Goal: Task Accomplishment & Management: Manage account settings

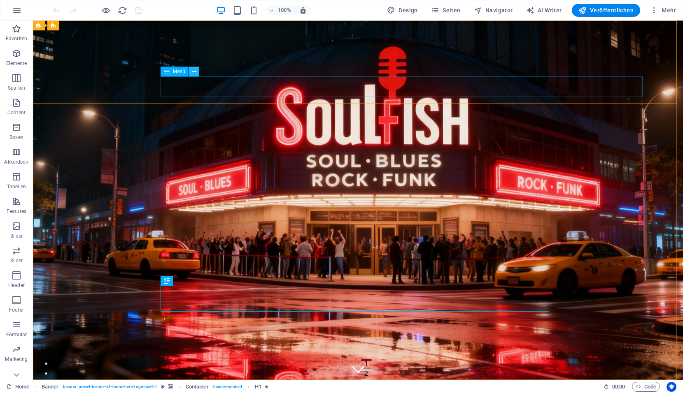
click at [192, 73] on icon at bounding box center [194, 71] width 5 height 9
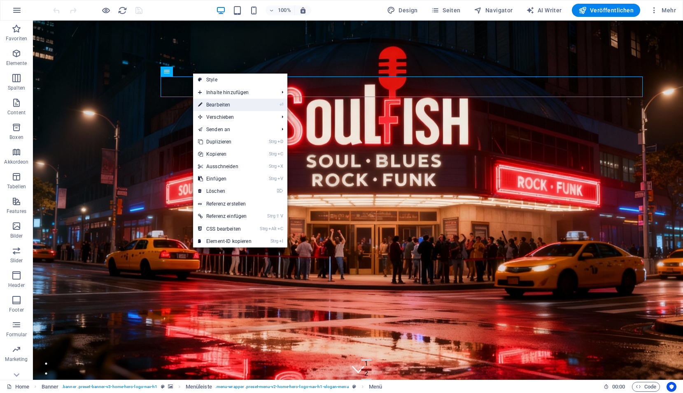
click at [211, 105] on link "⏎ Bearbeiten" at bounding box center [224, 105] width 63 height 12
select select
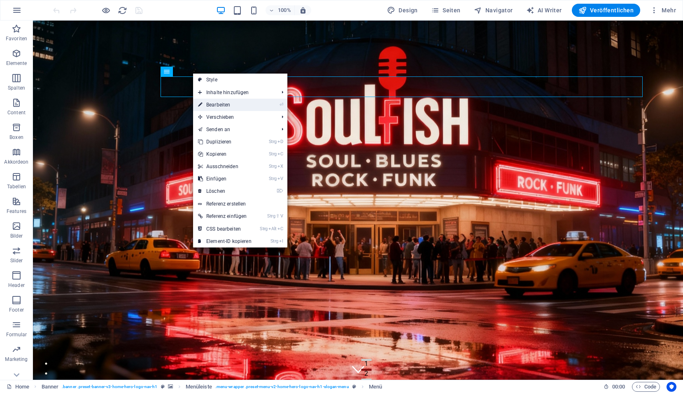
select select
select select "4"
select select
select select "5"
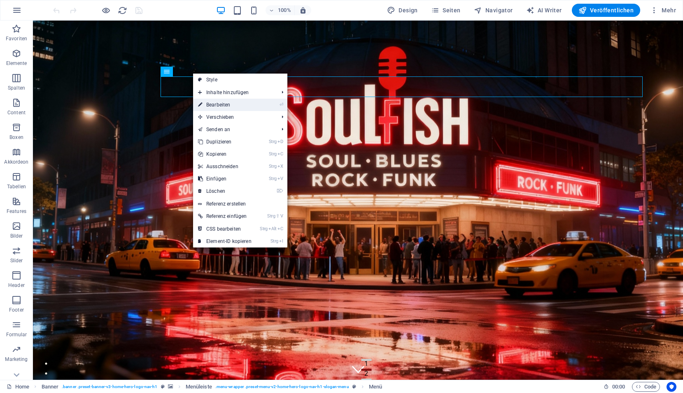
select select
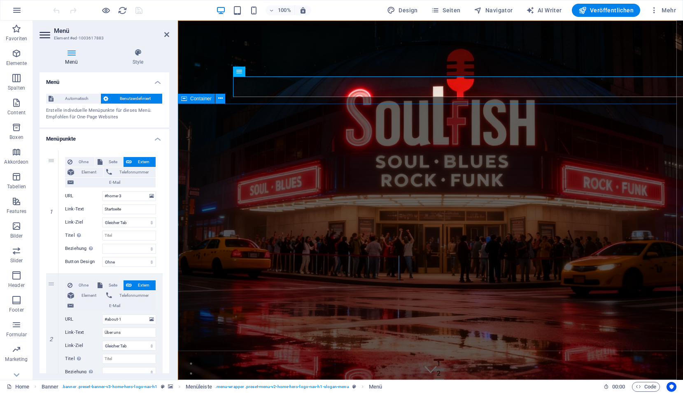
click at [222, 100] on icon at bounding box center [220, 98] width 5 height 9
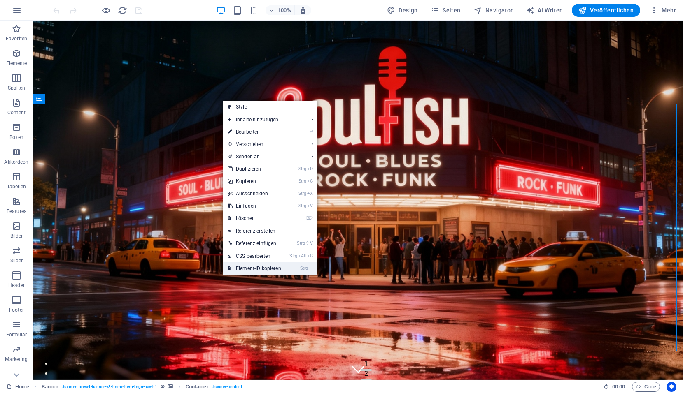
click at [251, 268] on link "Strg I Element-ID kopieren" at bounding box center [254, 268] width 63 height 12
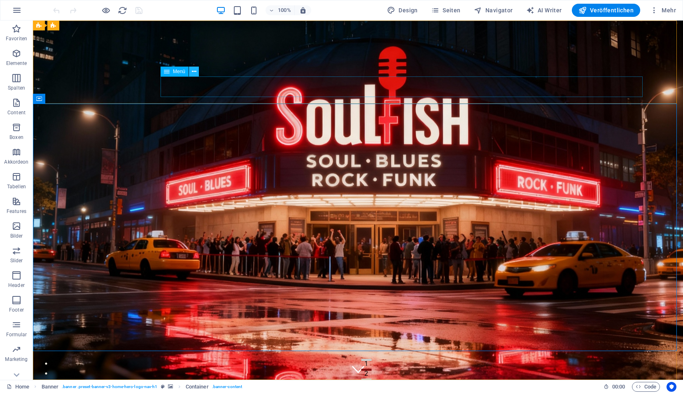
click at [195, 74] on icon at bounding box center [194, 71] width 5 height 9
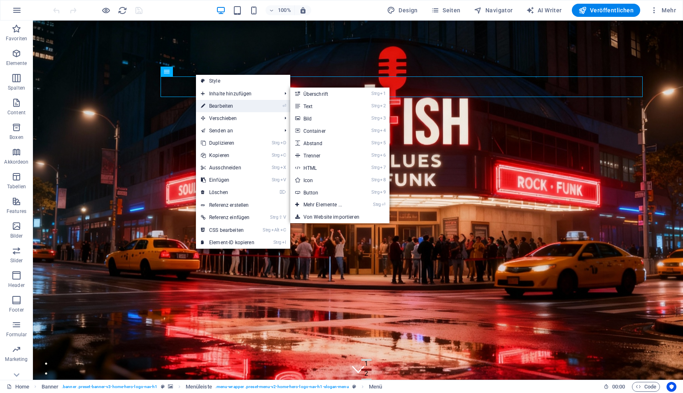
click at [212, 107] on link "⏎ Bearbeiten" at bounding box center [227, 106] width 63 height 12
select select
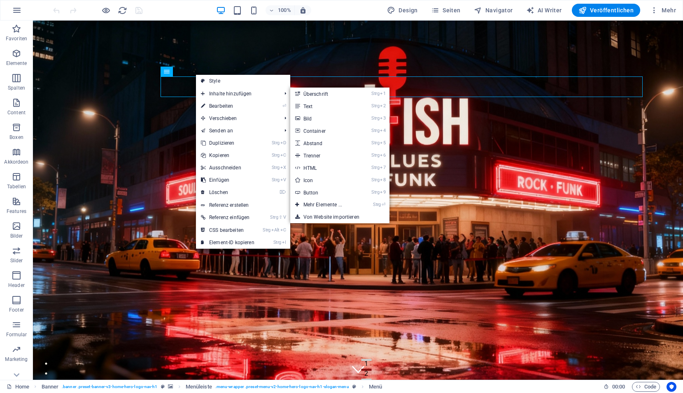
select select
select select "4"
select select
select select "5"
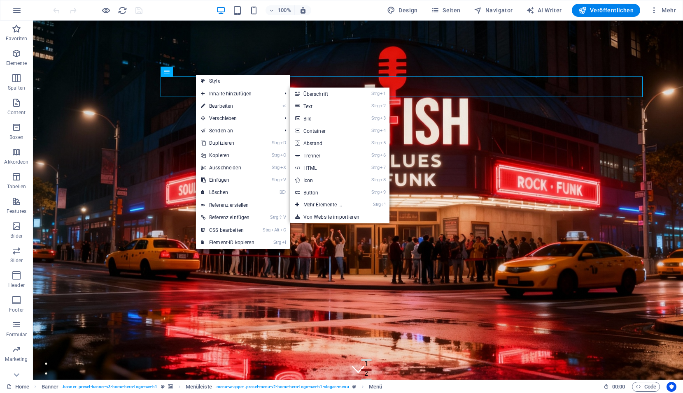
select select
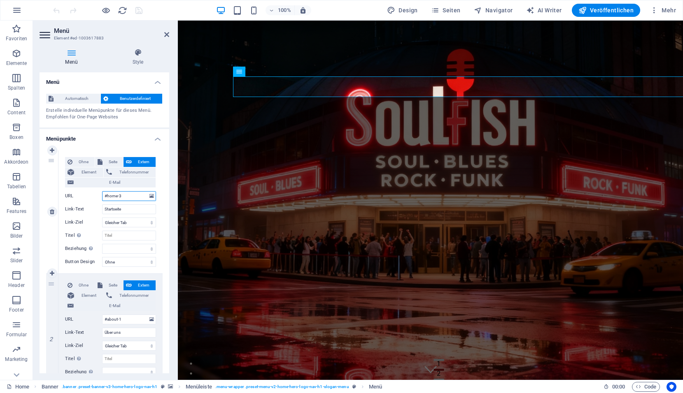
drag, startPoint x: 140, startPoint y: 198, endPoint x: 91, endPoint y: 200, distance: 48.6
click at [91, 200] on div "URL #home-3" at bounding box center [110, 196] width 91 height 10
paste input "ed-1003617895"
type input "#ed-1003617895"
select select
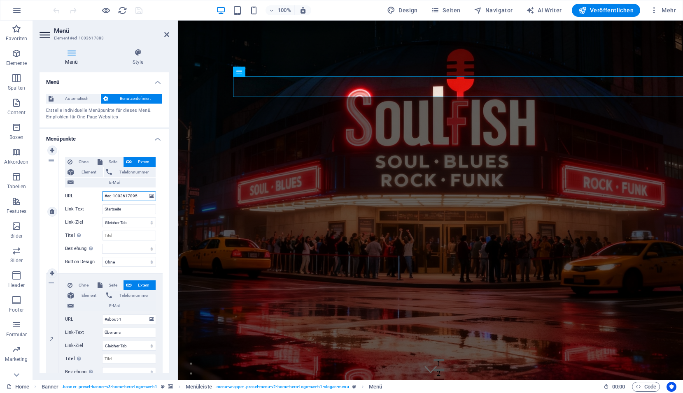
select select
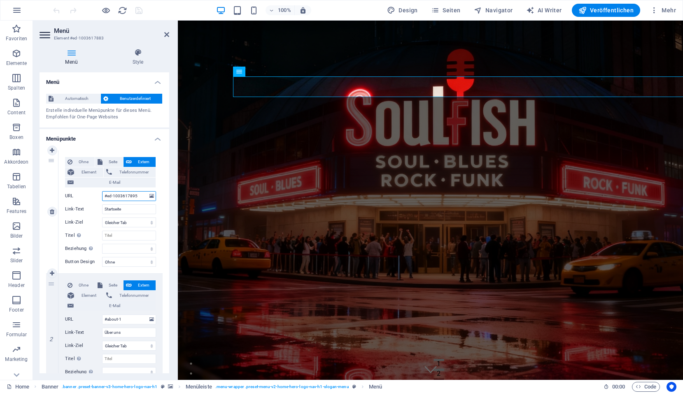
select select
type input "#ed-1003617895"
click at [139, 13] on icon "save" at bounding box center [138, 10] width 9 height 9
checkbox input "false"
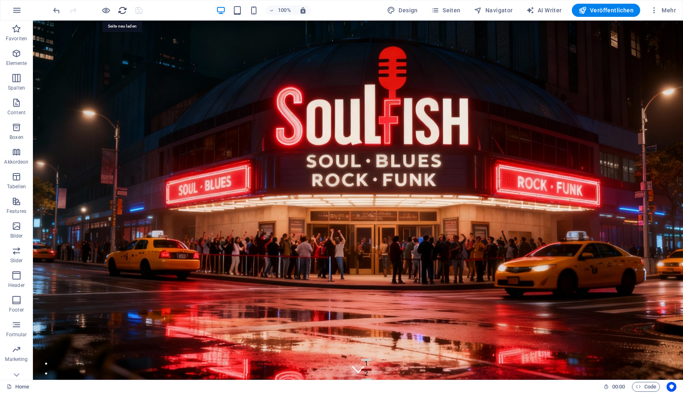
click at [123, 11] on icon "reload" at bounding box center [122, 10] width 9 height 9
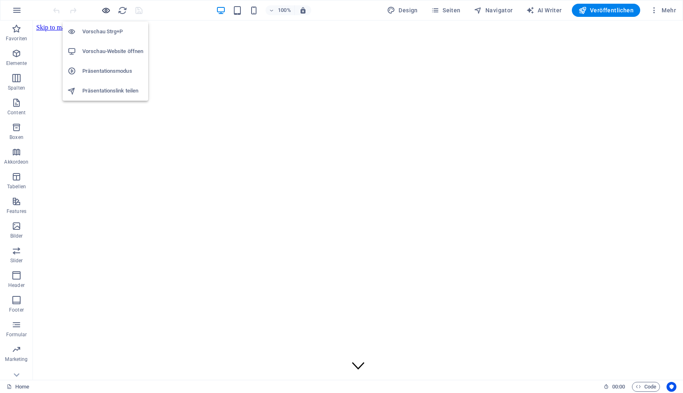
click at [107, 13] on icon "button" at bounding box center [105, 10] width 9 height 9
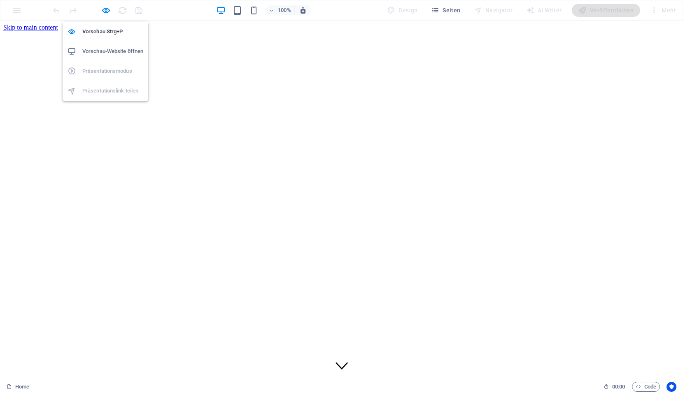
click at [106, 49] on h6 "Vorschau-Website öffnen" at bounding box center [112, 51] width 61 height 10
click at [107, 12] on icon "button" at bounding box center [105, 10] width 9 height 9
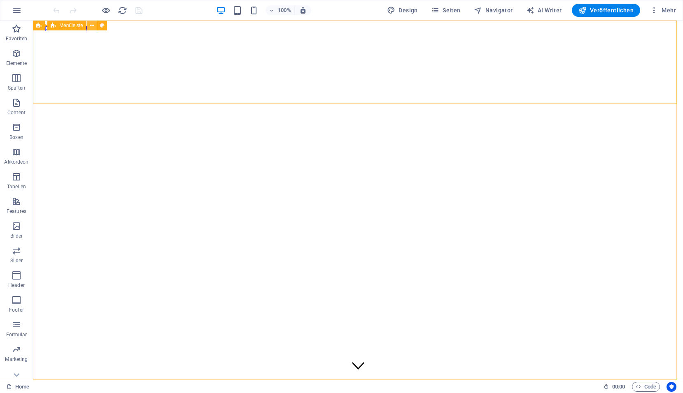
click at [92, 26] on icon at bounding box center [92, 25] width 5 height 9
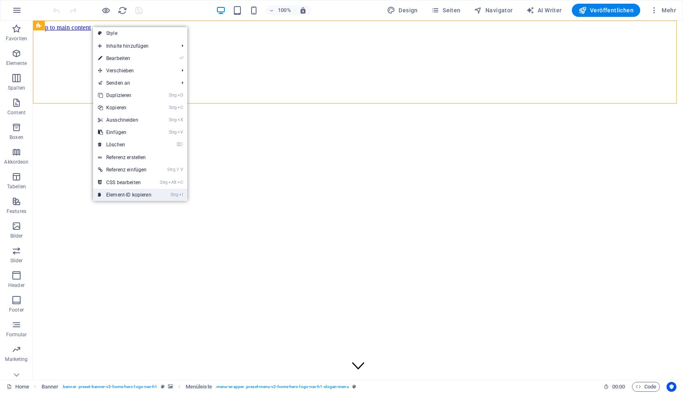
click at [132, 196] on link "Strg I Element-ID kopieren" at bounding box center [124, 195] width 63 height 12
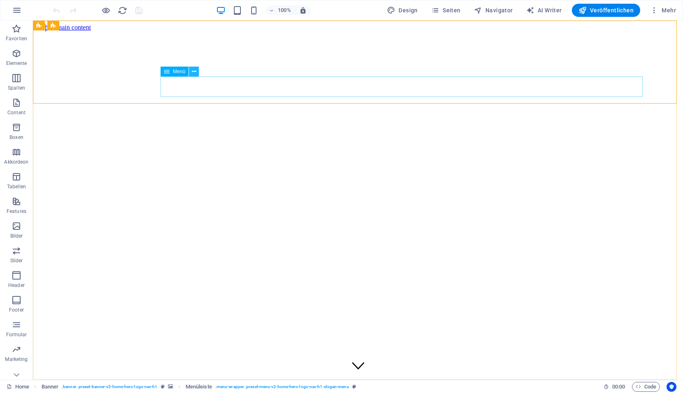
click at [194, 72] on icon at bounding box center [194, 71] width 5 height 9
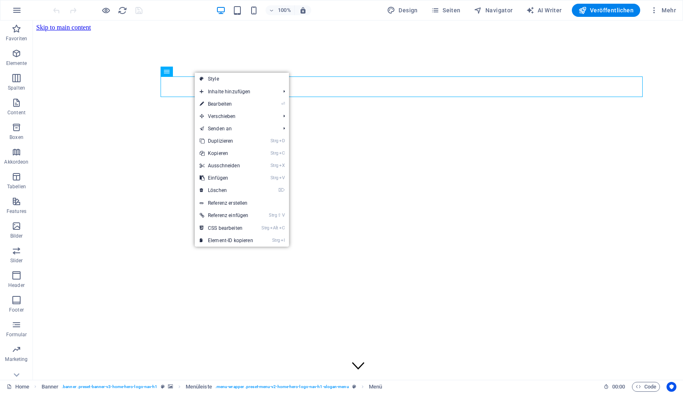
click at [214, 105] on link "⏎ Bearbeiten" at bounding box center [226, 104] width 63 height 12
select select
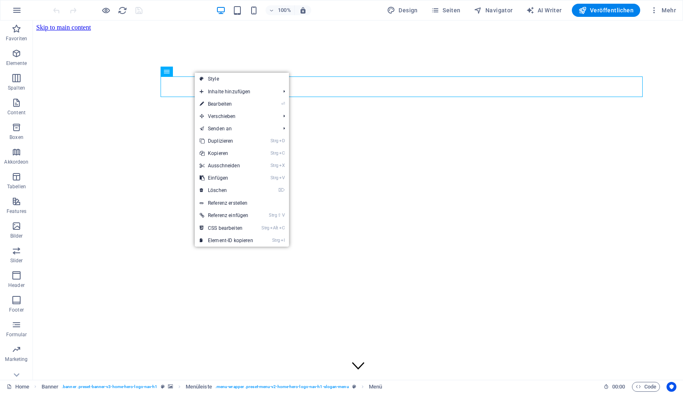
select select
select select "4"
select select
select select "5"
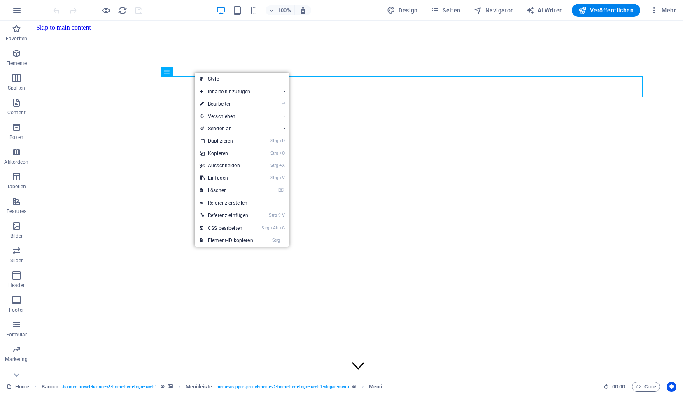
select select
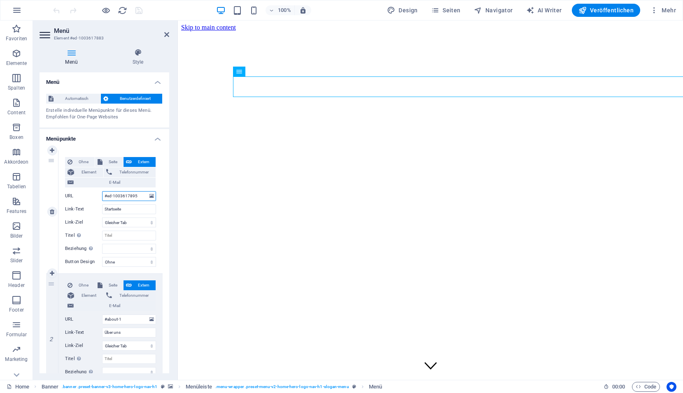
drag, startPoint x: 143, startPoint y: 197, endPoint x: 91, endPoint y: 197, distance: 51.8
click at [91, 197] on div "URL #ed-1003617895" at bounding box center [110, 196] width 91 height 10
paste input "77"
type input "#ed-1003617877"
select select
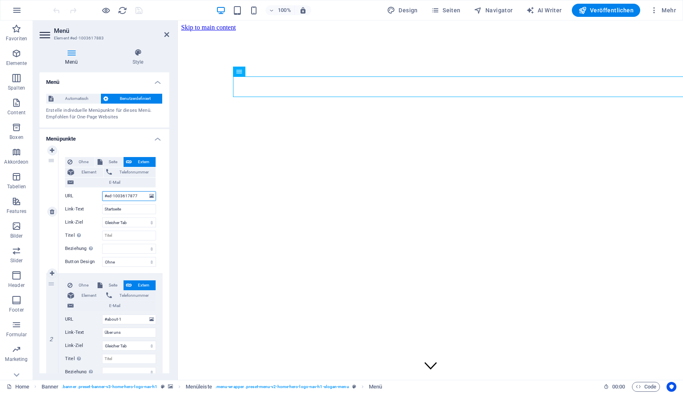
select select
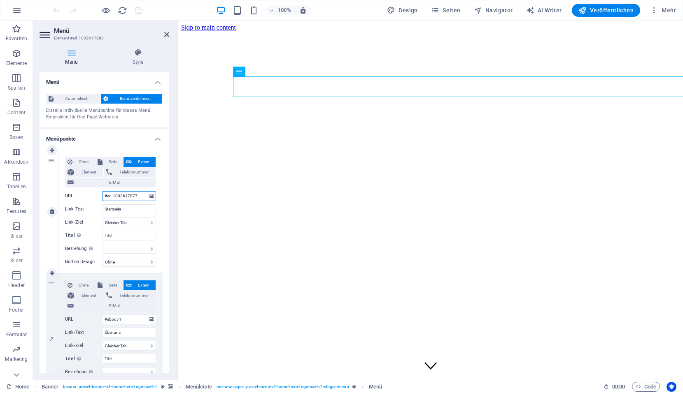
select select
type input "#ed-1003617877"
click at [139, 10] on icon "save" at bounding box center [138, 10] width 9 height 9
checkbox input "false"
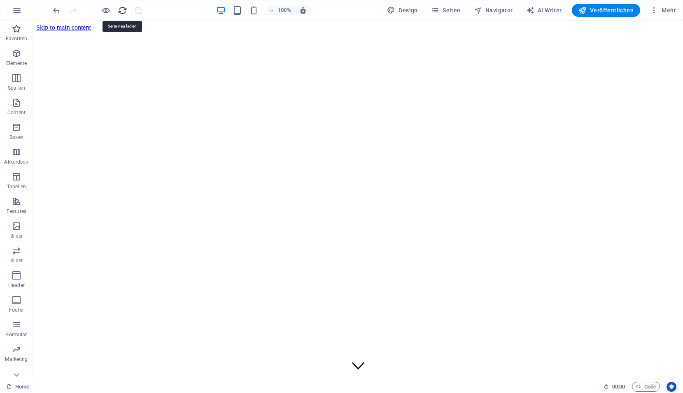
click at [123, 11] on icon "reload" at bounding box center [122, 10] width 9 height 9
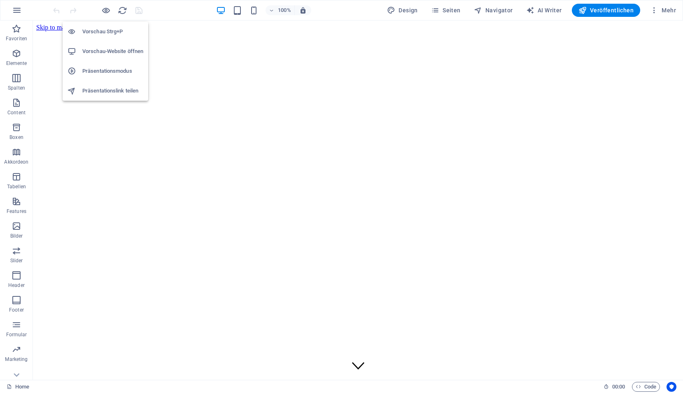
click at [105, 51] on h6 "Vorschau-Website öffnen" at bounding box center [112, 51] width 61 height 10
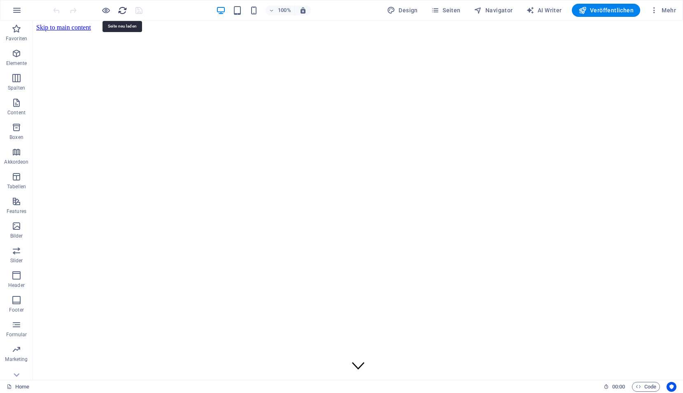
click at [125, 11] on icon "reload" at bounding box center [122, 10] width 9 height 9
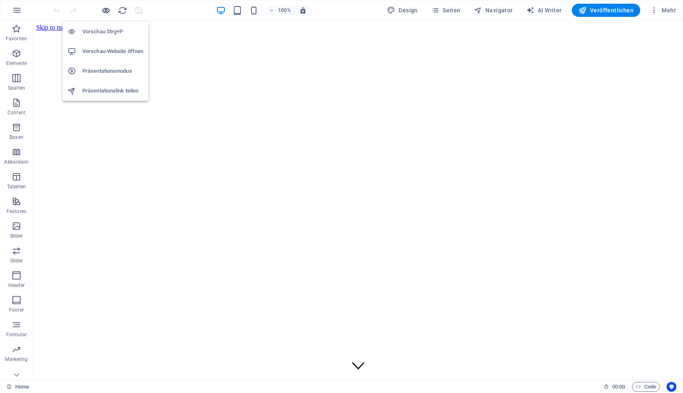
click at [107, 10] on icon "button" at bounding box center [105, 10] width 9 height 9
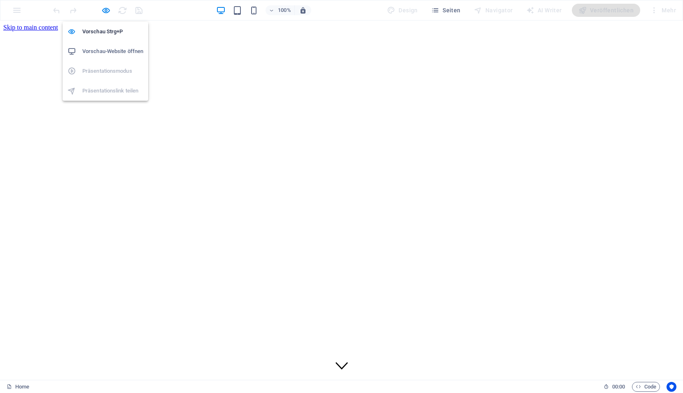
click at [106, 47] on h6 "Vorschau-Website öffnen" at bounding box center [112, 51] width 61 height 10
click at [109, 9] on icon "button" at bounding box center [105, 10] width 9 height 9
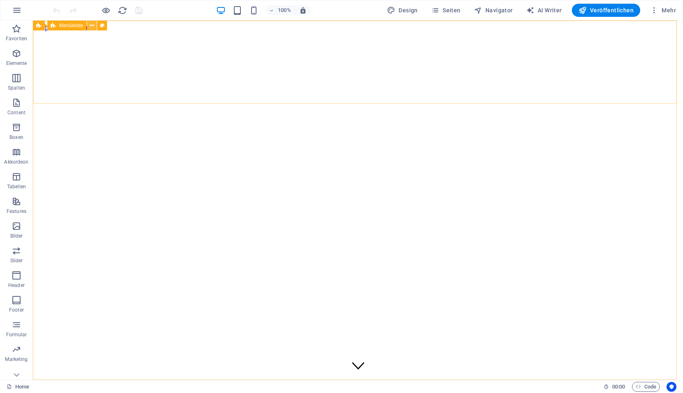
click at [92, 27] on icon at bounding box center [92, 25] width 5 height 9
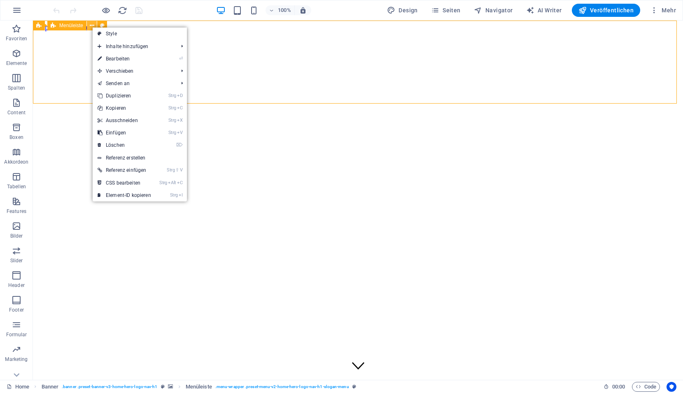
click at [92, 27] on icon at bounding box center [92, 25] width 5 height 9
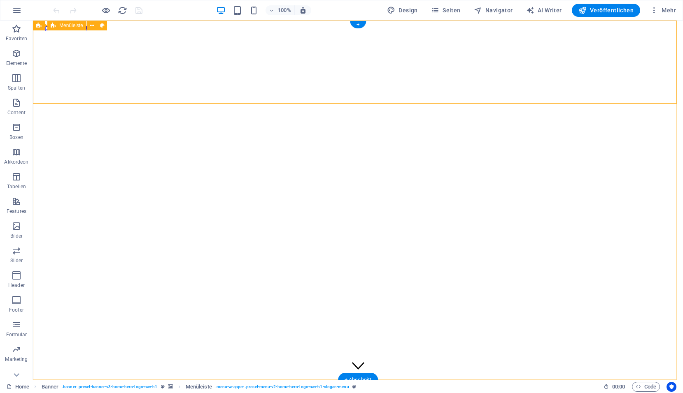
click at [358, 24] on div "+" at bounding box center [358, 24] width 16 height 7
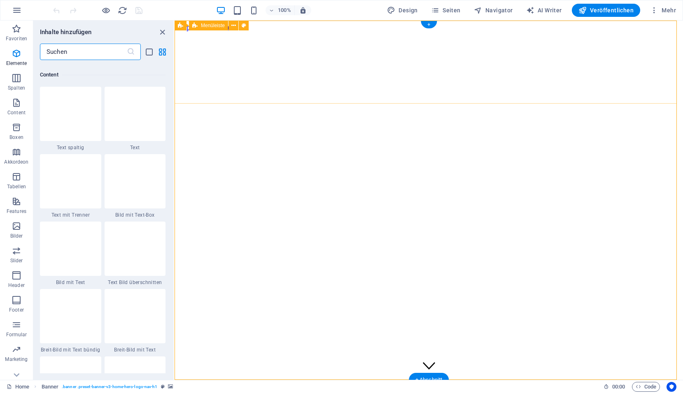
scroll to position [1440, 0]
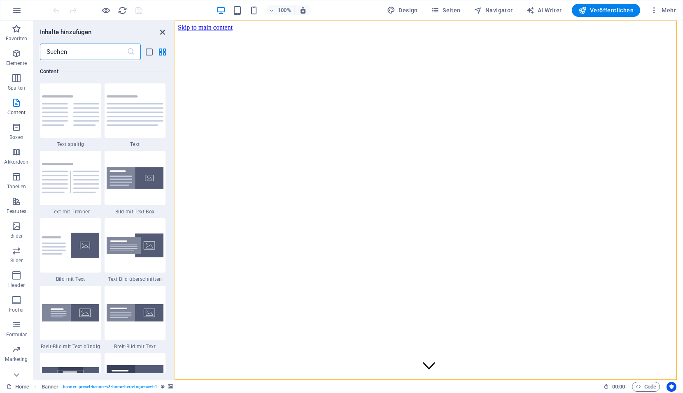
click at [165, 31] on icon "close panel" at bounding box center [162, 32] width 9 height 9
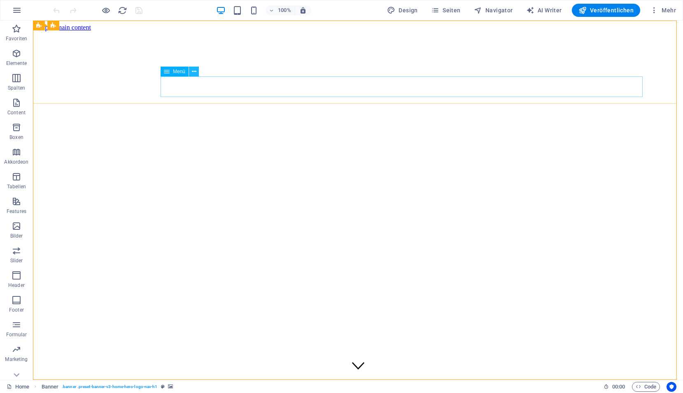
click at [194, 72] on icon at bounding box center [194, 71] width 5 height 9
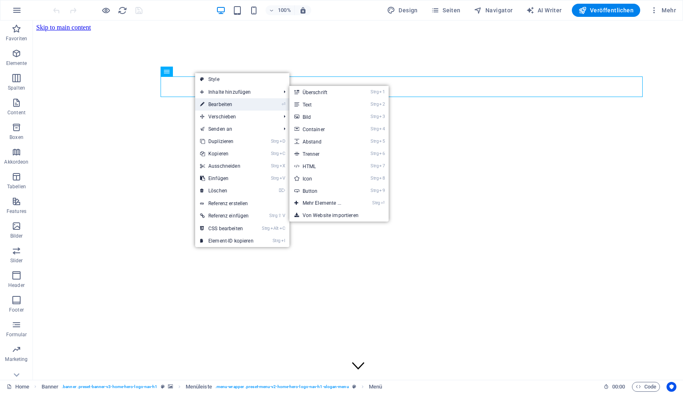
click at [214, 100] on link "⏎ Bearbeiten" at bounding box center [226, 104] width 63 height 12
select select
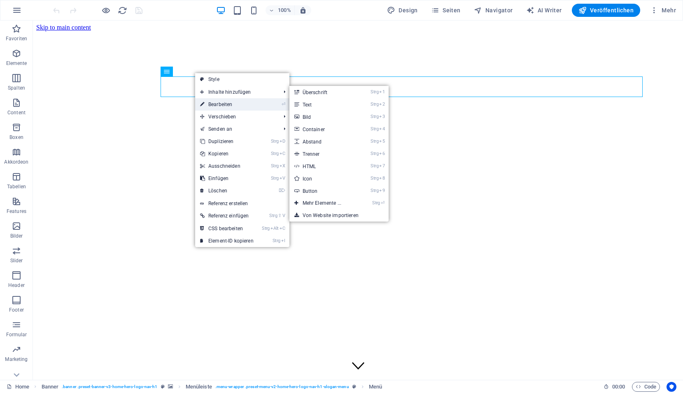
select select
select select "4"
select select
select select "5"
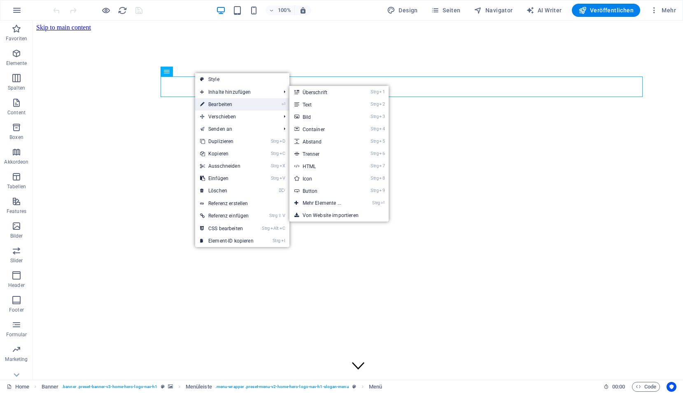
select select
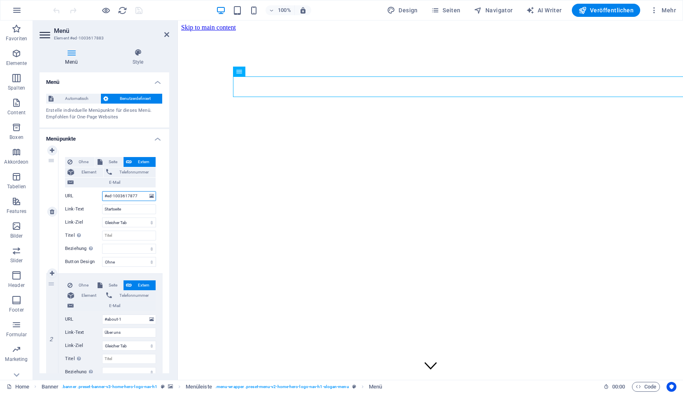
click at [139, 196] on input "#ed-1003617877" at bounding box center [129, 196] width 54 height 10
click at [105, 161] on span "Seite" at bounding box center [113, 162] width 16 height 10
select select
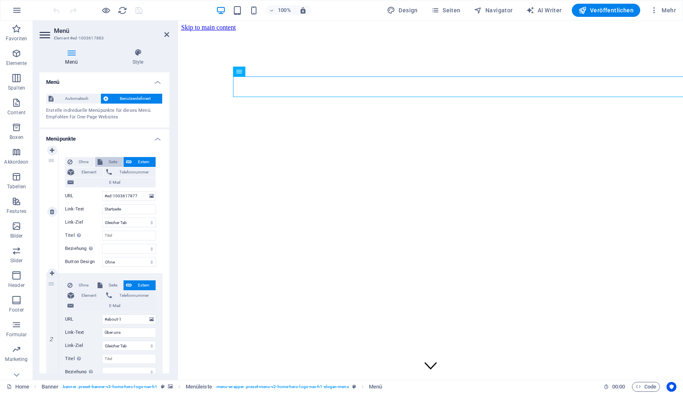
select select
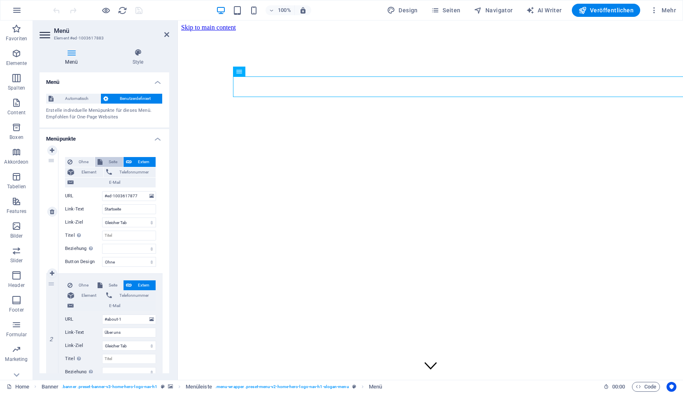
select select
click at [149, 195] on select "Home Subpage Legal Notice Privacy Media Downloads" at bounding box center [129, 196] width 54 height 10
select select "0"
click at [102, 191] on select "Home Subpage Legal Notice Privacy Media Downloads" at bounding box center [129, 196] width 54 height 10
select select
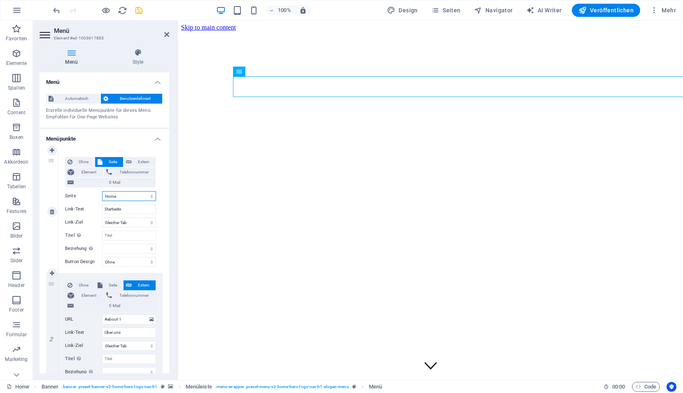
select select
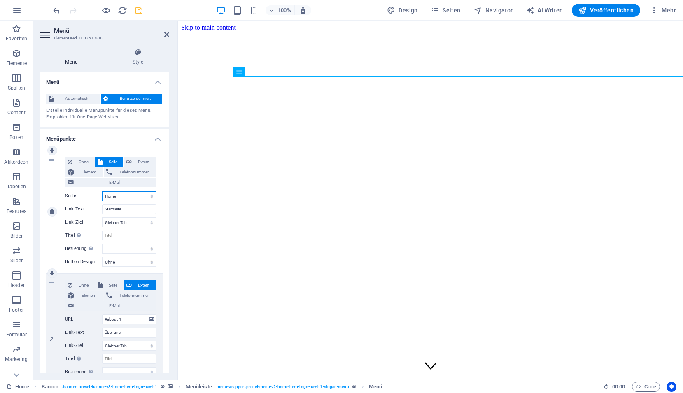
select select
click at [139, 10] on icon "save" at bounding box center [138, 10] width 9 height 9
checkbox input "false"
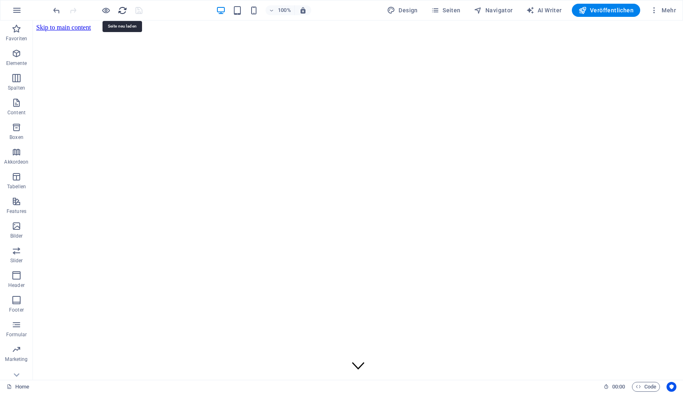
click at [125, 13] on icon "reload" at bounding box center [122, 10] width 9 height 9
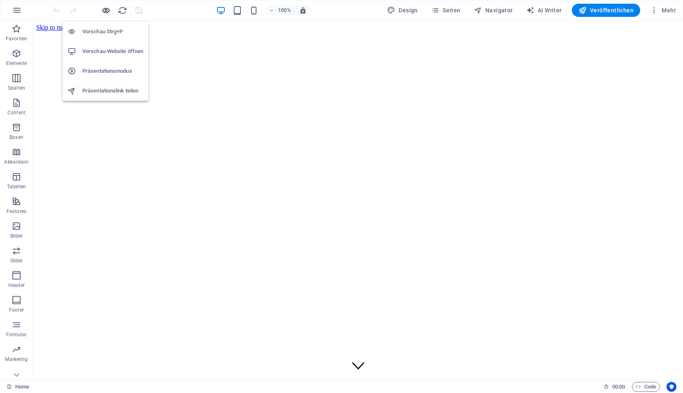
click at [107, 12] on icon "button" at bounding box center [105, 10] width 9 height 9
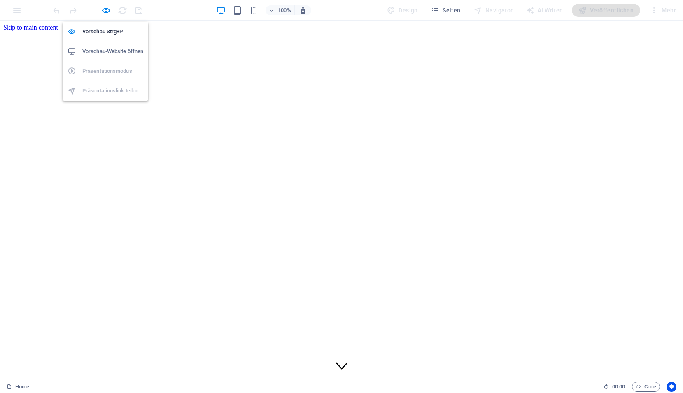
click at [102, 49] on h6 "Vorschau-Website öffnen" at bounding box center [112, 51] width 61 height 10
click at [104, 10] on icon "button" at bounding box center [105, 10] width 9 height 9
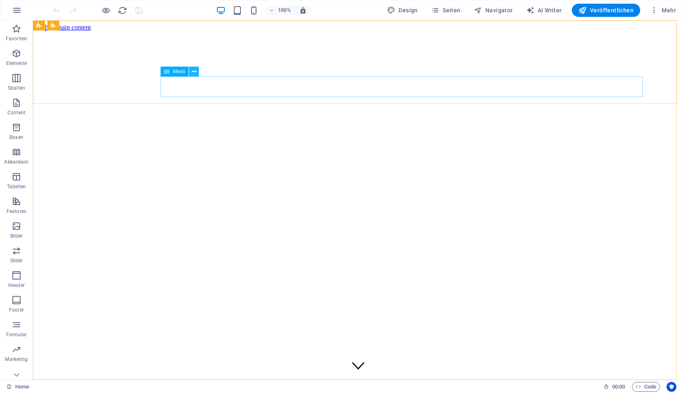
click at [195, 73] on icon at bounding box center [194, 71] width 5 height 9
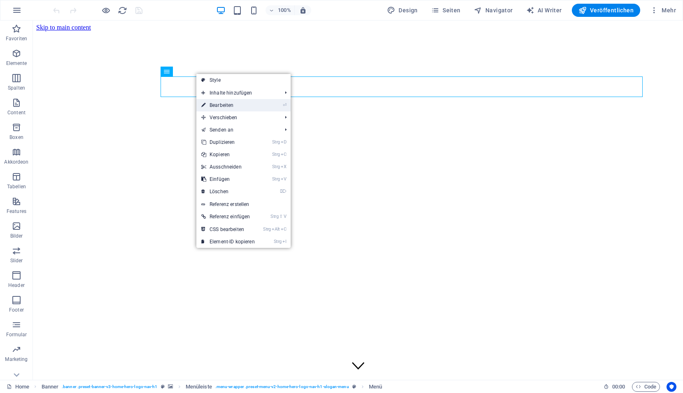
click at [211, 106] on link "⏎ Bearbeiten" at bounding box center [227, 105] width 63 height 12
select select
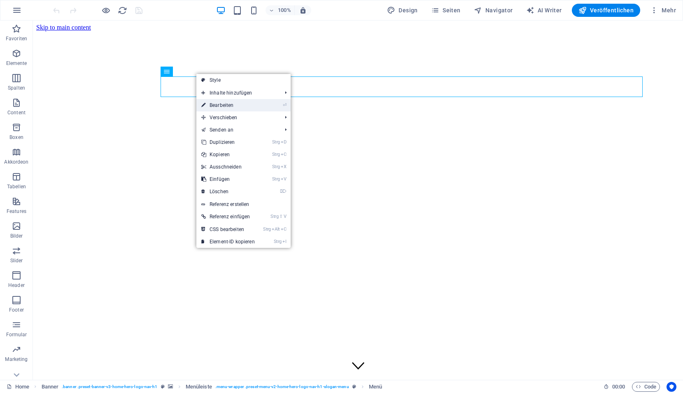
select select
select select "4"
select select
select select "5"
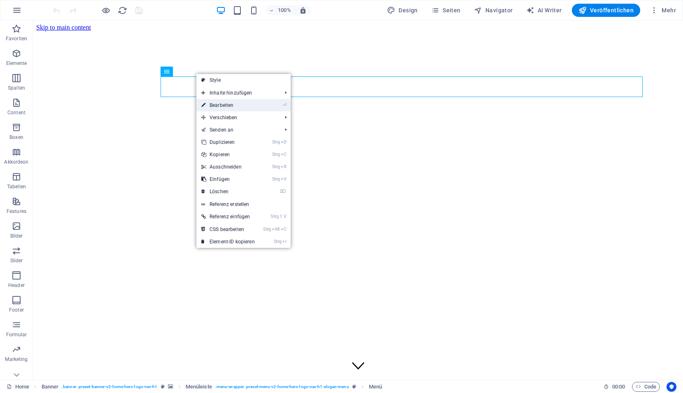
select select
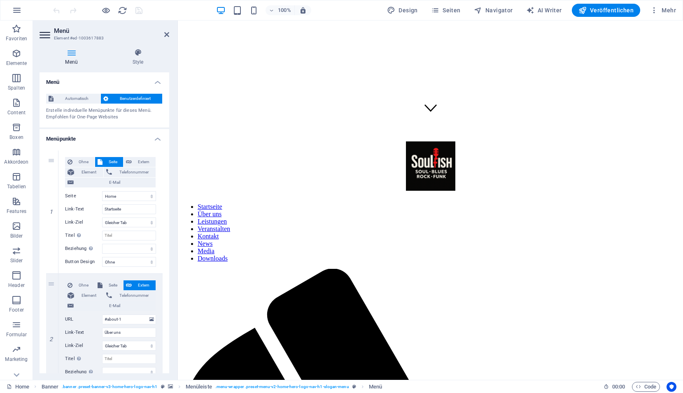
scroll to position [247, 0]
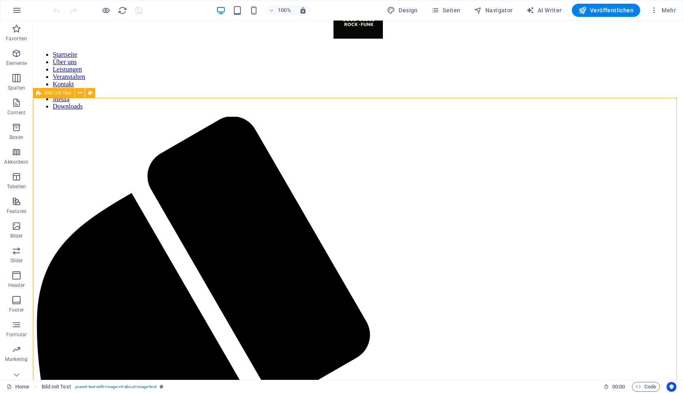
scroll to position [411, 0]
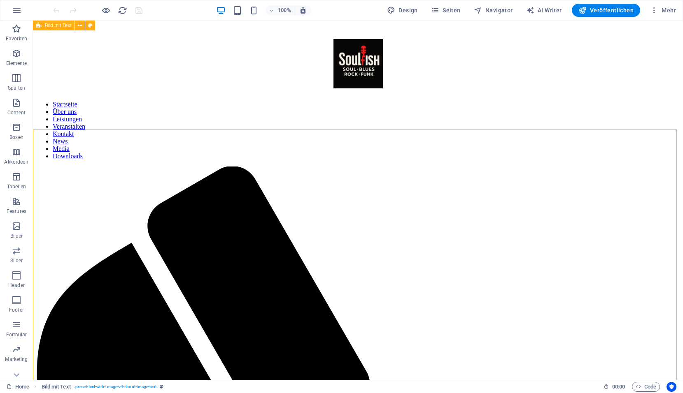
scroll to position [247, 0]
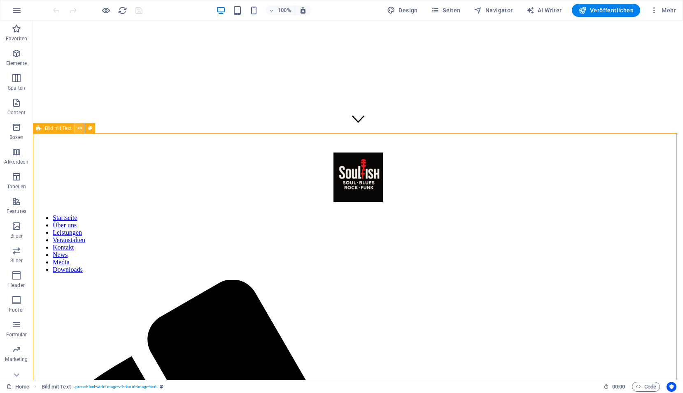
click at [83, 128] on button at bounding box center [80, 128] width 10 height 10
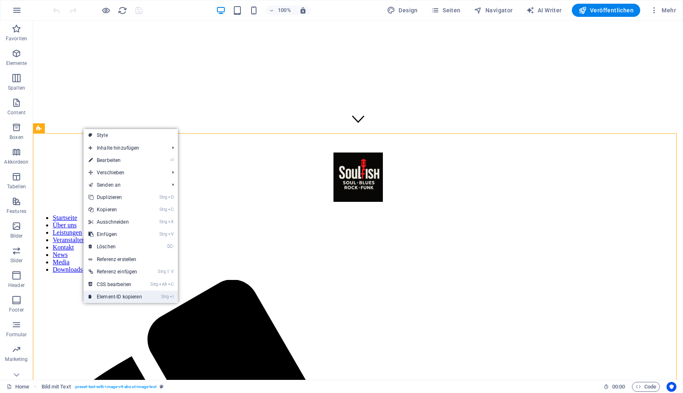
click at [114, 294] on link "Strg I Element-ID kopieren" at bounding box center [115, 297] width 63 height 12
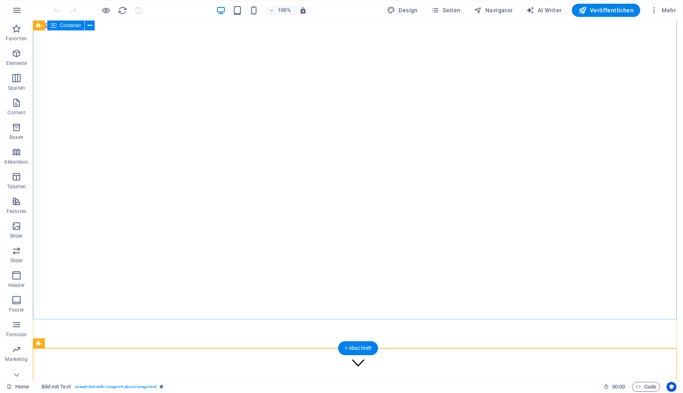
scroll to position [0, 0]
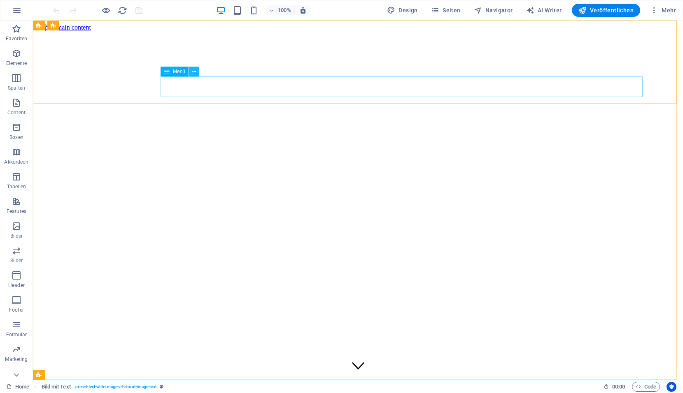
click at [193, 74] on icon at bounding box center [194, 71] width 5 height 9
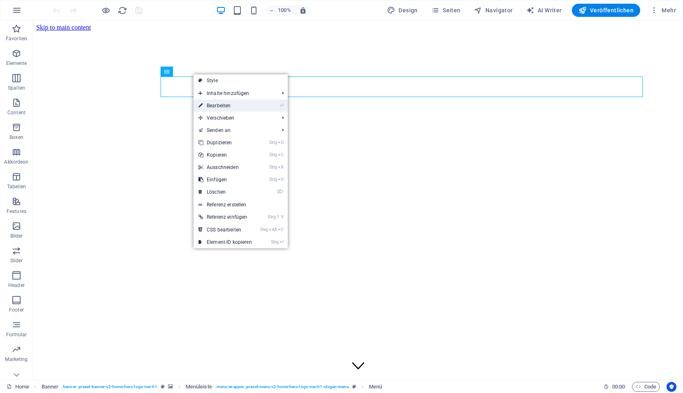
click at [223, 103] on link "⏎ Bearbeiten" at bounding box center [224, 106] width 63 height 12
select select
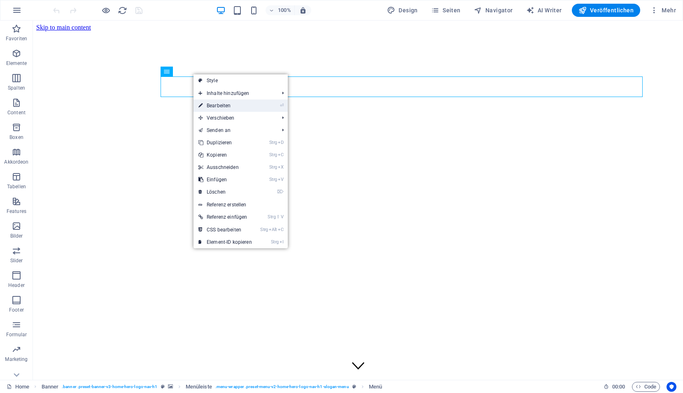
select select
select select "4"
select select
select select "5"
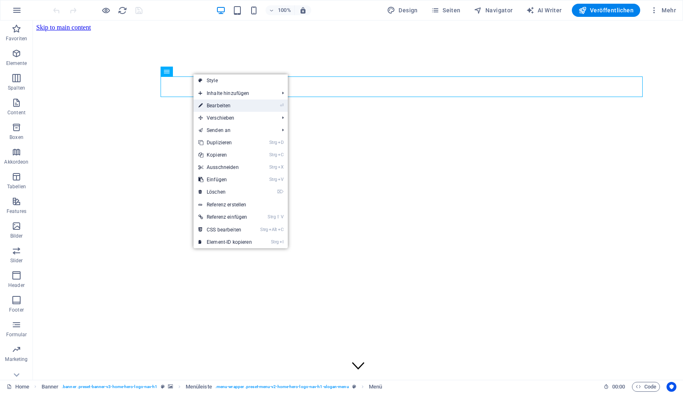
select select
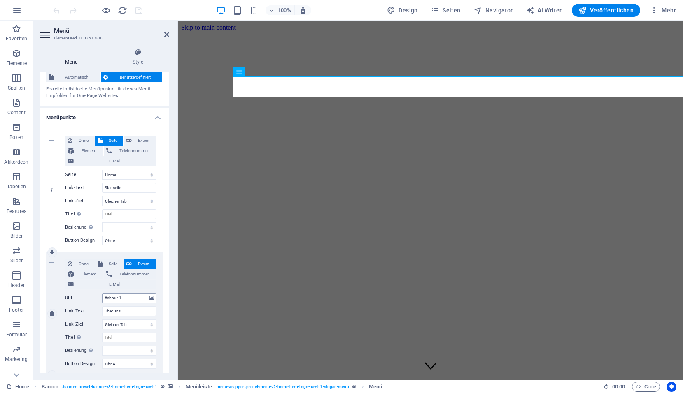
scroll to position [41, 0]
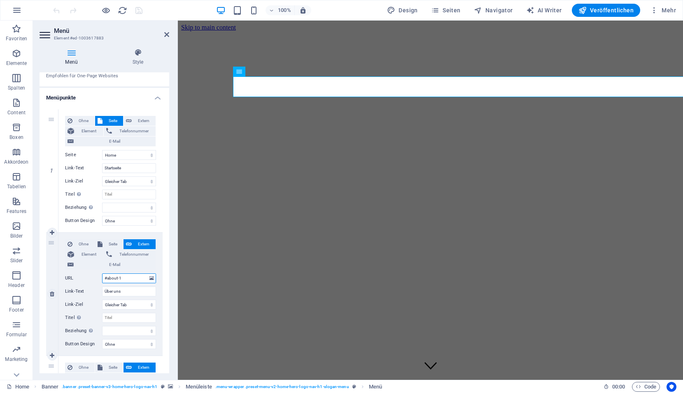
drag, startPoint x: 134, startPoint y: 281, endPoint x: 96, endPoint y: 279, distance: 37.9
click at [96, 279] on div "URL #about-1" at bounding box center [110, 279] width 91 height 10
paste input "ed-1003617673"
type input "#ed-1003617673"
select select
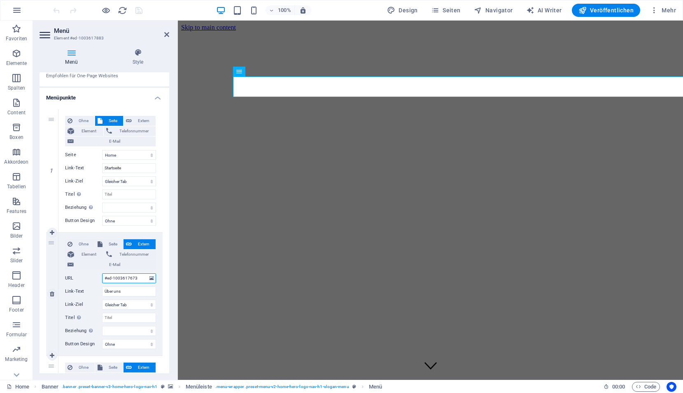
select select
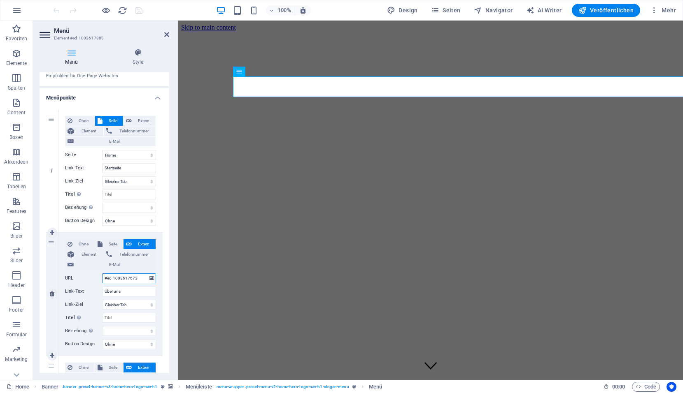
select select
type input "#ed-1003617673"
click at [138, 11] on icon "save" at bounding box center [138, 10] width 9 height 9
checkbox input "false"
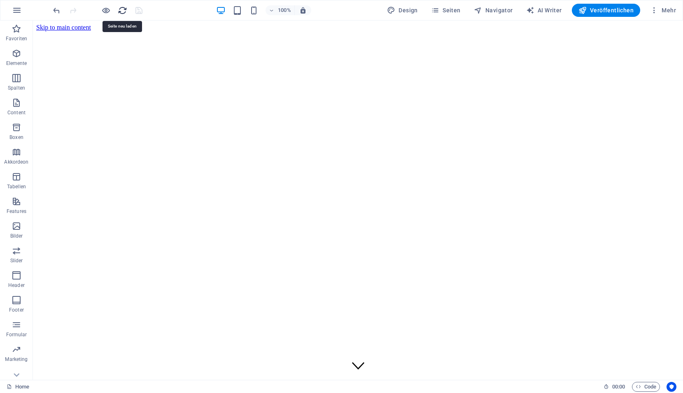
click at [121, 12] on icon "reload" at bounding box center [122, 10] width 9 height 9
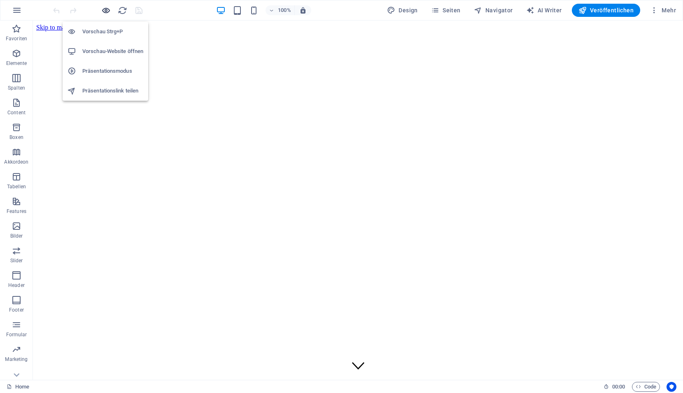
click at [105, 10] on icon "button" at bounding box center [105, 10] width 9 height 9
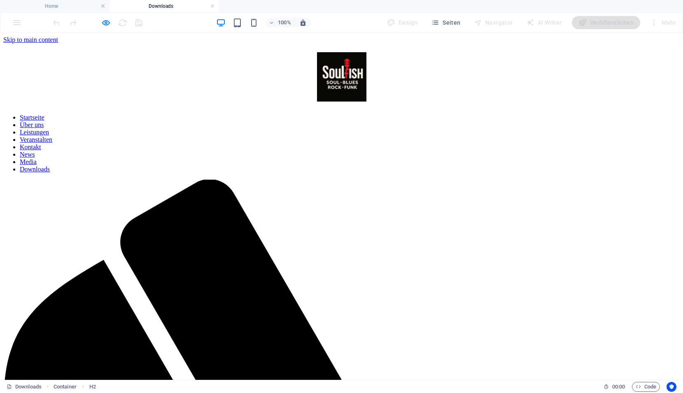
click at [230, 114] on nav "Startseite Über uns Leistungen Veranstalten Kontakt News Media Downloads" at bounding box center [341, 143] width 676 height 59
click at [237, 114] on nav "Startseite Über uns Leistungen Veranstalten Kontakt News Media Downloads" at bounding box center [341, 143] width 676 height 59
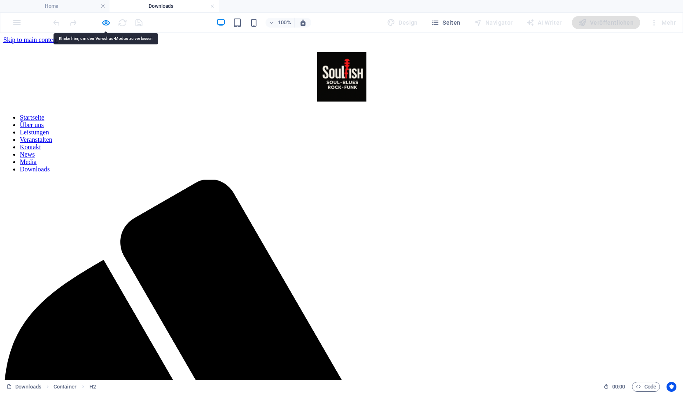
click at [299, 114] on nav "Startseite Über uns Leistungen Veranstalten Kontakt News Media Downloads" at bounding box center [341, 143] width 676 height 59
click at [300, 114] on nav "Startseite Über uns Leistungen Veranstalten Kontakt News Media Downloads" at bounding box center [341, 143] width 676 height 59
click at [375, 114] on nav "Startseite Über uns Leistungen Veranstalten Kontakt News Media Downloads" at bounding box center [341, 143] width 676 height 59
click at [443, 114] on nav "Startseite Über uns Leistungen Veranstalten Kontakt News Media Downloads" at bounding box center [341, 143] width 676 height 59
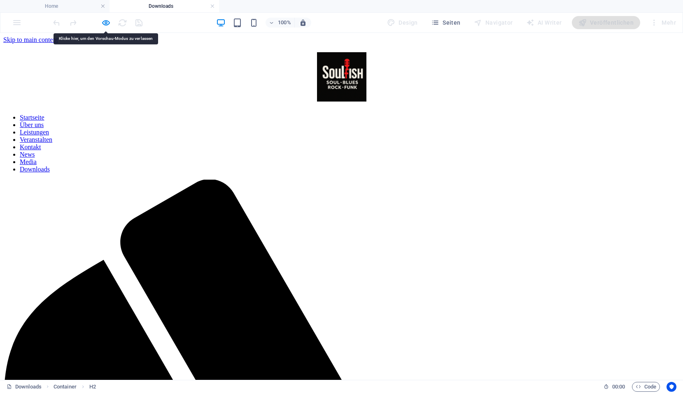
click at [443, 114] on nav "Startseite Über uns Leistungen Veranstalten Kontakt News Media Downloads" at bounding box center [341, 143] width 676 height 59
click at [491, 114] on nav "Startseite Über uns Leistungen Veranstalten Kontakt News Media Downloads" at bounding box center [341, 143] width 676 height 59
click at [529, 114] on nav "Startseite Über uns Leistungen Veranstalten Kontakt News Media Downloads" at bounding box center [341, 143] width 676 height 59
click at [585, 114] on nav "Startseite Über uns Leistungen Veranstalten Kontakt News Media Downloads" at bounding box center [341, 143] width 676 height 59
click at [175, 114] on nav "Startseite Über uns Leistungen Veranstalten Kontakt News Media Downloads" at bounding box center [341, 143] width 676 height 59
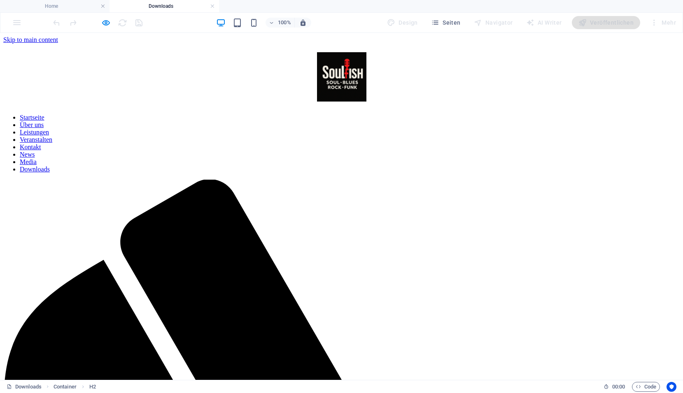
click at [175, 114] on nav "Startseite Über uns Leistungen Veranstalten Kontakt News Media Downloads" at bounding box center [341, 143] width 676 height 59
click at [106, 25] on icon "button" at bounding box center [105, 22] width 9 height 9
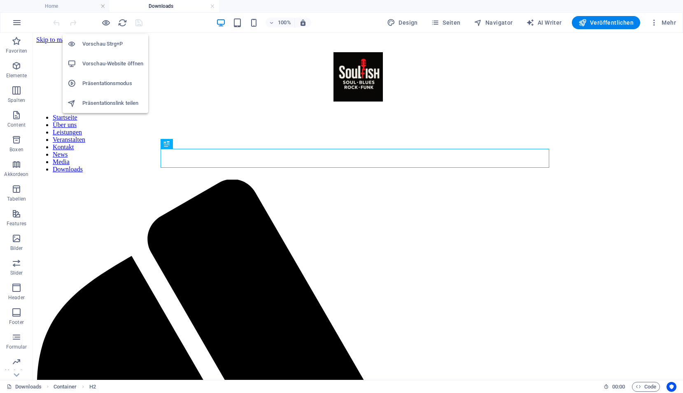
click at [102, 65] on h6 "Vorschau-Website öffnen" at bounding box center [112, 64] width 61 height 10
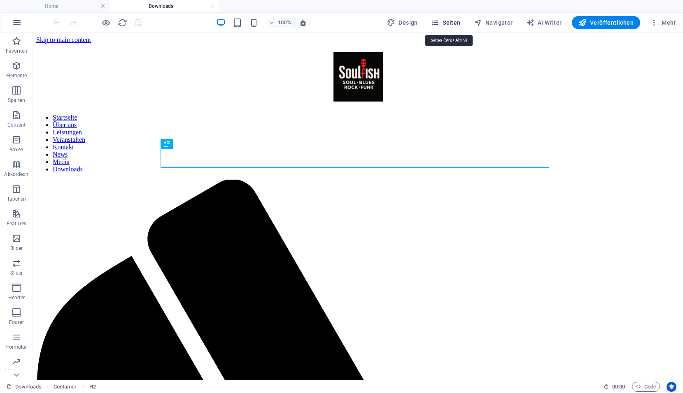
click at [450, 19] on span "Seiten" at bounding box center [446, 23] width 30 height 8
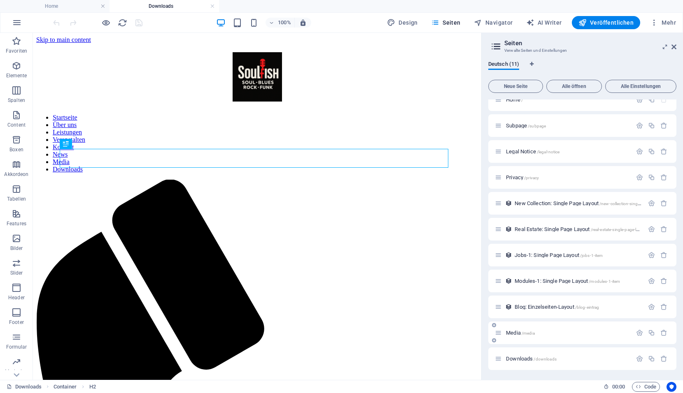
scroll to position [11, 0]
click at [636, 361] on icon "button" at bounding box center [639, 358] width 7 height 7
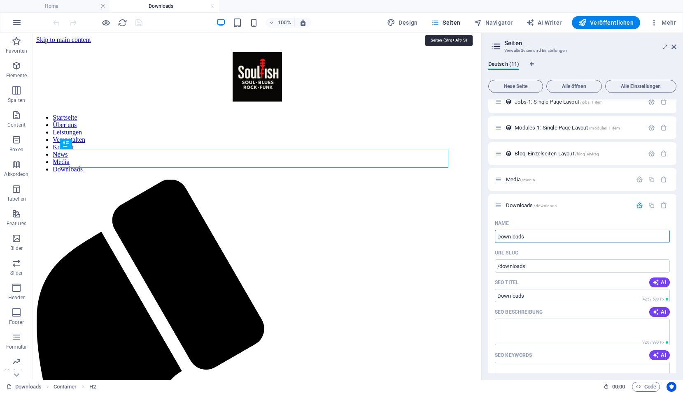
click at [443, 20] on span "Seiten" at bounding box center [446, 23] width 30 height 8
click at [518, 205] on span "Downloads /downloads" at bounding box center [531, 205] width 51 height 6
click at [519, 205] on span "Downloads /downloads" at bounding box center [531, 205] width 51 height 6
click at [515, 180] on span "Media /media" at bounding box center [520, 179] width 29 height 6
click at [515, 194] on div "Downloads /downloads" at bounding box center [582, 205] width 188 height 23
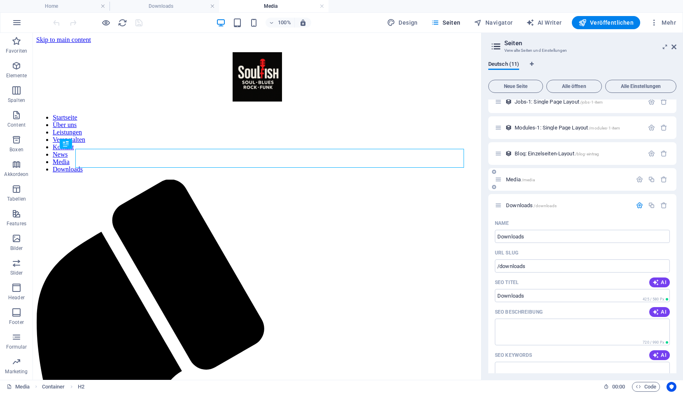
scroll to position [0, 0]
click at [397, 114] on nav "Startseite Über uns Leistungen Veranstalten Kontakt News Media Downloads" at bounding box center [256, 143] width 441 height 59
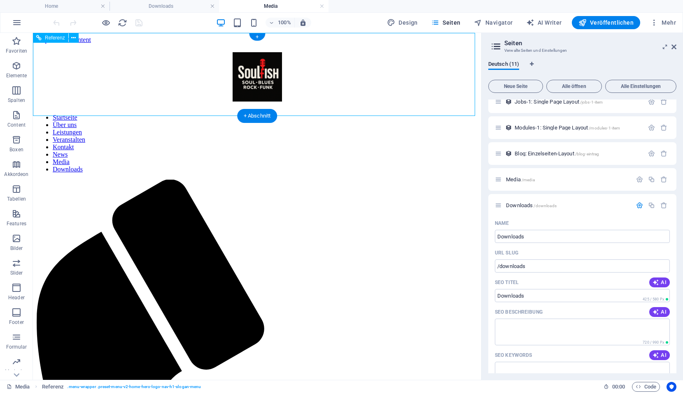
click at [365, 114] on nav "Startseite Über uns Leistungen Veranstalten Kontakt News Media Downloads" at bounding box center [256, 143] width 441 height 59
click at [291, 114] on nav "Startseite Über uns Leistungen Veranstalten Kontakt News Media Downloads" at bounding box center [256, 143] width 441 height 59
click at [215, 114] on nav "Startseite Über uns Leistungen Veranstalten Kontakt News Media Downloads" at bounding box center [256, 143] width 441 height 59
click at [141, 114] on nav "Startseite Über uns Leistungen Veranstalten Kontakt News Media Downloads" at bounding box center [256, 143] width 441 height 59
click at [94, 114] on nav "Startseite Über uns Leistungen Veranstalten Kontakt News Media Downloads" at bounding box center [256, 143] width 441 height 59
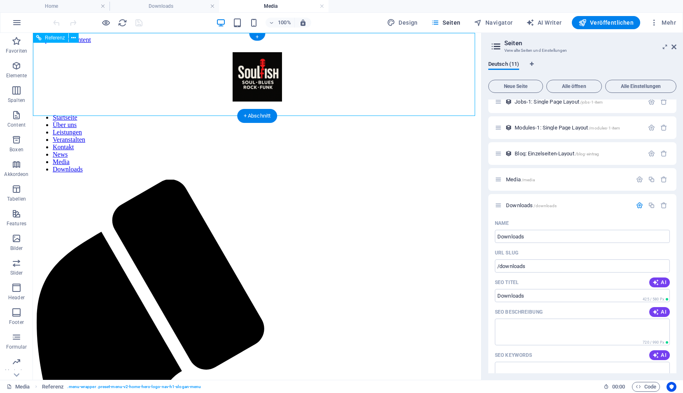
click at [104, 114] on nav "Startseite Über uns Leistungen Veranstalten Kontakt News Media Downloads" at bounding box center [256, 143] width 441 height 59
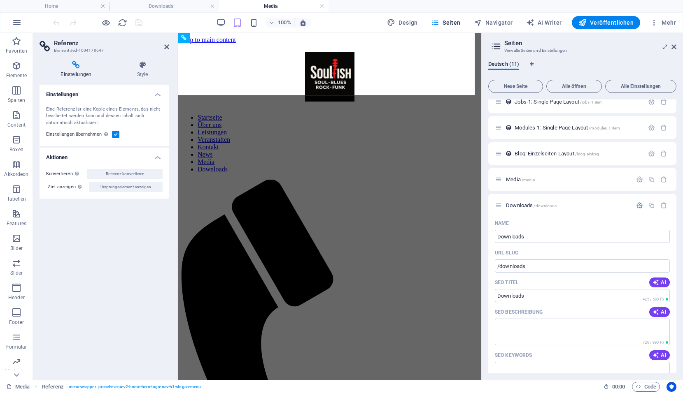
click at [168, 43] on h2 "Referenz" at bounding box center [111, 42] width 115 height 7
click at [165, 47] on icon at bounding box center [166, 47] width 5 height 7
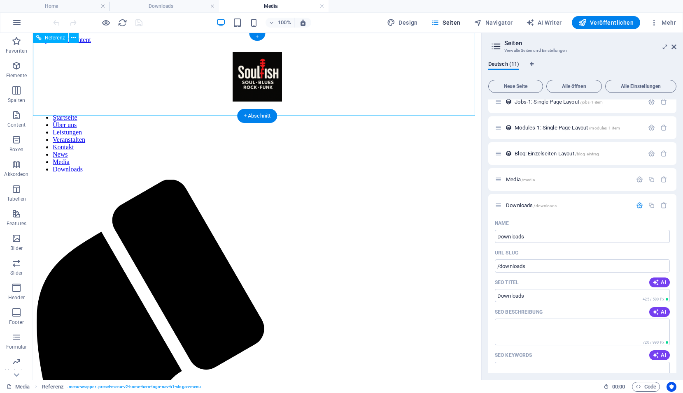
click at [149, 114] on nav "Startseite Über uns Leistungen Veranstalten Kontakt News Media Downloads" at bounding box center [256, 143] width 441 height 59
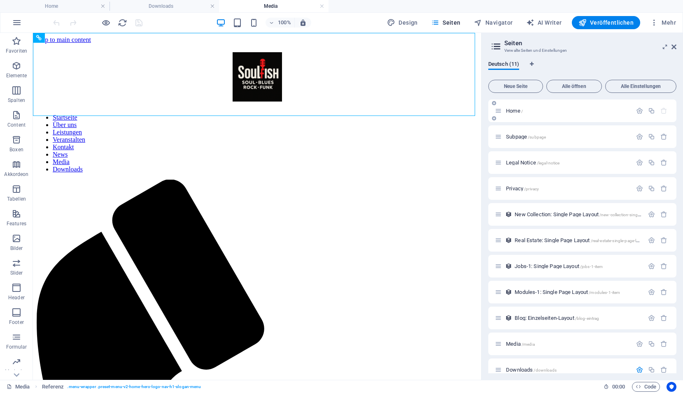
click at [511, 111] on span "Home /" at bounding box center [514, 111] width 17 height 6
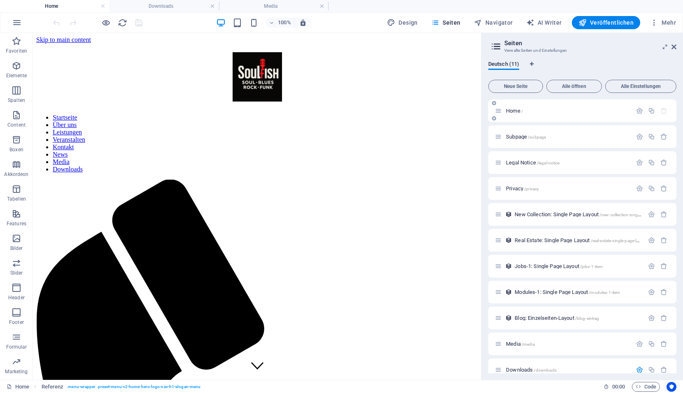
click at [511, 111] on span "Home /" at bounding box center [514, 111] width 17 height 6
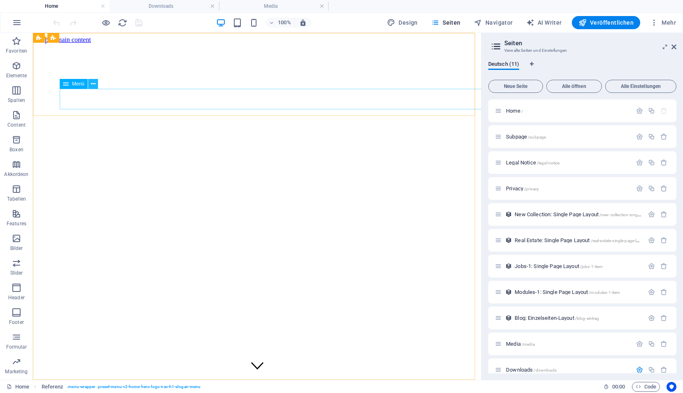
click at [96, 86] on button at bounding box center [93, 84] width 10 height 10
click at [91, 86] on icon at bounding box center [93, 84] width 5 height 9
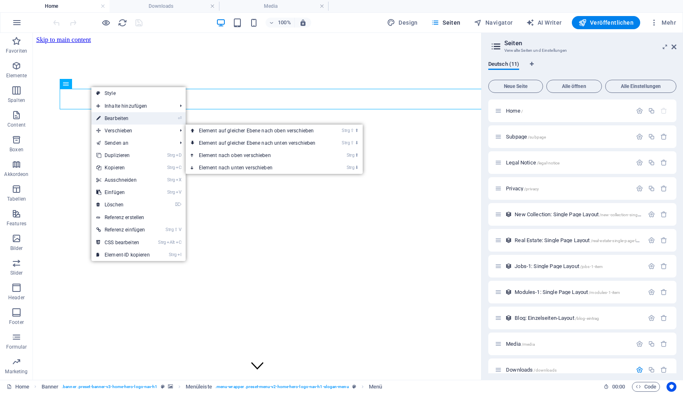
click at [118, 120] on link "⏎ Bearbeiten" at bounding box center [122, 118] width 63 height 12
select select
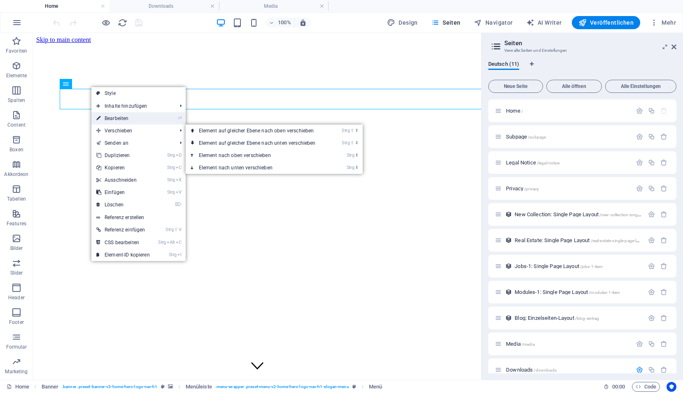
select select
select select "4"
select select
select select "5"
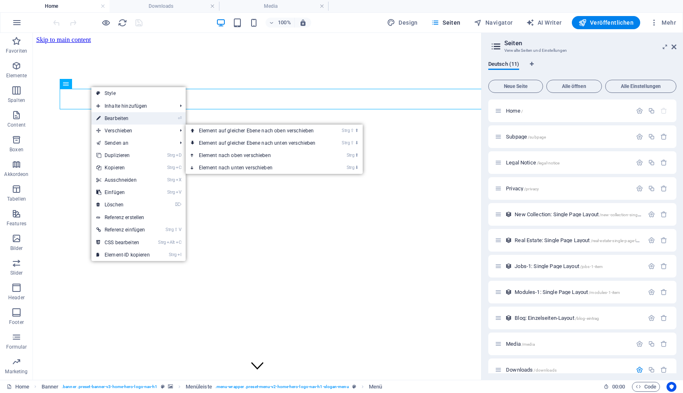
select select
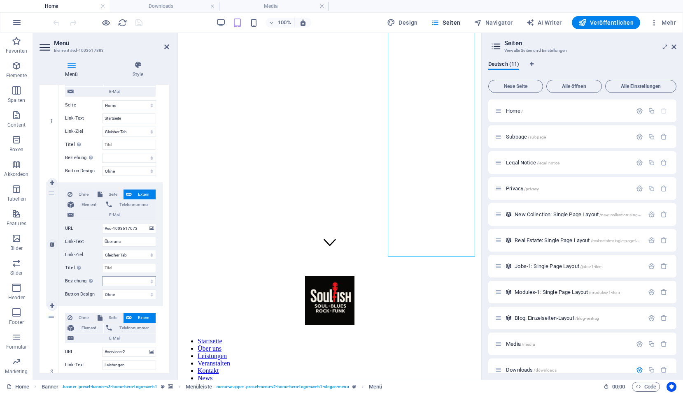
scroll to position [123, 0]
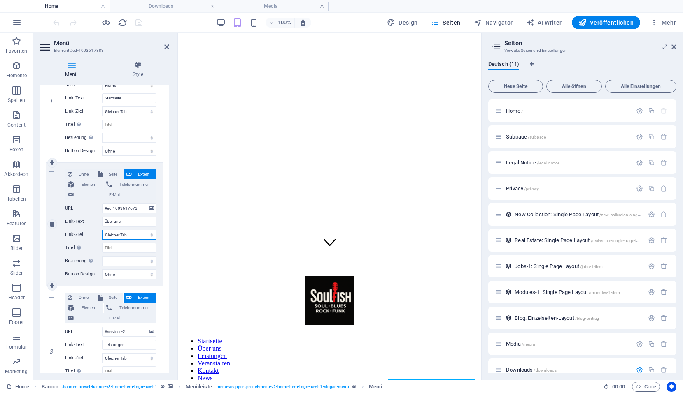
click at [135, 235] on select "Neuer Tab Gleicher Tab Overlay" at bounding box center [129, 235] width 54 height 10
click at [132, 258] on select "alternate author bookmark external help license next nofollow noreferrer noopen…" at bounding box center [129, 261] width 54 height 10
click at [79, 184] on span "Element" at bounding box center [89, 185] width 24 height 10
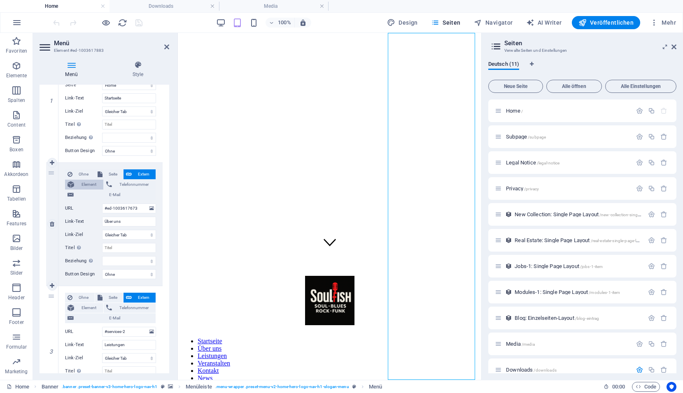
select select
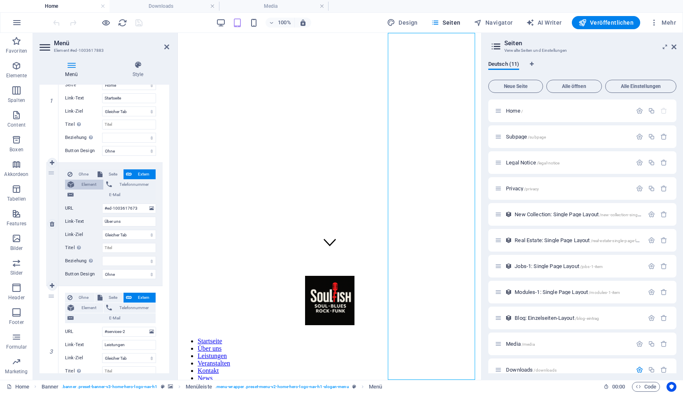
select select
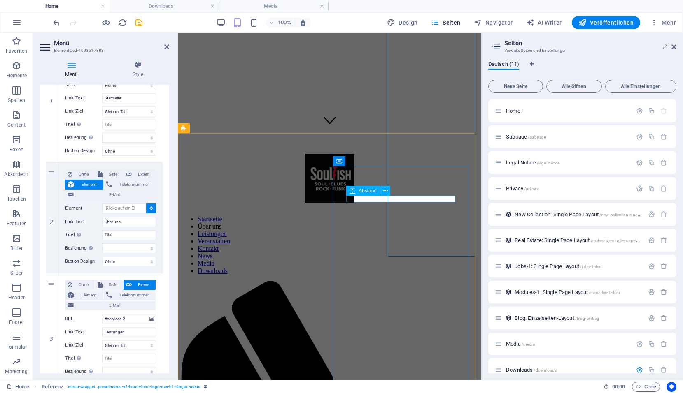
scroll to position [247, 0]
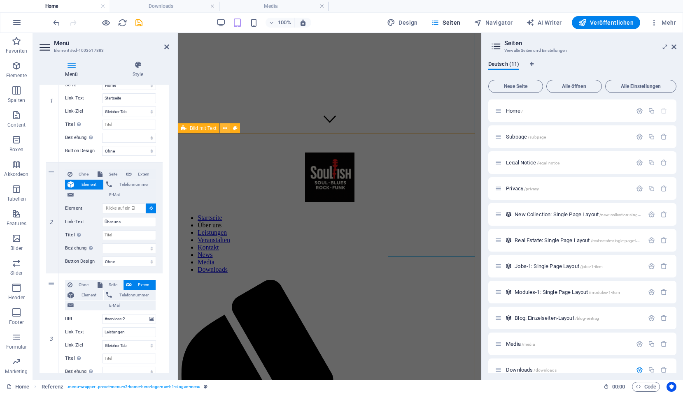
click at [224, 130] on icon at bounding box center [225, 128] width 5 height 9
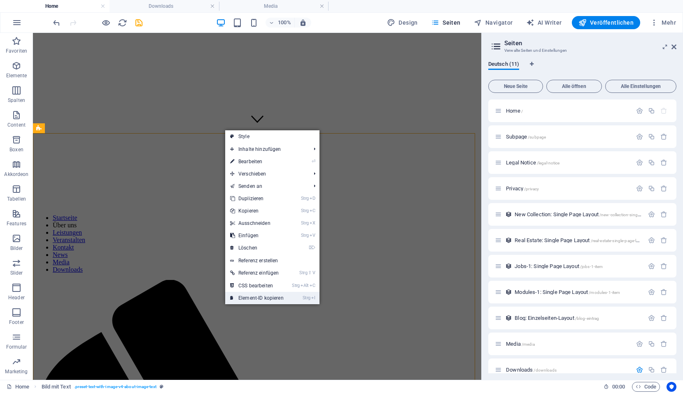
click at [242, 297] on link "Strg I Element-ID kopieren" at bounding box center [256, 298] width 63 height 12
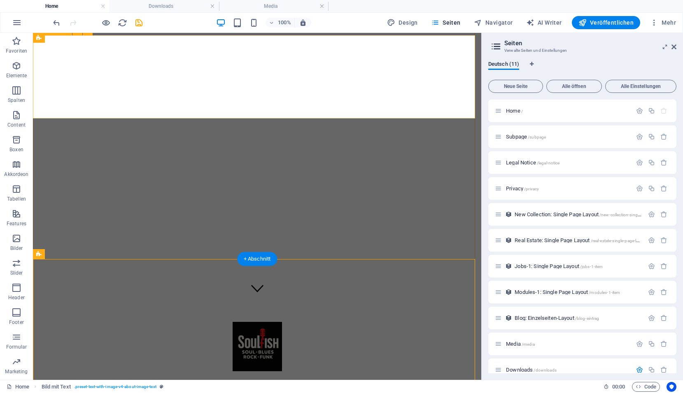
scroll to position [0, 0]
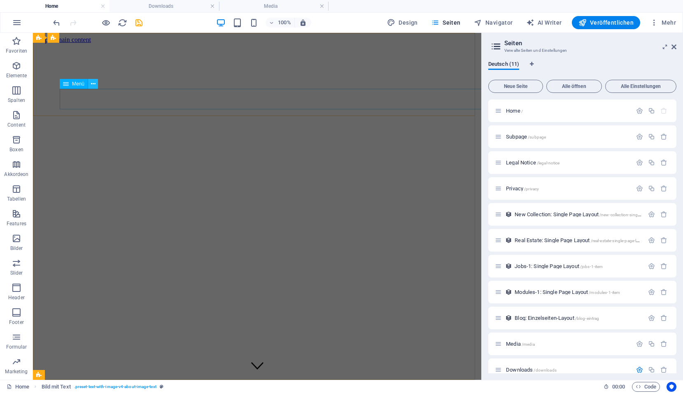
click at [94, 84] on icon at bounding box center [93, 84] width 5 height 9
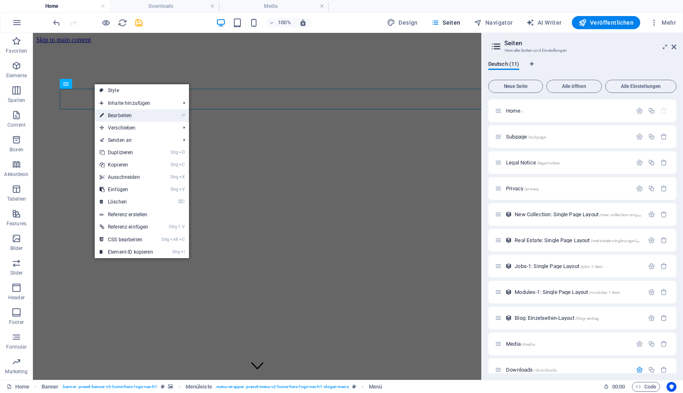
click at [125, 114] on link "⏎ Bearbeiten" at bounding box center [126, 115] width 63 height 12
select select
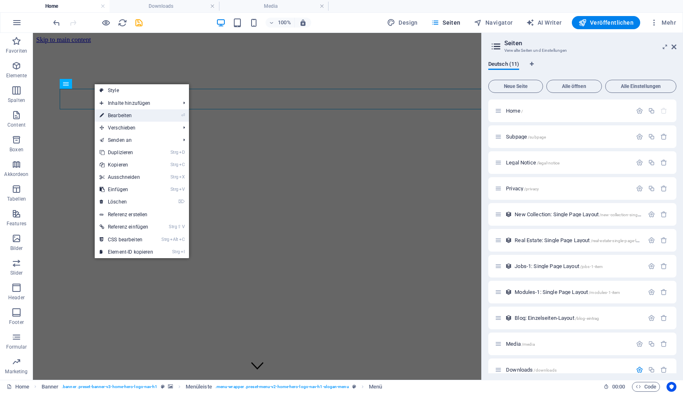
select select
select select "4"
select select
select select "5"
select select
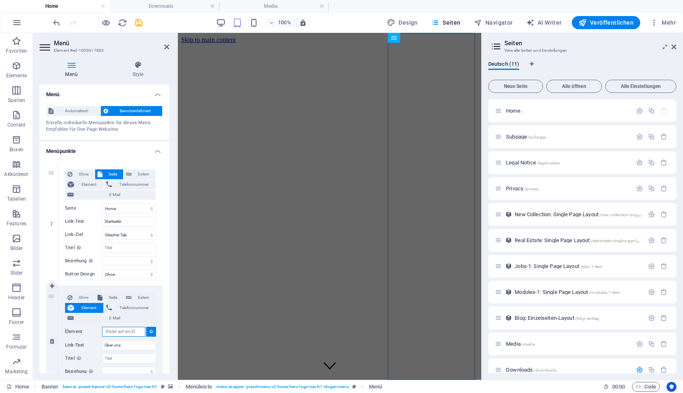
click at [129, 334] on input "Element" at bounding box center [123, 332] width 43 height 10
paste input "#ed-1003617673"
type input "#ed-1003617673"
select select
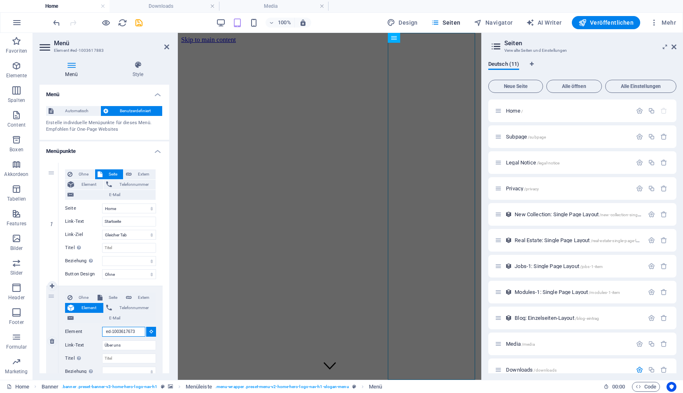
type input "#ed-1003617673"
select select
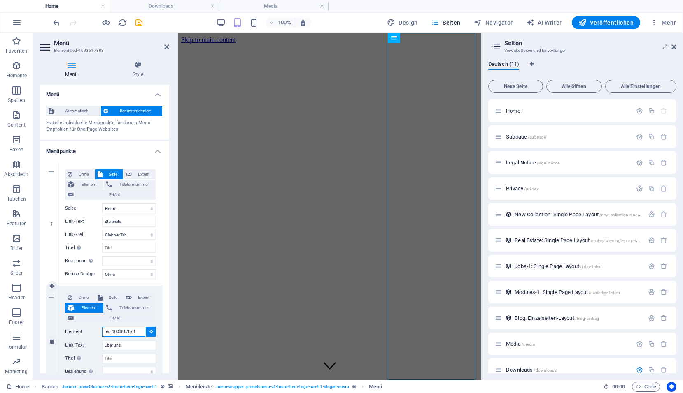
select select
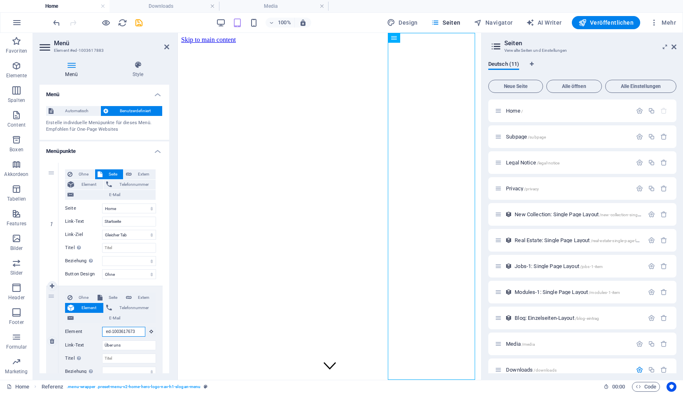
scroll to position [0, 0]
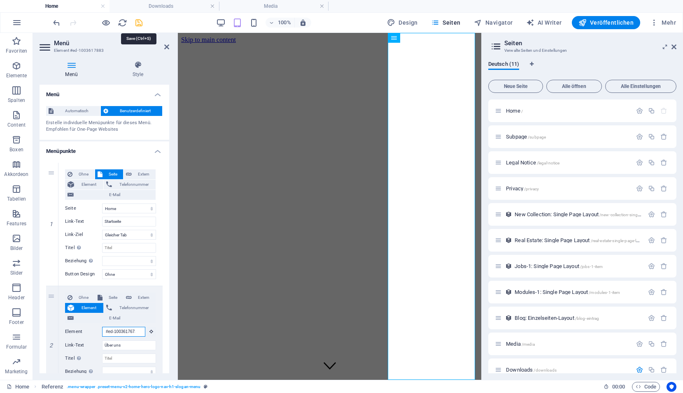
type input "#ed-1003617673"
click at [139, 23] on icon "save" at bounding box center [138, 22] width 9 height 9
checkbox input "false"
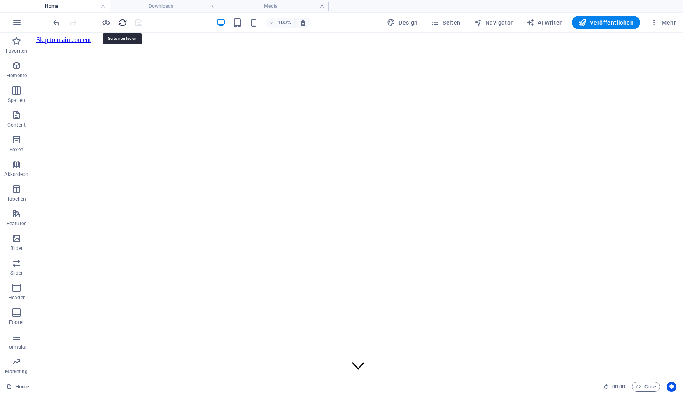
click at [122, 25] on icon "reload" at bounding box center [122, 22] width 9 height 9
click at [125, 24] on icon "reload" at bounding box center [122, 22] width 9 height 9
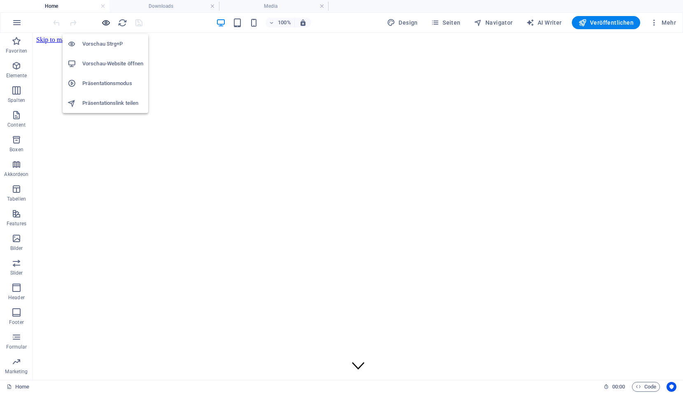
click at [105, 23] on icon "button" at bounding box center [105, 22] width 9 height 9
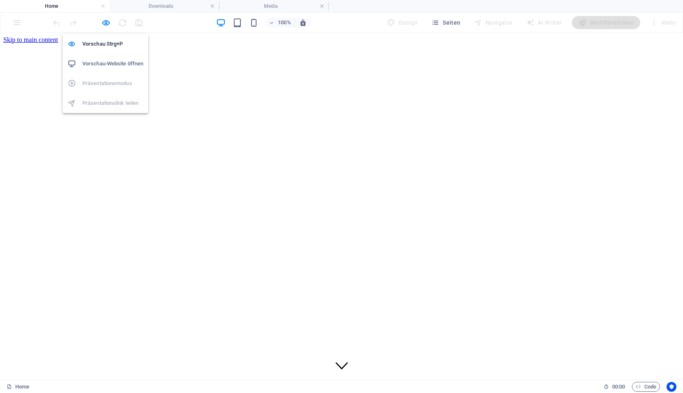
click at [106, 60] on h6 "Vorschau-Website öffnen" at bounding box center [112, 64] width 61 height 10
click at [102, 23] on icon "button" at bounding box center [105, 22] width 9 height 9
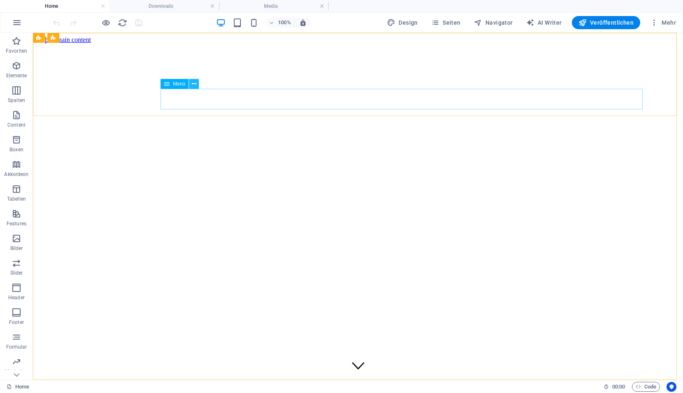
click at [195, 85] on icon at bounding box center [194, 84] width 5 height 9
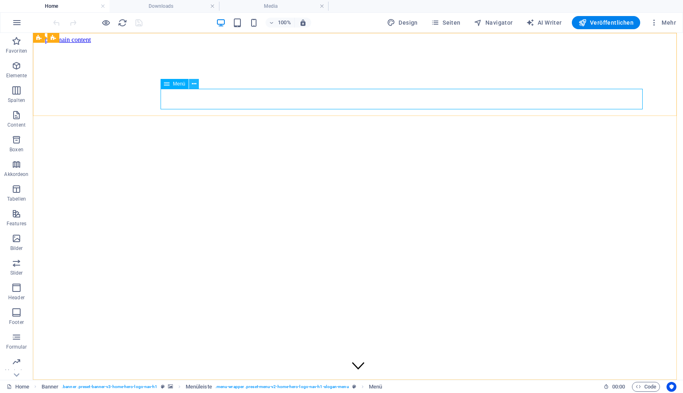
click at [194, 82] on icon at bounding box center [194, 84] width 5 height 9
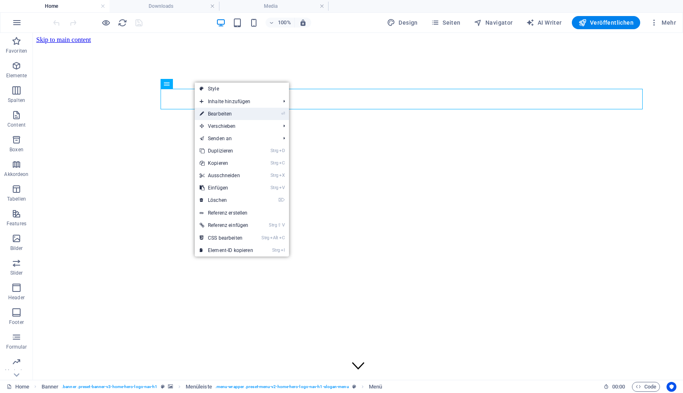
click at [237, 115] on link "⏎ Bearbeiten" at bounding box center [226, 114] width 63 height 12
select select
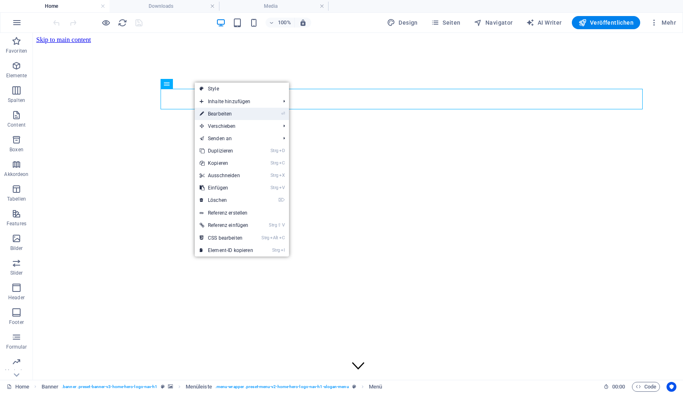
select select
select select "4"
select select
select select "5"
select select
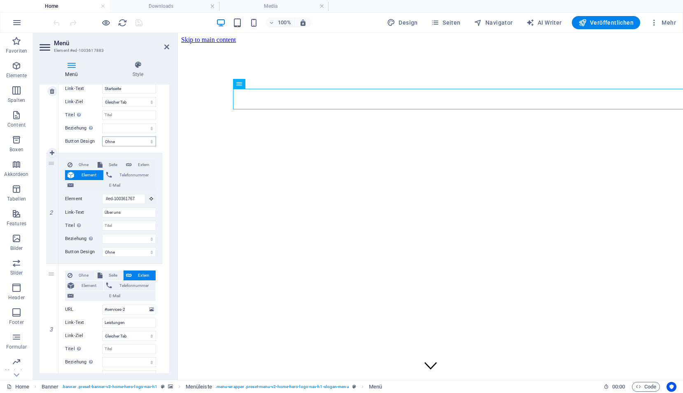
scroll to position [206, 0]
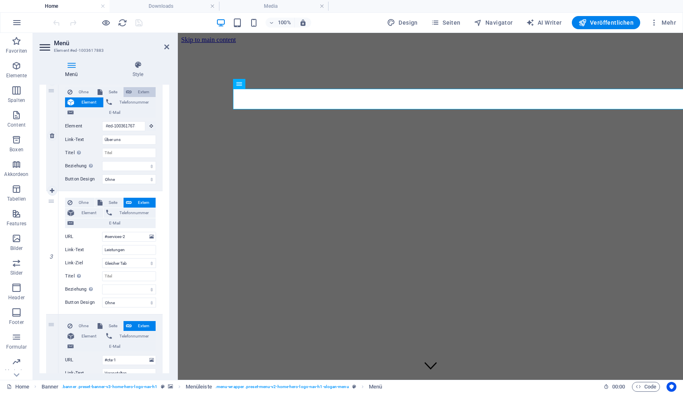
click at [142, 93] on span "Extern" at bounding box center [143, 92] width 19 height 10
select select
select select "blank"
select select
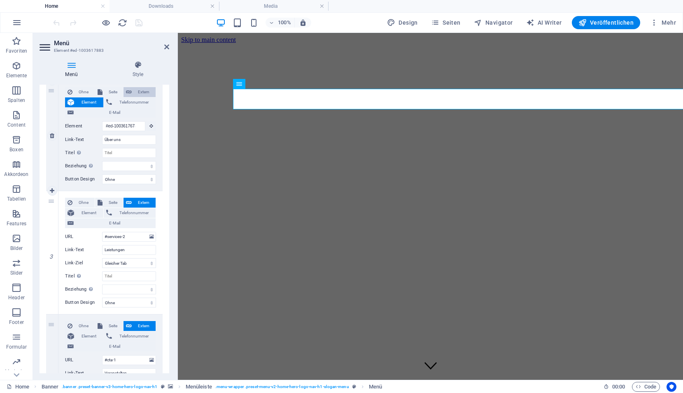
select select
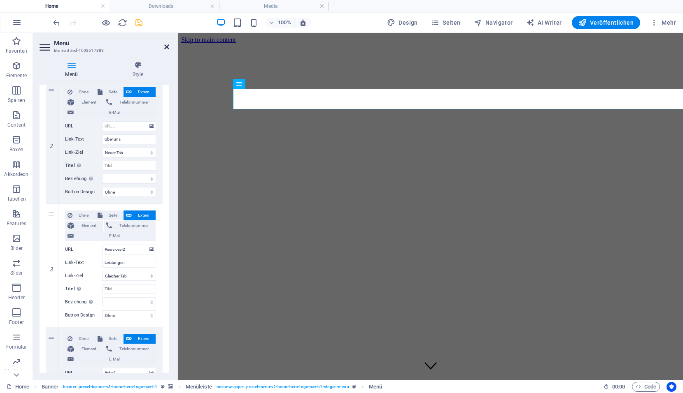
click at [166, 46] on icon at bounding box center [166, 47] width 5 height 7
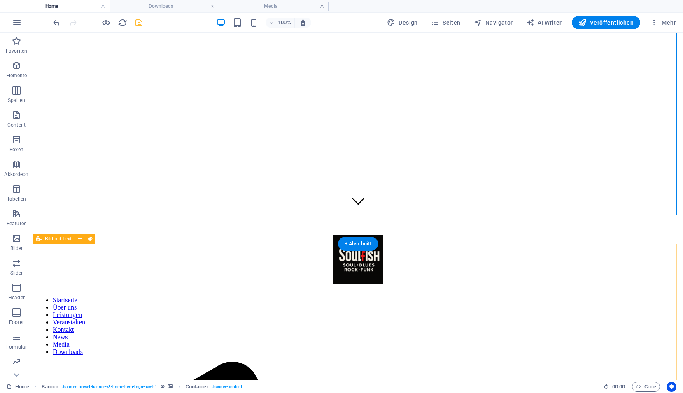
scroll to position [0, 0]
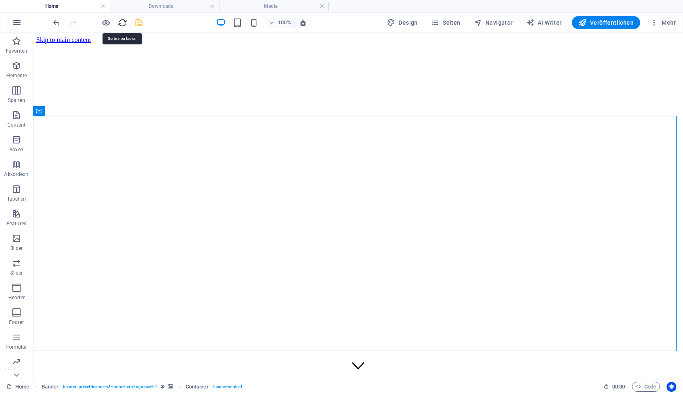
click at [119, 21] on icon "reload" at bounding box center [122, 22] width 9 height 9
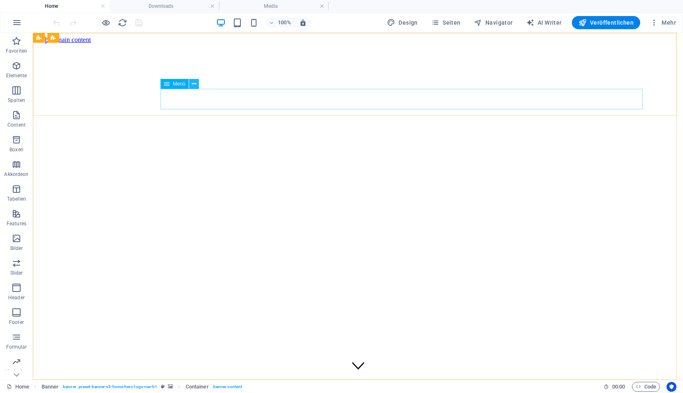
click at [195, 86] on icon at bounding box center [194, 84] width 5 height 9
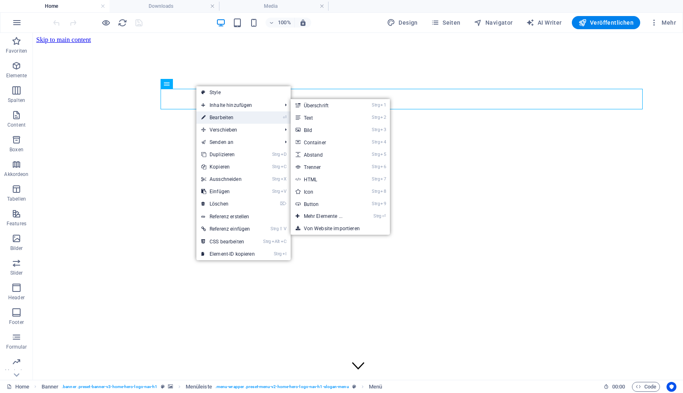
click at [209, 121] on link "⏎ Bearbeiten" at bounding box center [227, 117] width 63 height 12
select select
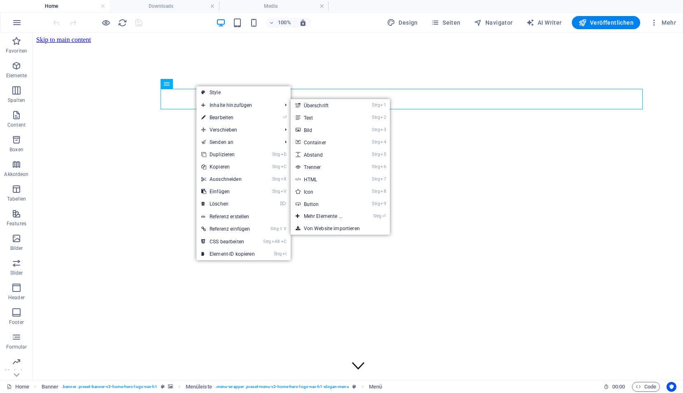
select select
select select "4"
select select
select select "5"
select select
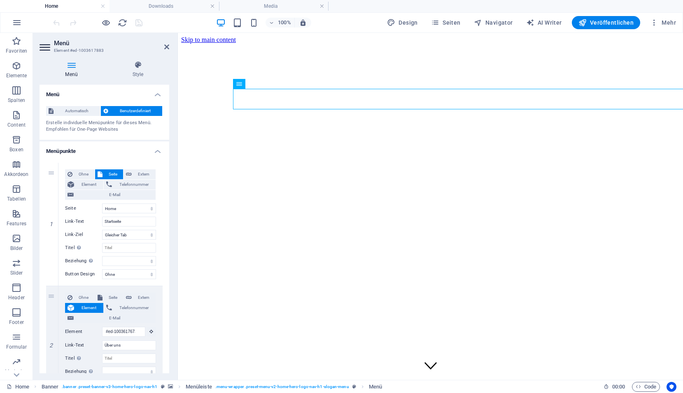
click at [163, 46] on h2 "Menü" at bounding box center [111, 42] width 115 height 7
click at [165, 48] on icon at bounding box center [166, 47] width 5 height 7
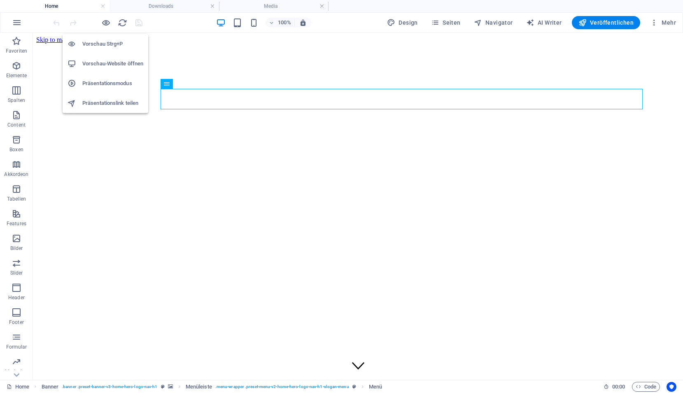
click at [124, 61] on h6 "Vorschau-Website öffnen" at bounding box center [112, 64] width 61 height 10
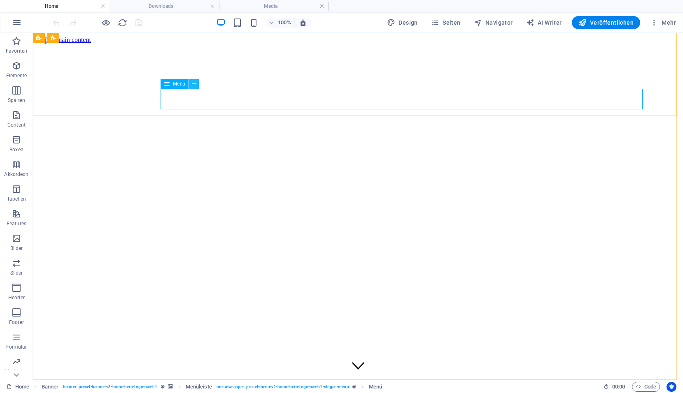
click at [195, 84] on icon at bounding box center [194, 84] width 5 height 9
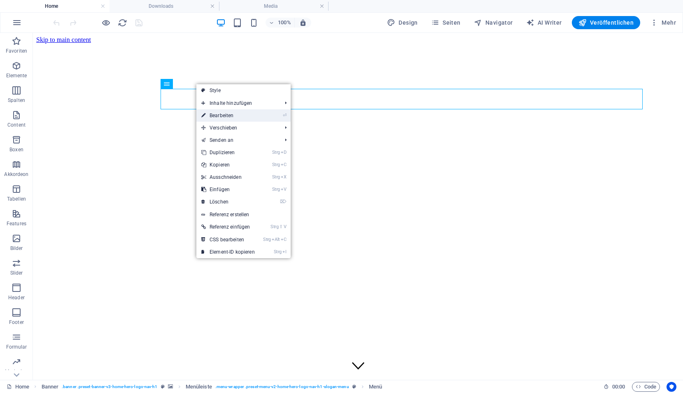
click at [221, 116] on link "⏎ Bearbeiten" at bounding box center [227, 115] width 63 height 12
select select
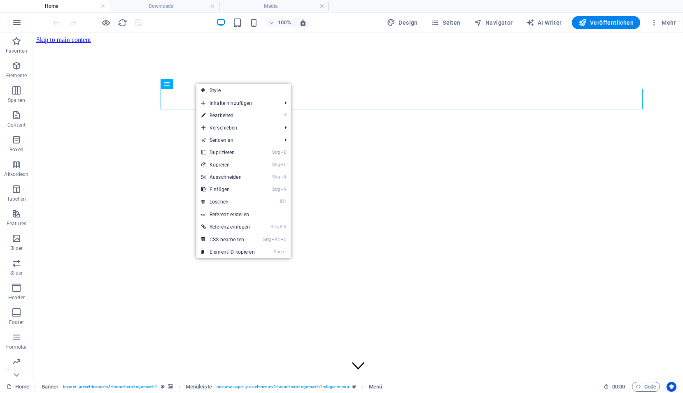
select select
select select "4"
select select
select select "5"
select select
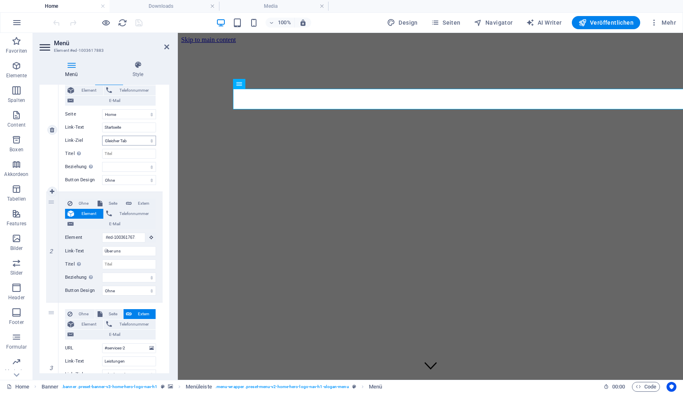
scroll to position [123, 0]
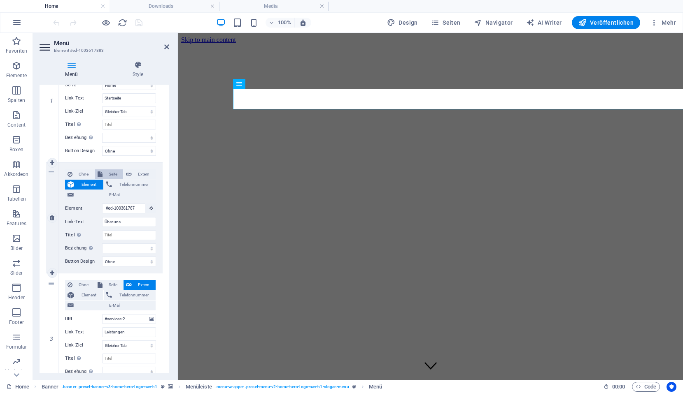
click at [111, 173] on span "Seite" at bounding box center [113, 174] width 16 height 10
select select
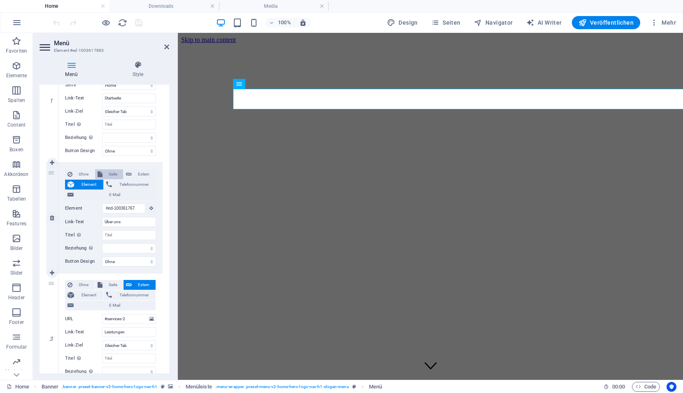
select select
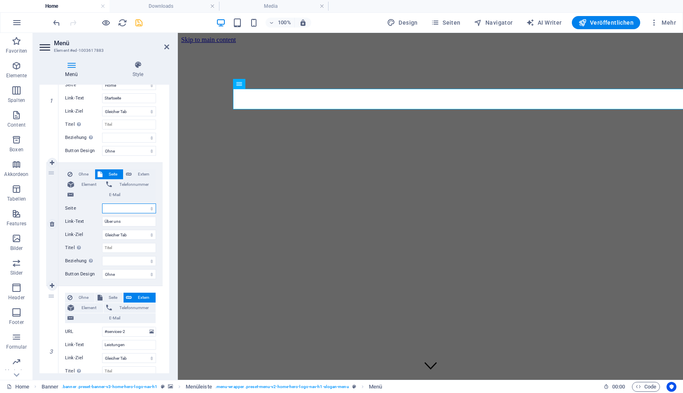
click at [125, 209] on select "Home Subpage Legal Notice Privacy Media Downloads" at bounding box center [129, 209] width 54 height 10
click at [166, 46] on icon at bounding box center [166, 47] width 5 height 7
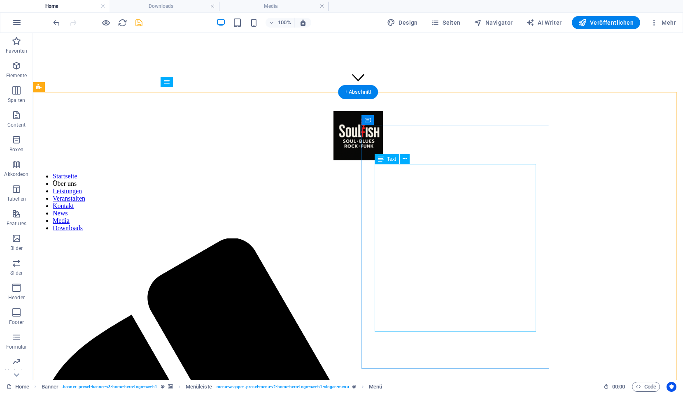
scroll to position [288, 0]
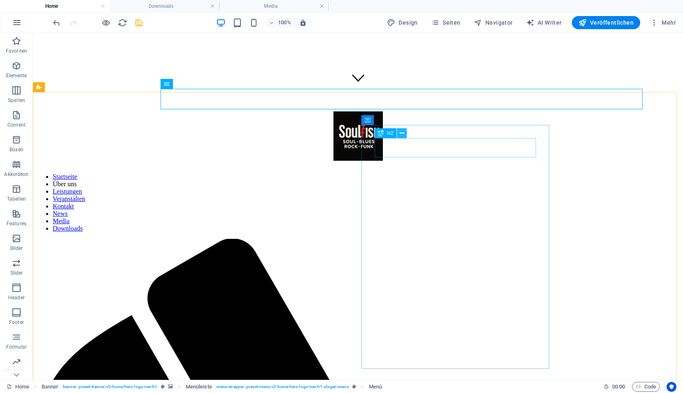
click at [403, 132] on icon at bounding box center [401, 133] width 5 height 9
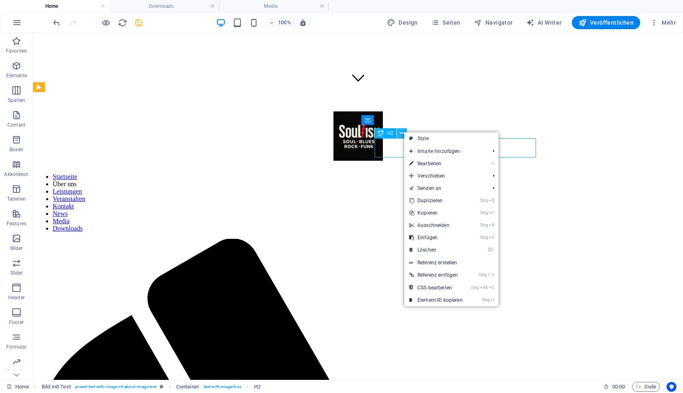
click at [404, 131] on button at bounding box center [402, 133] width 10 height 10
click at [497, 22] on span "Navigator" at bounding box center [493, 23] width 39 height 8
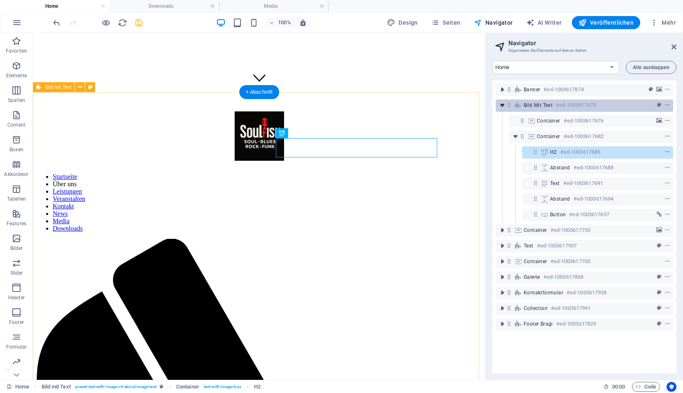
click at [502, 105] on icon "toggle-expand" at bounding box center [502, 105] width 8 height 8
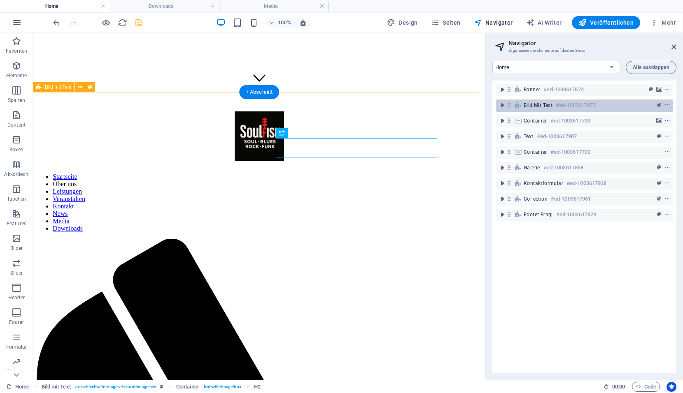
click at [665, 105] on icon "context-menu" at bounding box center [667, 105] width 6 height 6
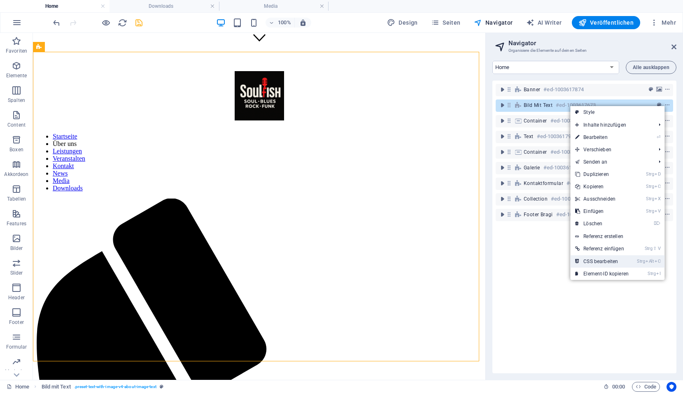
click at [617, 258] on link "Strg Alt C CSS bearbeiten" at bounding box center [601, 261] width 63 height 12
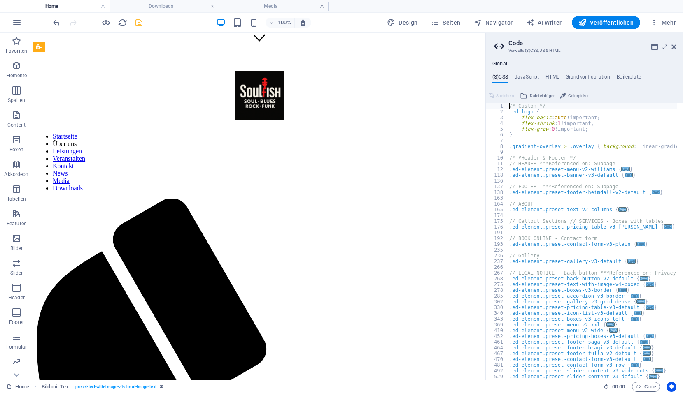
type textarea "@include text-with-image-v4($box-padding: (2rem 2rem 2rem 2rem, null, null));"
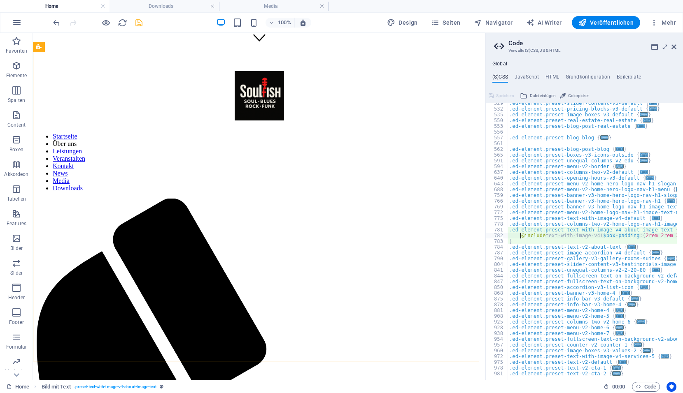
scroll to position [274, 0]
click at [629, 78] on h4 "Boilerplate" at bounding box center [628, 78] width 24 height 9
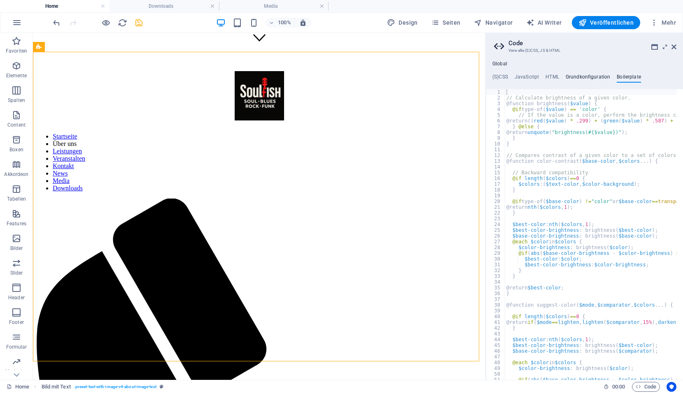
click at [599, 79] on h4 "Grundkonfiguration" at bounding box center [587, 78] width 45 height 9
type textarea "$color-background: #817f7d;"
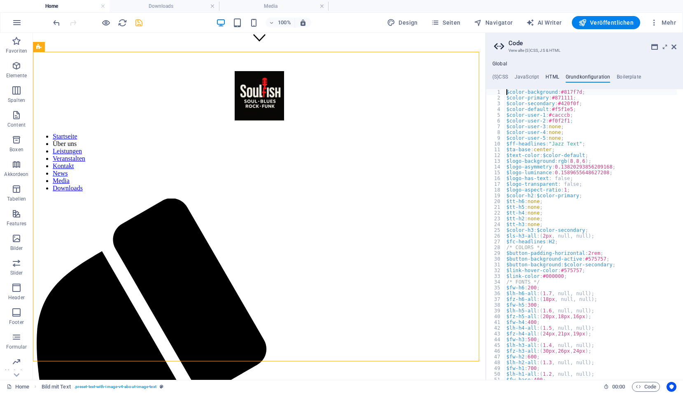
click at [546, 79] on h4 "HTML" at bounding box center [552, 78] width 14 height 9
type textarea "<a href="#main-content" class="wv-link-content button">Skip to main content</a>"
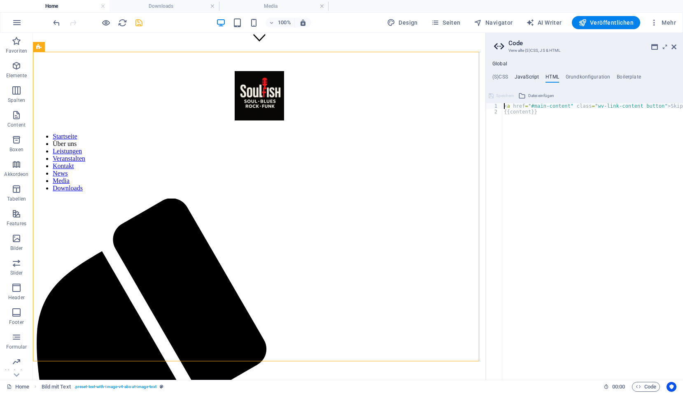
click at [524, 76] on h4 "JavaScript" at bounding box center [526, 78] width 24 height 9
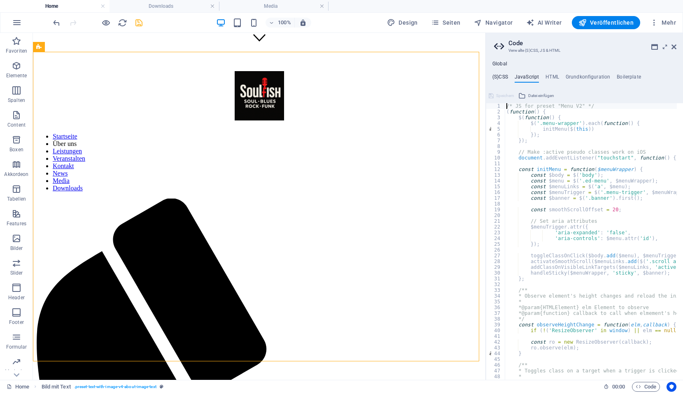
click at [502, 77] on h4 "(S)CSS" at bounding box center [500, 78] width 16 height 9
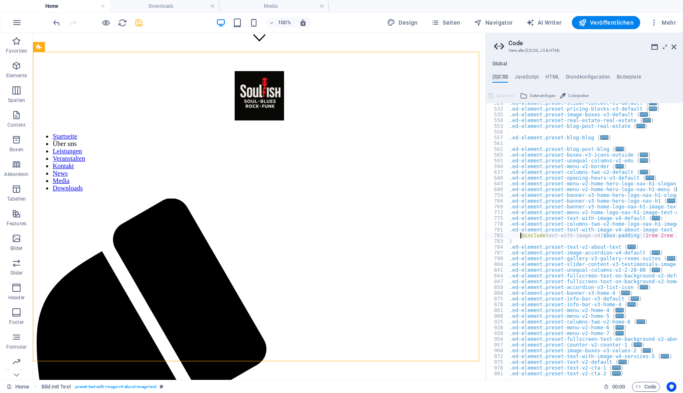
click at [497, 62] on h4 "Global" at bounding box center [499, 64] width 15 height 7
click at [674, 45] on icon at bounding box center [673, 47] width 5 height 7
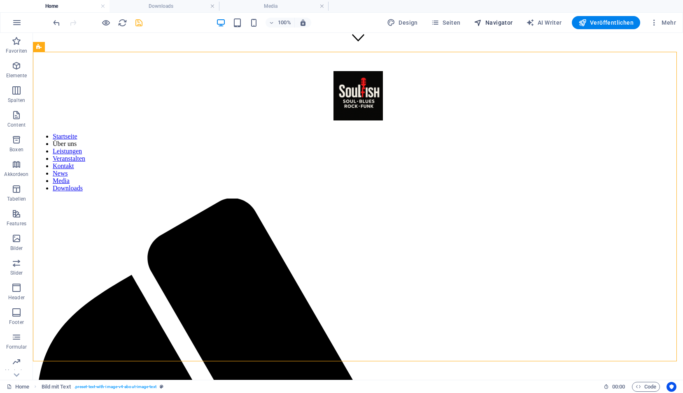
click at [493, 19] on span "Navigator" at bounding box center [493, 23] width 39 height 8
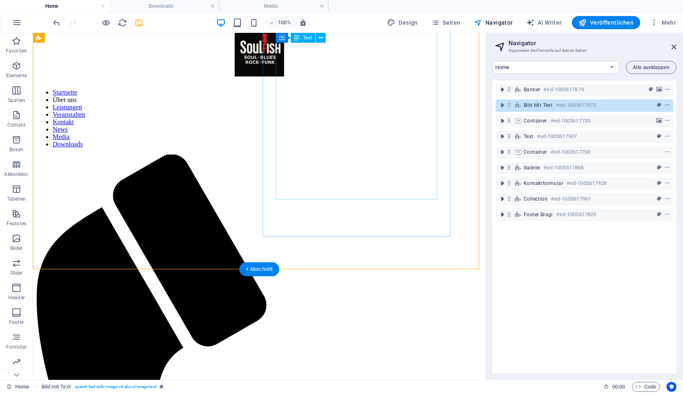
scroll to position [369, 0]
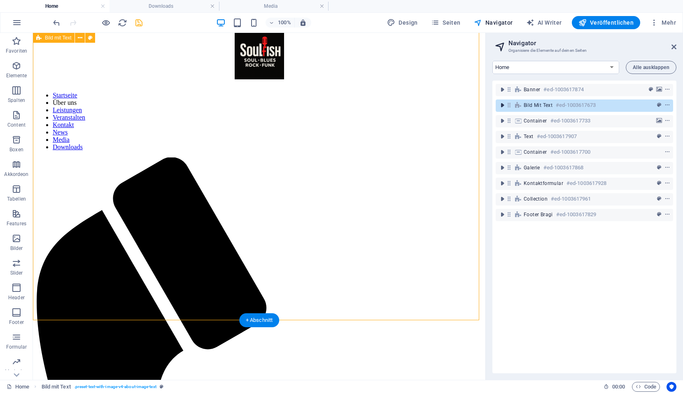
click at [501, 105] on icon "toggle-expand" at bounding box center [502, 105] width 8 height 8
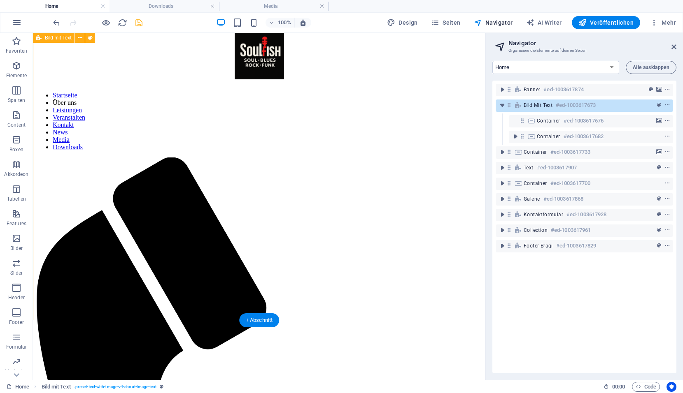
click at [666, 106] on icon "context-menu" at bounding box center [667, 105] width 6 height 6
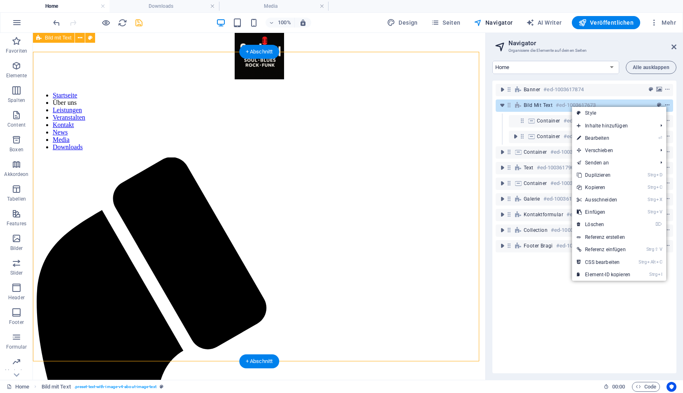
scroll to position [328, 0]
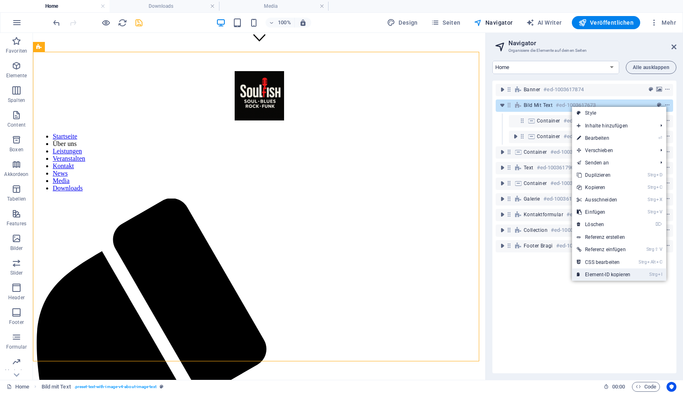
click at [628, 274] on link "Strg I Element-ID kopieren" at bounding box center [602, 275] width 63 height 12
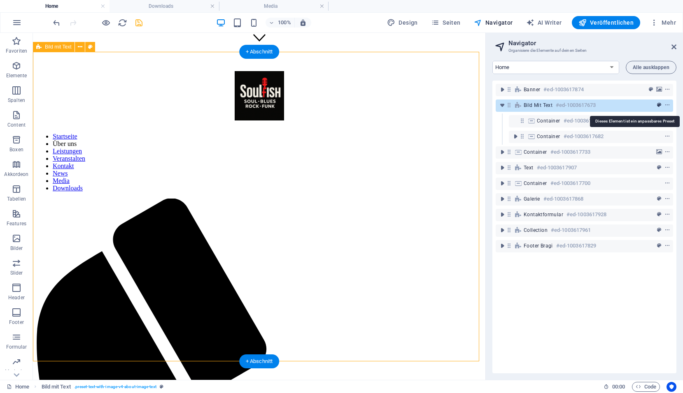
click at [657, 104] on icon "preset" at bounding box center [659, 105] width 4 height 6
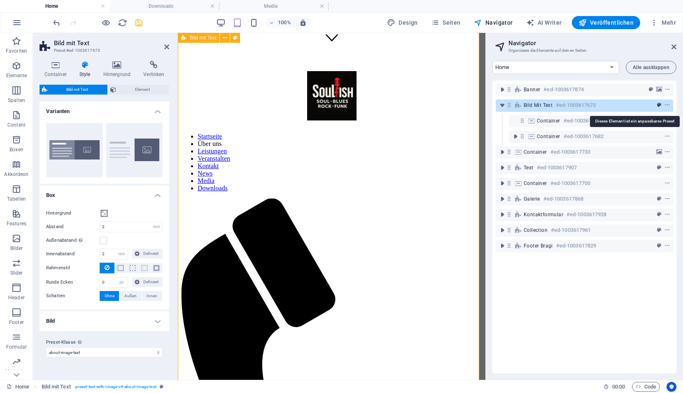
scroll to position [372, 0]
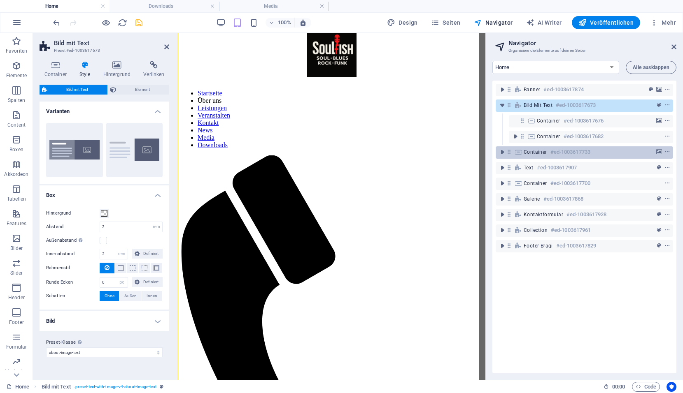
click at [552, 151] on h6 "#ed-1003617733" at bounding box center [570, 152] width 40 height 10
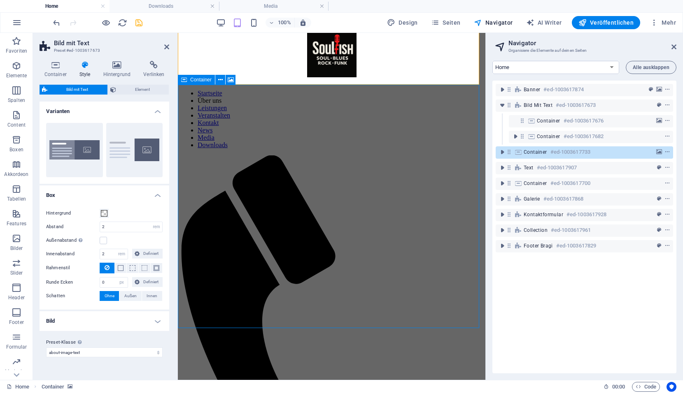
scroll to position [691, 0]
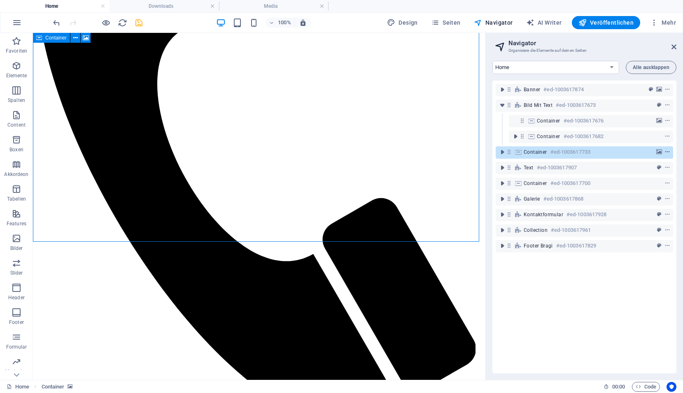
click at [664, 152] on icon "context-menu" at bounding box center [667, 152] width 6 height 6
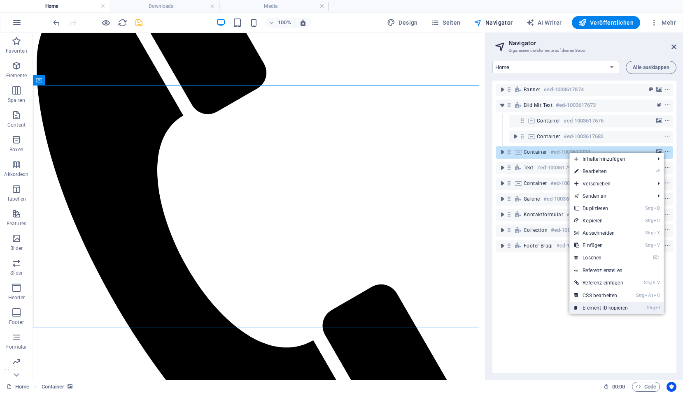
click at [627, 308] on link "Strg I Element-ID kopieren" at bounding box center [600, 308] width 63 height 12
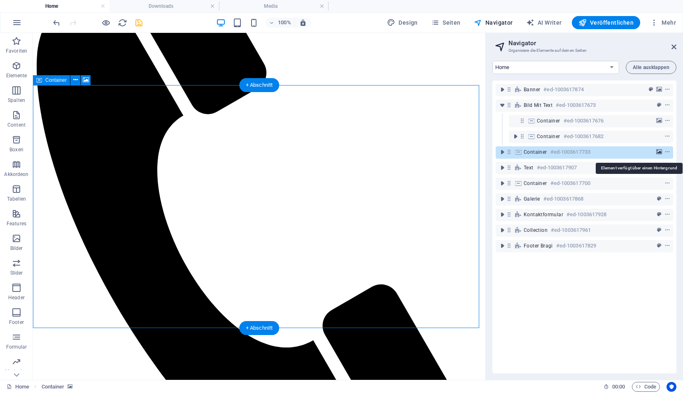
click at [656, 152] on icon "background" at bounding box center [659, 152] width 6 height 6
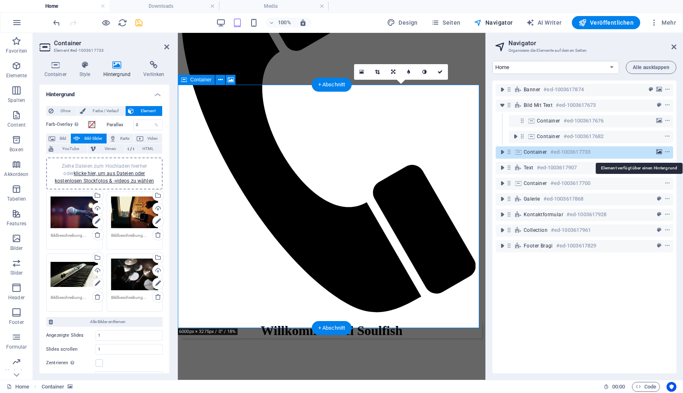
scroll to position [691, 0]
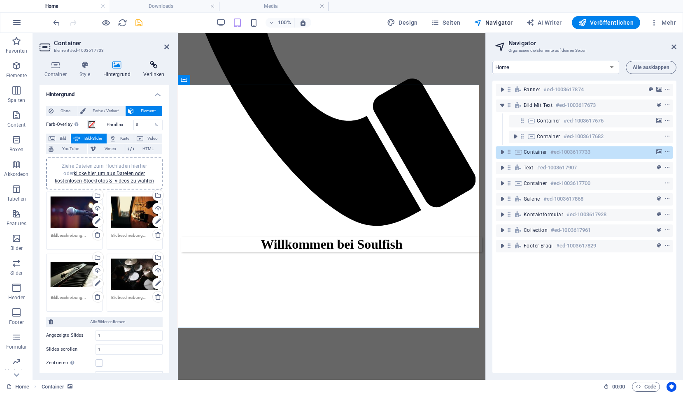
click at [154, 70] on h4 "Verlinken" at bounding box center [154, 69] width 30 height 17
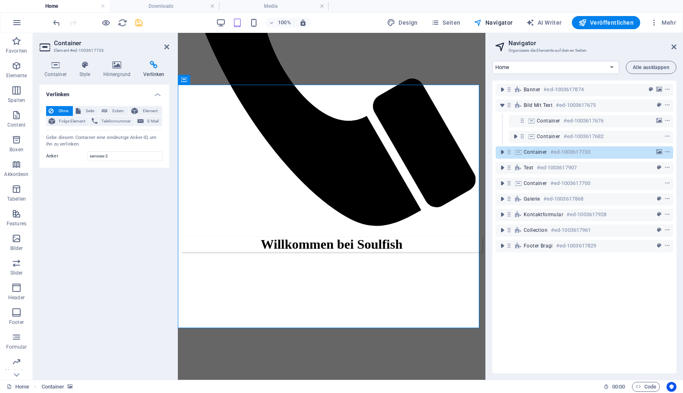
click at [168, 42] on h2 "Container" at bounding box center [111, 42] width 115 height 7
click at [167, 46] on icon at bounding box center [166, 47] width 5 height 7
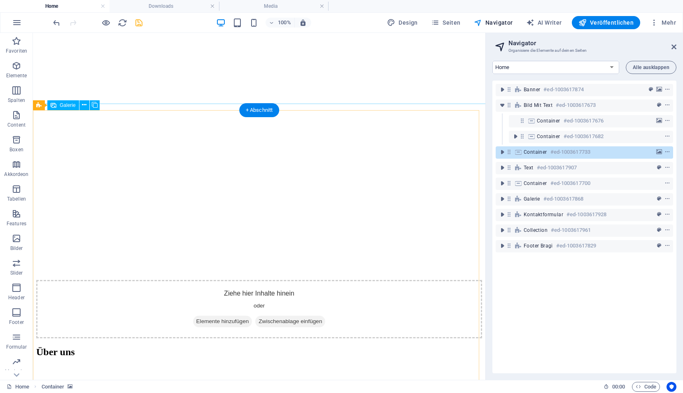
scroll to position [1144, 0]
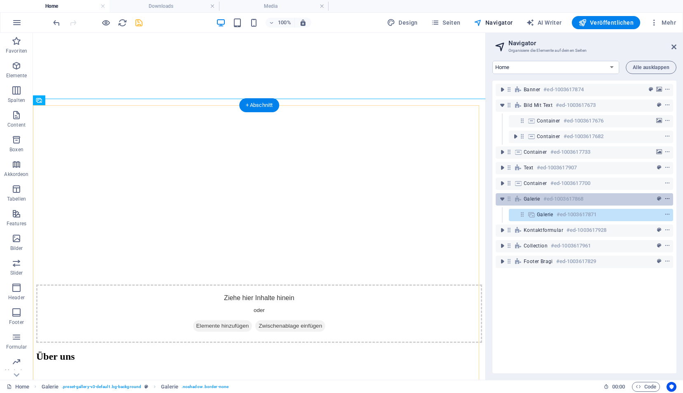
click at [666, 200] on icon "context-menu" at bounding box center [667, 199] width 6 height 6
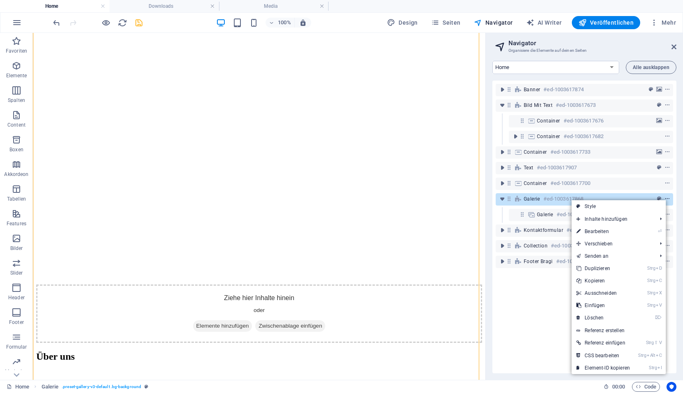
scroll to position [1220, 0]
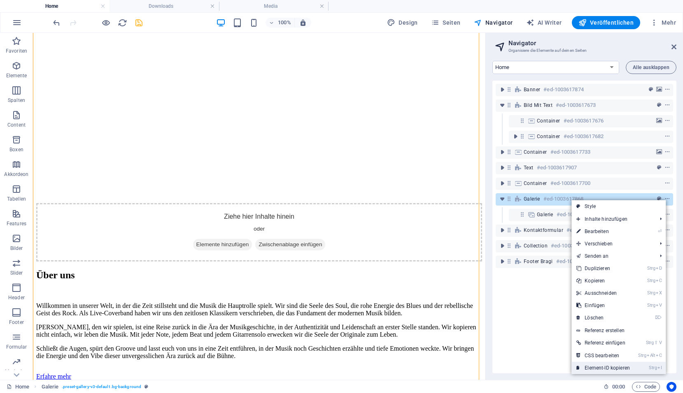
click at [610, 369] on link "Strg I Element-ID kopieren" at bounding box center [602, 368] width 63 height 12
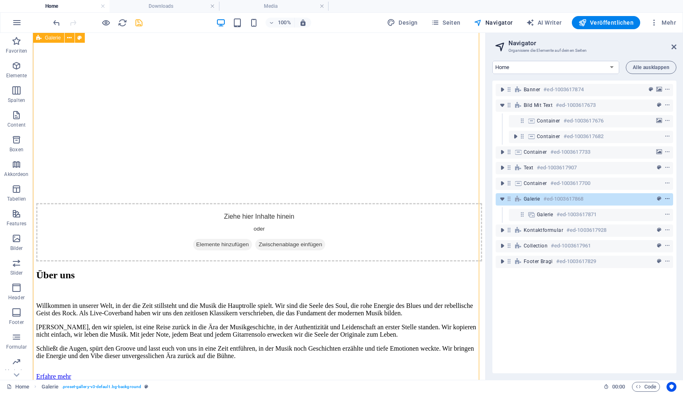
click at [666, 200] on icon "context-menu" at bounding box center [667, 199] width 6 height 6
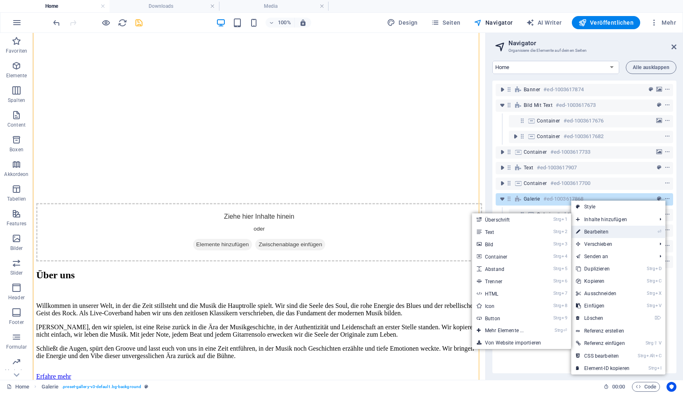
click at [601, 230] on link "⏎ Bearbeiten" at bounding box center [602, 232] width 63 height 12
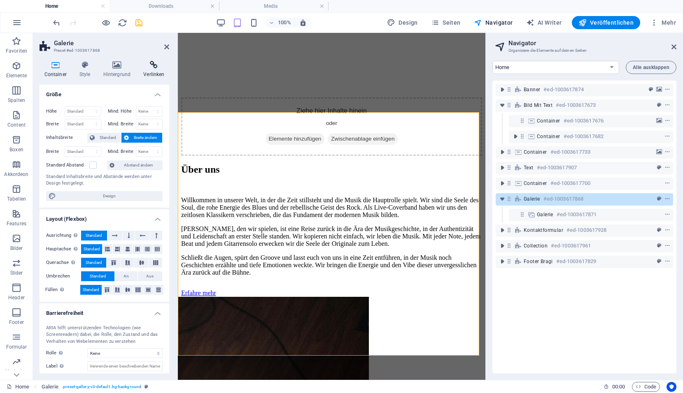
click at [151, 63] on icon at bounding box center [154, 65] width 30 height 8
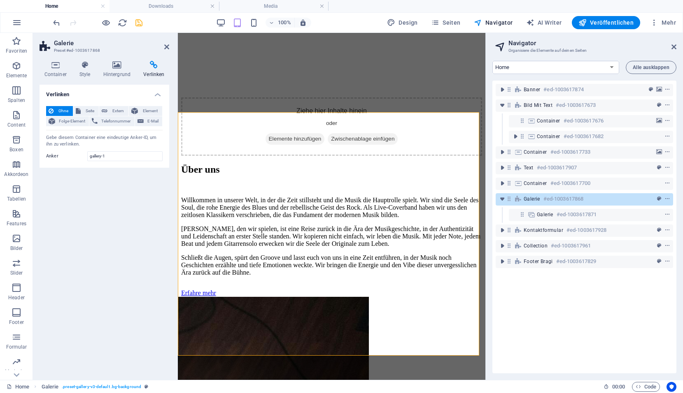
click at [151, 63] on icon at bounding box center [154, 65] width 30 height 8
click at [167, 48] on icon at bounding box center [166, 47] width 5 height 7
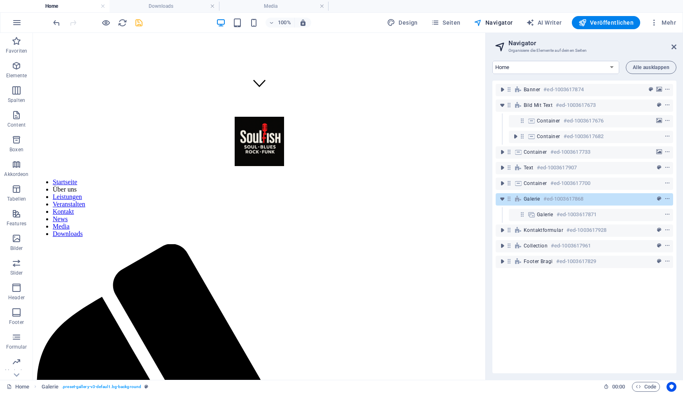
scroll to position [0, 0]
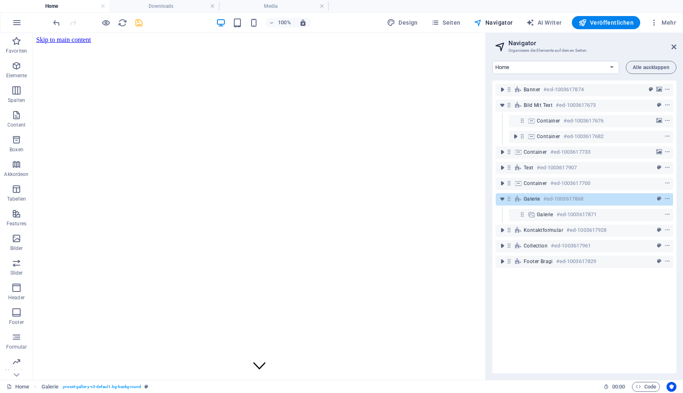
drag, startPoint x: 482, startPoint y: 240, endPoint x: 525, endPoint y: 70, distance: 174.9
click at [587, 70] on select "Home Subpage Legal Notice Privacy New Collection: Single Page Layout Real Estat…" at bounding box center [555, 67] width 127 height 13
click at [587, 65] on select "Home Subpage Legal Notice Privacy New Collection: Single Page Layout Real Estat…" at bounding box center [555, 67] width 127 height 13
click at [120, 26] on icon "reload" at bounding box center [122, 22] width 9 height 9
click at [96, 84] on icon at bounding box center [95, 84] width 5 height 9
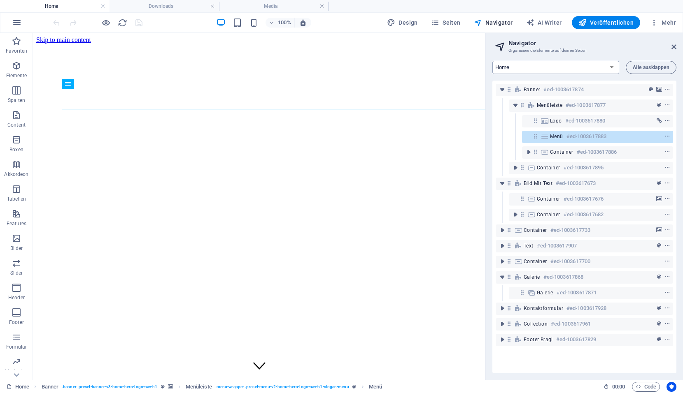
click at [526, 66] on select "Home Subpage Legal Notice Privacy New Collection: Single Page Layout Real Estat…" at bounding box center [555, 67] width 127 height 13
click at [492, 61] on select "Home Subpage Legal Notice Privacy New Collection: Single Page Layout Real Estat…" at bounding box center [555, 67] width 127 height 13
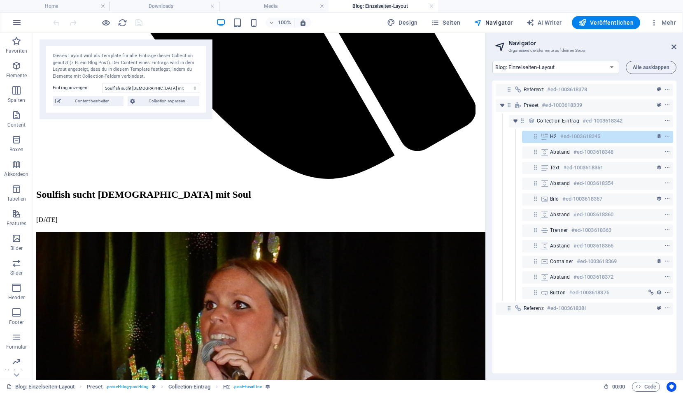
scroll to position [670, 0]
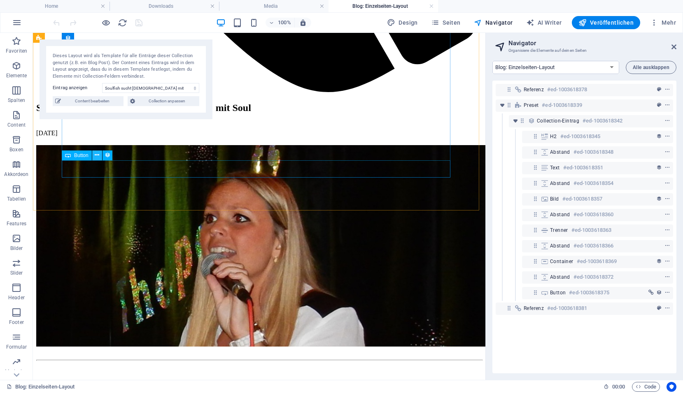
click at [98, 154] on icon at bounding box center [97, 155] width 5 height 9
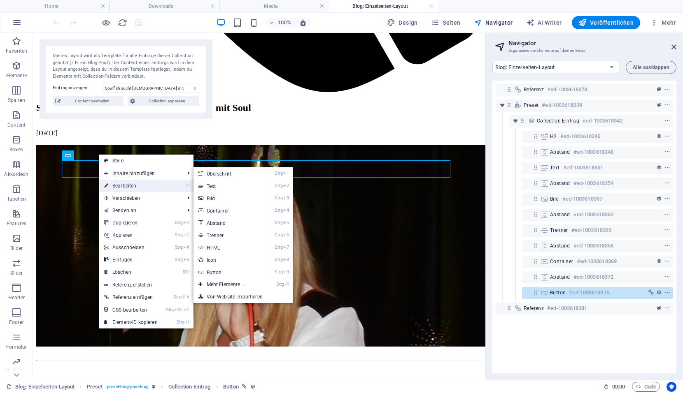
click at [117, 185] on link "⏎ Bearbeiten" at bounding box center [130, 186] width 63 height 12
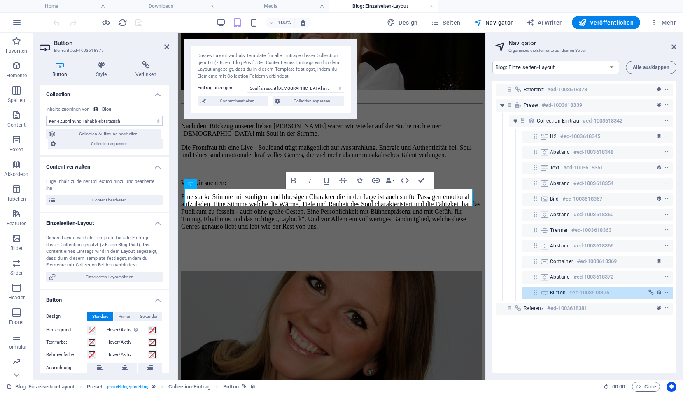
scroll to position [588, 0]
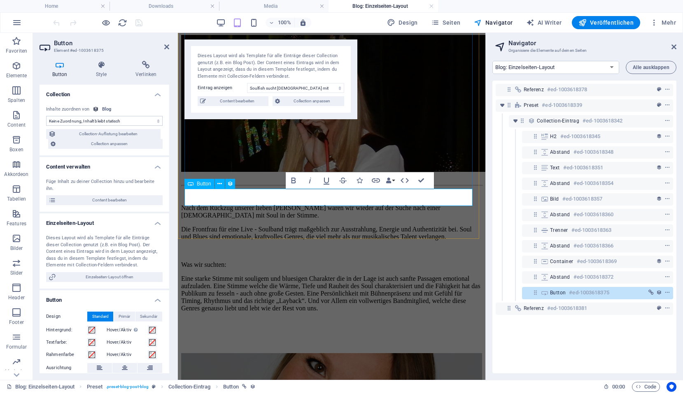
click at [146, 67] on icon at bounding box center [146, 65] width 46 height 8
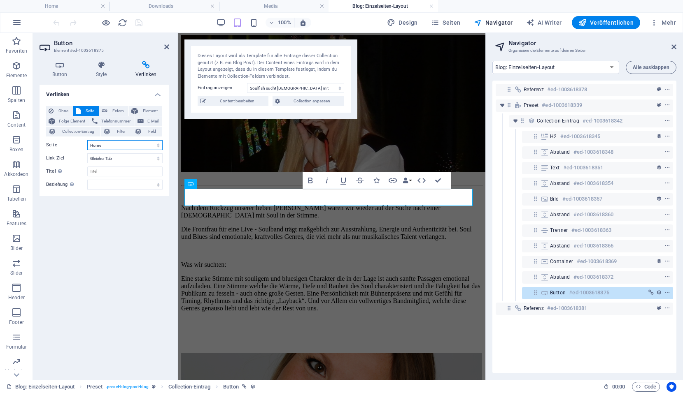
click at [136, 148] on select "Home Subpage Legal Notice Privacy Media Downloads" at bounding box center [124, 145] width 75 height 10
click at [137, 147] on select "Home Subpage Legal Notice Privacy Media Downloads" at bounding box center [124, 145] width 75 height 10
click at [117, 156] on select "Neuer Tab Gleicher Tab Overlay" at bounding box center [124, 158] width 75 height 10
click at [118, 147] on select "Home Subpage Legal Notice Privacy Media Downloads" at bounding box center [124, 145] width 75 height 10
click at [110, 146] on select "Home Subpage Legal Notice Privacy Media Downloads" at bounding box center [124, 145] width 75 height 10
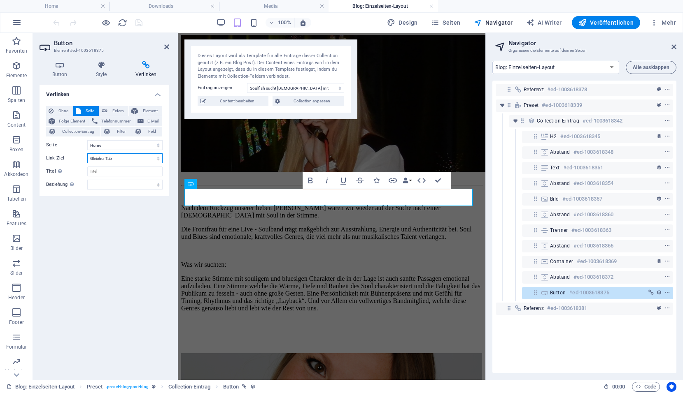
click at [109, 156] on select "Neuer Tab Gleicher Tab Overlay" at bounding box center [124, 158] width 75 height 10
click at [146, 111] on span "Element" at bounding box center [149, 111] width 19 height 10
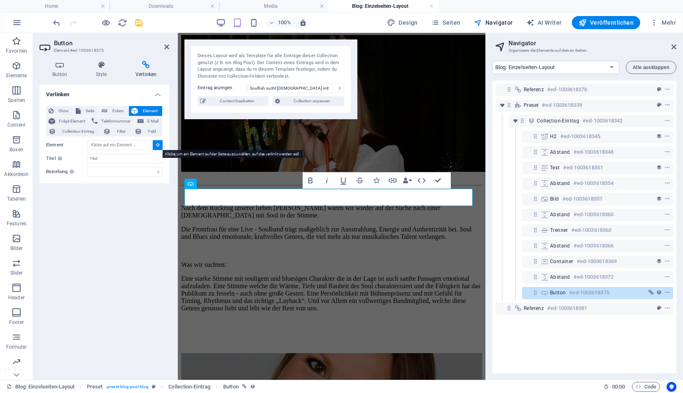
click at [158, 145] on icon at bounding box center [158, 145] width 4 height 4
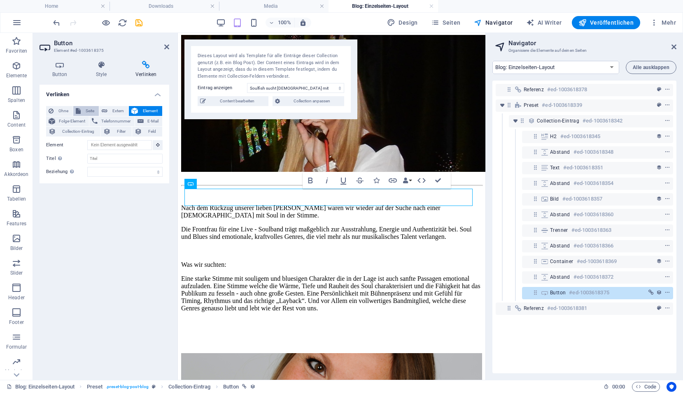
click at [89, 111] on span "Seite" at bounding box center [89, 111] width 13 height 10
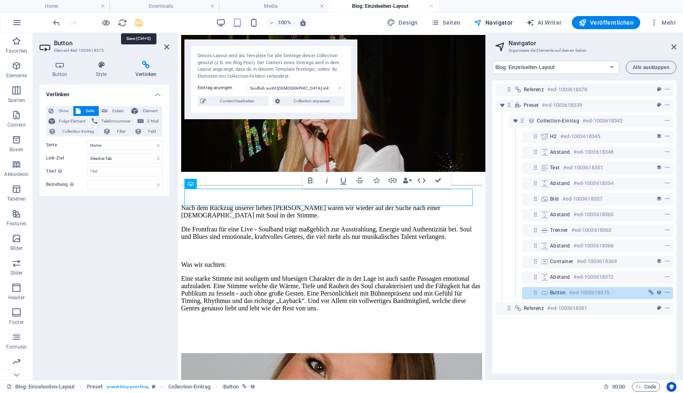
click at [140, 19] on icon "save" at bounding box center [138, 22] width 9 height 9
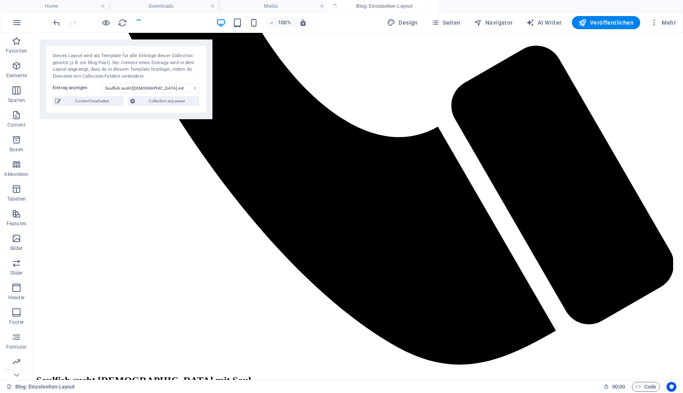
scroll to position [657, 0]
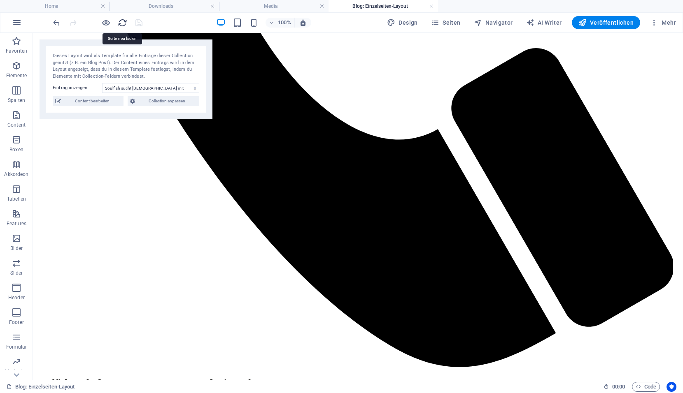
click at [121, 26] on icon "reload" at bounding box center [122, 22] width 9 height 9
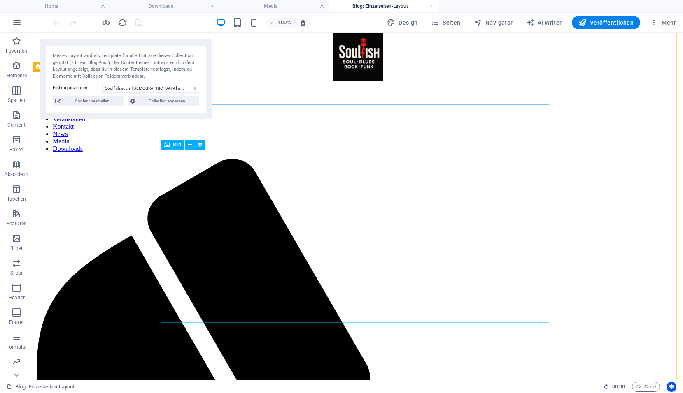
scroll to position [0, 0]
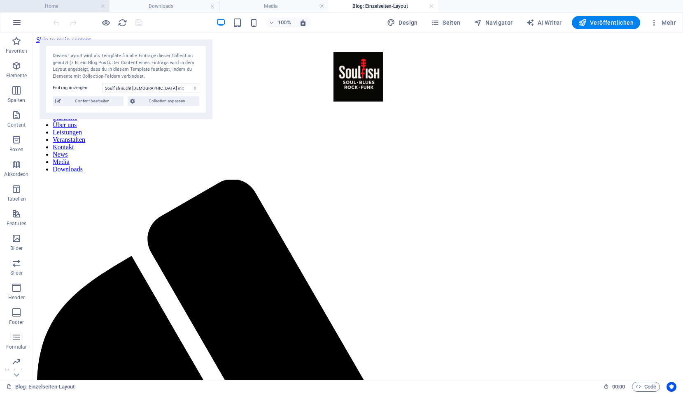
click at [84, 4] on h4 "Home" at bounding box center [54, 6] width 109 height 9
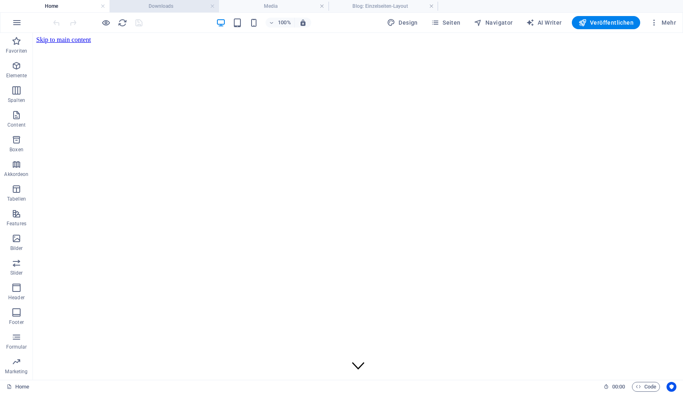
click at [147, 9] on h4 "Downloads" at bounding box center [163, 6] width 109 height 9
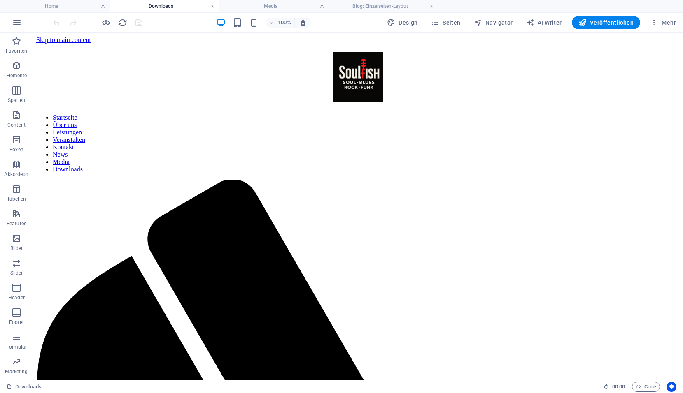
click at [212, 5] on link at bounding box center [212, 6] width 5 height 8
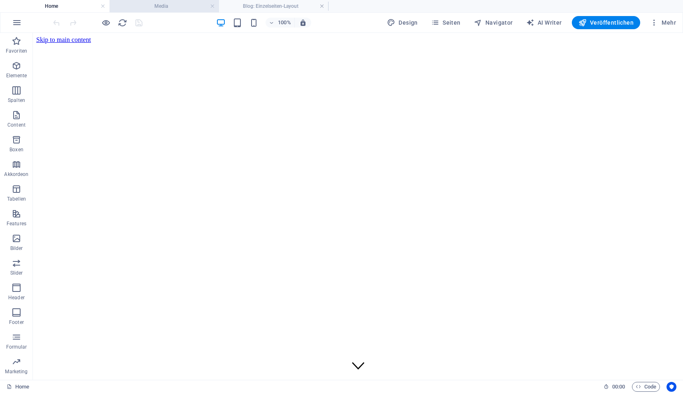
click at [173, 4] on h4 "Media" at bounding box center [163, 6] width 109 height 9
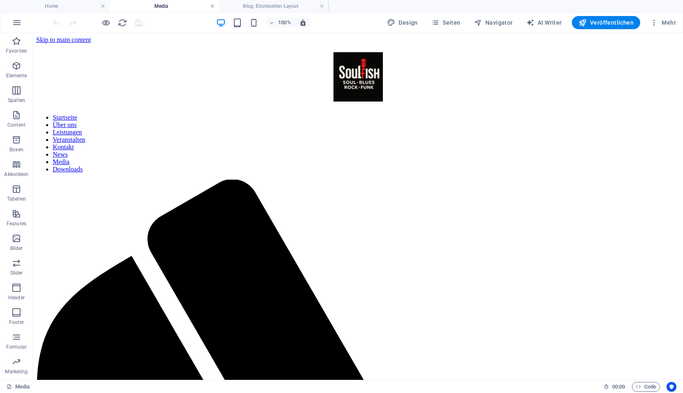
click at [211, 7] on link at bounding box center [212, 6] width 5 height 8
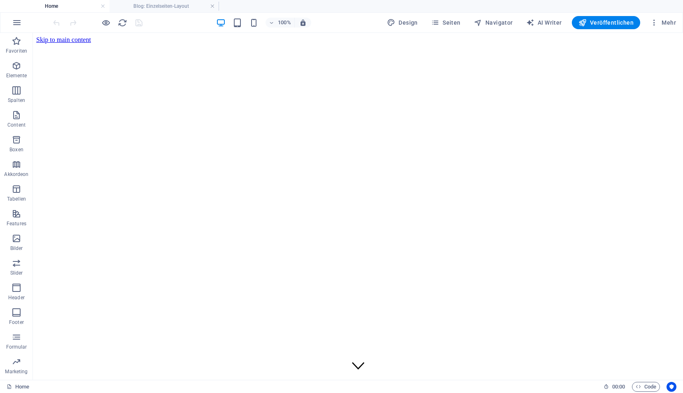
click at [70, 4] on h4 "Home" at bounding box center [54, 6] width 109 height 9
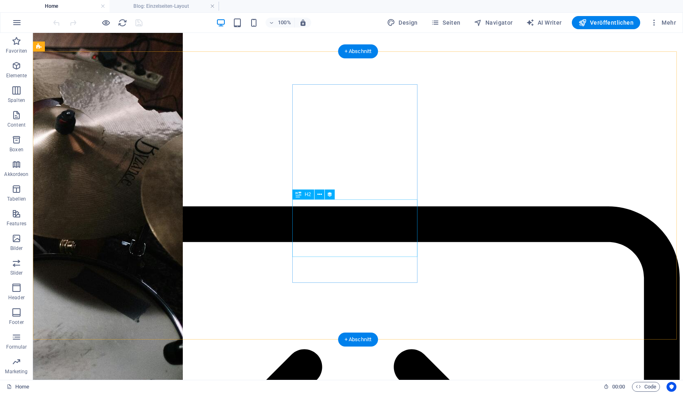
scroll to position [1934, 0]
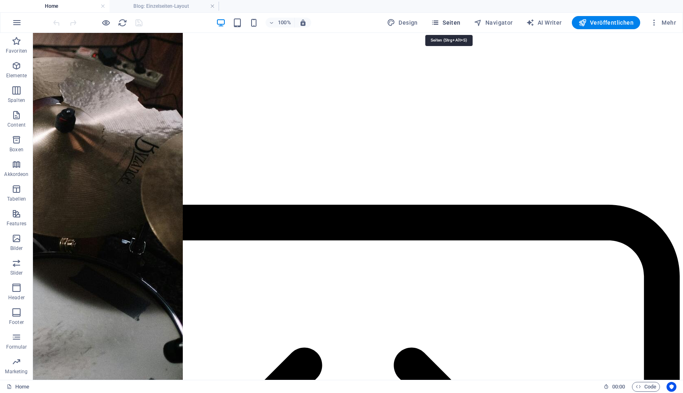
click at [451, 21] on span "Seiten" at bounding box center [446, 23] width 30 height 8
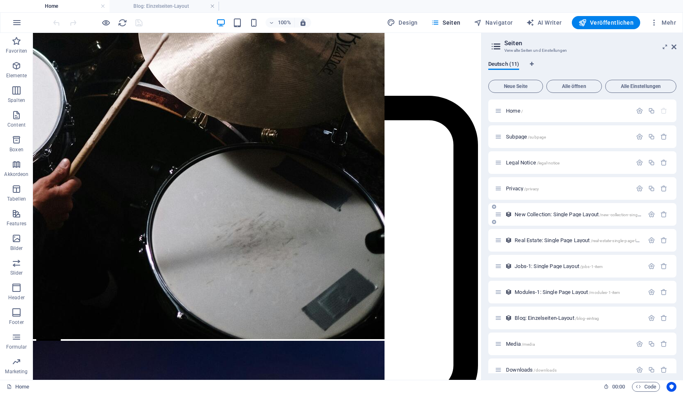
scroll to position [11, 0]
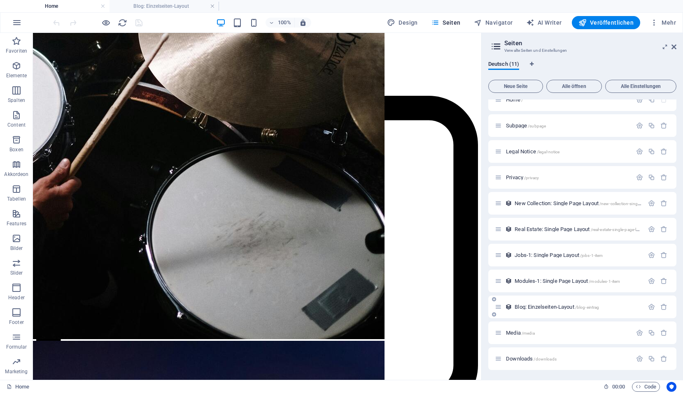
click at [499, 309] on icon at bounding box center [498, 307] width 7 height 7
click at [499, 308] on icon at bounding box center [498, 307] width 7 height 7
click at [518, 308] on span "Blog: Einzelseiten-Layout /blog-eintrag" at bounding box center [556, 307] width 84 height 6
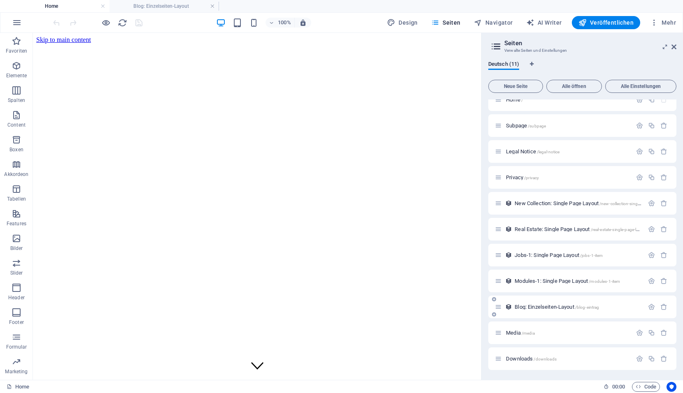
click at [518, 308] on span "Blog: Einzelseiten-Layout /blog-eintrag" at bounding box center [556, 307] width 84 height 6
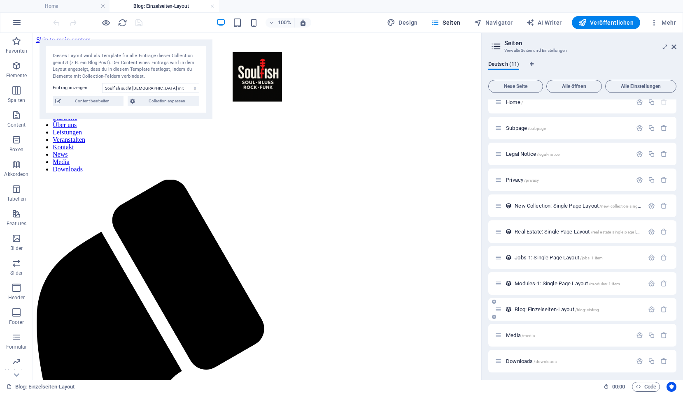
scroll to position [11, 0]
click at [564, 86] on span "Alle öffnen" at bounding box center [574, 86] width 48 height 5
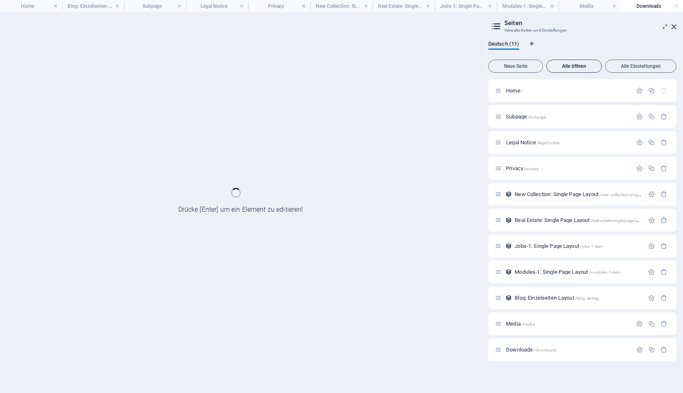
scroll to position [0, 0]
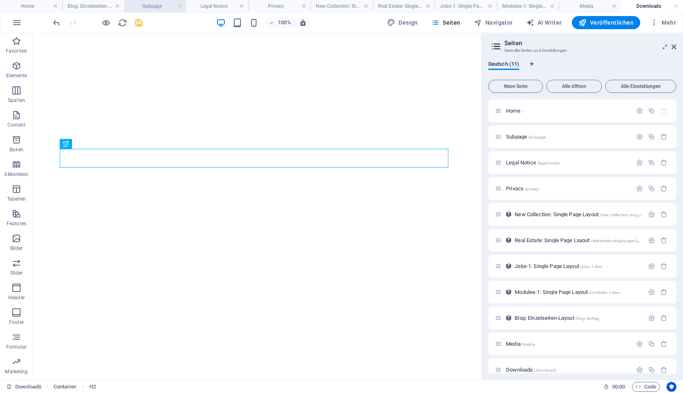
click at [146, 7] on h4 "Subpage" at bounding box center [155, 6] width 62 height 9
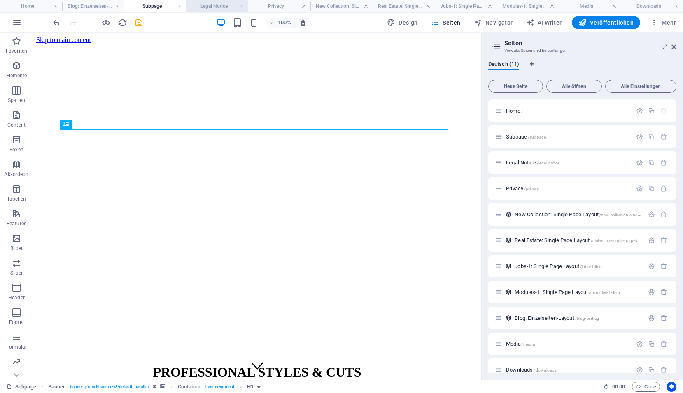
click at [224, 5] on h4 "Legal Notice" at bounding box center [217, 6] width 62 height 9
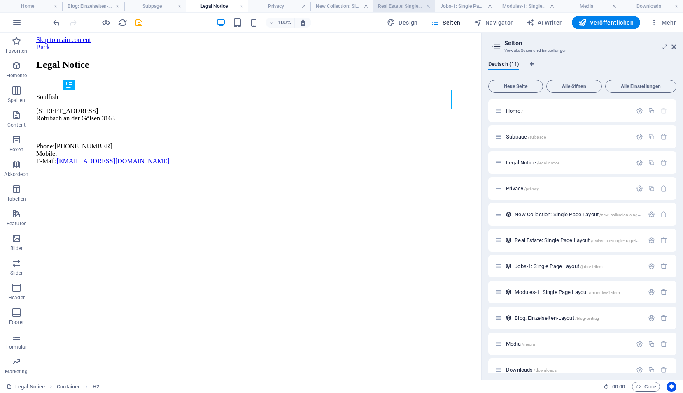
click at [393, 6] on h4 "Real Estate: Single Page Layout" at bounding box center [403, 6] width 62 height 9
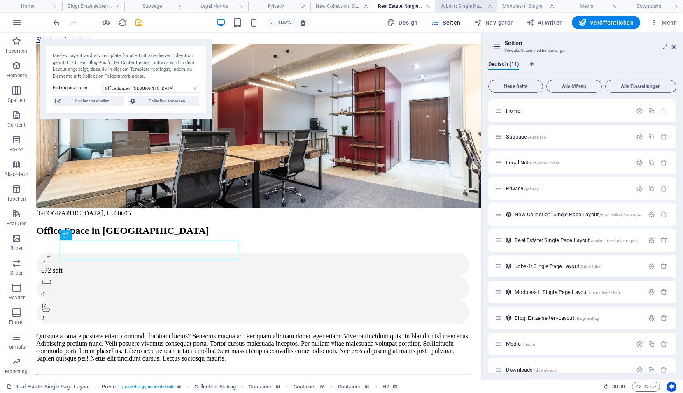
click at [459, 5] on h4 "Jobs-1: Single Page Layout" at bounding box center [465, 6] width 62 height 9
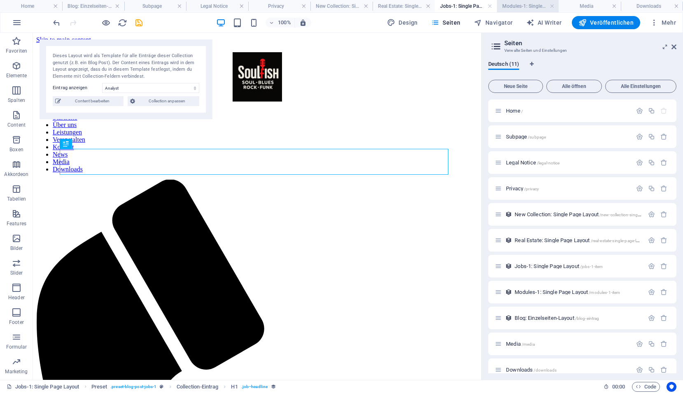
click at [521, 5] on h4 "Modules-1: Single Page Layout" at bounding box center [528, 6] width 62 height 9
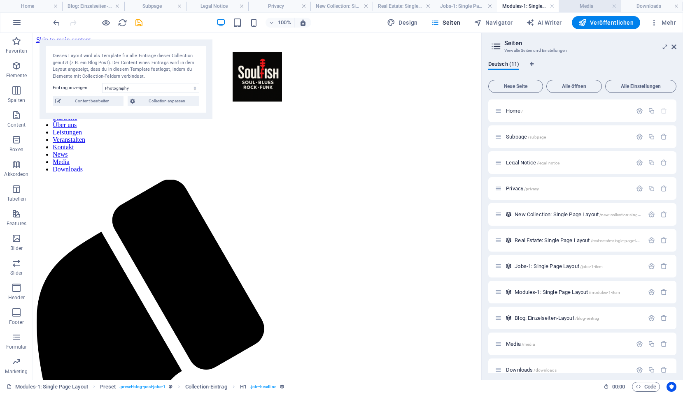
click at [577, 4] on h4 "Media" at bounding box center [589, 6] width 62 height 9
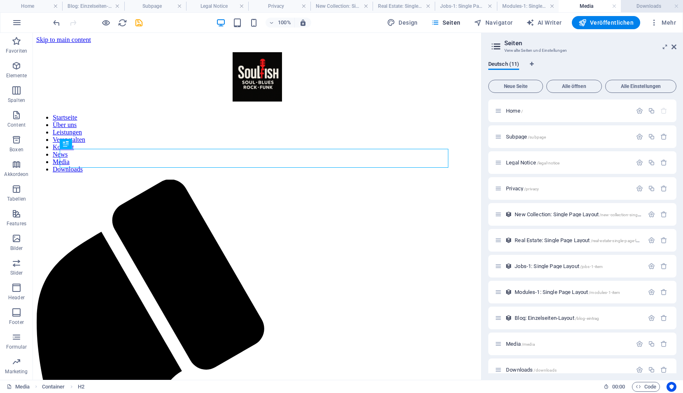
click at [636, 6] on h4 "Downloads" at bounding box center [651, 6] width 62 height 9
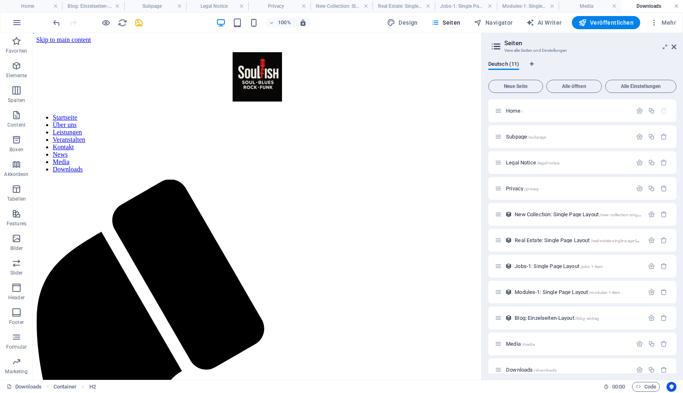
click at [676, 5] on link at bounding box center [675, 6] width 5 height 8
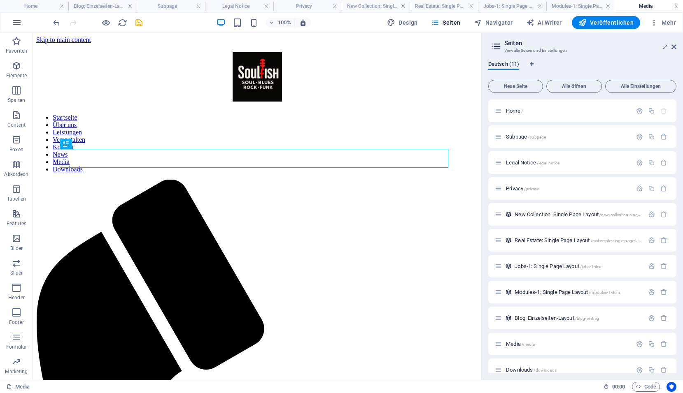
click at [674, 6] on link at bounding box center [675, 6] width 5 height 8
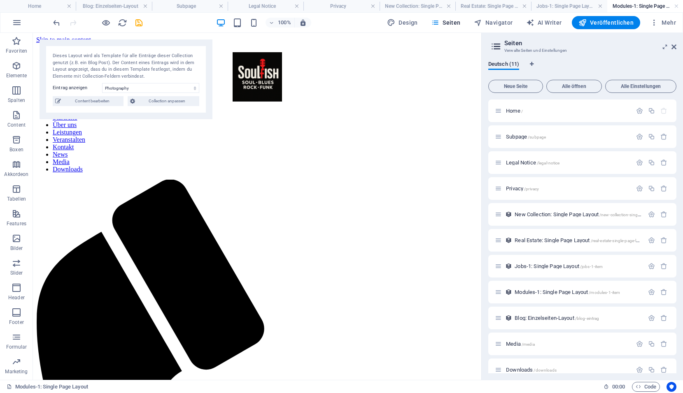
click at [674, 6] on link at bounding box center [675, 6] width 5 height 8
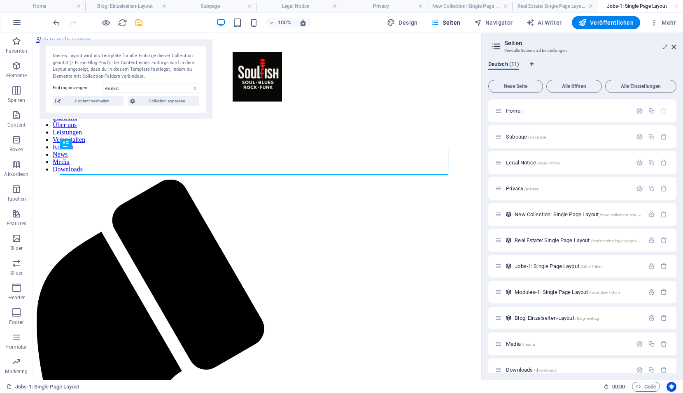
click at [674, 6] on link at bounding box center [675, 6] width 5 height 8
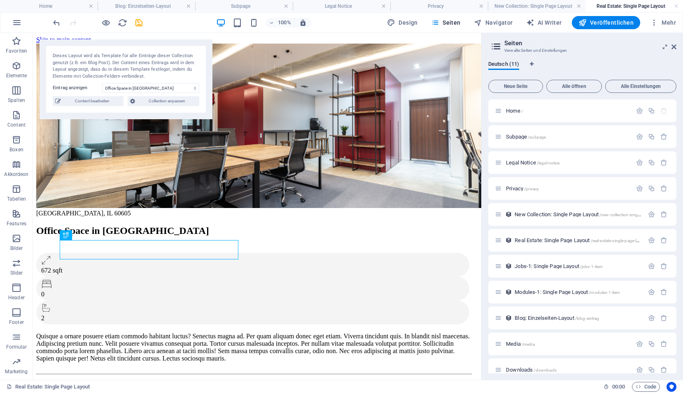
click at [674, 6] on link at bounding box center [675, 6] width 5 height 8
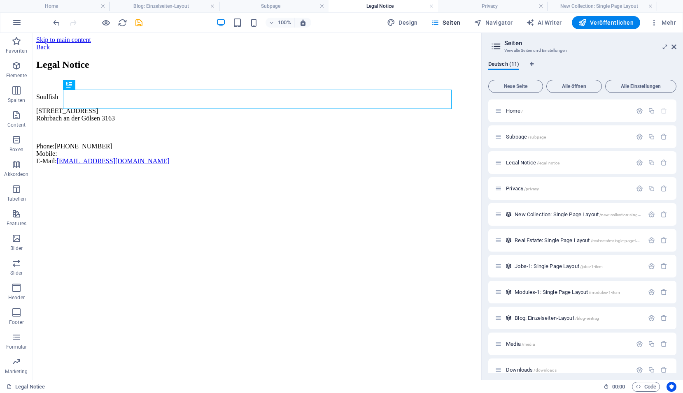
click at [675, 6] on ul "Home Blog: Einzelseiten-Layout Subpage Legal Notice Privacy New Collection: Sin…" at bounding box center [341, 6] width 683 height 12
click at [645, 6] on h4 "New Collection: Single Page Layout" at bounding box center [601, 6] width 109 height 9
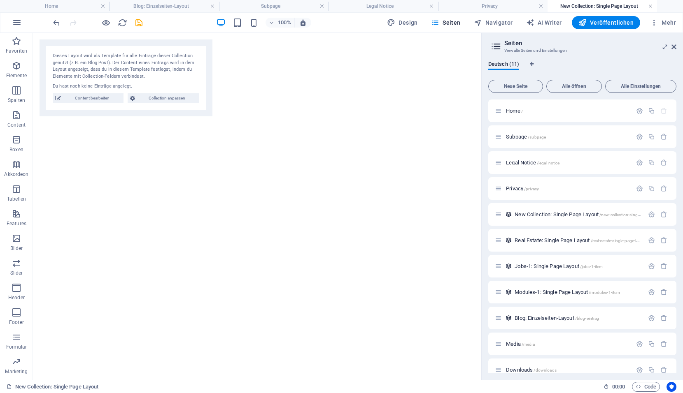
click at [648, 5] on link at bounding box center [650, 6] width 5 height 8
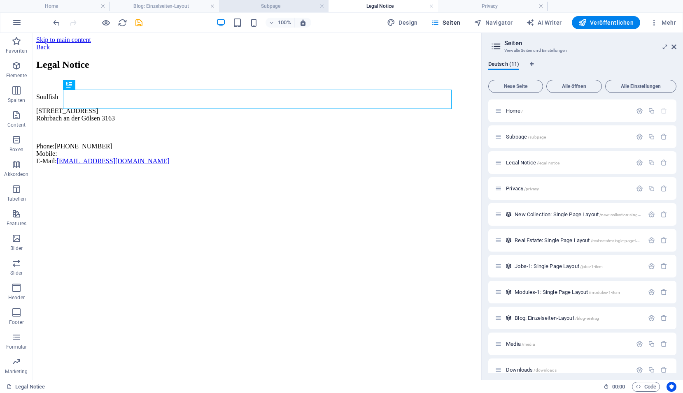
click at [302, 9] on h4 "Subpage" at bounding box center [273, 6] width 109 height 9
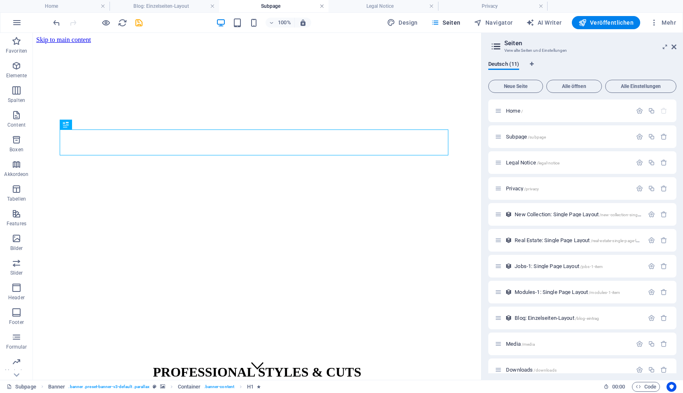
click at [320, 5] on link at bounding box center [321, 6] width 5 height 8
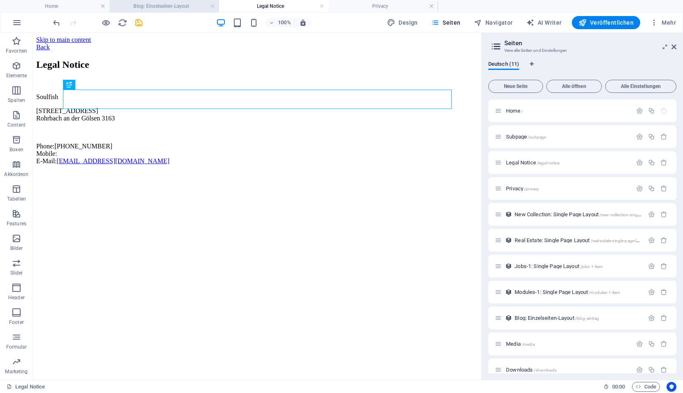
click at [188, 7] on h4 "Blog: Einzelseiten-Layout" at bounding box center [163, 6] width 109 height 9
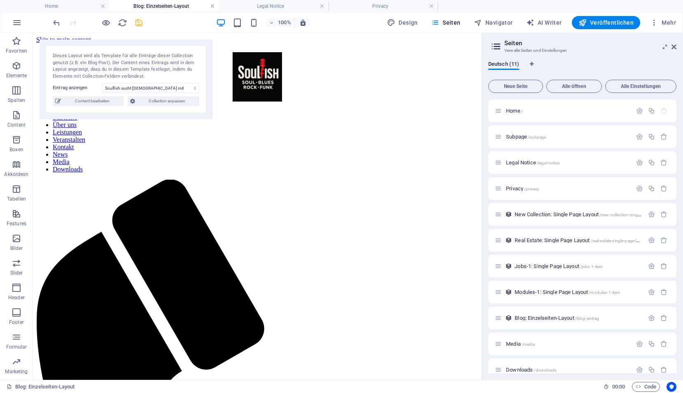
click at [211, 5] on link at bounding box center [212, 6] width 5 height 8
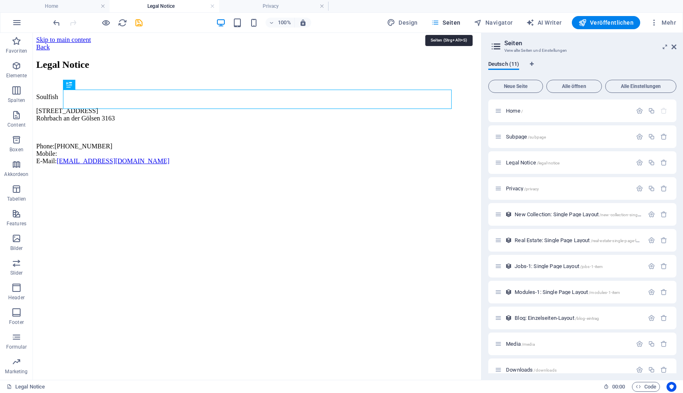
click at [451, 23] on span "Seiten" at bounding box center [446, 23] width 30 height 8
click at [491, 23] on span "Navigator" at bounding box center [493, 23] width 39 height 8
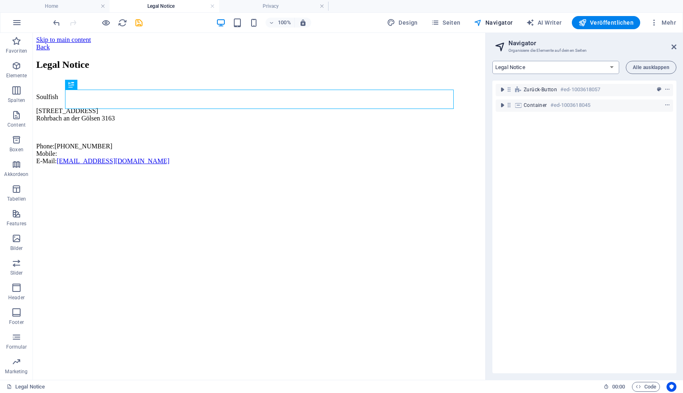
click at [520, 68] on select "Home Subpage Legal Notice Privacy New Collection: Single Page Layout Real Estat…" at bounding box center [555, 67] width 127 height 13
click at [492, 61] on select "Home Subpage Legal Notice Privacy New Collection: Single Page Layout Real Estat…" at bounding box center [555, 67] width 127 height 13
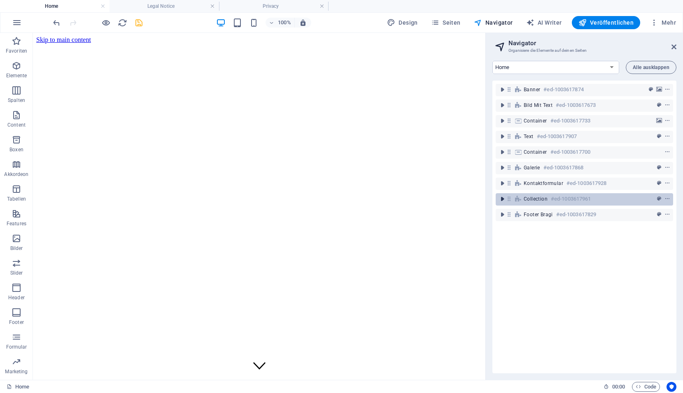
click at [504, 199] on icon "toggle-expand" at bounding box center [502, 199] width 8 height 8
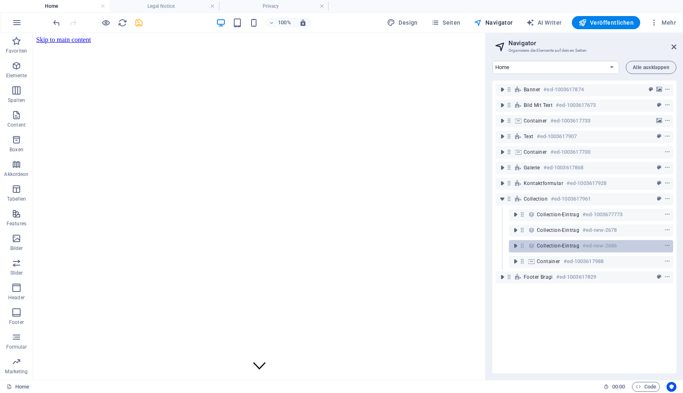
click at [584, 247] on h6 "#ed-new-2686" at bounding box center [599, 246] width 34 height 10
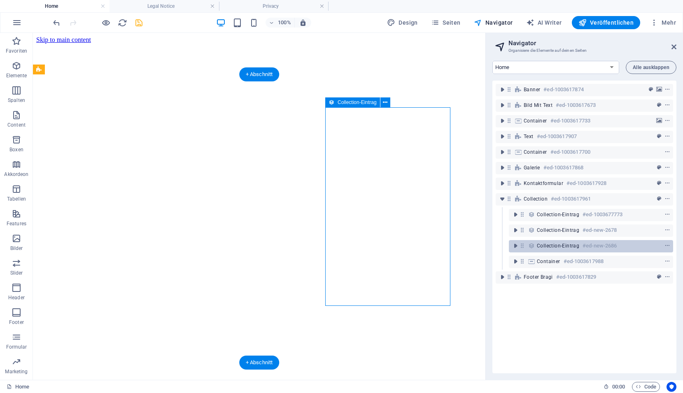
scroll to position [1762, 0]
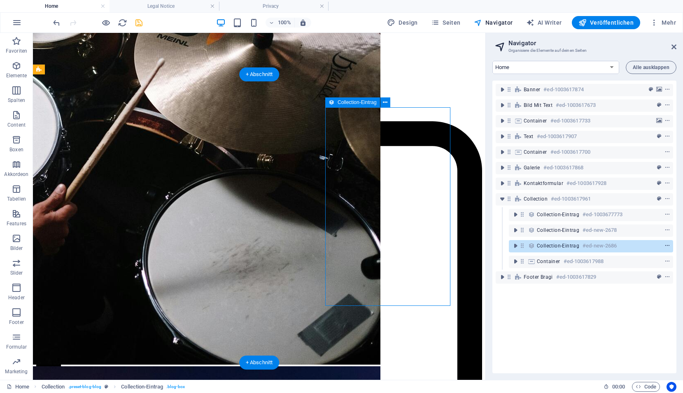
click at [664, 246] on icon "context-menu" at bounding box center [667, 246] width 6 height 6
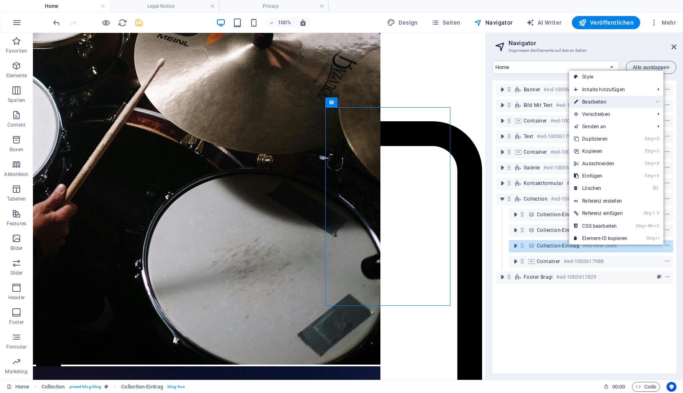
click at [601, 102] on link "⏎ Bearbeiten" at bounding box center [600, 102] width 63 height 12
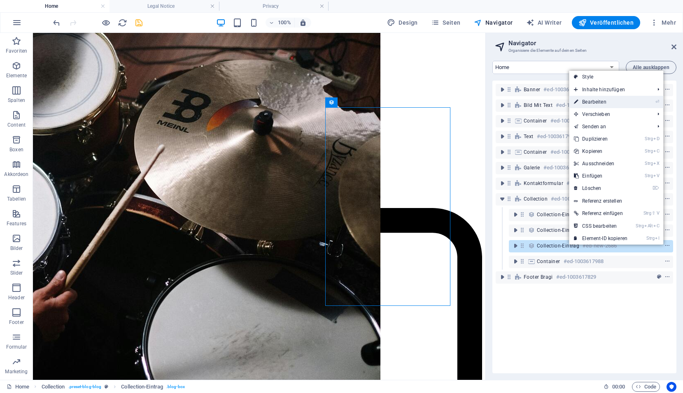
scroll to position [1716, 0]
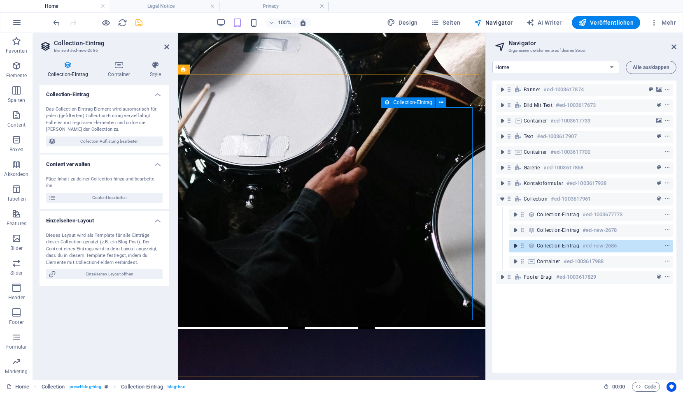
click at [517, 246] on icon "toggle-expand" at bounding box center [515, 246] width 8 height 8
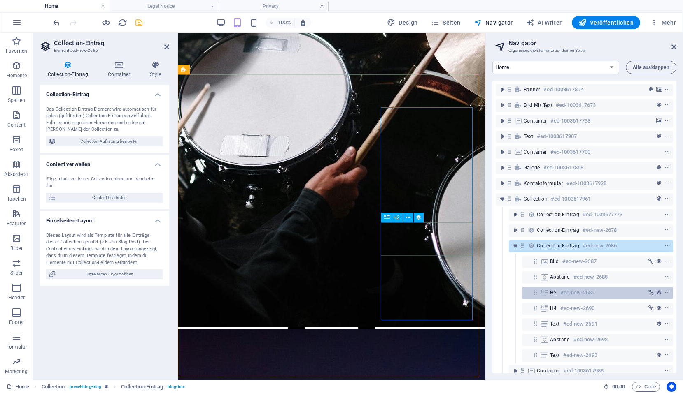
scroll to position [29, 0]
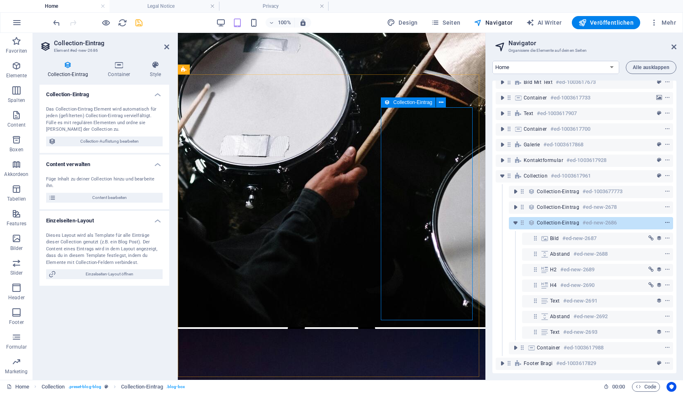
click at [665, 220] on icon "context-menu" at bounding box center [667, 223] width 6 height 6
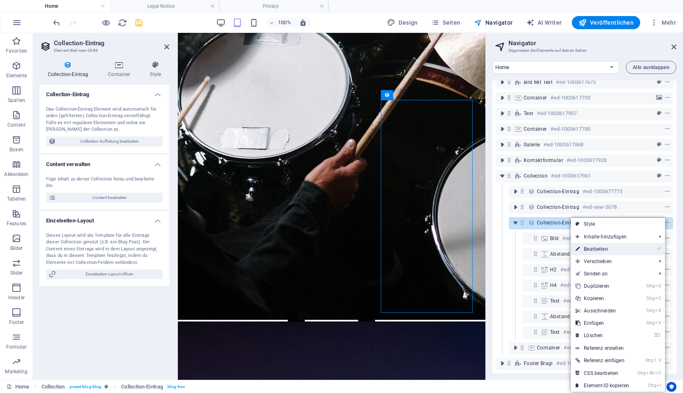
click at [626, 249] on link "⏎ Bearbeiten" at bounding box center [601, 249] width 63 height 12
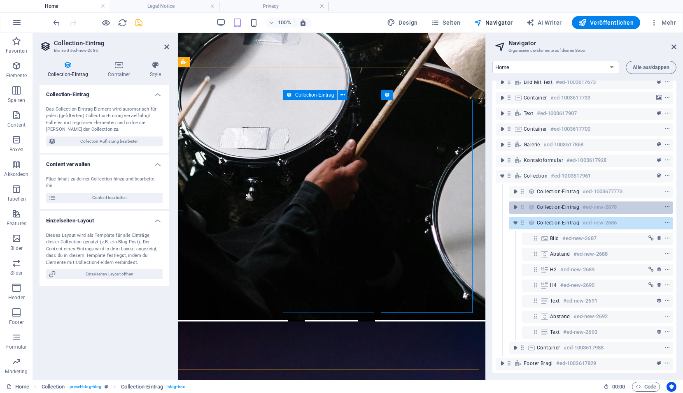
click at [664, 204] on icon "context-menu" at bounding box center [667, 207] width 6 height 6
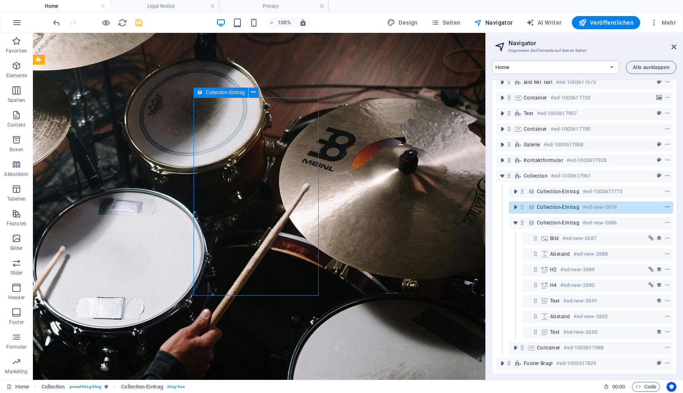
scroll to position [1770, 0]
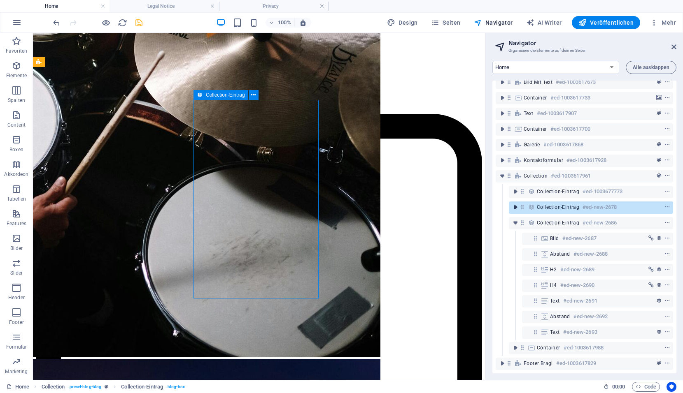
click at [517, 203] on icon "toggle-expand" at bounding box center [515, 207] width 8 height 8
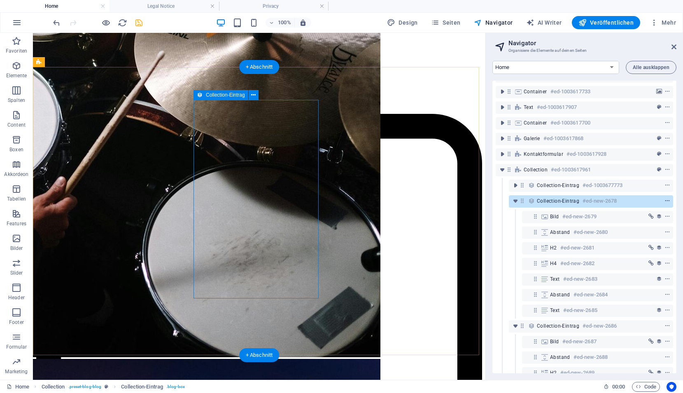
click at [664, 201] on icon "context-menu" at bounding box center [667, 201] width 6 height 6
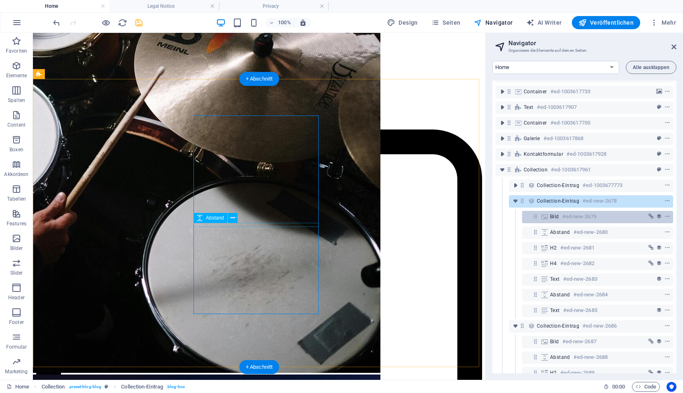
scroll to position [1753, 0]
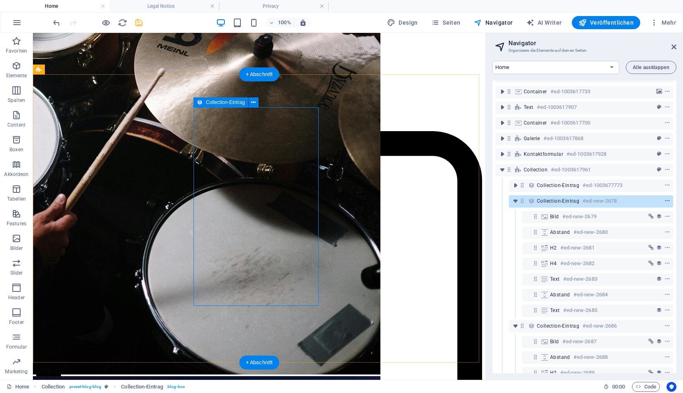
click at [666, 201] on icon "context-menu" at bounding box center [667, 201] width 6 height 6
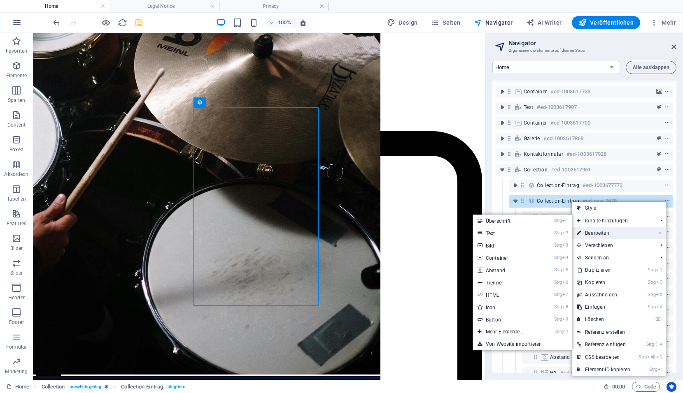
click at [611, 230] on link "⏎ Bearbeiten" at bounding box center [602, 233] width 63 height 12
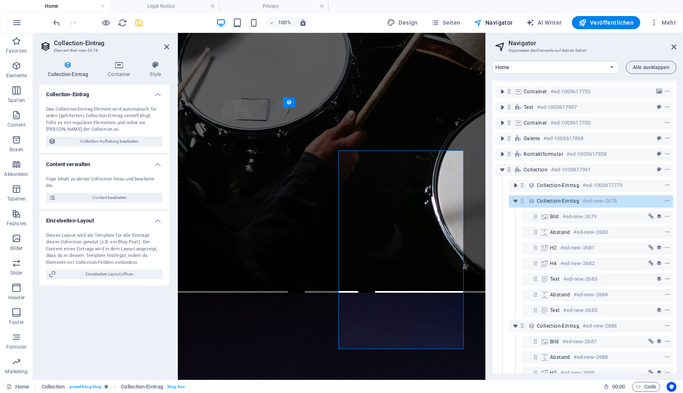
scroll to position [1716, 0]
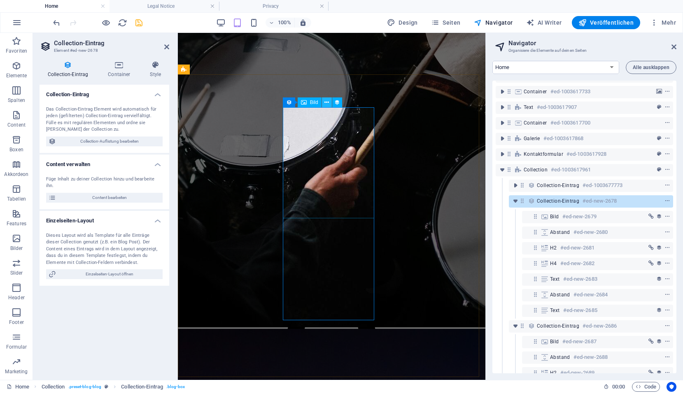
click at [328, 104] on icon at bounding box center [326, 102] width 5 height 9
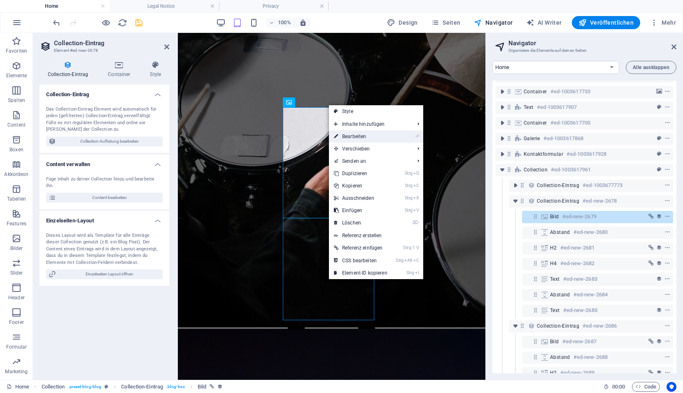
click at [349, 137] on link "⏎ Bearbeiten" at bounding box center [360, 136] width 63 height 12
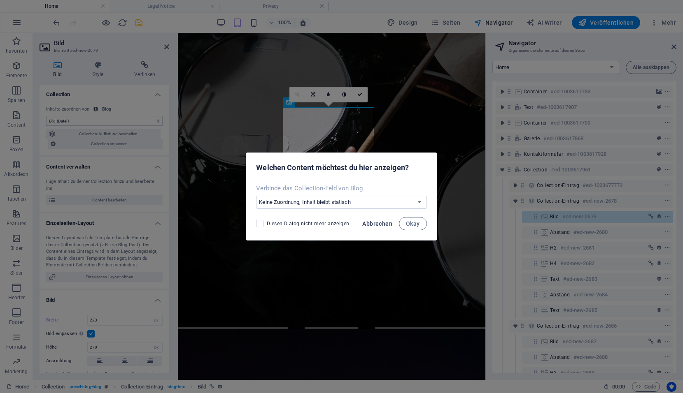
click at [388, 224] on span "Abbrechen" at bounding box center [377, 224] width 30 height 7
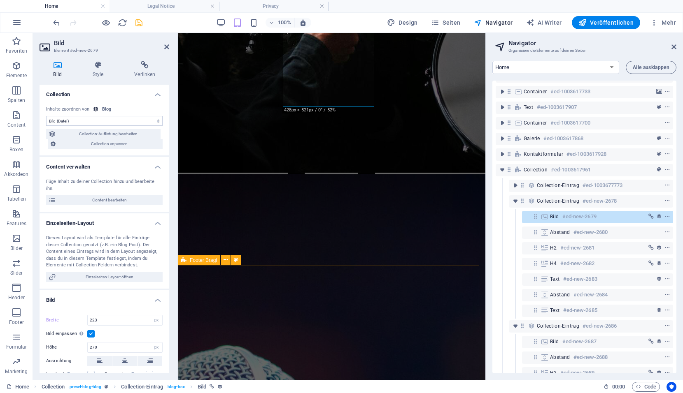
scroll to position [1871, 0]
click at [543, 71] on select "Home Subpage Legal Notice Privacy New Collection: Single Page Layout Real Estat…" at bounding box center [555, 67] width 127 height 13
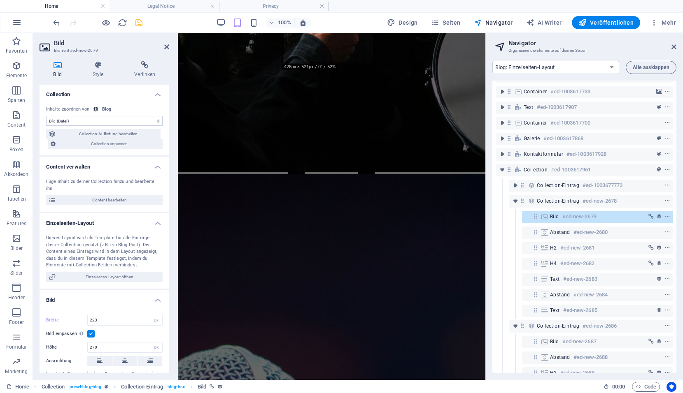
click at [492, 61] on select "Home Subpage Legal Notice Privacy New Collection: Single Page Layout Real Estat…" at bounding box center [555, 67] width 127 height 13
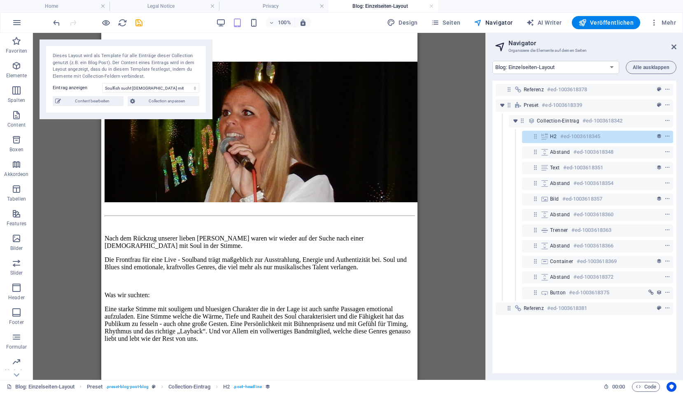
scroll to position [603, 0]
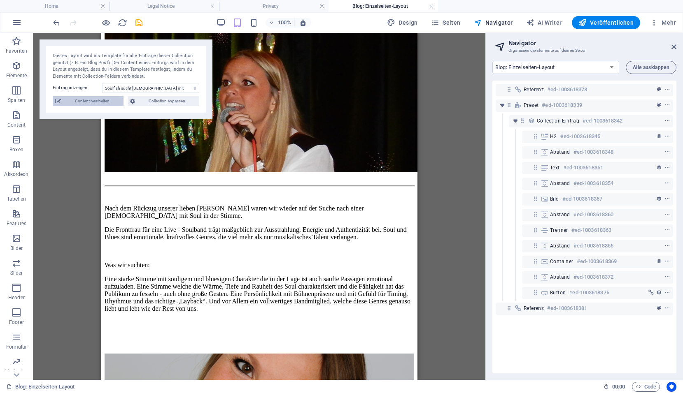
click at [99, 103] on span "Content bearbeiten" at bounding box center [92, 101] width 58 height 10
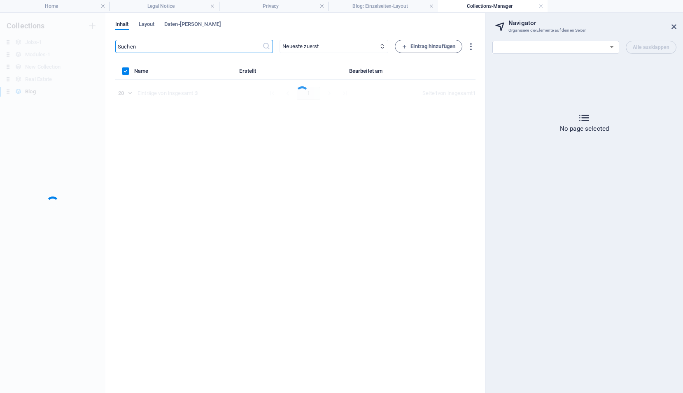
scroll to position [0, 0]
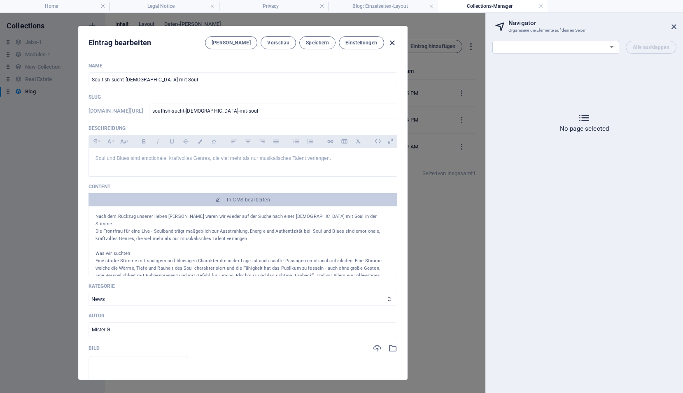
click at [392, 43] on icon "button" at bounding box center [391, 42] width 9 height 9
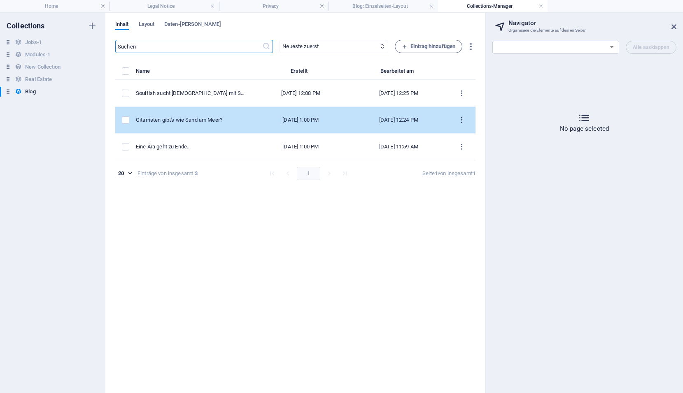
click at [459, 120] on icon "items list" at bounding box center [461, 120] width 8 height 8
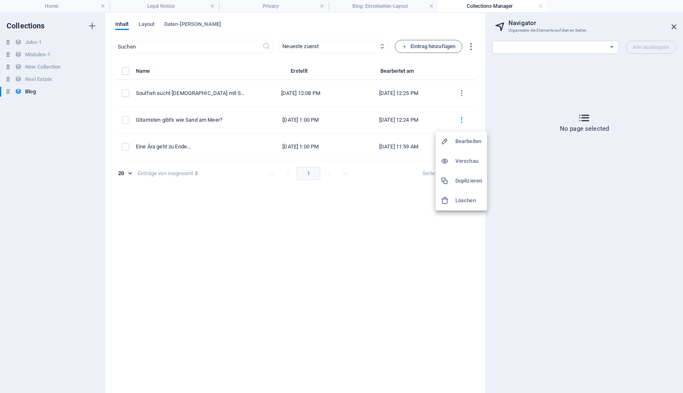
click at [473, 142] on h6 "Bearbeiten" at bounding box center [468, 142] width 27 height 10
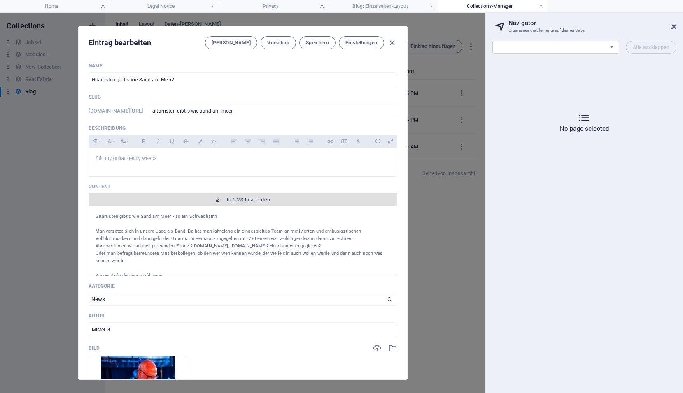
click at [216, 200] on icon "button" at bounding box center [217, 199] width 5 height 5
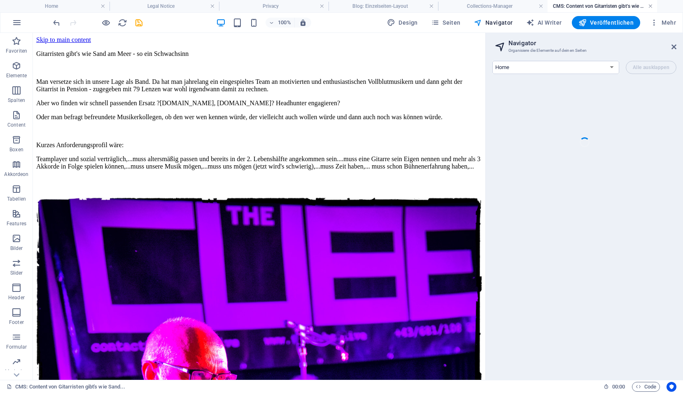
click at [650, 6] on link at bounding box center [650, 6] width 5 height 8
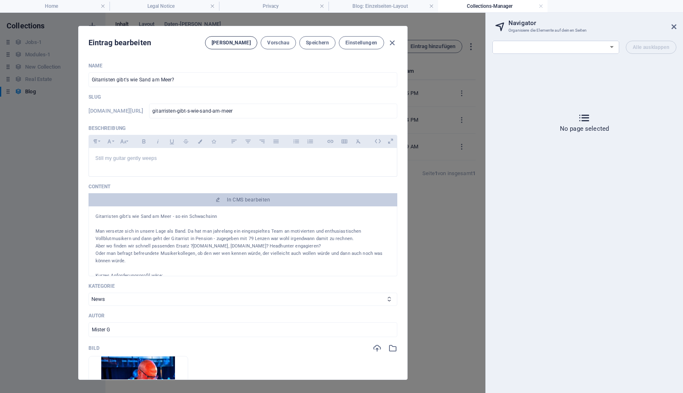
click at [248, 45] on span "Felder" at bounding box center [230, 42] width 39 height 7
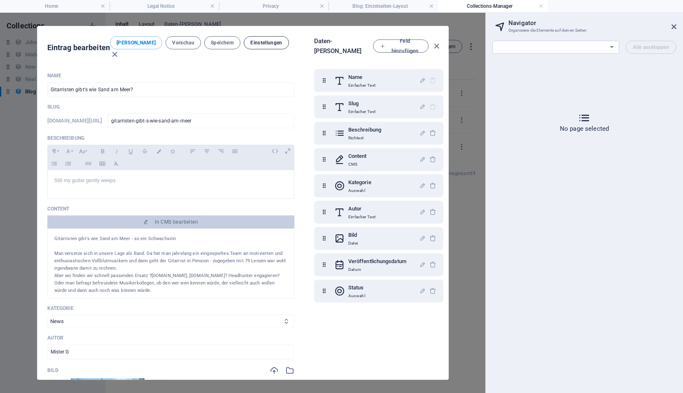
click at [262, 42] on span "Einstellungen" at bounding box center [266, 42] width 32 height 7
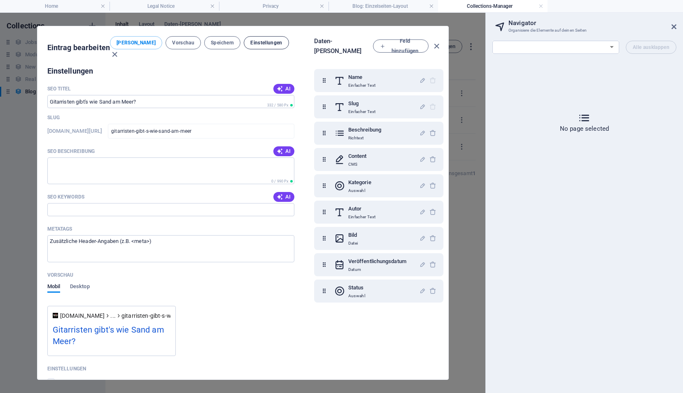
scroll to position [529, 0]
click at [439, 42] on icon "button" at bounding box center [436, 46] width 9 height 9
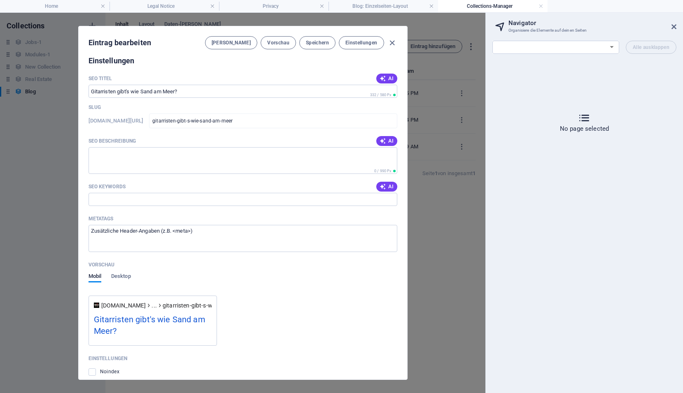
click at [397, 43] on div "Eintrag bearbeiten Felder Vorschau Speichern Einstellungen" at bounding box center [243, 41] width 328 height 30
click at [389, 42] on icon "button" at bounding box center [391, 42] width 9 height 9
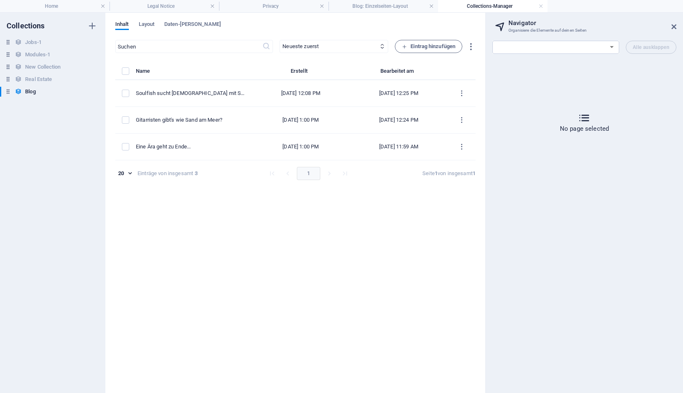
scroll to position [436, 0]
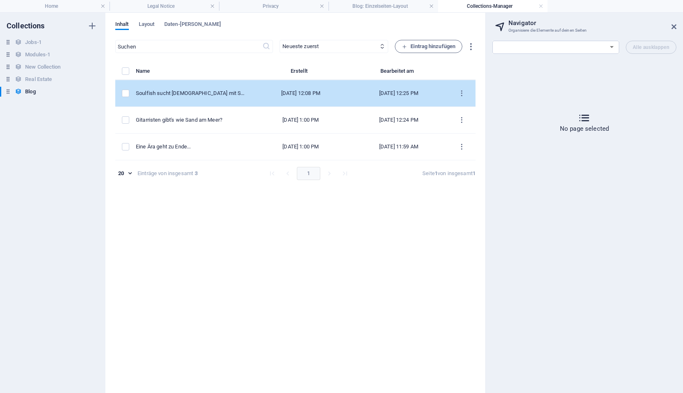
click at [393, 92] on div "Oct 2, 2025 12:25 PM" at bounding box center [398, 93] width 85 height 7
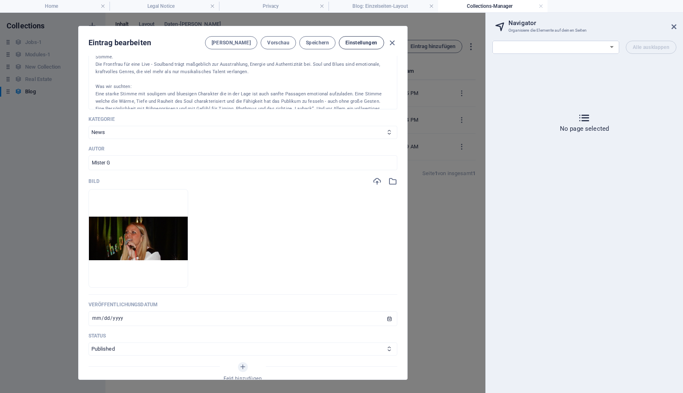
scroll to position [153, 0]
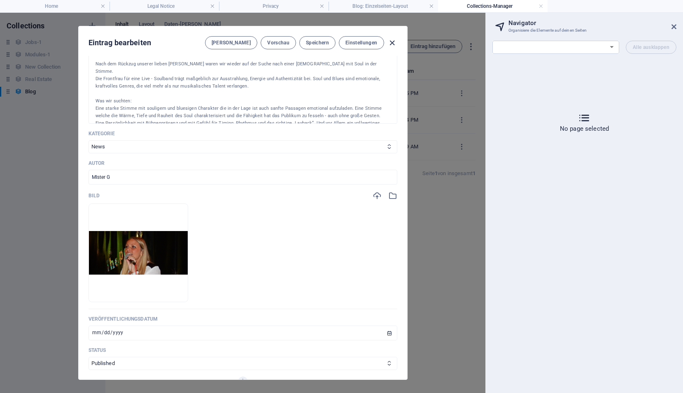
click at [390, 41] on icon "button" at bounding box center [391, 42] width 9 height 9
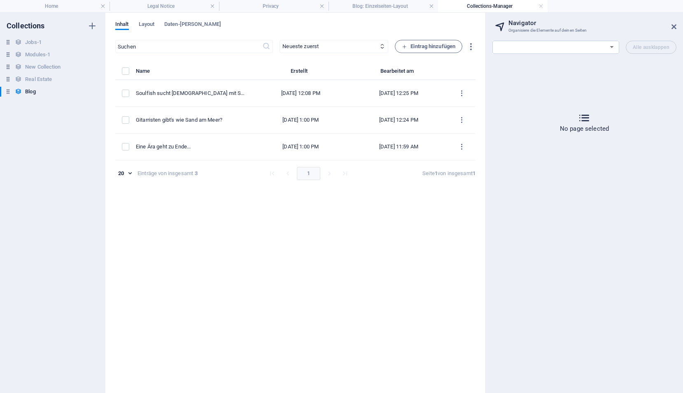
click at [541, 5] on link at bounding box center [540, 6] width 5 height 8
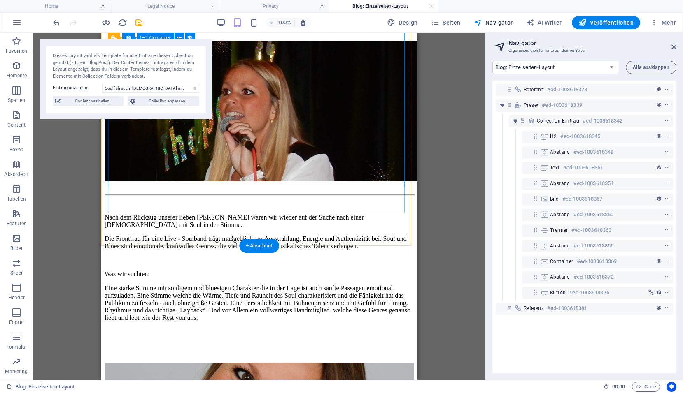
scroll to position [603, 0]
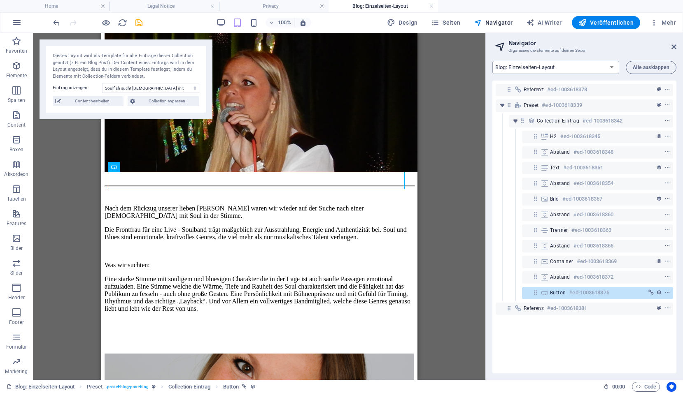
click at [611, 66] on select "Home Subpage Legal Notice Privacy New Collection: Single Page Layout Real Estat…" at bounding box center [555, 67] width 127 height 13
click at [136, 22] on icon "save" at bounding box center [138, 22] width 9 height 9
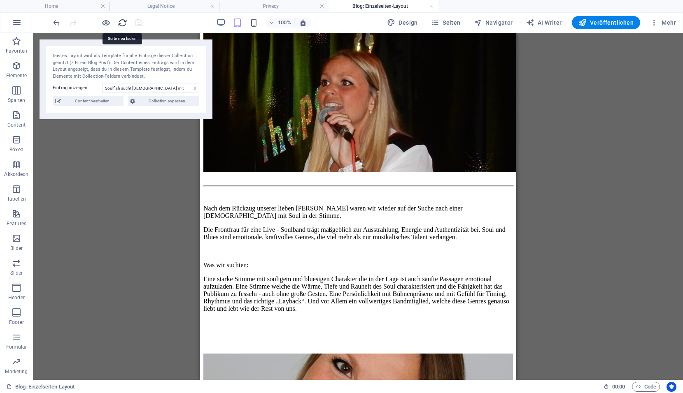
click at [122, 24] on icon "reload" at bounding box center [122, 22] width 9 height 9
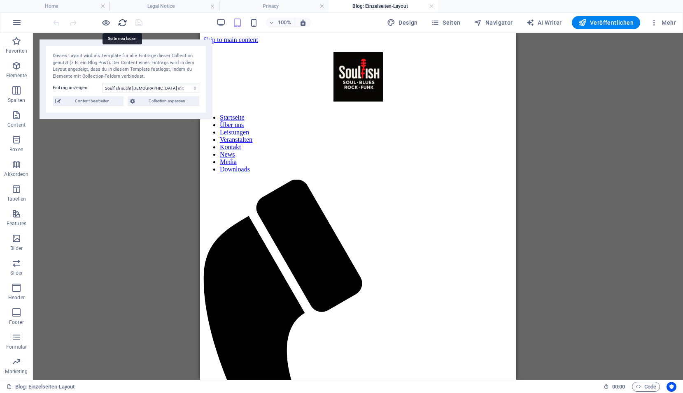
scroll to position [0, 0]
click at [121, 25] on icon "reload" at bounding box center [122, 22] width 9 height 9
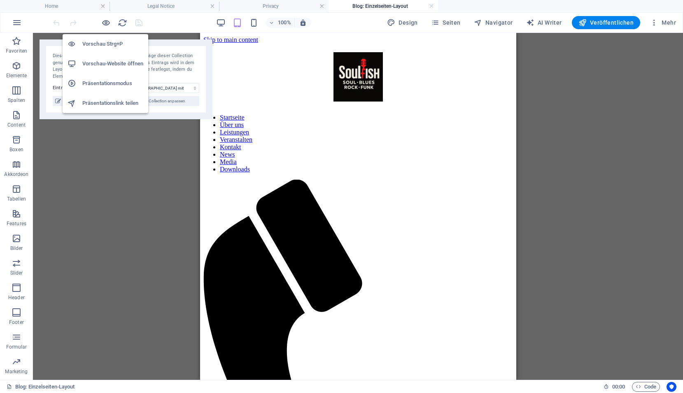
click at [91, 64] on h6 "Vorschau-Website öffnen" at bounding box center [112, 64] width 61 height 10
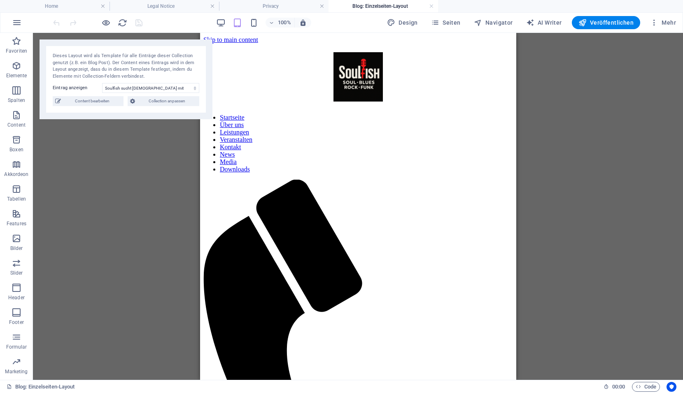
click at [431, 5] on link at bounding box center [431, 6] width 5 height 8
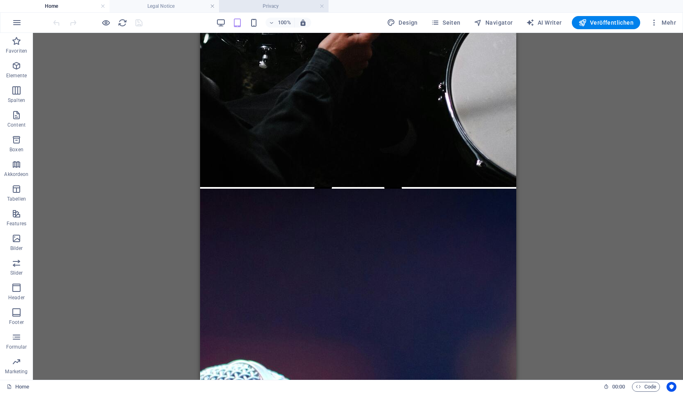
click at [291, 5] on h4 "Privacy" at bounding box center [273, 6] width 109 height 9
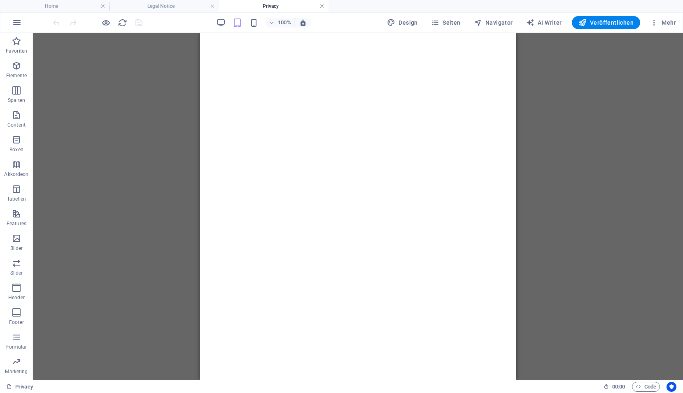
click at [321, 5] on link at bounding box center [321, 6] width 5 height 8
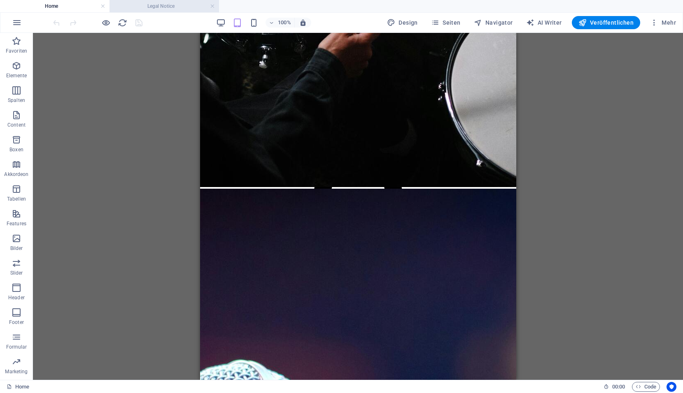
click at [185, 7] on h4 "Legal Notice" at bounding box center [163, 6] width 109 height 9
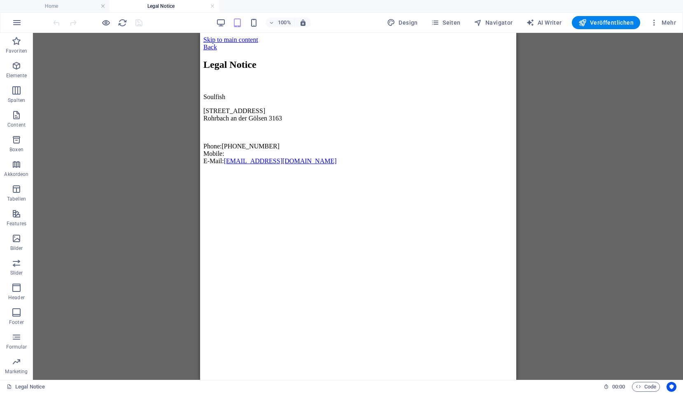
scroll to position [0, 0]
click at [213, 6] on link at bounding box center [212, 6] width 5 height 8
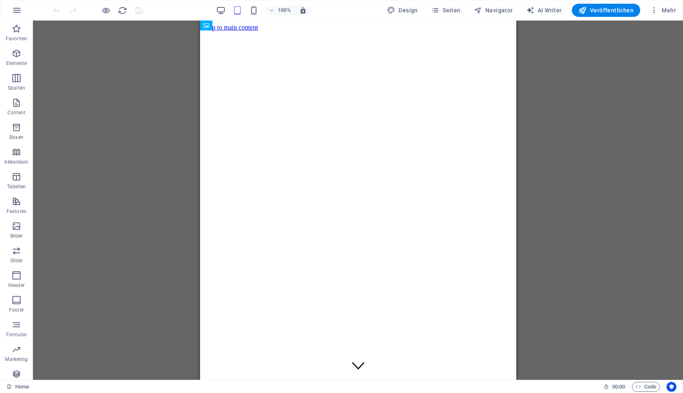
drag, startPoint x: 513, startPoint y: 351, endPoint x: 725, endPoint y: 41, distance: 376.2
click at [217, 11] on div "100% Design Seiten Navigator AI Writer Veröffentlichen Mehr" at bounding box center [364, 10] width 627 height 13
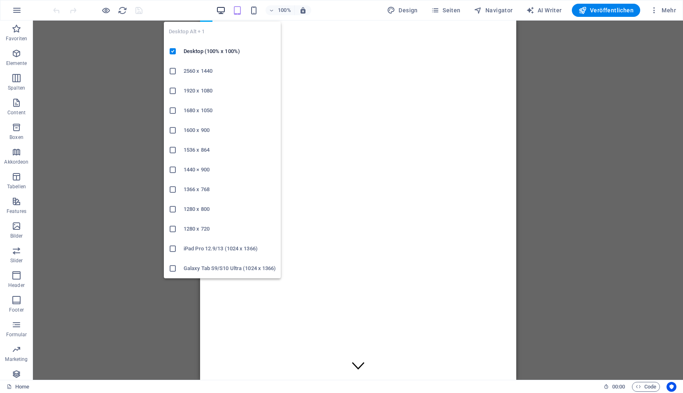
click at [223, 8] on icon "button" at bounding box center [220, 10] width 9 height 9
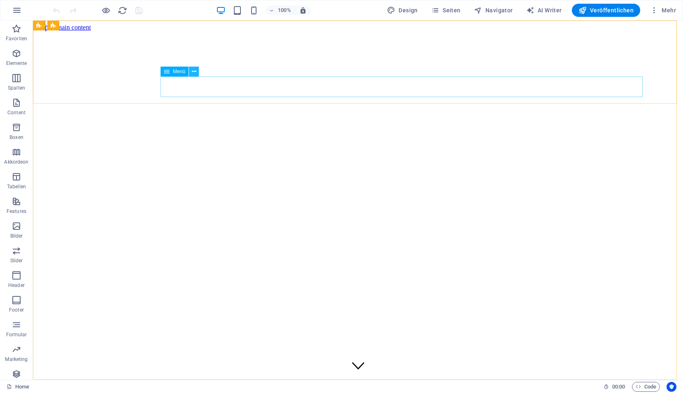
click at [196, 74] on button at bounding box center [194, 72] width 10 height 10
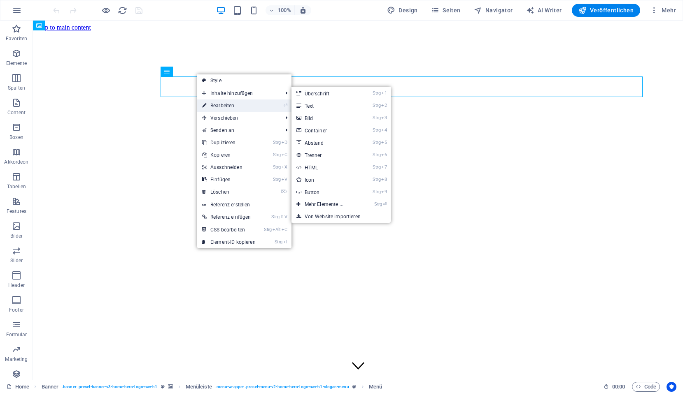
click at [211, 102] on link "⏎ Bearbeiten" at bounding box center [228, 106] width 63 height 12
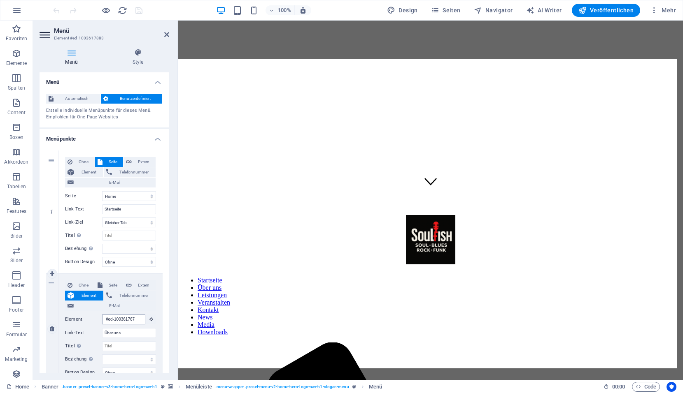
scroll to position [334, 0]
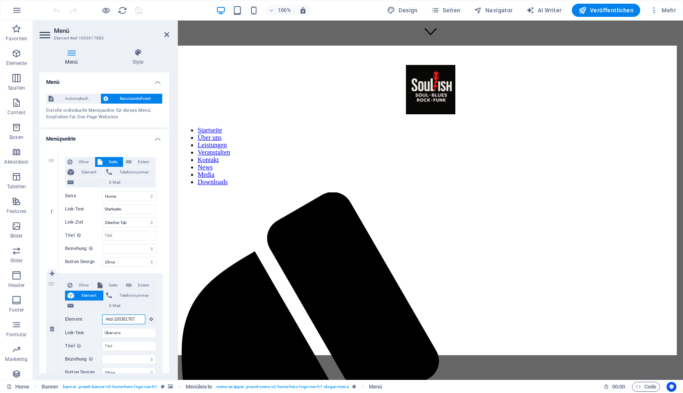
click at [139, 318] on input "#ed-1003617673" at bounding box center [123, 320] width 43 height 10
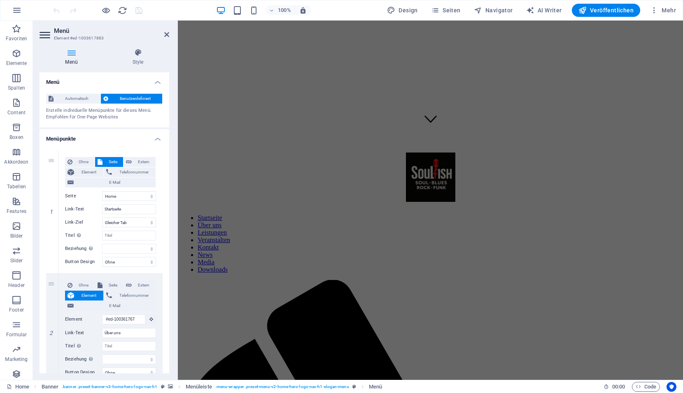
scroll to position [329, 0]
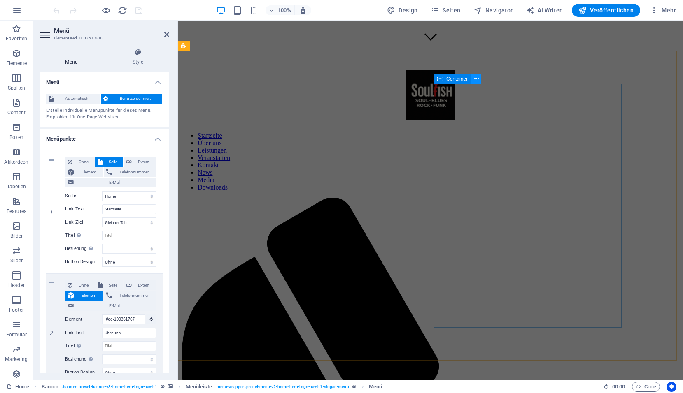
click at [475, 81] on icon at bounding box center [476, 79] width 5 height 9
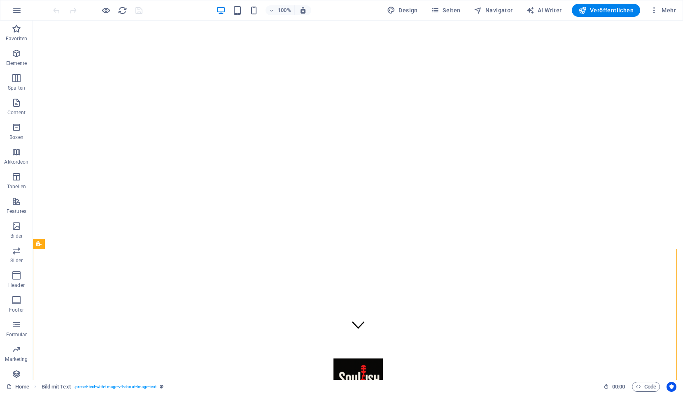
scroll to position [0, 0]
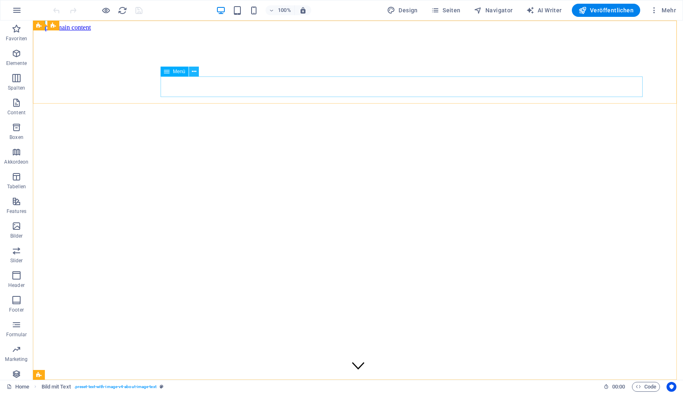
click at [194, 73] on icon at bounding box center [194, 71] width 5 height 9
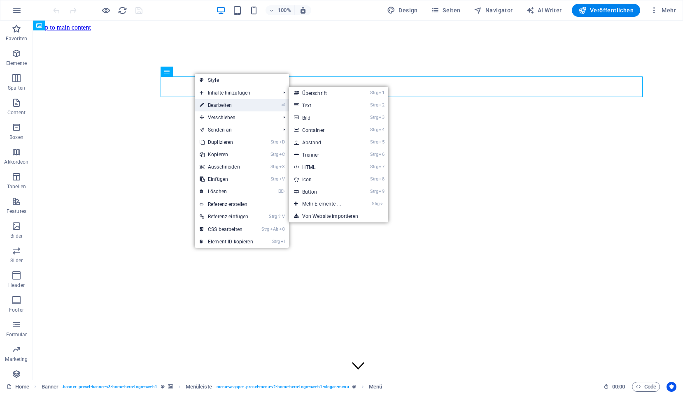
click at [232, 105] on link "⏎ Bearbeiten" at bounding box center [226, 105] width 63 height 12
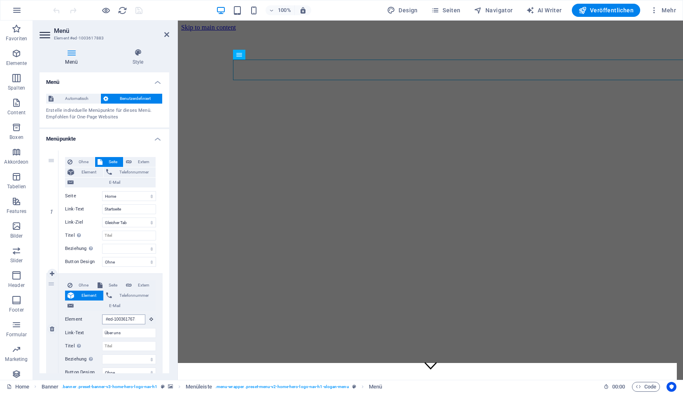
scroll to position [334, 0]
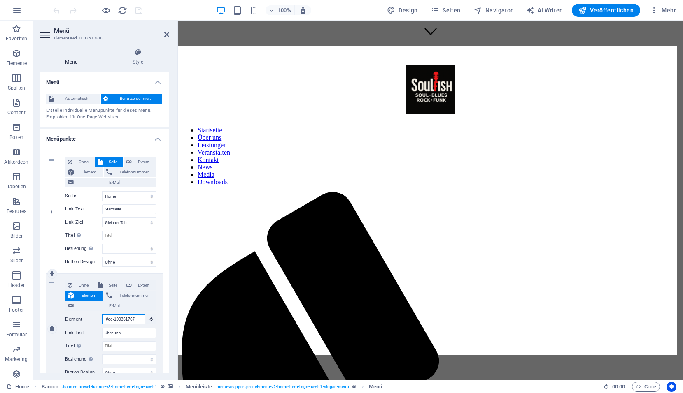
click at [105, 320] on input "#ed-1003617673" at bounding box center [123, 320] width 43 height 10
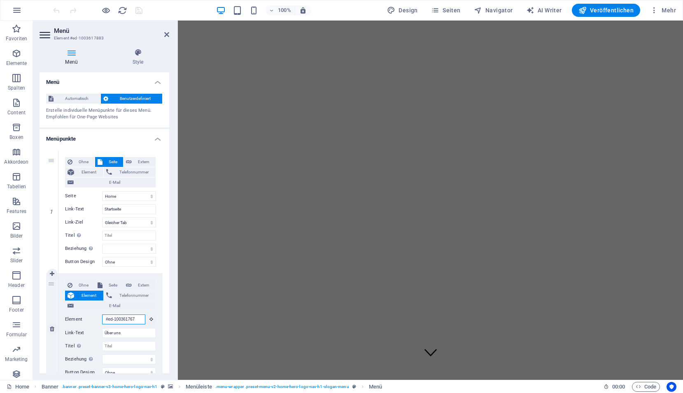
scroll to position [0, 0]
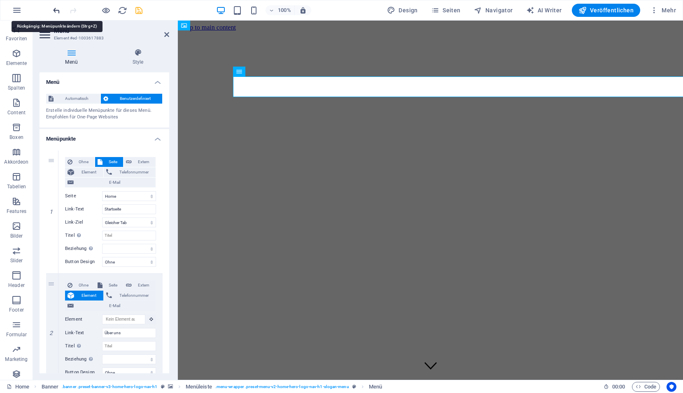
click at [54, 11] on icon "undo" at bounding box center [56, 10] width 9 height 9
click at [139, 14] on icon "save" at bounding box center [138, 10] width 9 height 9
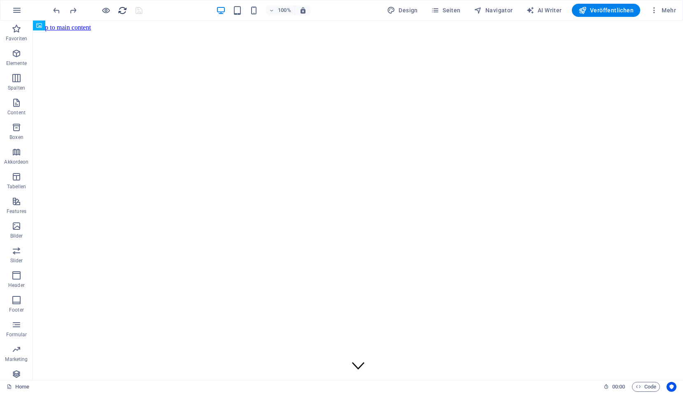
click at [123, 14] on icon "reload" at bounding box center [122, 10] width 9 height 9
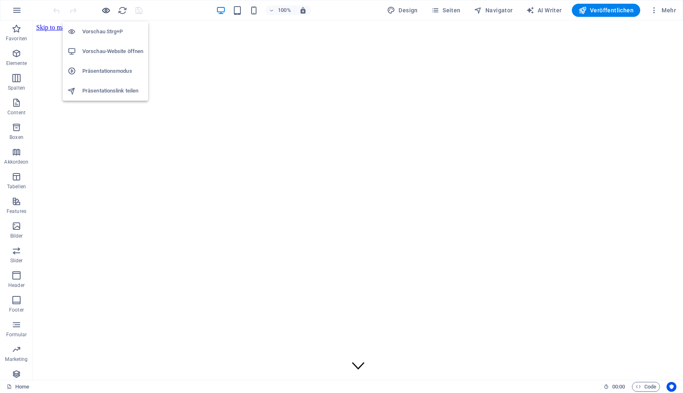
click at [105, 14] on icon "button" at bounding box center [105, 10] width 9 height 9
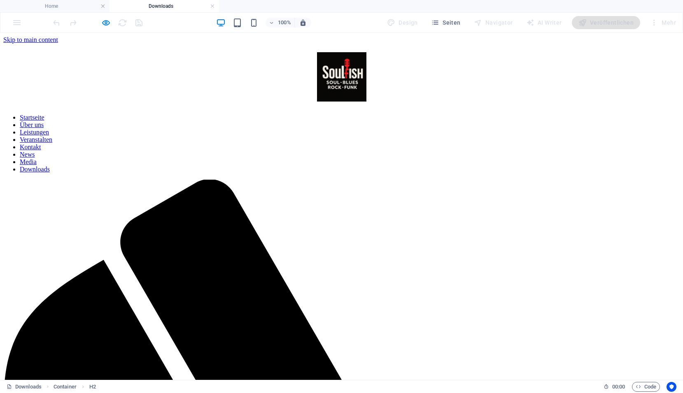
click at [304, 114] on nav "Startseite Über uns Leistungen Veranstalten Kontakt News Media Downloads" at bounding box center [341, 143] width 676 height 59
click at [237, 114] on nav "Startseite Über uns Leistungen Veranstalten Kontakt News Media Downloads" at bounding box center [341, 143] width 676 height 59
click at [177, 114] on nav "Startseite Über uns Leistungen Veranstalten Kontakt News Media Downloads" at bounding box center [341, 143] width 676 height 59
click at [106, 64] on h6 "Vorschau-Website öffnen" at bounding box center [112, 64] width 61 height 10
click at [55, 7] on h4 "Home" at bounding box center [54, 6] width 109 height 9
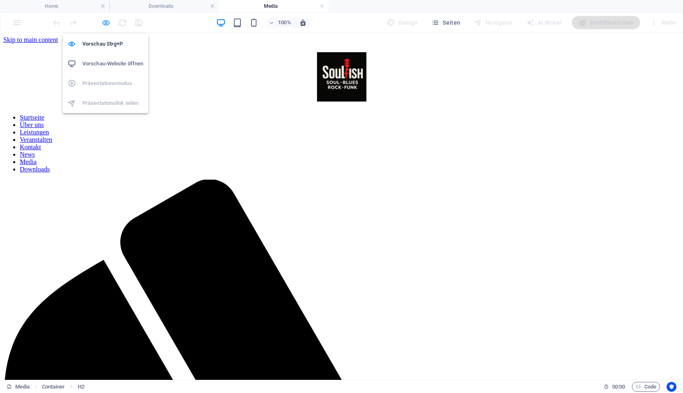
click at [106, 23] on icon "button" at bounding box center [105, 22] width 9 height 9
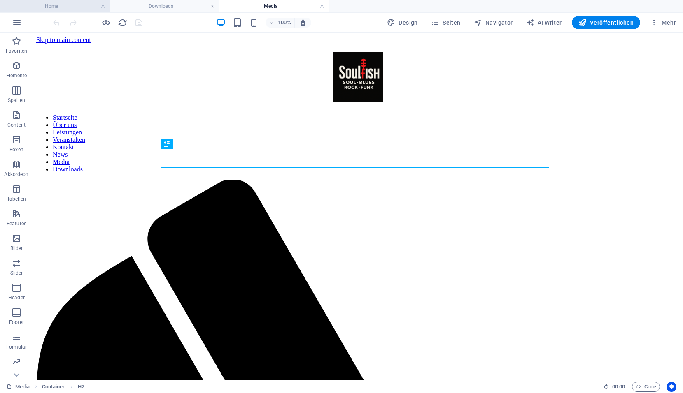
click at [71, 5] on h4 "Home" at bounding box center [54, 6] width 109 height 9
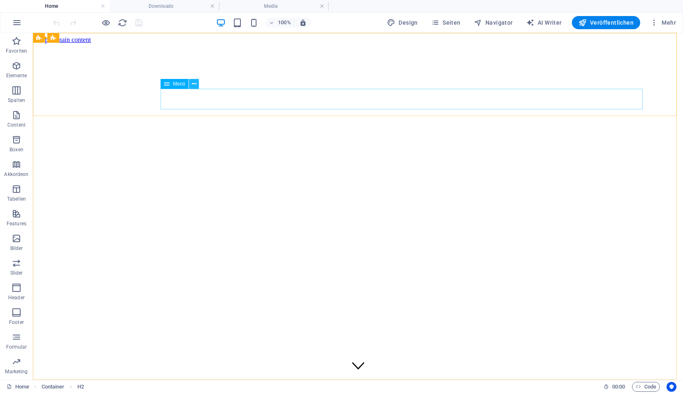
click at [195, 85] on icon at bounding box center [194, 84] width 5 height 9
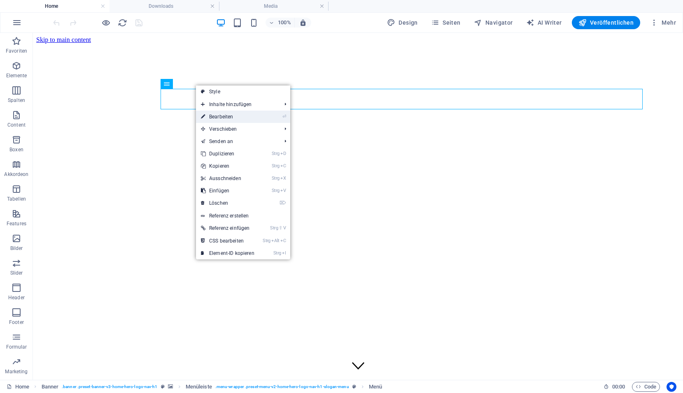
click at [205, 118] on icon at bounding box center [203, 117] width 4 height 12
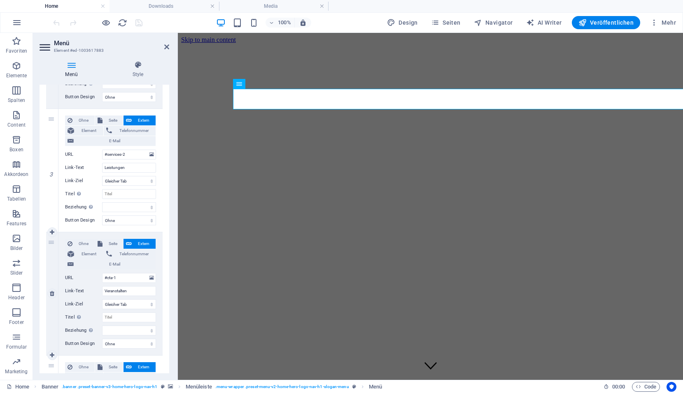
drag, startPoint x: 84, startPoint y: 286, endPoint x: 53, endPoint y: 266, distance: 37.1
click at [53, 266] on div "4" at bounding box center [52, 293] width 12 height 123
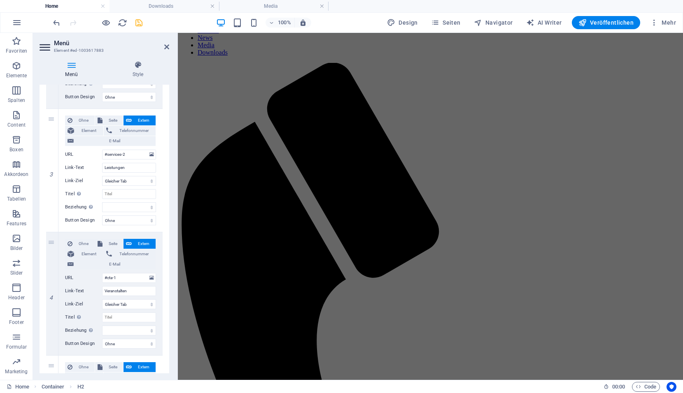
scroll to position [535, 0]
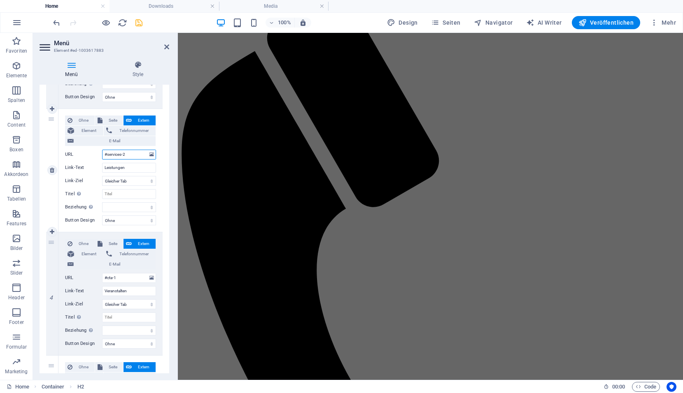
drag, startPoint x: 129, startPoint y: 156, endPoint x: 100, endPoint y: 159, distance: 29.4
click at [100, 159] on div "URL #services-2" at bounding box center [110, 155] width 91 height 10
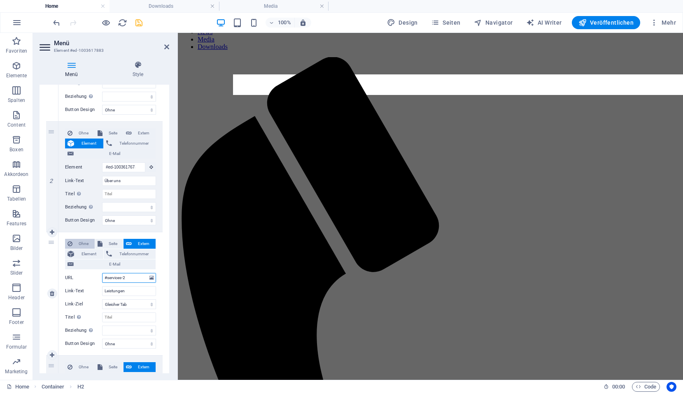
scroll to position [452, 0]
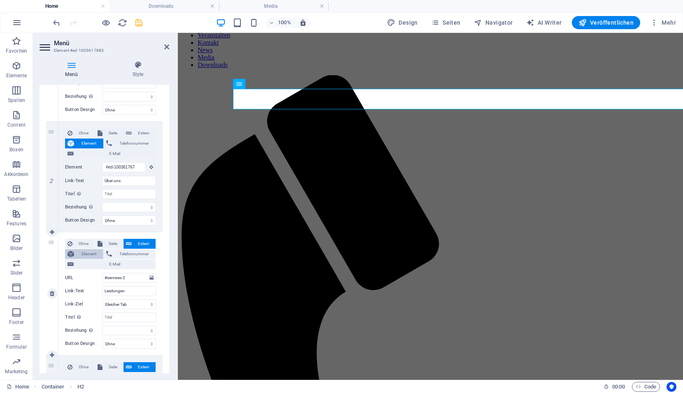
click at [88, 255] on span "Element" at bounding box center [89, 254] width 24 height 10
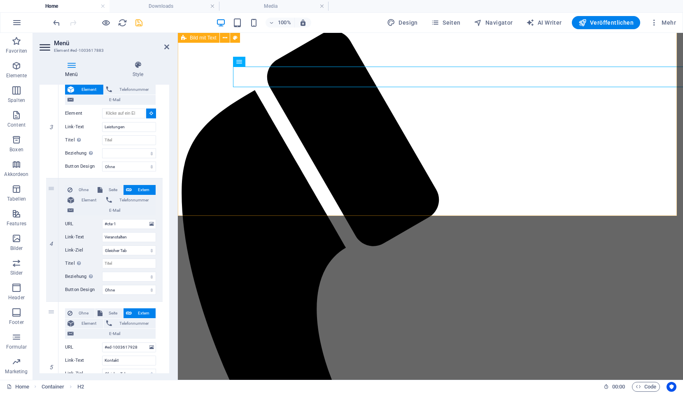
scroll to position [575, 0]
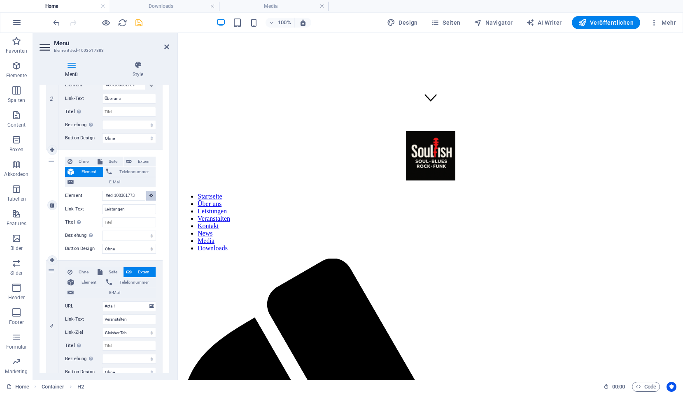
scroll to position [0, 0]
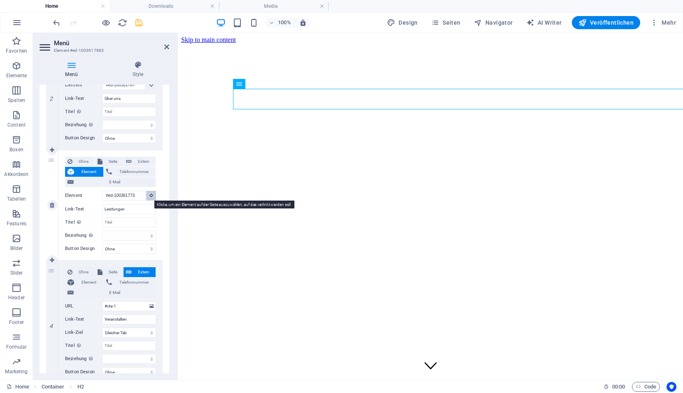
click at [149, 196] on icon at bounding box center [151, 195] width 4 height 4
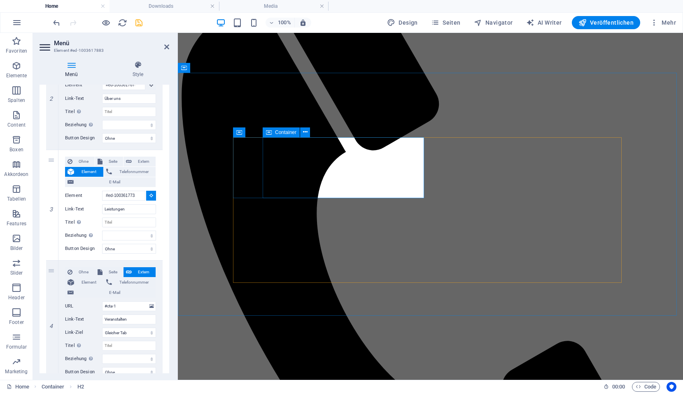
scroll to position [617, 0]
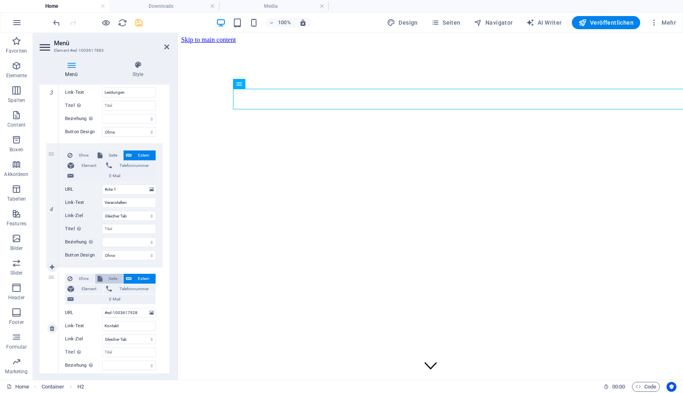
scroll to position [370, 0]
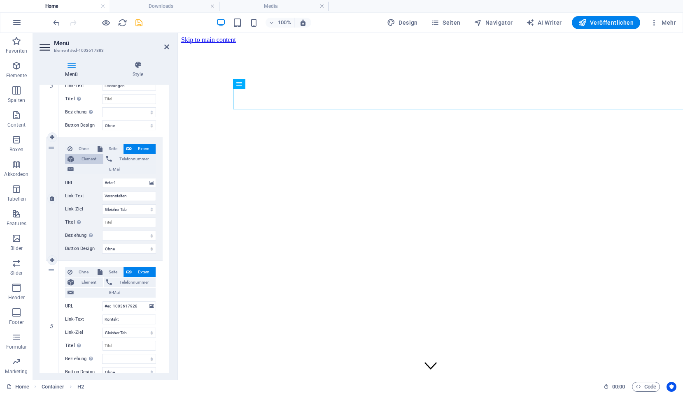
click at [79, 161] on span "Element" at bounding box center [89, 159] width 24 height 10
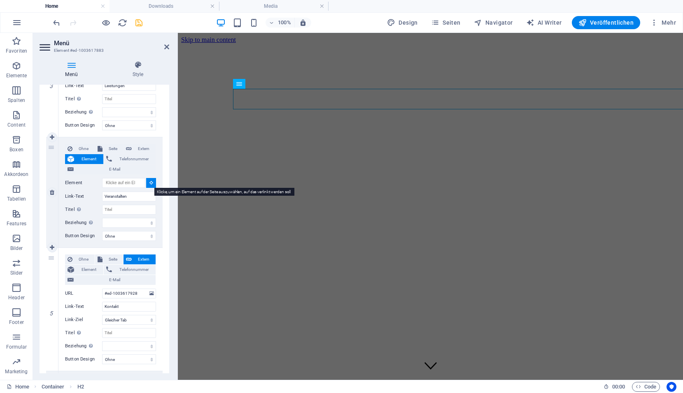
click at [151, 184] on icon at bounding box center [151, 183] width 4 height 4
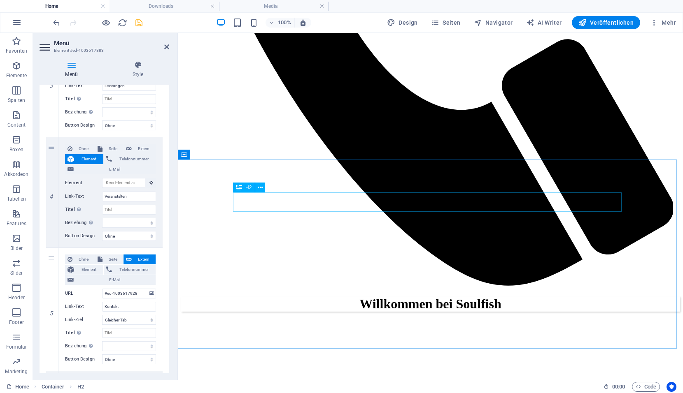
scroll to position [905, 0]
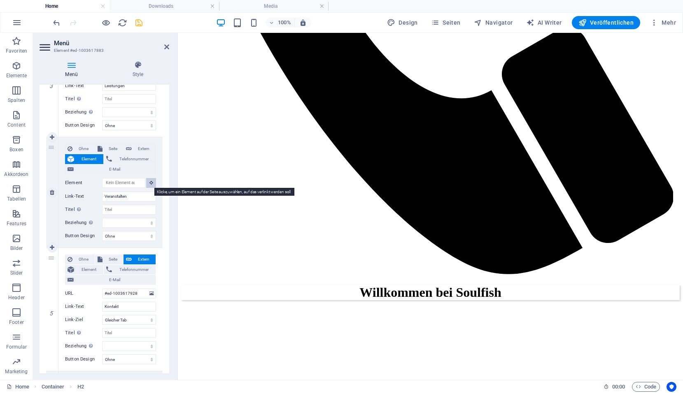
click at [152, 181] on button at bounding box center [151, 183] width 10 height 10
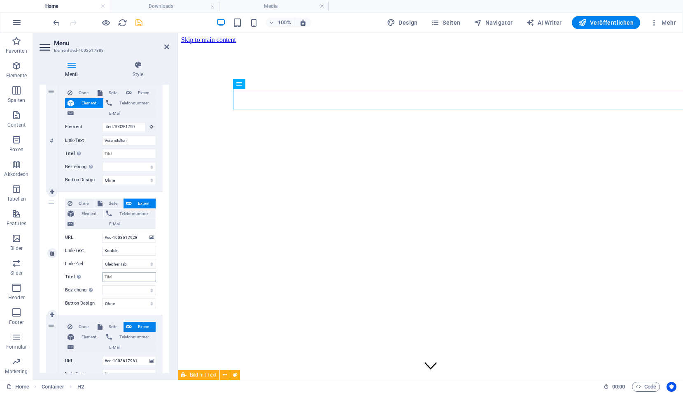
scroll to position [411, 0]
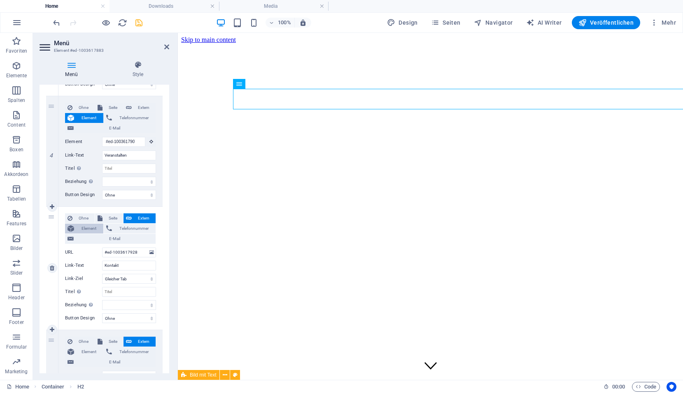
click at [91, 228] on span "Element" at bounding box center [89, 229] width 24 height 10
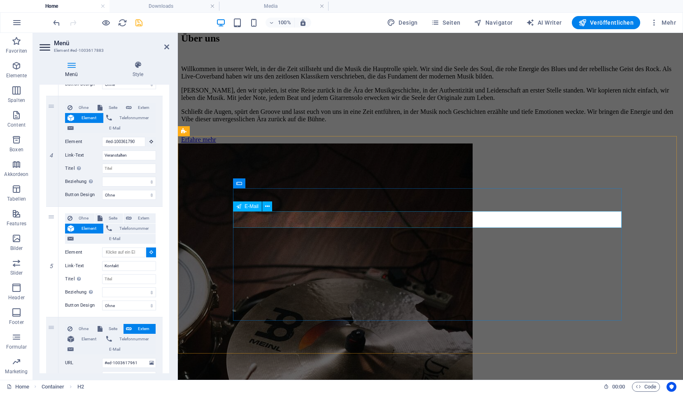
scroll to position [1522, 0]
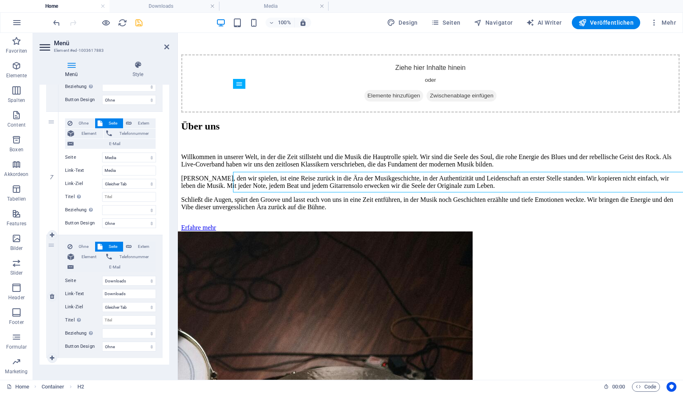
scroll to position [761, 0]
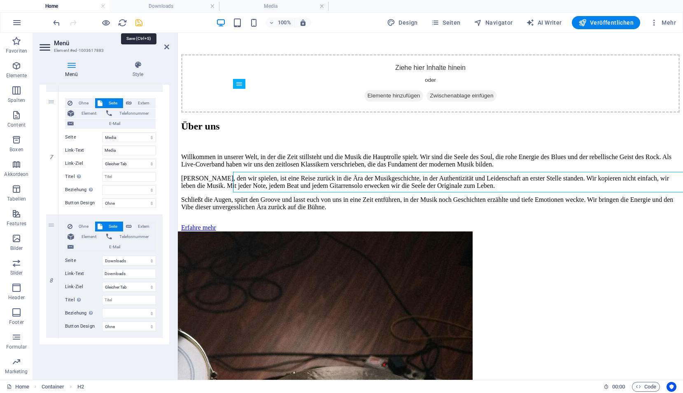
click at [141, 23] on icon "save" at bounding box center [138, 22] width 9 height 9
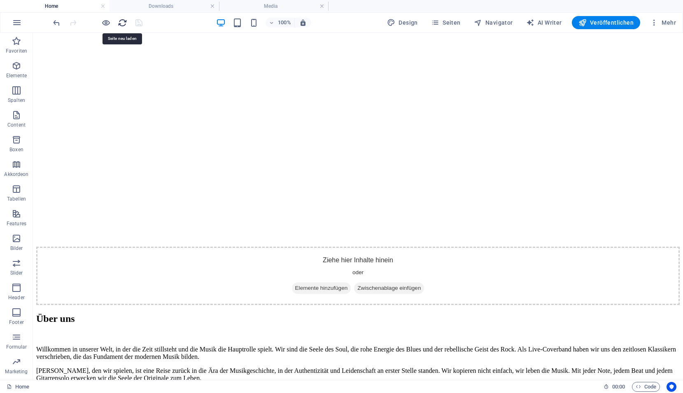
click at [123, 25] on icon "reload" at bounding box center [122, 22] width 9 height 9
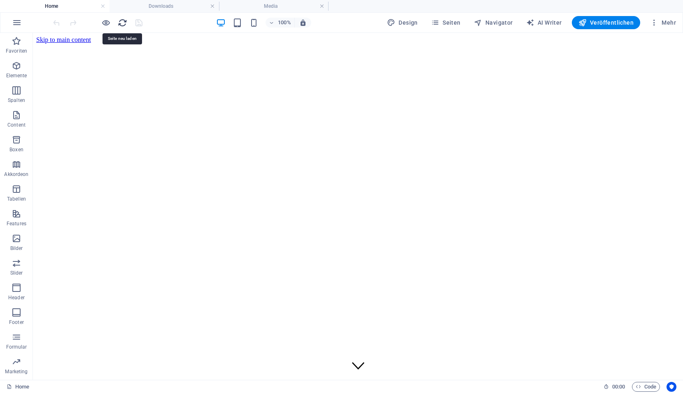
scroll to position [0, 0]
click at [123, 26] on icon "reload" at bounding box center [122, 22] width 9 height 9
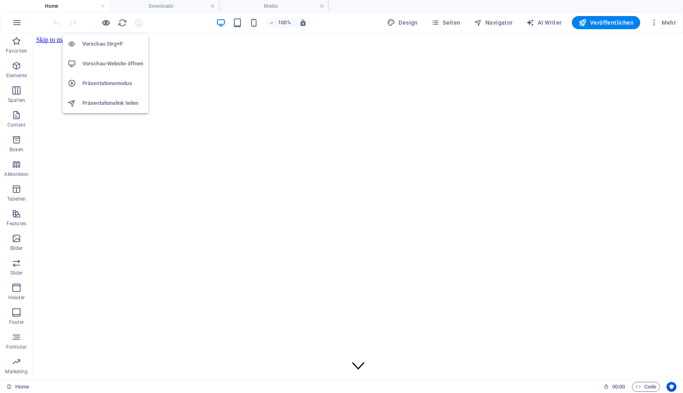
click at [104, 23] on icon "button" at bounding box center [105, 22] width 9 height 9
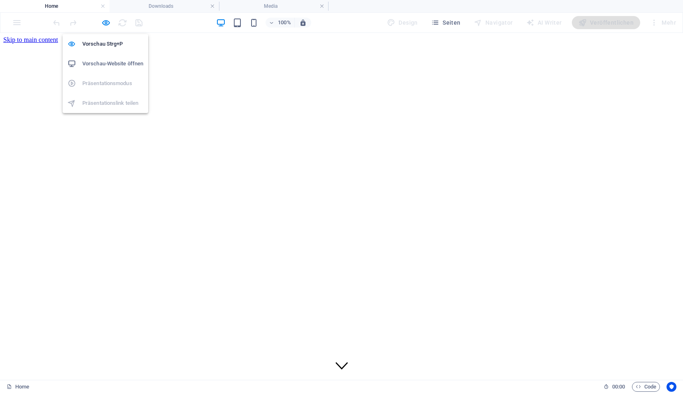
click at [102, 64] on h6 "Vorschau-Website öffnen" at bounding box center [112, 64] width 61 height 10
click at [109, 21] on icon "button" at bounding box center [105, 22] width 9 height 9
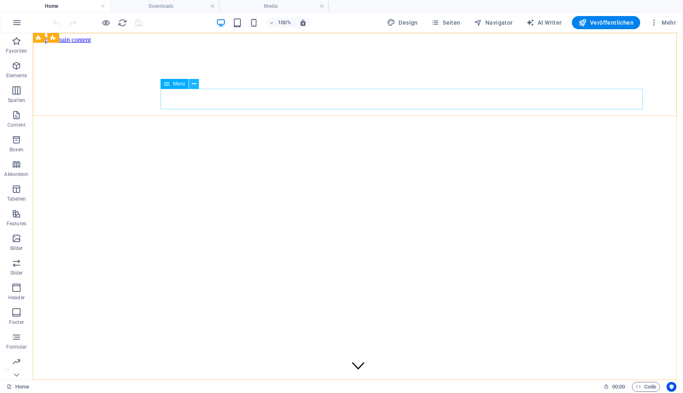
click at [195, 86] on icon at bounding box center [194, 84] width 5 height 9
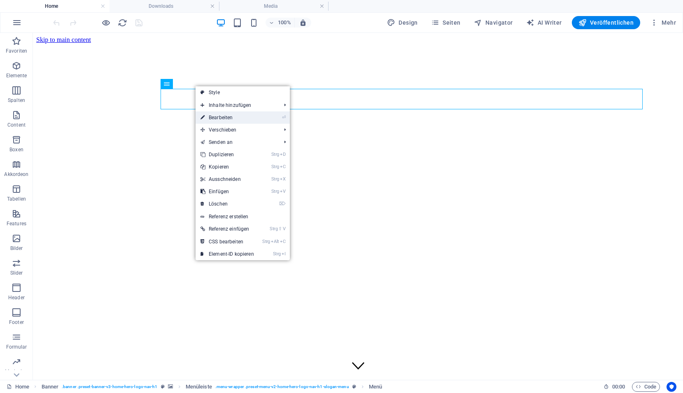
click at [205, 115] on link "⏎ Bearbeiten" at bounding box center [226, 117] width 63 height 12
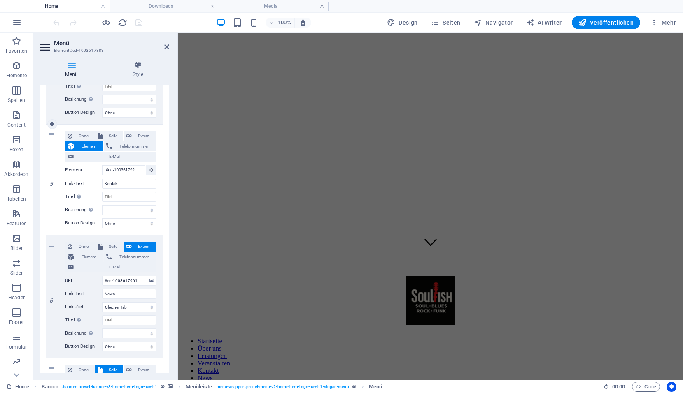
scroll to position [617, 0]
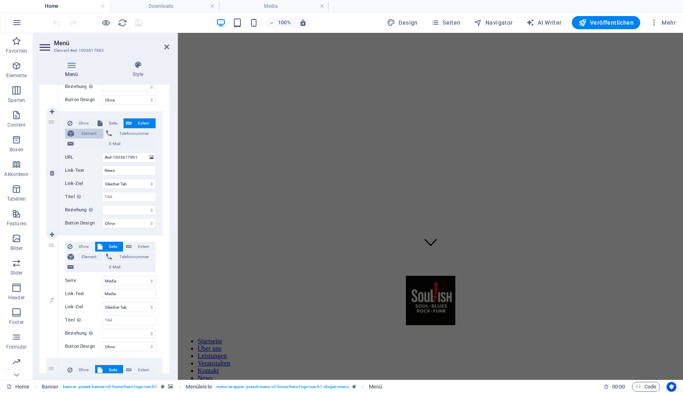
click at [75, 132] on button "Element" at bounding box center [84, 134] width 38 height 10
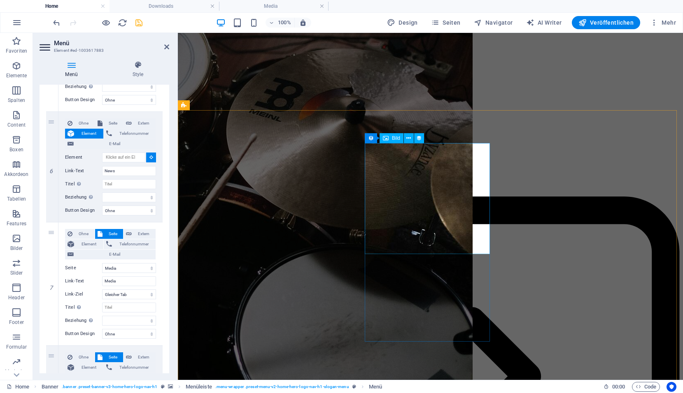
scroll to position [1769, 0]
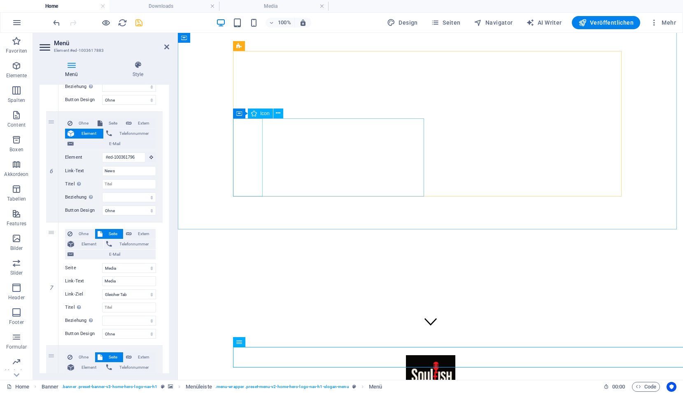
scroll to position [0, 0]
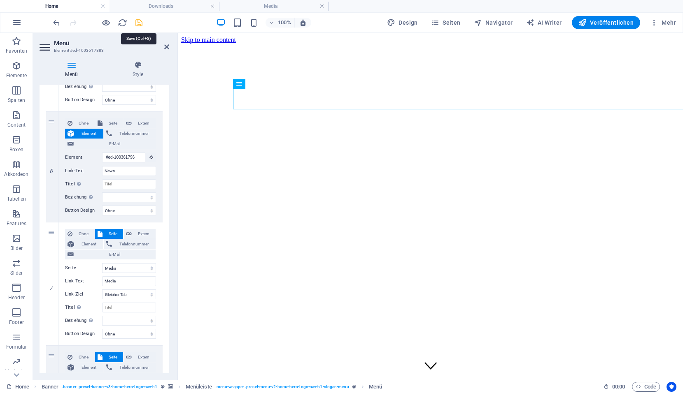
click at [140, 23] on icon "save" at bounding box center [138, 22] width 9 height 9
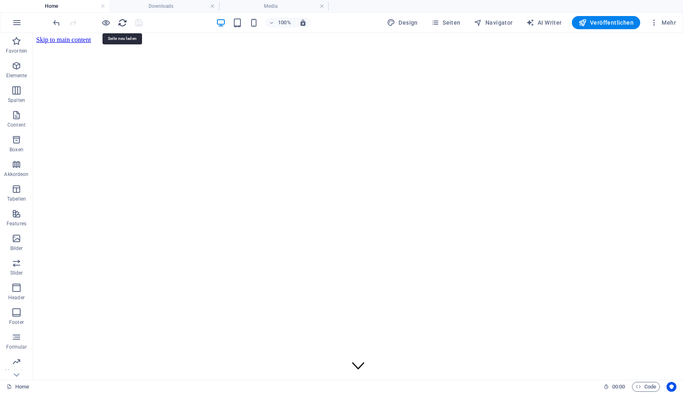
click at [118, 21] on icon "reload" at bounding box center [122, 22] width 9 height 9
click at [121, 23] on icon "reload" at bounding box center [122, 22] width 9 height 9
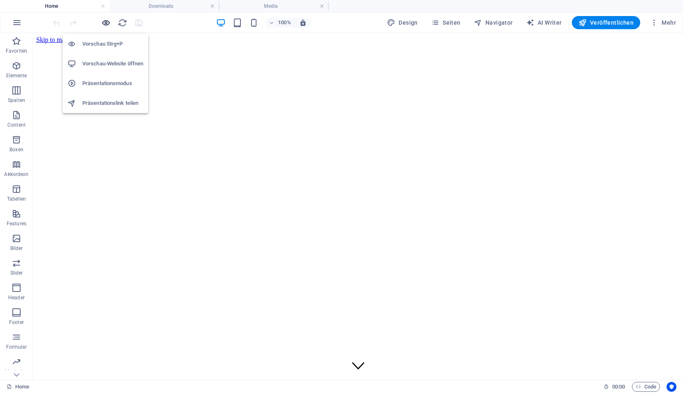
click at [104, 23] on icon "button" at bounding box center [105, 22] width 9 height 9
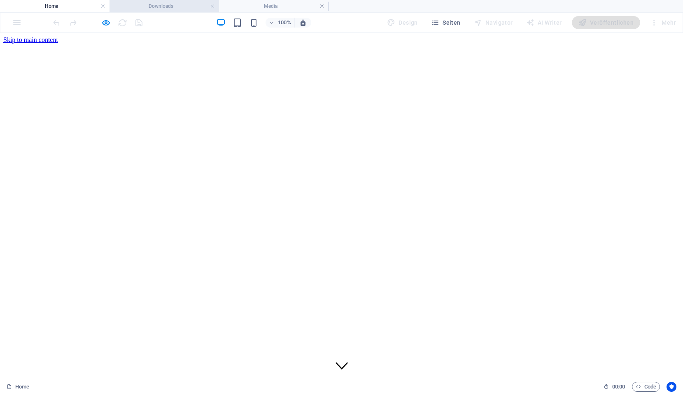
click at [203, 7] on h4 "Downloads" at bounding box center [163, 6] width 109 height 9
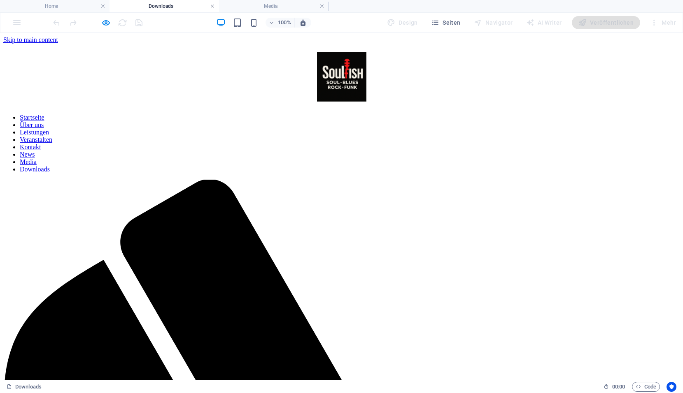
click at [211, 6] on link at bounding box center [212, 6] width 5 height 8
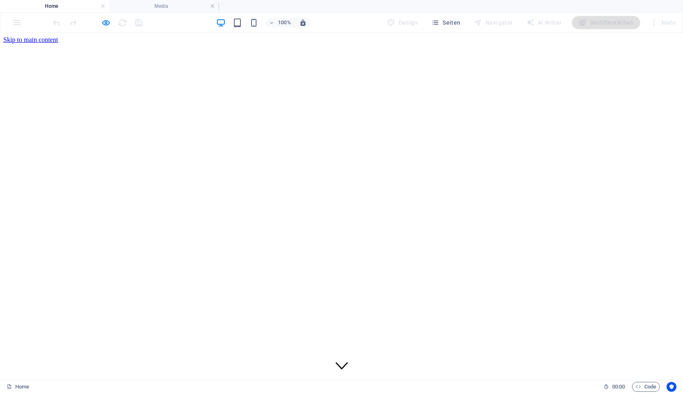
click at [214, 5] on link at bounding box center [212, 6] width 5 height 8
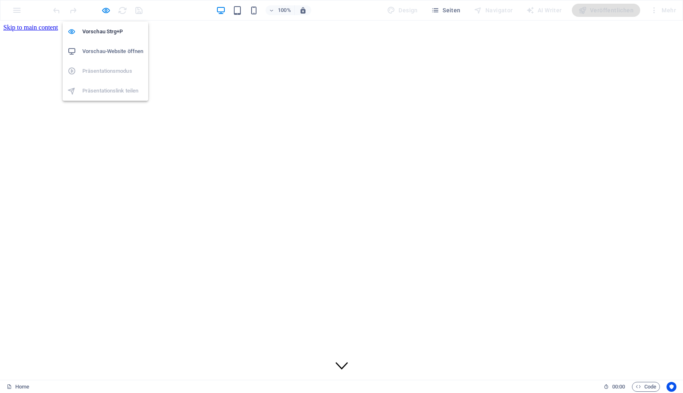
click at [111, 52] on h6 "Vorschau-Website öffnen" at bounding box center [112, 51] width 61 height 10
click at [102, 51] on h6 "Vorschau-Website öffnen" at bounding box center [112, 51] width 61 height 10
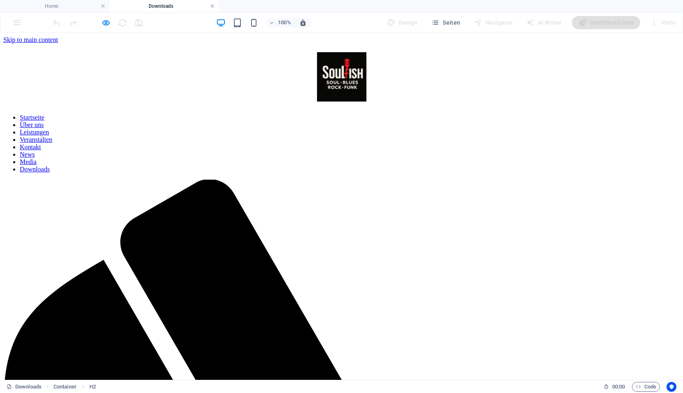
click at [214, 5] on link at bounding box center [212, 6] width 5 height 8
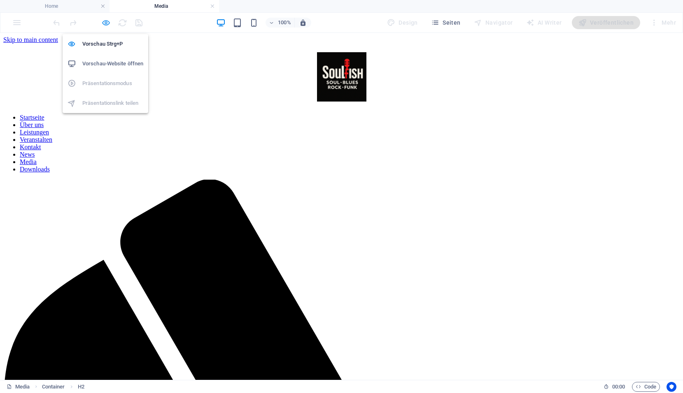
click at [109, 26] on icon "button" at bounding box center [105, 22] width 9 height 9
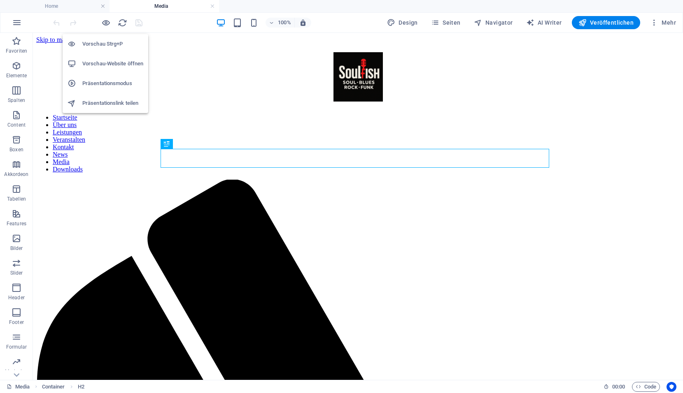
click at [109, 64] on h6 "Vorschau-Website öffnen" at bounding box center [112, 64] width 61 height 10
click at [157, 7] on h4 "Media" at bounding box center [163, 6] width 109 height 9
click at [213, 7] on link at bounding box center [212, 6] width 5 height 8
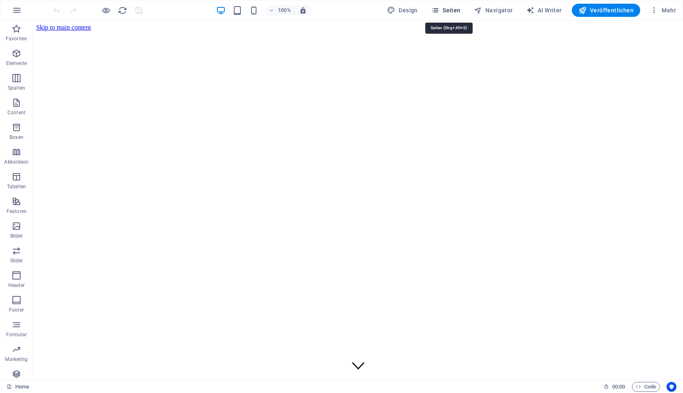
click at [445, 10] on span "Seiten" at bounding box center [446, 10] width 30 height 8
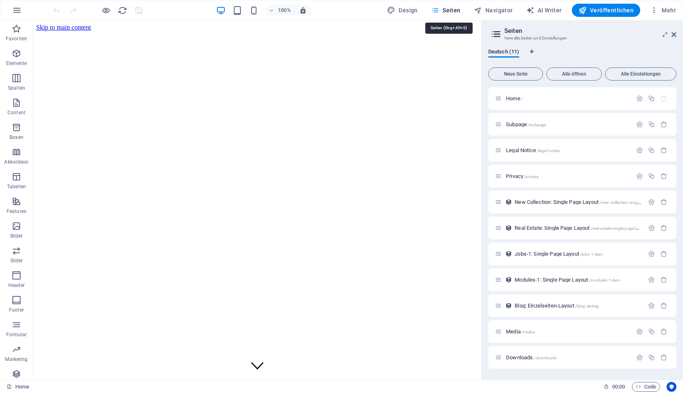
click at [446, 10] on span "Seiten" at bounding box center [446, 10] width 30 height 8
click at [662, 228] on icon "button" at bounding box center [663, 228] width 7 height 7
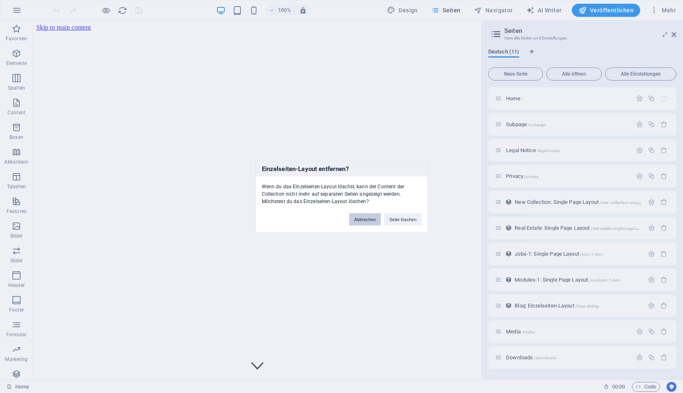
click at [373, 221] on button "Abbrechen" at bounding box center [365, 220] width 32 height 12
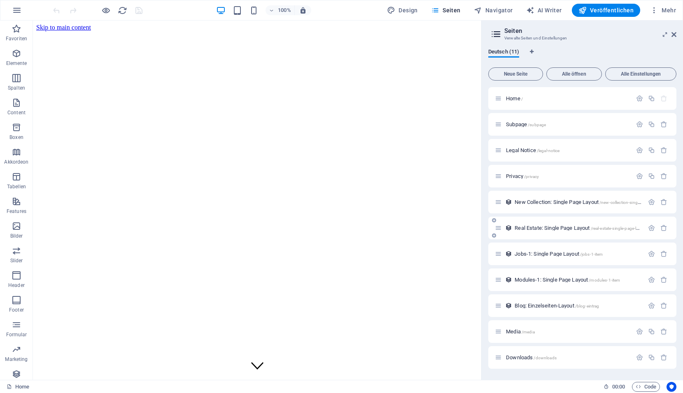
click at [499, 231] on icon at bounding box center [498, 228] width 7 height 7
click at [525, 230] on span "Real Estate: Single Page Layout /real-estate-single-page-layout" at bounding box center [580, 228] width 132 height 6
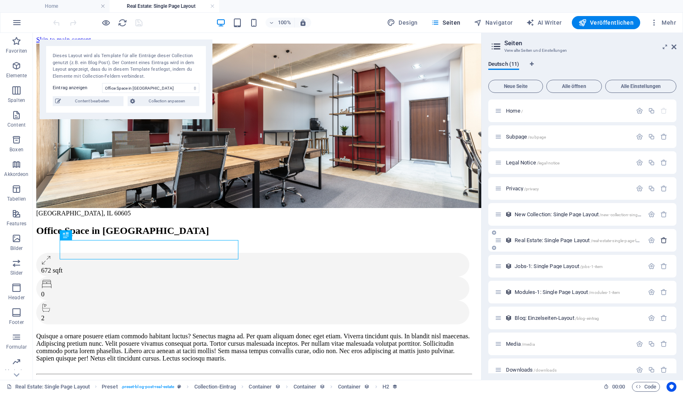
click at [662, 242] on icon "button" at bounding box center [663, 240] width 7 height 7
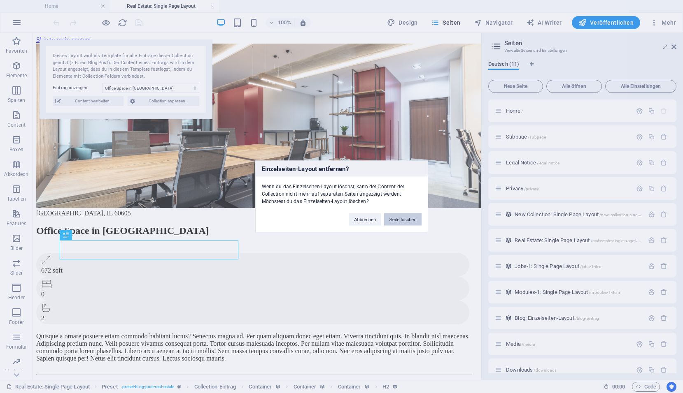
click at [398, 219] on button "Seite löschen" at bounding box center [402, 220] width 37 height 12
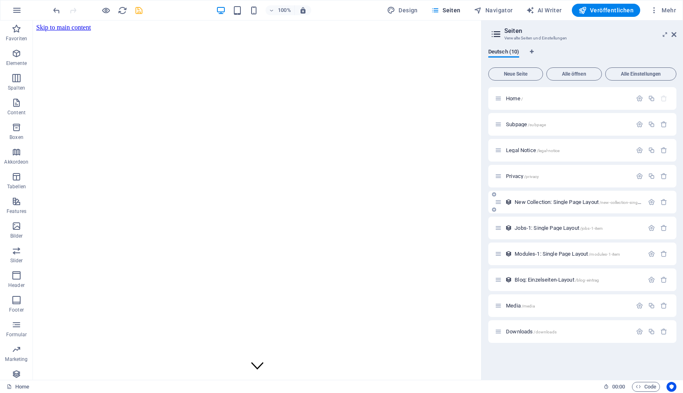
click at [517, 203] on span "New Collection: Single Page Layout /new-collection-single-page-layout" at bounding box center [588, 202] width 149 height 6
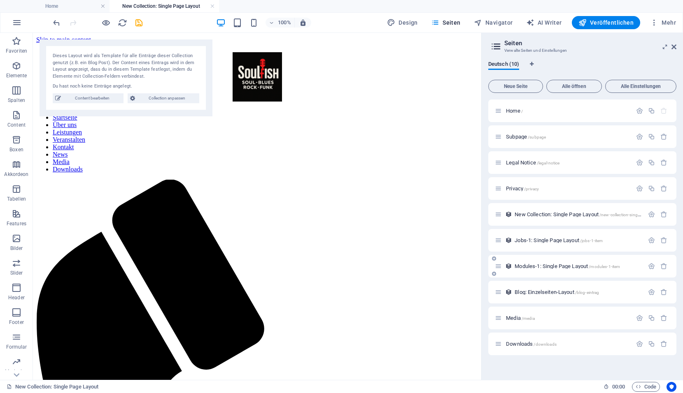
click at [525, 240] on span "Jobs-1: Single Page Layout /jobs-1-item" at bounding box center [558, 240] width 88 height 6
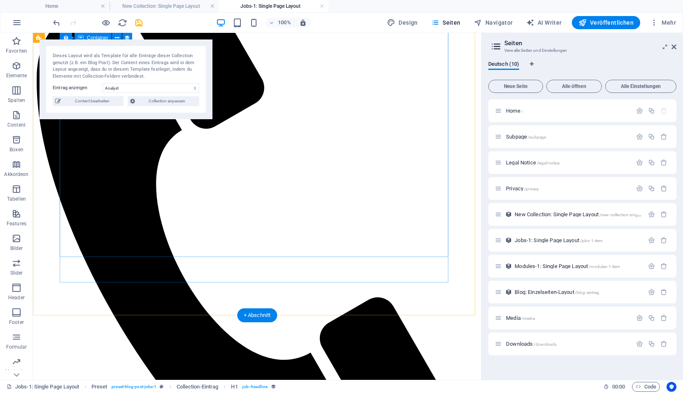
scroll to position [247, 0]
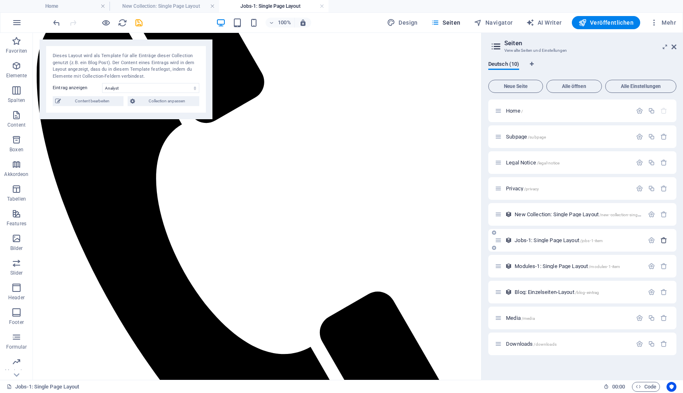
click at [663, 242] on icon "button" at bounding box center [663, 240] width 7 height 7
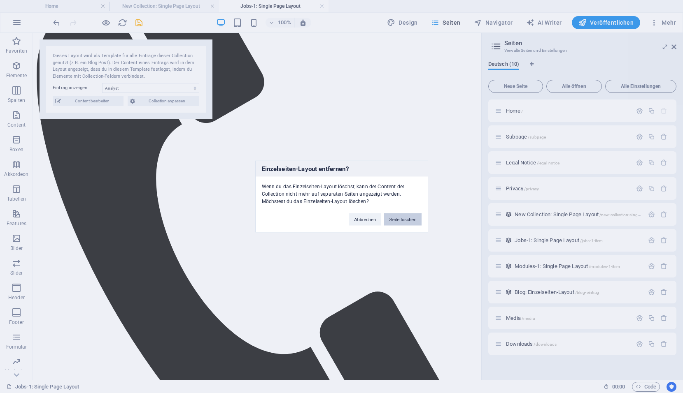
click at [401, 222] on button "Seite löschen" at bounding box center [402, 220] width 37 height 12
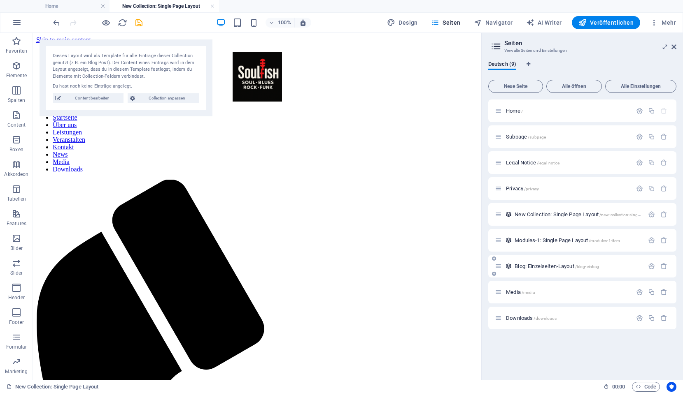
click at [532, 239] on span "Modules-1: Single Page Layout /modules-1-item" at bounding box center [566, 240] width 105 height 6
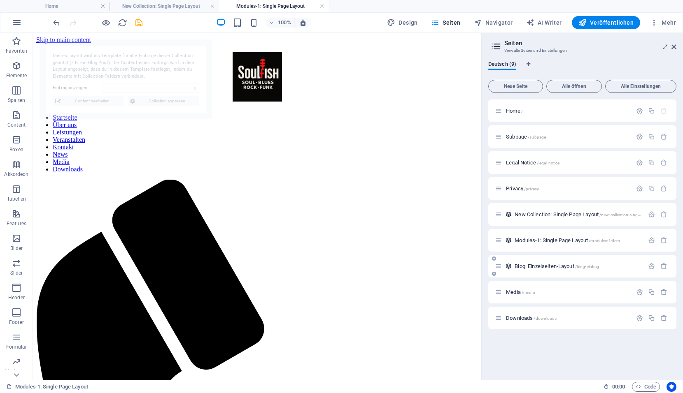
scroll to position [0, 0]
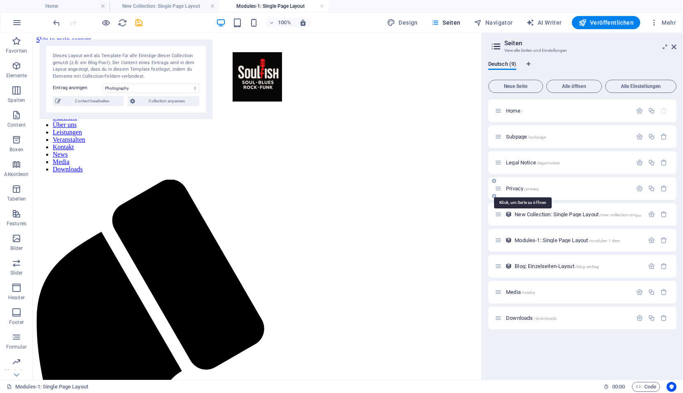
click at [522, 189] on span "Privacy /privacy" at bounding box center [522, 189] width 33 height 6
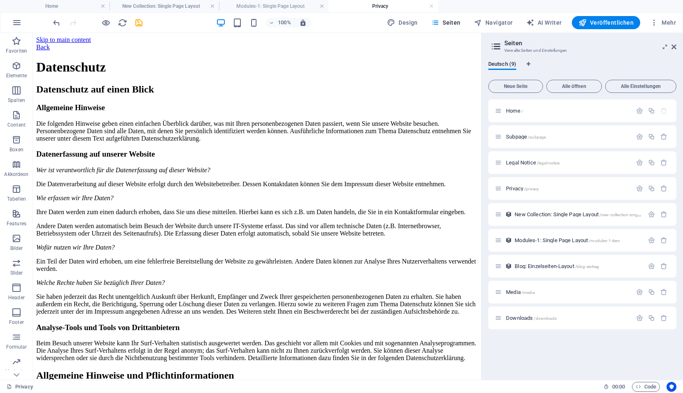
drag, startPoint x: 476, startPoint y: 70, endPoint x: 487, endPoint y: 59, distance: 14.8
click at [141, 24] on icon "save" at bounding box center [138, 22] width 9 height 9
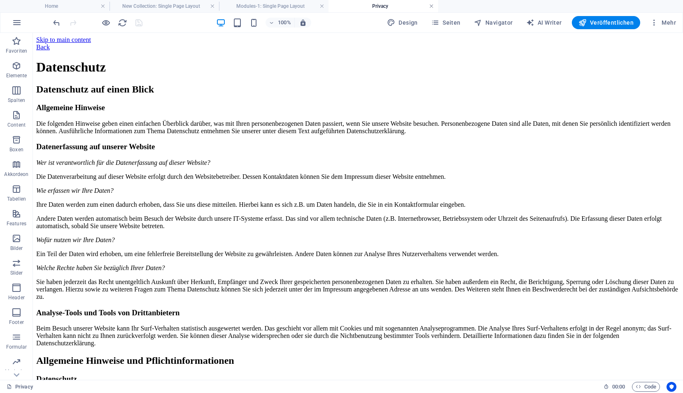
click at [430, 5] on link at bounding box center [431, 6] width 5 height 8
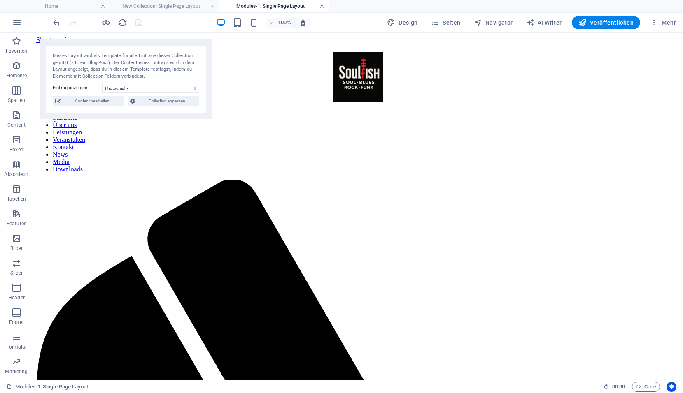
click at [320, 7] on link at bounding box center [321, 6] width 5 height 8
click at [210, 6] on link at bounding box center [212, 6] width 5 height 8
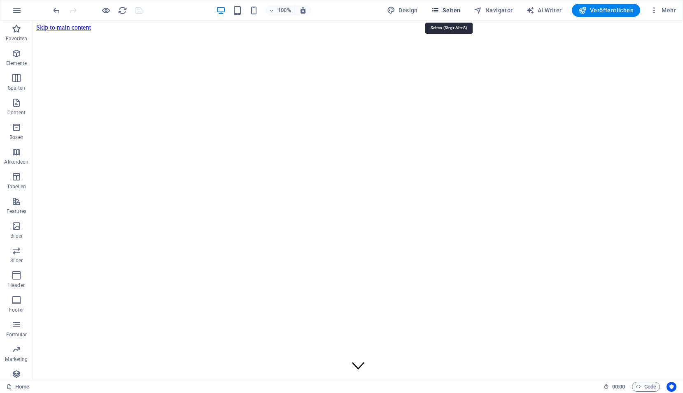
click at [452, 12] on span "Seiten" at bounding box center [446, 10] width 30 height 8
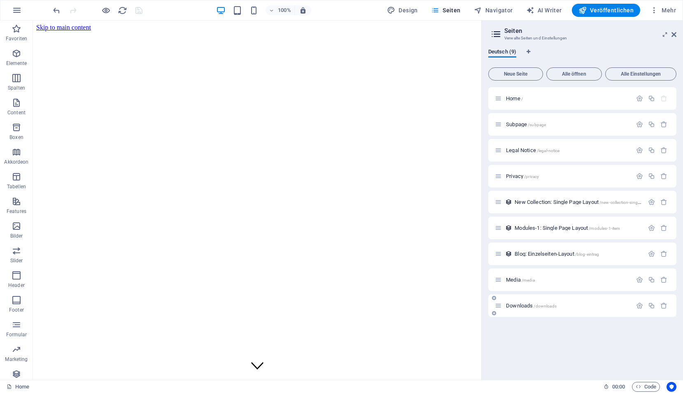
click at [524, 306] on span "Downloads /downloads" at bounding box center [531, 306] width 51 height 6
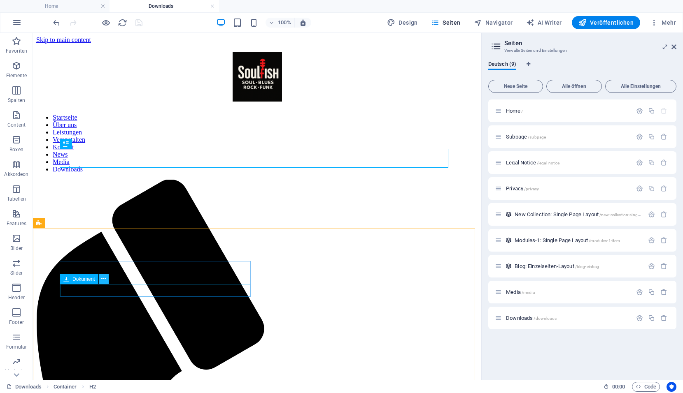
click at [102, 279] on icon at bounding box center [103, 279] width 5 height 9
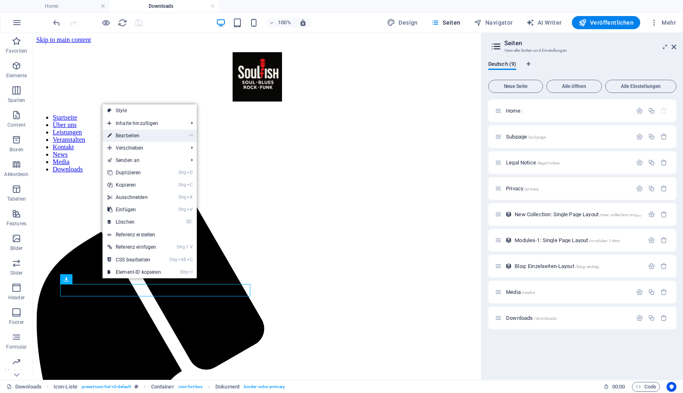
click at [131, 137] on link "⏎ Bearbeiten" at bounding box center [133, 136] width 63 height 12
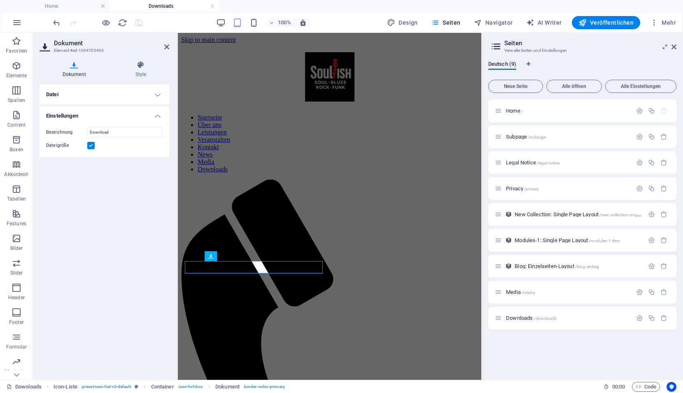
click at [158, 97] on h4 "Datei" at bounding box center [104, 95] width 130 height 20
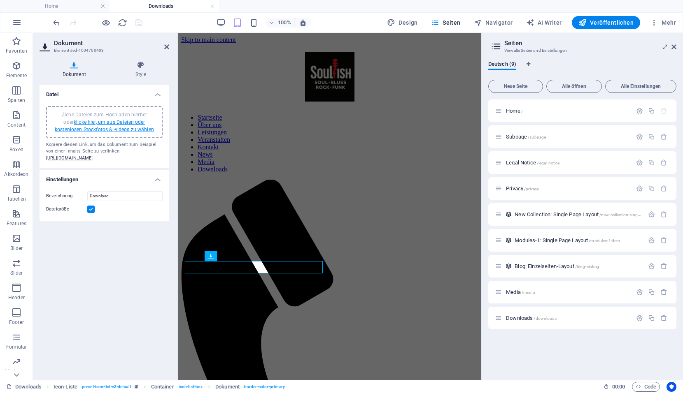
click at [121, 122] on link "klicke hier, um aus Dateien oder kostenlosen Stockfotos & -videos zu wählen" at bounding box center [104, 125] width 99 height 13
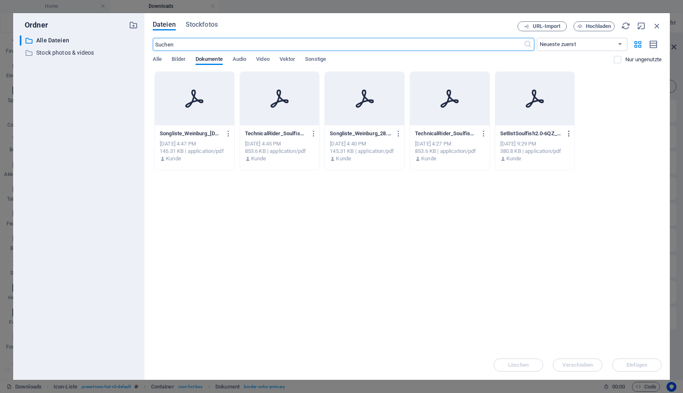
click at [567, 134] on icon "button" at bounding box center [569, 133] width 8 height 7
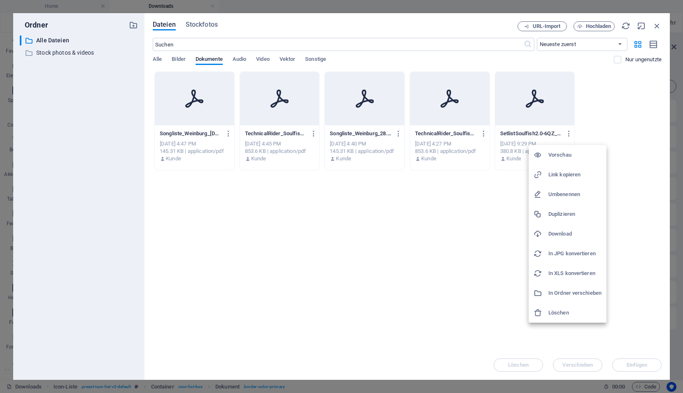
click at [541, 112] on div at bounding box center [341, 196] width 683 height 393
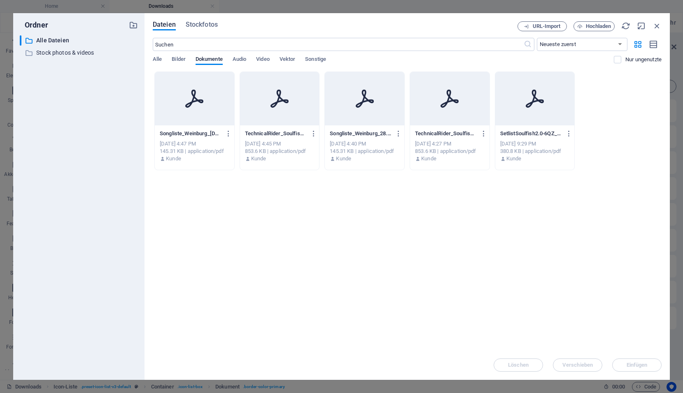
click at [529, 117] on div at bounding box center [534, 98] width 79 height 53
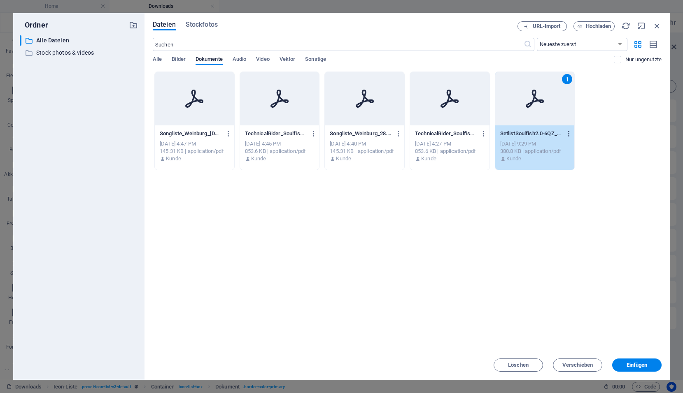
click at [569, 136] on icon "button" at bounding box center [569, 133] width 8 height 7
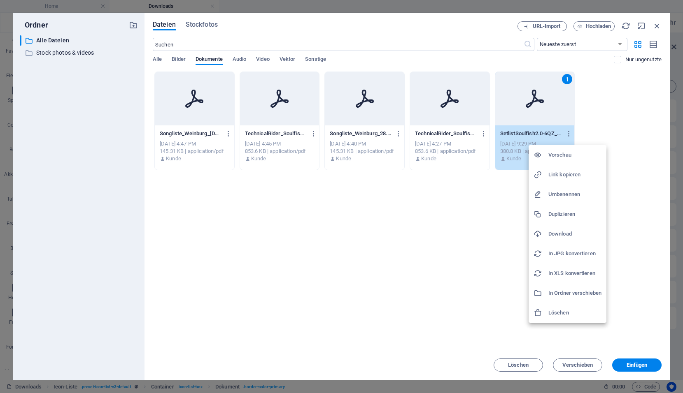
click at [553, 155] on h6 "Vorschau" at bounding box center [574, 155] width 53 height 10
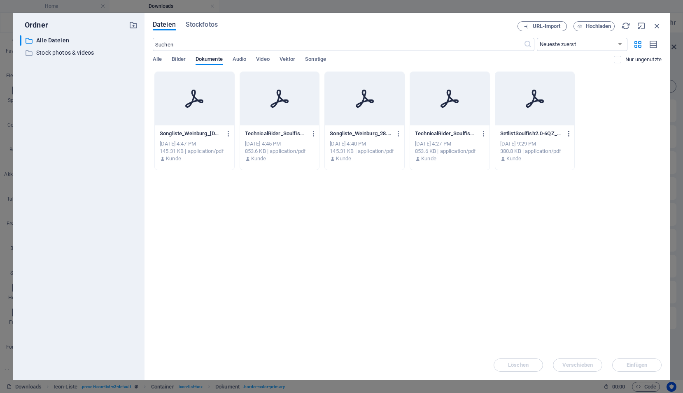
click at [567, 135] on icon "button" at bounding box center [569, 133] width 8 height 7
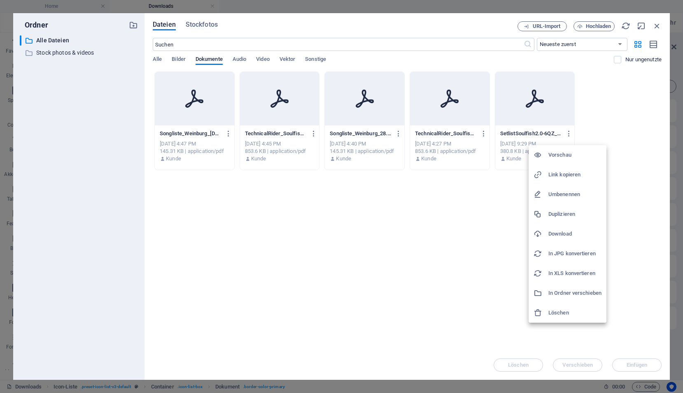
click at [548, 315] on div at bounding box center [540, 313] width 15 height 8
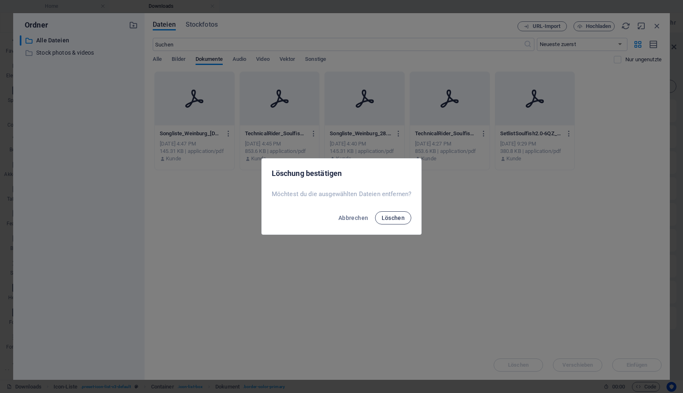
click at [396, 214] on button "Löschen" at bounding box center [393, 217] width 37 height 13
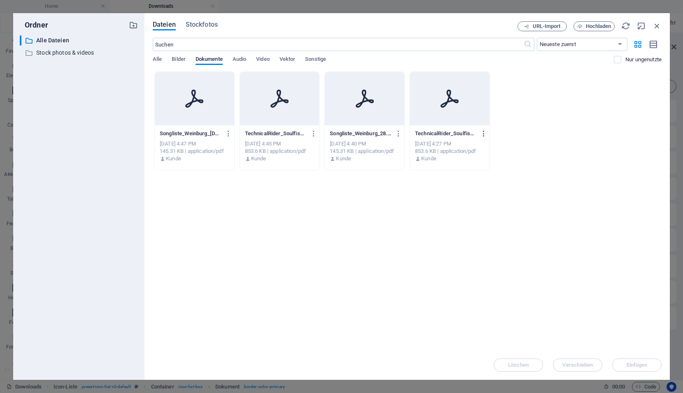
click at [484, 134] on icon "button" at bounding box center [484, 133] width 8 height 7
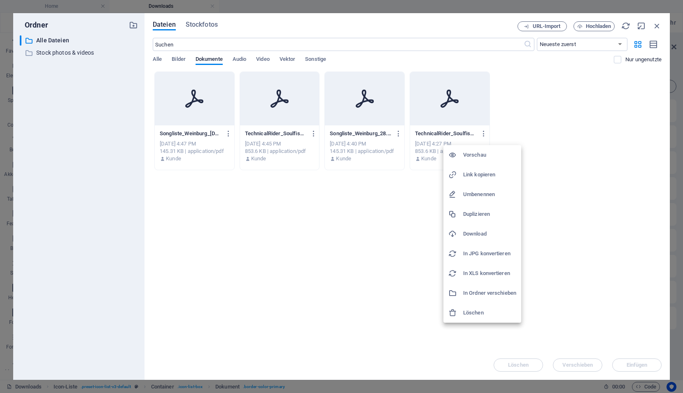
click at [478, 313] on h6 "Löschen" at bounding box center [489, 313] width 53 height 10
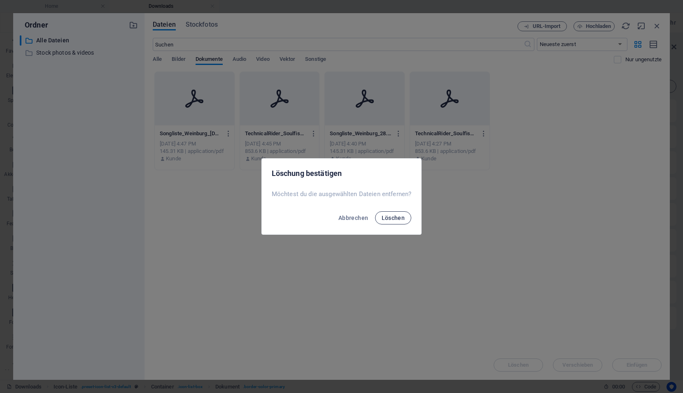
click at [395, 222] on button "Löschen" at bounding box center [393, 217] width 37 height 13
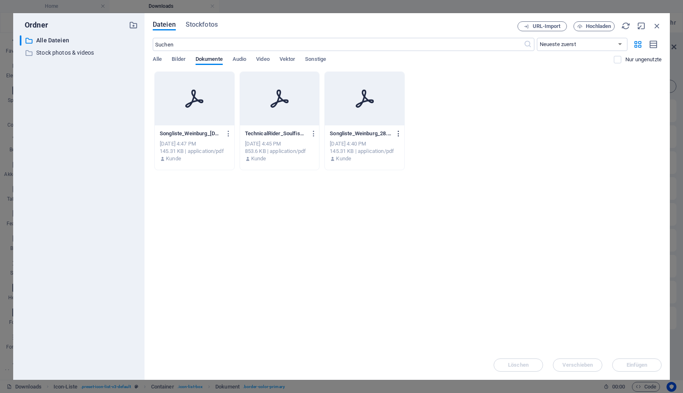
click at [398, 132] on icon "button" at bounding box center [399, 133] width 8 height 7
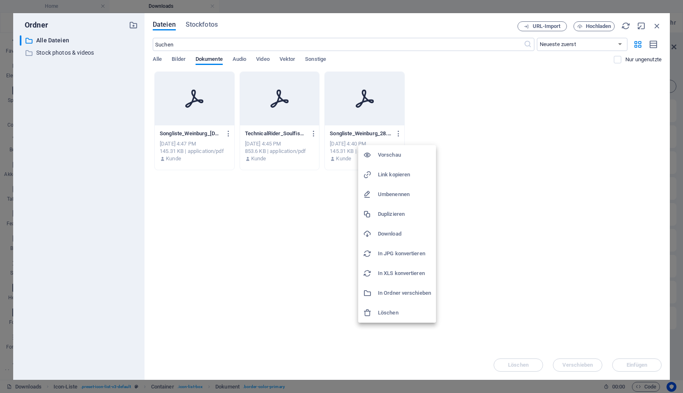
click at [386, 153] on h6 "Vorschau" at bounding box center [404, 155] width 53 height 10
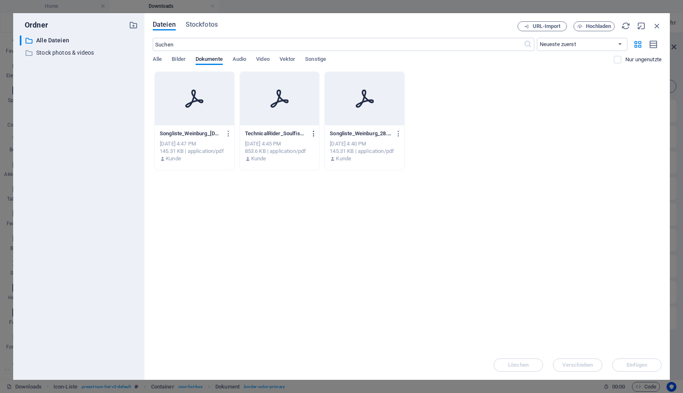
click at [312, 134] on icon "button" at bounding box center [314, 133] width 8 height 7
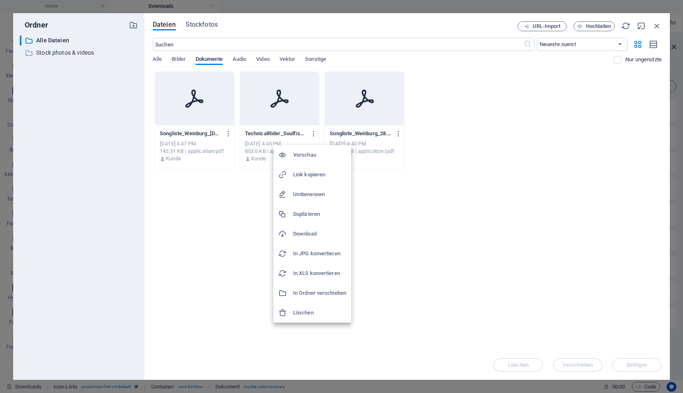
click at [292, 157] on div at bounding box center [285, 155] width 15 height 8
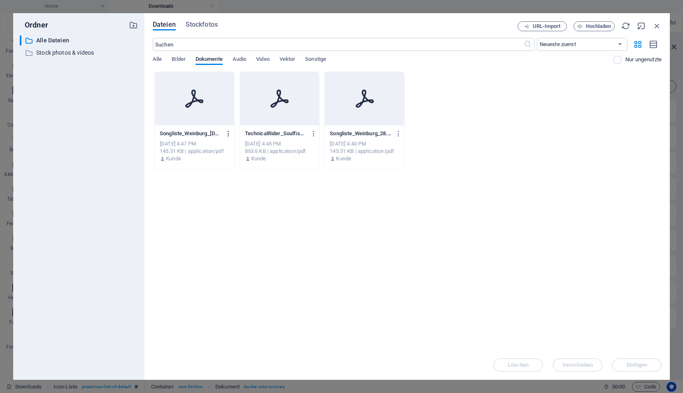
click at [227, 132] on icon "button" at bounding box center [229, 133] width 8 height 7
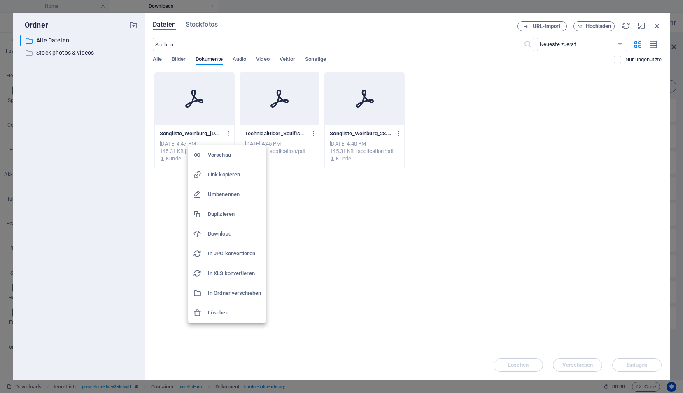
click at [228, 314] on h6 "Löschen" at bounding box center [234, 313] width 53 height 10
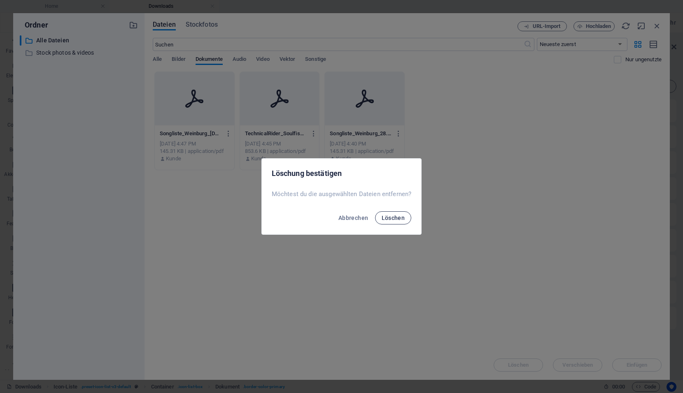
click at [400, 216] on span "Löschen" at bounding box center [392, 218] width 23 height 7
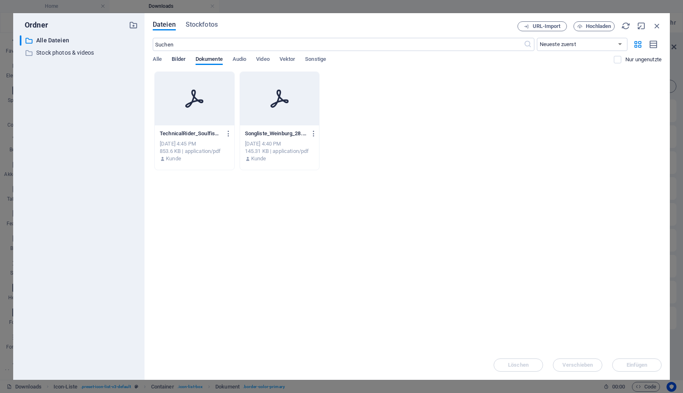
click at [178, 58] on span "Bilder" at bounding box center [179, 60] width 14 height 12
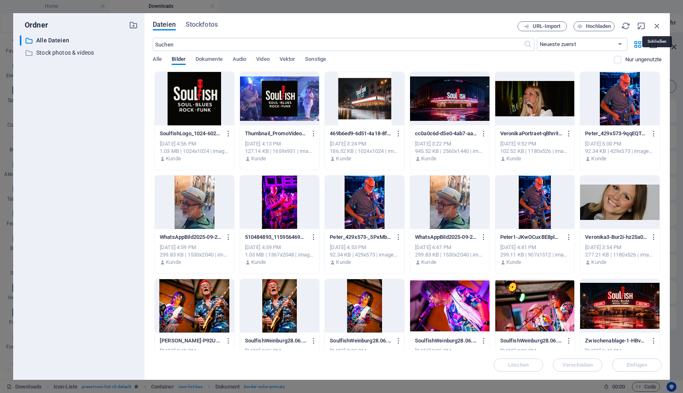
click at [655, 25] on icon "button" at bounding box center [656, 25] width 9 height 9
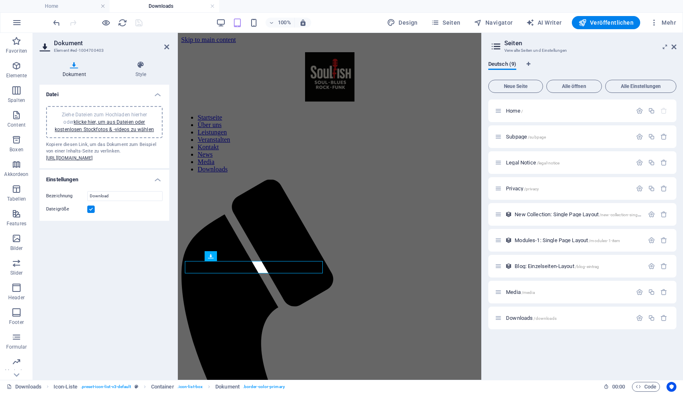
click at [70, 125] on div "Ziehe Dateien zum Hochladen hierher oder klicke hier, um aus Dateien oder koste…" at bounding box center [104, 122] width 107 height 22
click at [130, 130] on link "klicke hier, um aus Dateien oder kostenlosen Stockfotos & -videos zu wählen" at bounding box center [104, 125] width 99 height 13
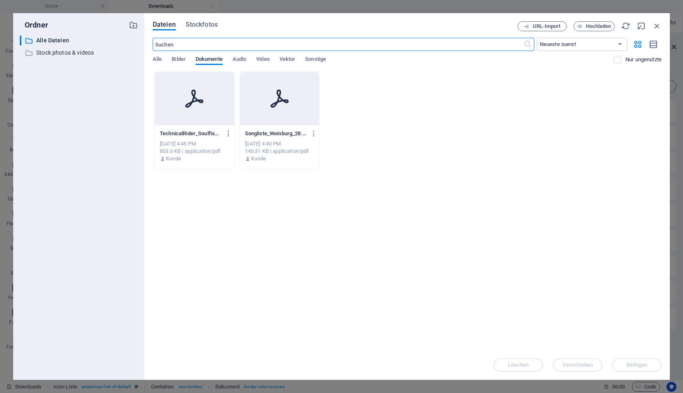
click at [212, 136] on p "TechnicalRider_Soulfish-SoulBluesRockFunk-xghwz1gqx7uc1gGsiUY8Ig.pdf" at bounding box center [191, 133] width 62 height 7
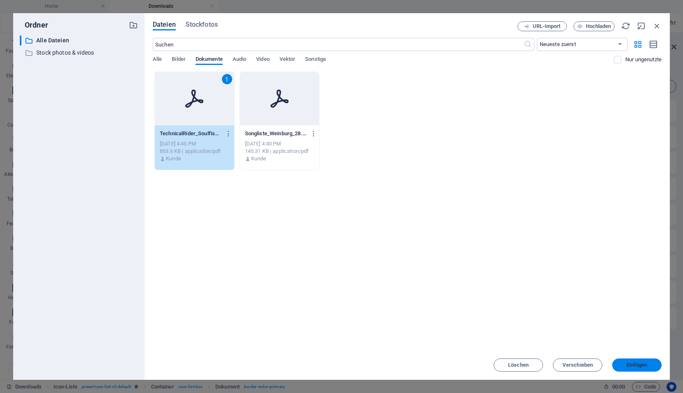
click at [632, 368] on button "Einfügen" at bounding box center [636, 365] width 49 height 13
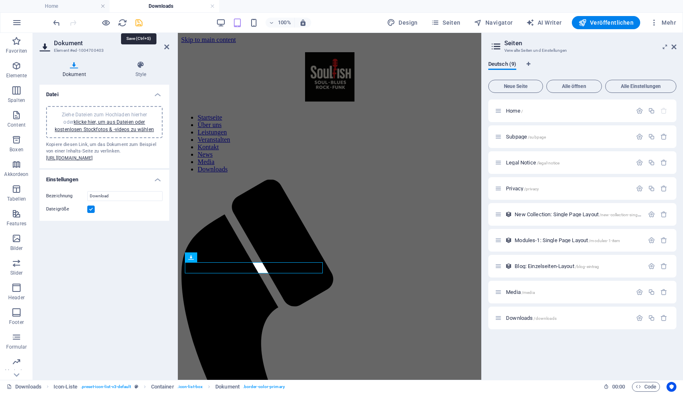
click at [140, 25] on icon "save" at bounding box center [138, 22] width 9 height 9
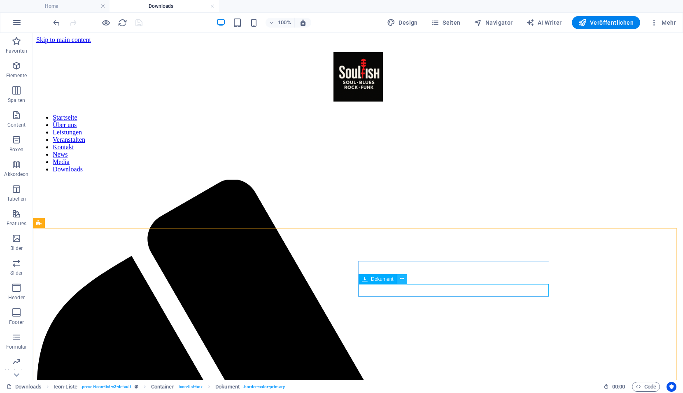
click at [402, 281] on icon at bounding box center [401, 279] width 5 height 9
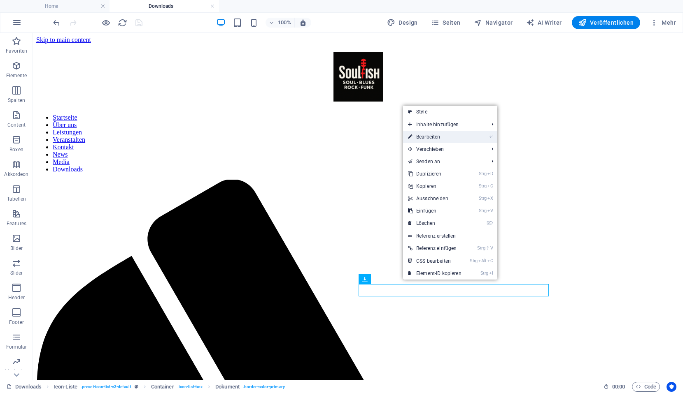
click at [439, 139] on link "⏎ Bearbeiten" at bounding box center [434, 137] width 63 height 12
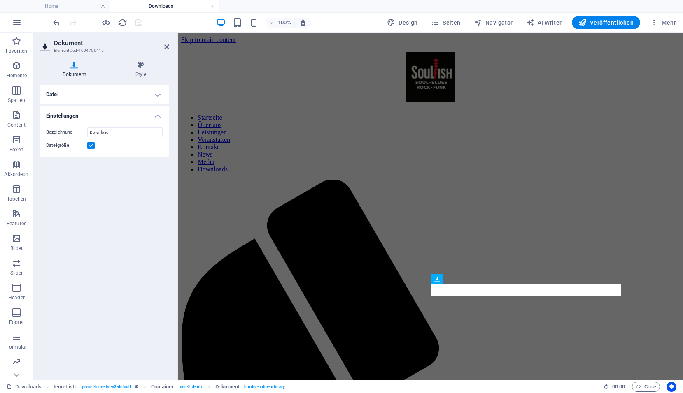
click at [94, 99] on h4 "Datei" at bounding box center [104, 95] width 130 height 20
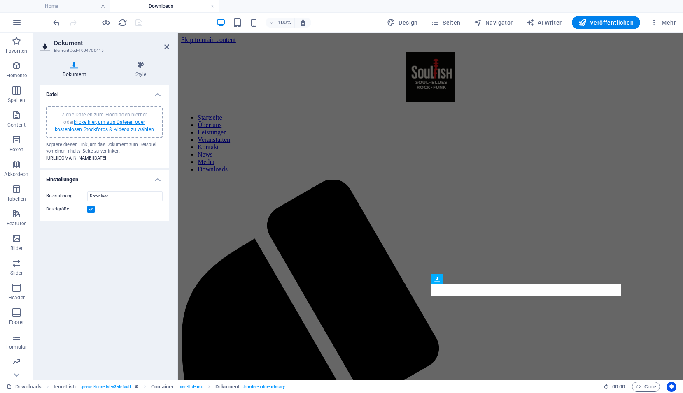
click at [103, 127] on link "klicke hier, um aus Dateien oder kostenlosen Stockfotos & -videos zu wählen" at bounding box center [104, 125] width 99 height 13
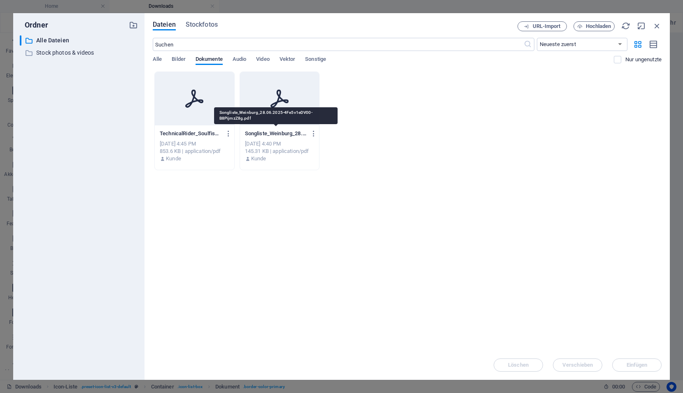
click at [282, 135] on p "Songliste_Weinburg_28.06.2025-4Fe5v1eDV00-B8PijmzZ8g.pdf" at bounding box center [276, 133] width 62 height 7
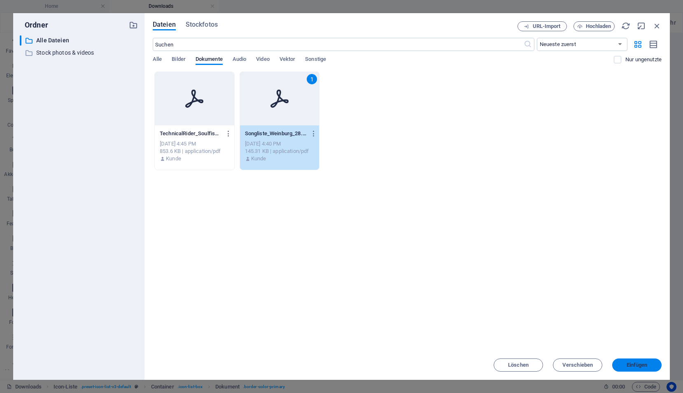
click at [644, 365] on span "Einfügen" at bounding box center [636, 365] width 21 height 5
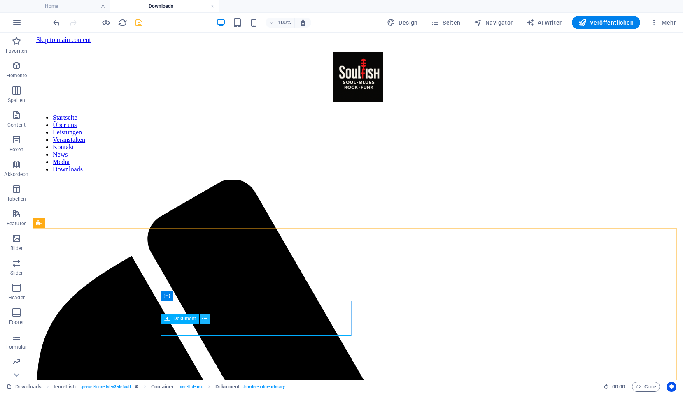
click at [202, 316] on button at bounding box center [205, 319] width 10 height 10
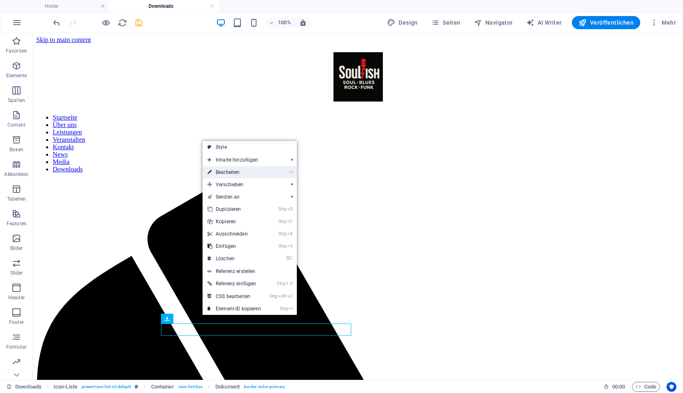
drag, startPoint x: 239, startPoint y: 173, endPoint x: 59, endPoint y: 140, distance: 182.4
click at [237, 173] on link "⏎ Bearbeiten" at bounding box center [233, 172] width 63 height 12
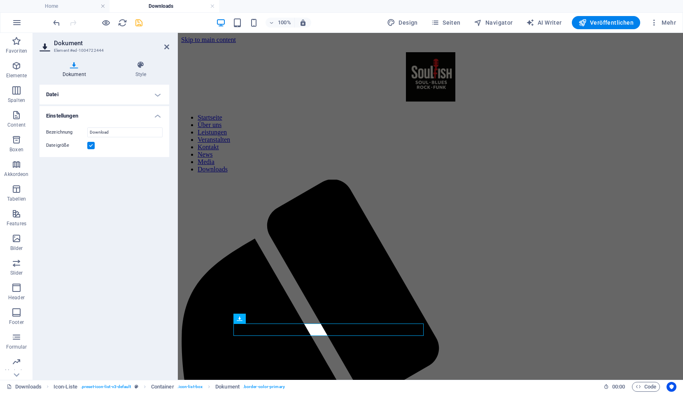
click at [100, 94] on h4 "Datei" at bounding box center [104, 95] width 130 height 20
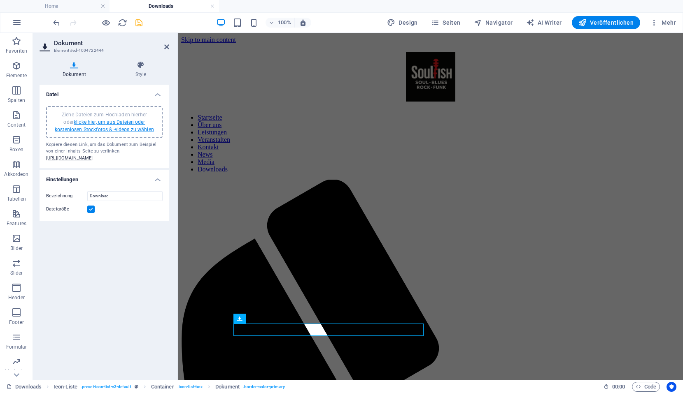
click at [95, 124] on link "klicke hier, um aus Dateien oder kostenlosen Stockfotos & -videos zu wählen" at bounding box center [104, 125] width 99 height 13
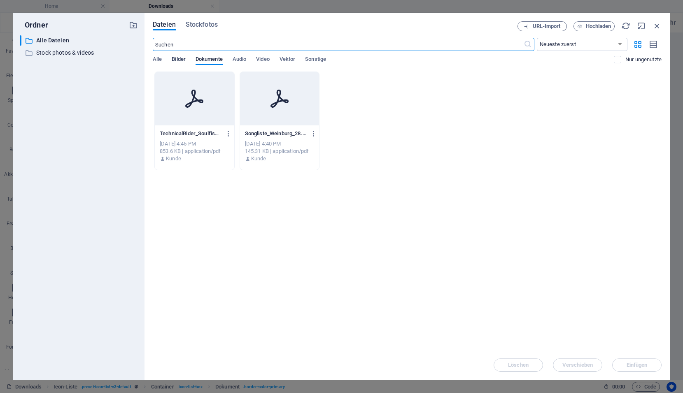
click at [180, 61] on span "Bilder" at bounding box center [179, 60] width 14 height 12
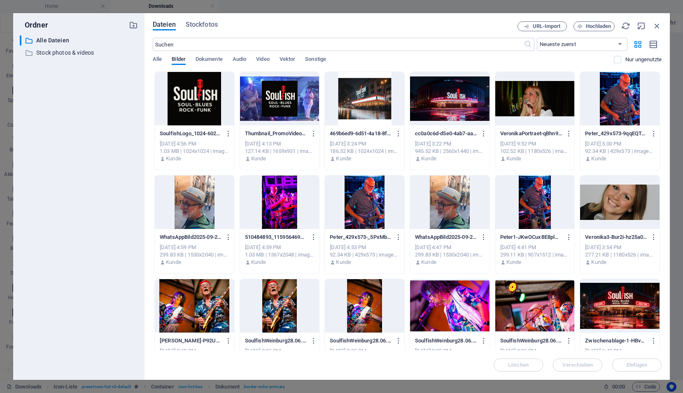
click at [189, 104] on div at bounding box center [194, 98] width 79 height 53
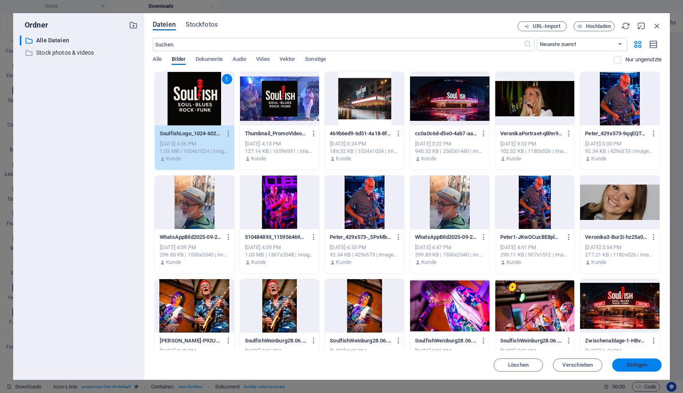
click at [646, 366] on span "Einfügen" at bounding box center [636, 365] width 21 height 5
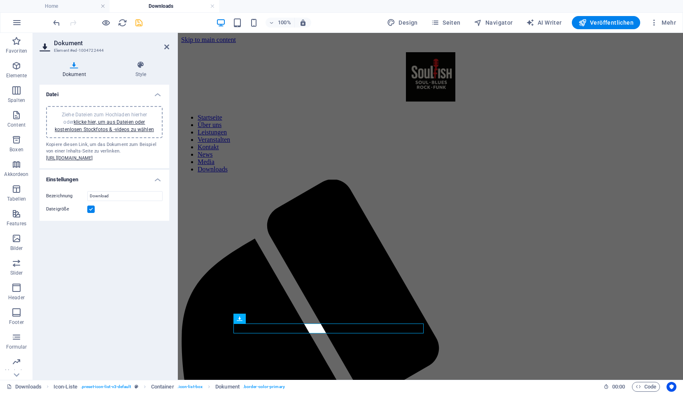
click at [141, 28] on div at bounding box center [97, 22] width 92 height 13
click at [135, 23] on icon "save" at bounding box center [138, 22] width 9 height 9
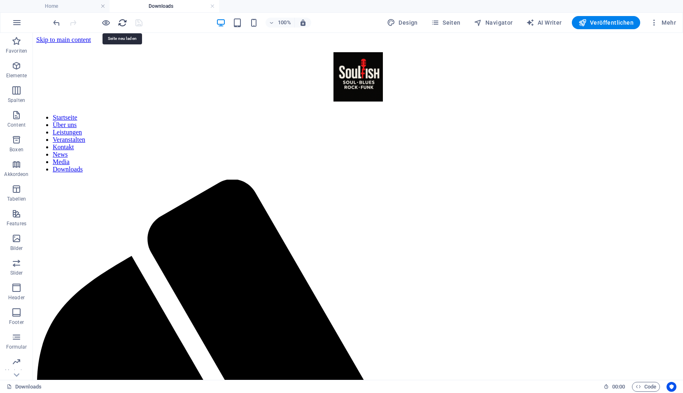
click at [125, 24] on icon "reload" at bounding box center [122, 22] width 9 height 9
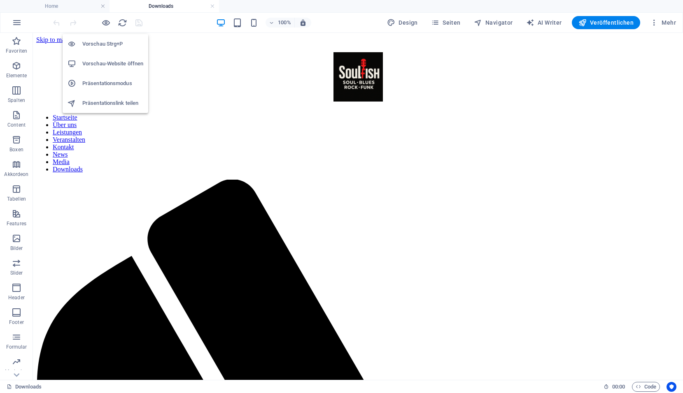
click at [100, 43] on h6 "Vorschau Strg+P" at bounding box center [112, 44] width 61 height 10
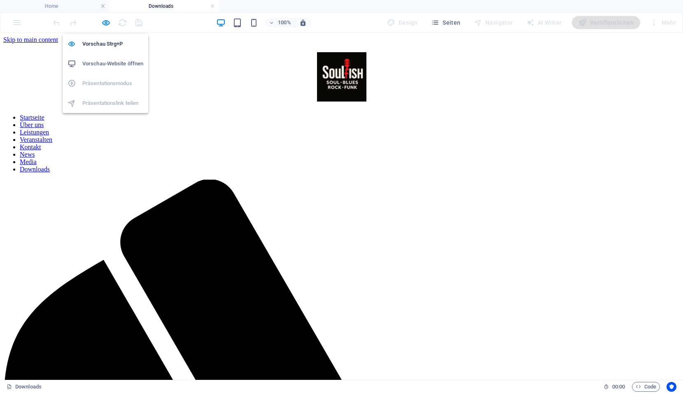
click at [96, 60] on h6 "Vorschau-Website öffnen" at bounding box center [112, 64] width 61 height 10
click at [118, 22] on div at bounding box center [97, 22] width 92 height 13
click at [100, 59] on h6 "Vorschau-Website öffnen" at bounding box center [112, 64] width 61 height 10
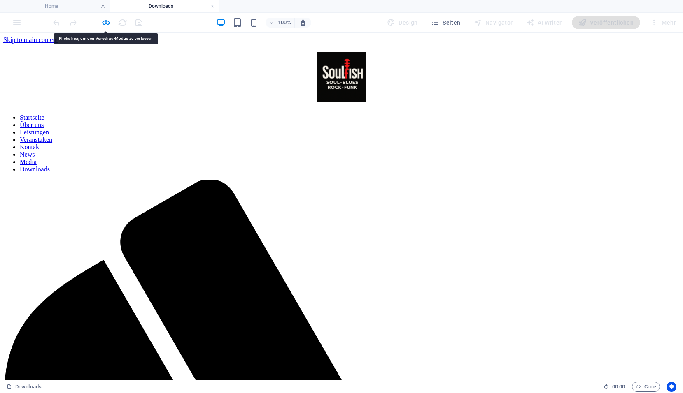
drag, startPoint x: 420, startPoint y: 290, endPoint x: 223, endPoint y: 329, distance: 200.3
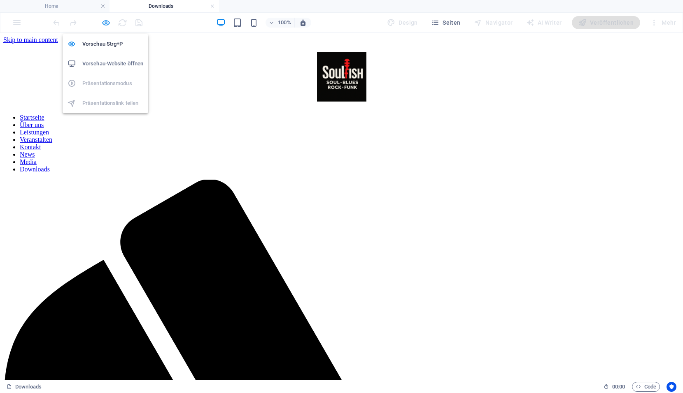
click at [108, 25] on icon "button" at bounding box center [105, 22] width 9 height 9
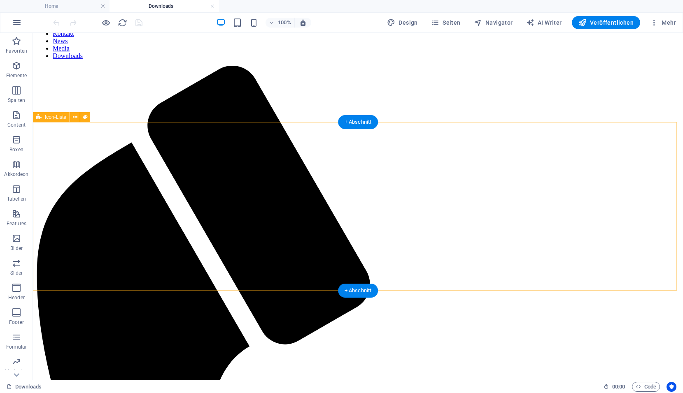
scroll to position [123, 0]
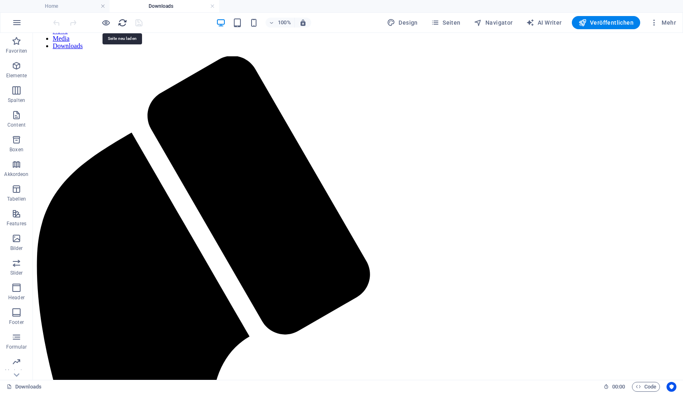
click at [120, 23] on icon "reload" at bounding box center [122, 22] width 9 height 9
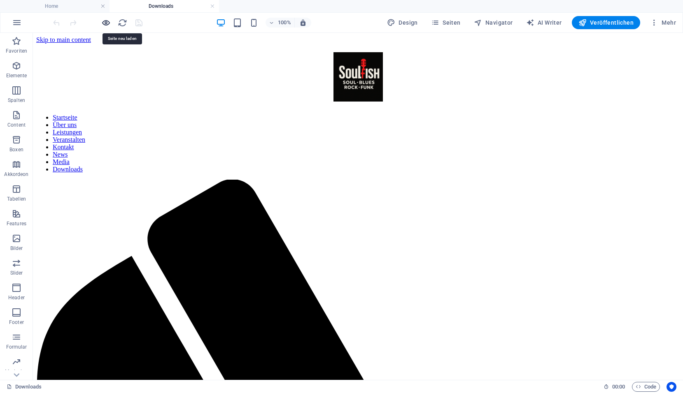
scroll to position [0, 0]
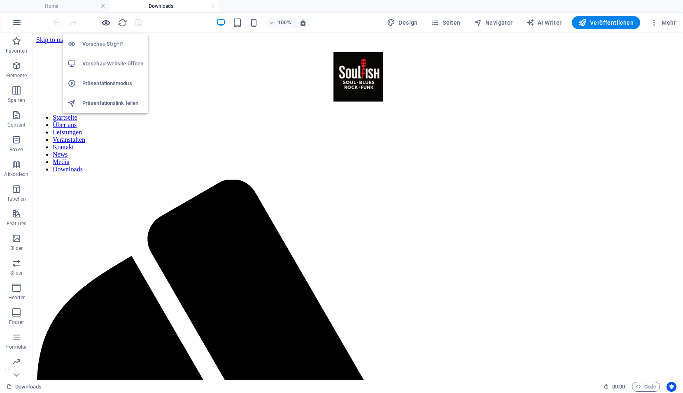
click at [108, 25] on icon "button" at bounding box center [105, 22] width 9 height 9
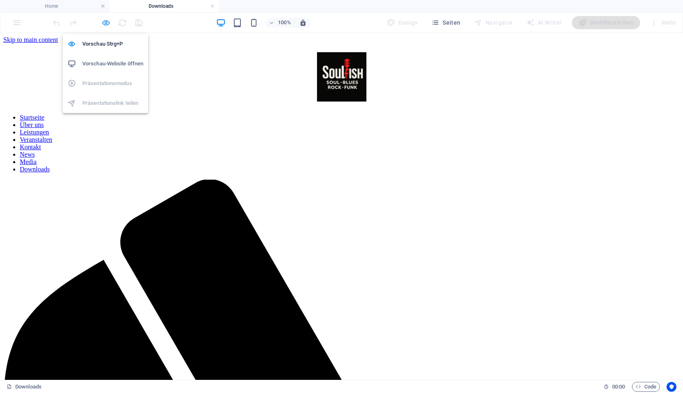
click at [107, 22] on icon "button" at bounding box center [105, 22] width 9 height 9
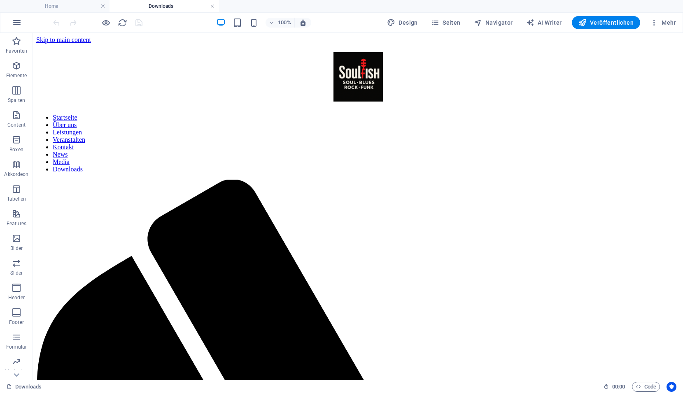
click at [211, 4] on link at bounding box center [212, 6] width 5 height 8
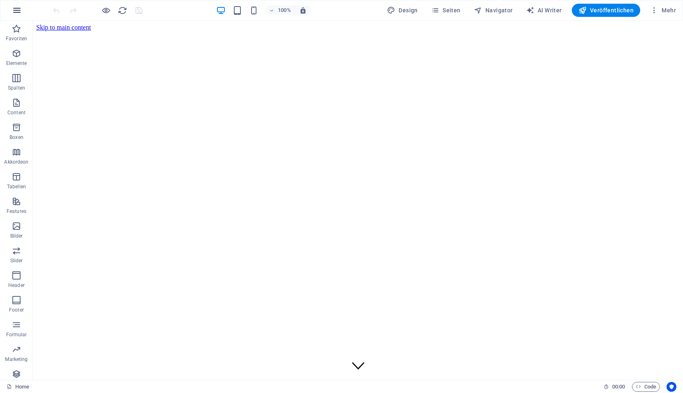
click at [20, 9] on icon "button" at bounding box center [17, 10] width 10 height 10
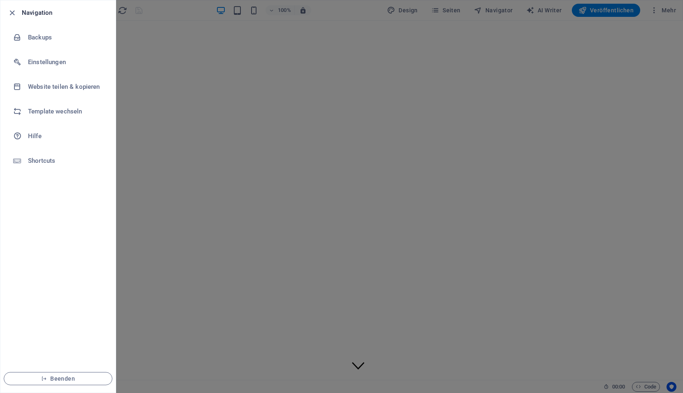
click at [33, 14] on h6 "Navigation" at bounding box center [65, 13] width 87 height 10
click at [172, 9] on div at bounding box center [341, 196] width 683 height 393
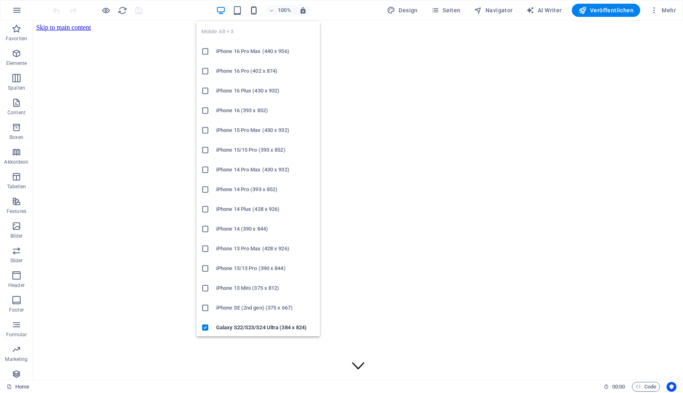
click at [254, 13] on icon "button" at bounding box center [253, 10] width 9 height 9
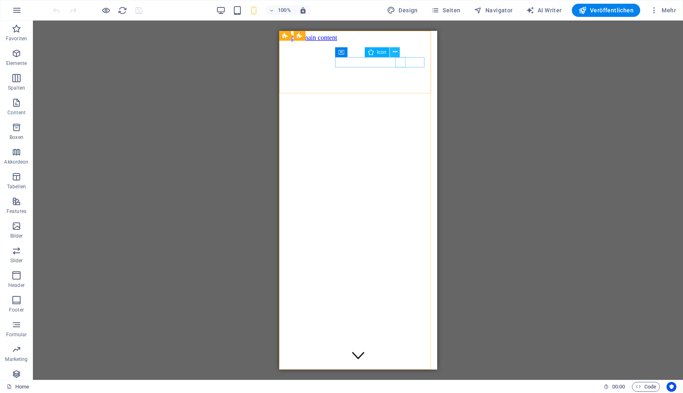
click at [395, 49] on icon at bounding box center [394, 52] width 5 height 9
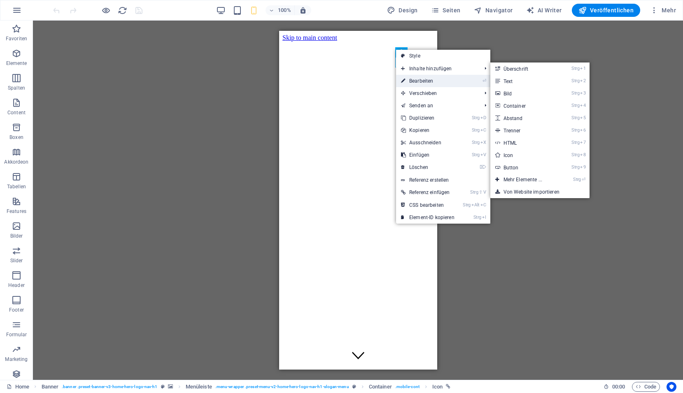
click at [413, 79] on link "⏎ Bearbeiten" at bounding box center [427, 81] width 63 height 12
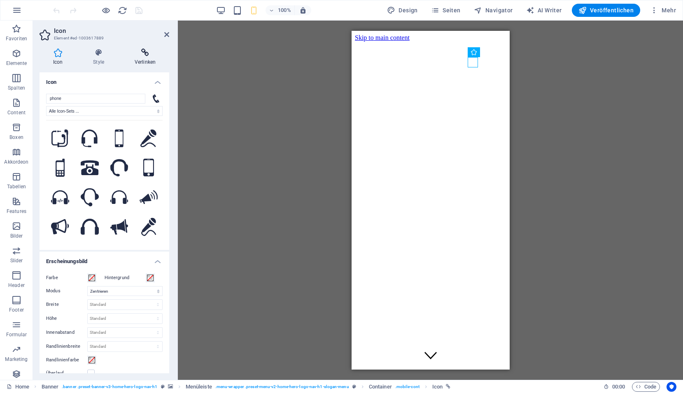
click at [140, 52] on icon at bounding box center [145, 53] width 48 height 8
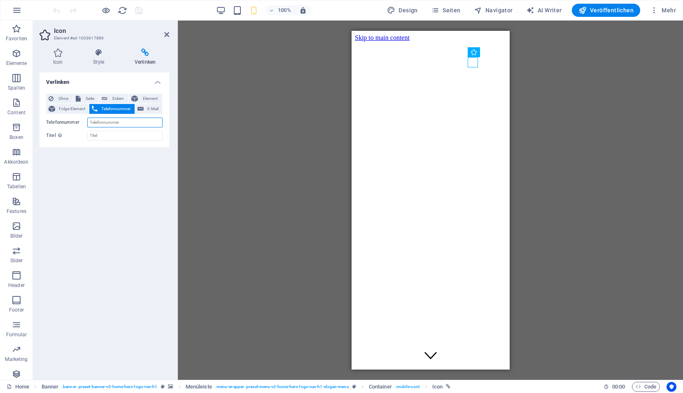
click at [119, 123] on input "Telefonnummer" at bounding box center [124, 123] width 75 height 10
click at [104, 122] on input "Telefonnummer" at bounding box center [124, 123] width 75 height 10
click at [105, 123] on input "+43 6802240683" at bounding box center [124, 123] width 75 height 10
click at [139, 12] on icon "save" at bounding box center [138, 10] width 9 height 9
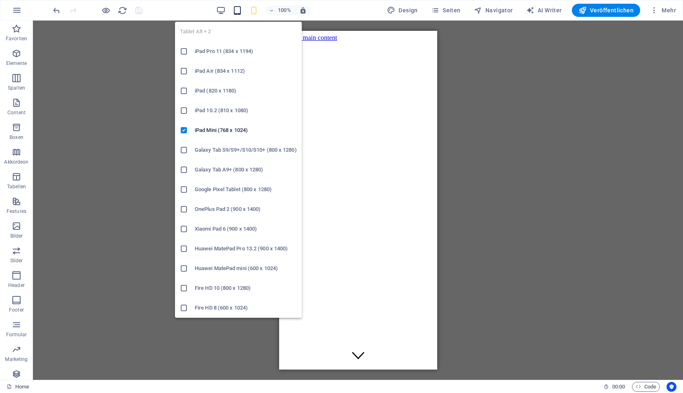
click at [240, 14] on icon "button" at bounding box center [236, 10] width 9 height 9
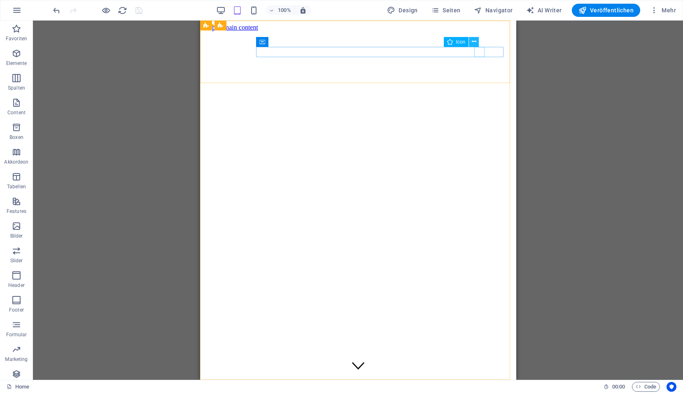
click at [474, 42] on icon at bounding box center [473, 41] width 5 height 9
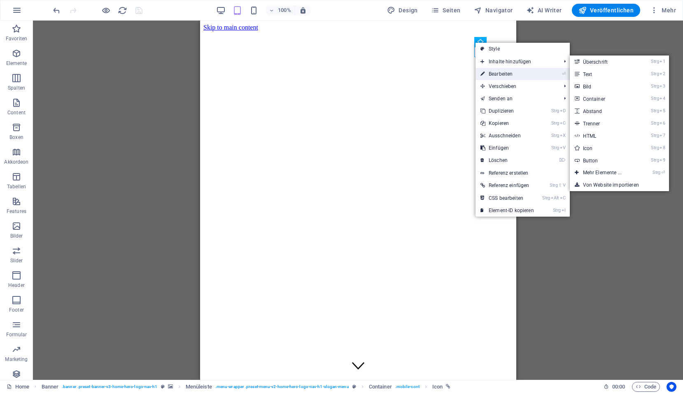
click at [496, 71] on link "⏎ Bearbeiten" at bounding box center [506, 74] width 63 height 12
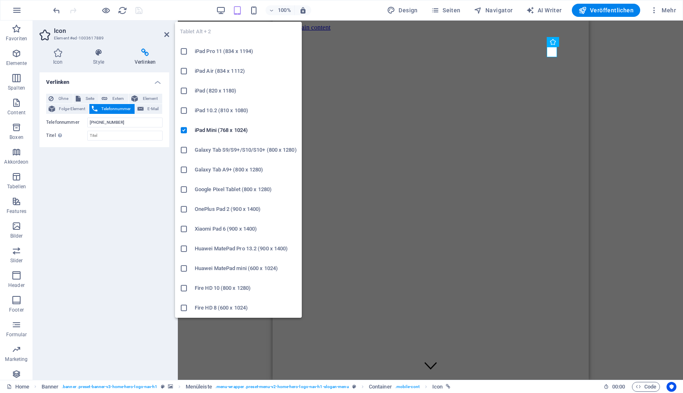
click at [240, 11] on icon "button" at bounding box center [236, 10] width 9 height 9
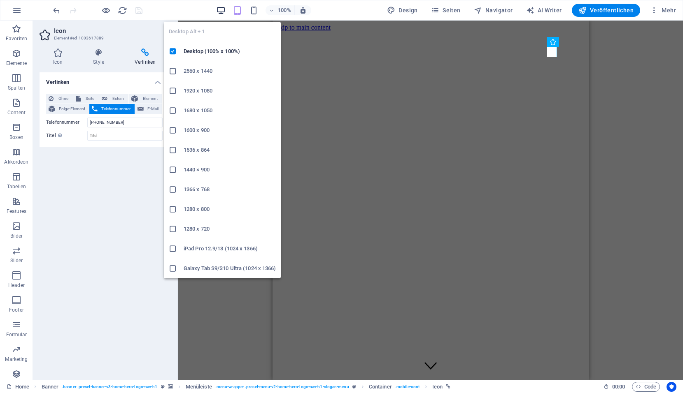
click at [221, 9] on icon "button" at bounding box center [220, 10] width 9 height 9
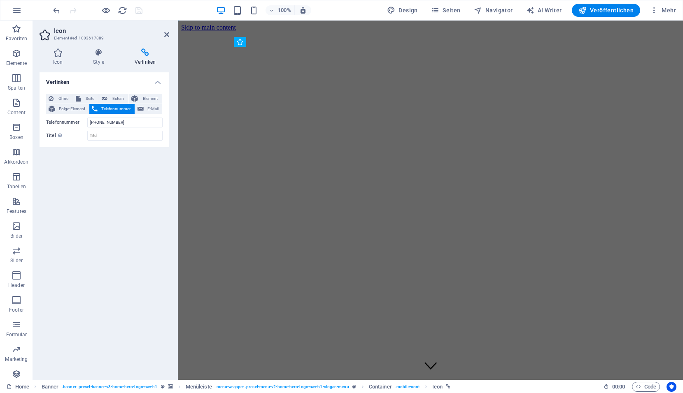
click at [186, 9] on div "100% Design Seiten Navigator AI Writer Veröffentlichen Mehr" at bounding box center [364, 10] width 627 height 13
click at [168, 35] on icon at bounding box center [166, 34] width 5 height 7
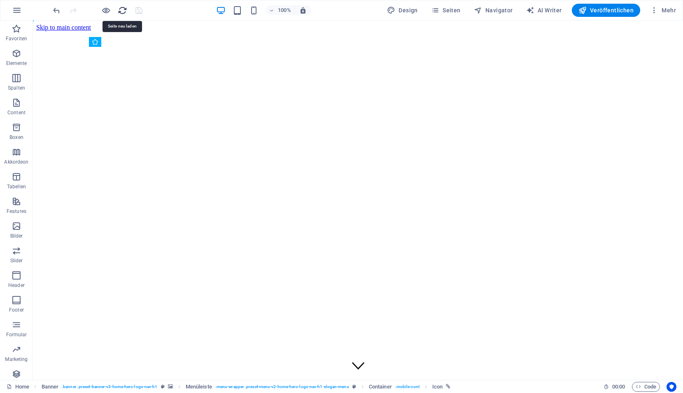
click at [122, 9] on icon "reload" at bounding box center [122, 10] width 9 height 9
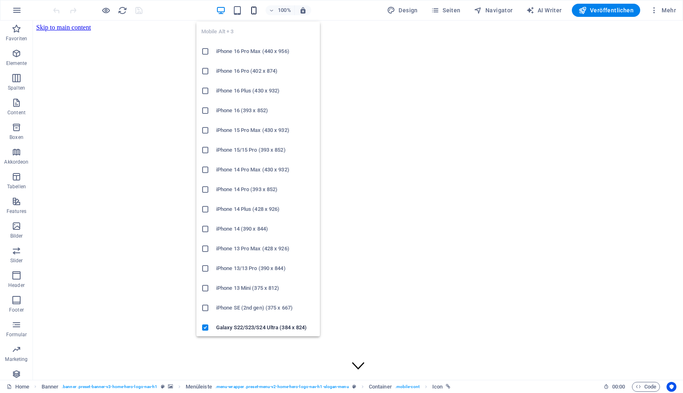
click at [255, 10] on icon "button" at bounding box center [253, 10] width 9 height 9
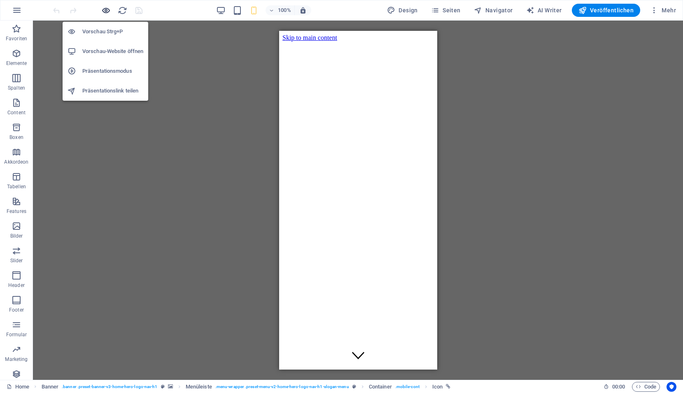
click at [107, 13] on icon "button" at bounding box center [105, 10] width 9 height 9
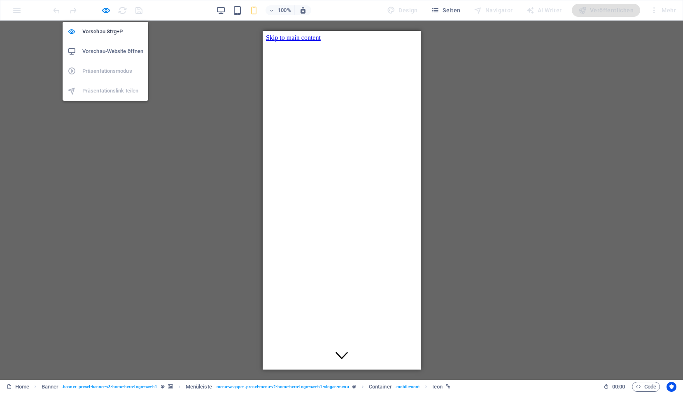
click at [107, 50] on h6 "Vorschau-Website öffnen" at bounding box center [112, 51] width 61 height 10
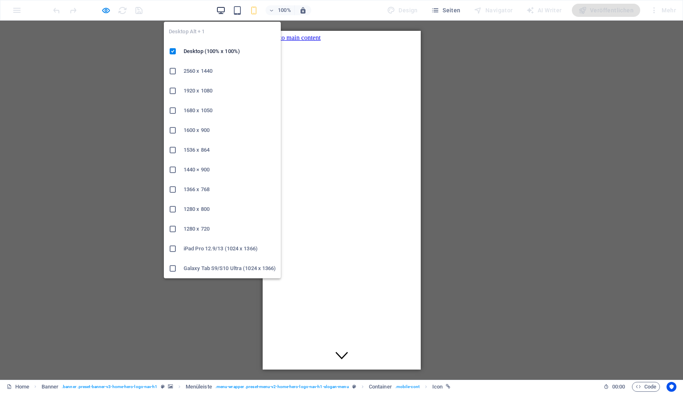
click at [221, 7] on icon "button" at bounding box center [220, 10] width 9 height 9
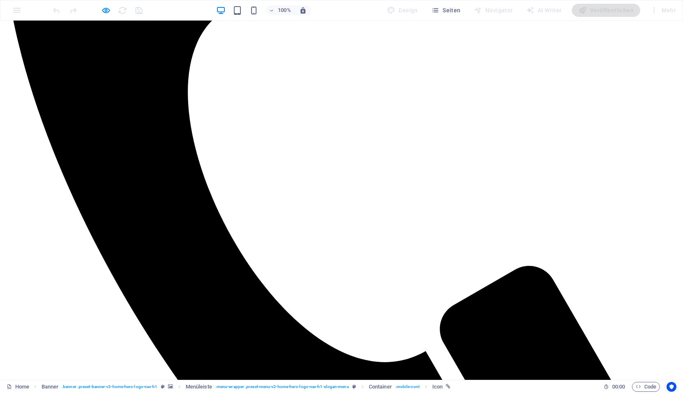
scroll to position [823, 0]
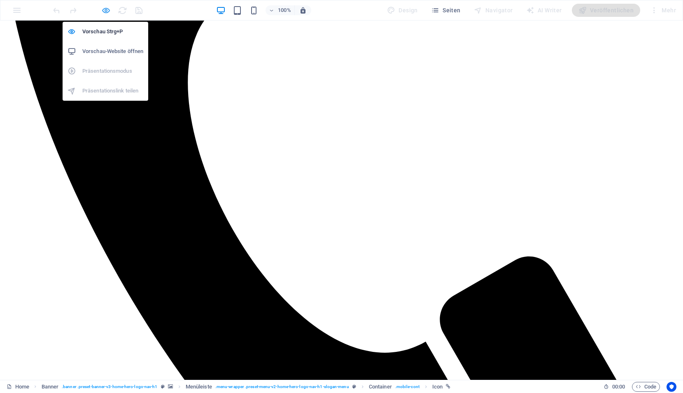
click at [103, 13] on icon "button" at bounding box center [105, 10] width 9 height 9
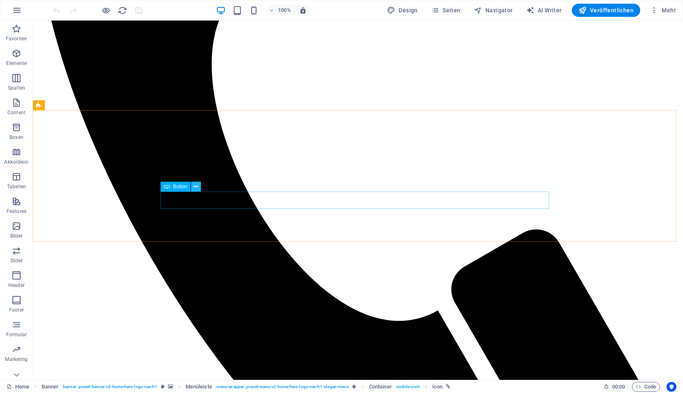
click at [193, 189] on icon at bounding box center [195, 187] width 5 height 9
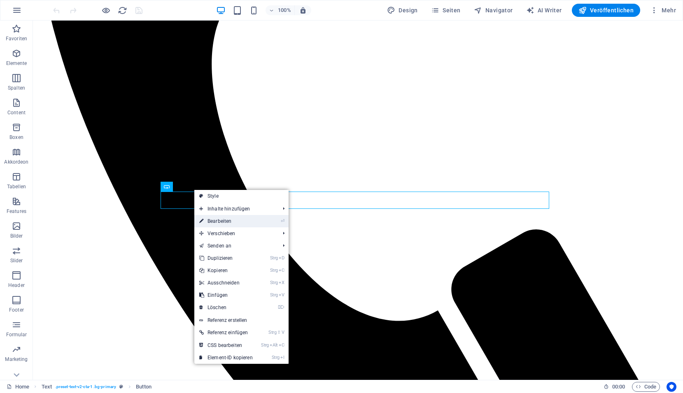
click at [215, 220] on link "⏎ Bearbeiten" at bounding box center [225, 221] width 63 height 12
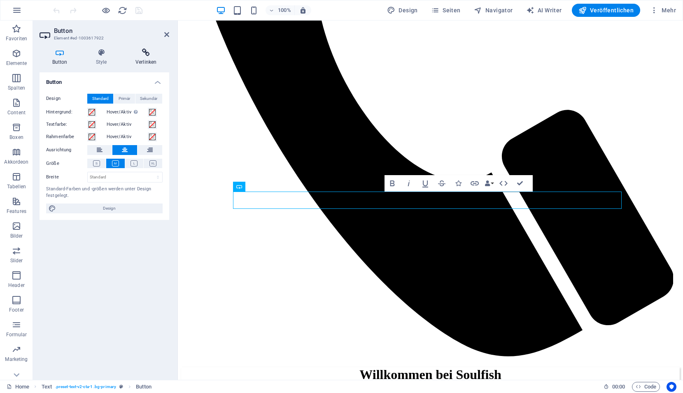
click at [145, 56] on icon at bounding box center [146, 53] width 46 height 8
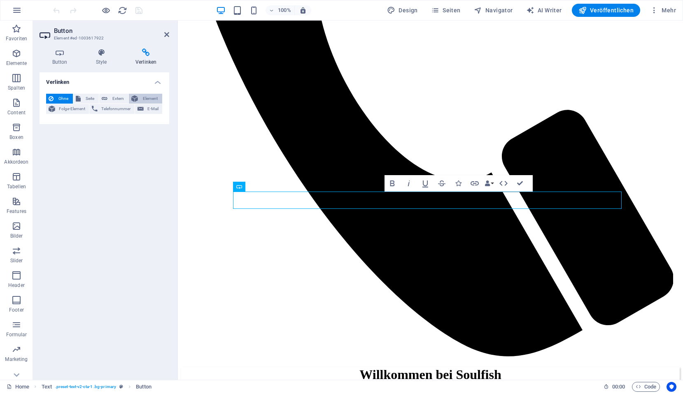
click at [141, 98] on span "Element" at bounding box center [149, 99] width 19 height 10
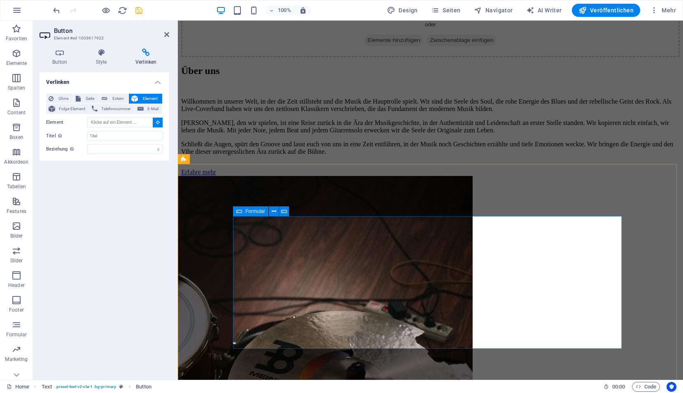
scroll to position [1522, 0]
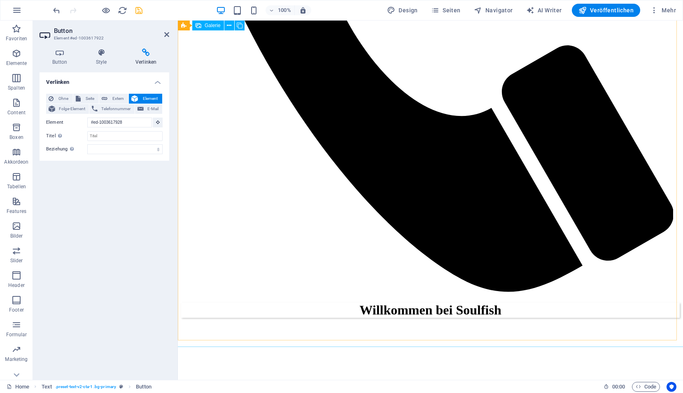
scroll to position [823, 0]
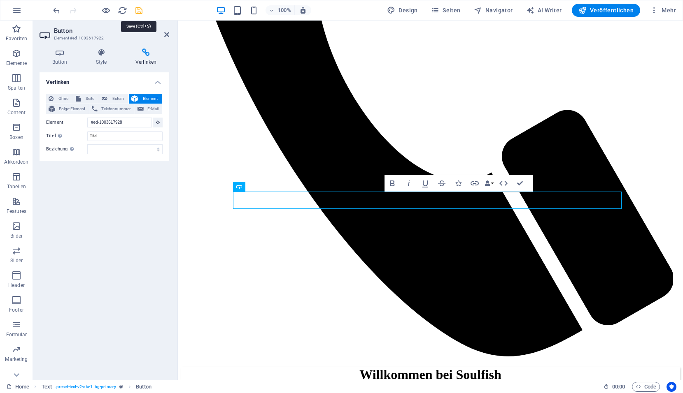
click at [141, 11] on icon "save" at bounding box center [138, 10] width 9 height 9
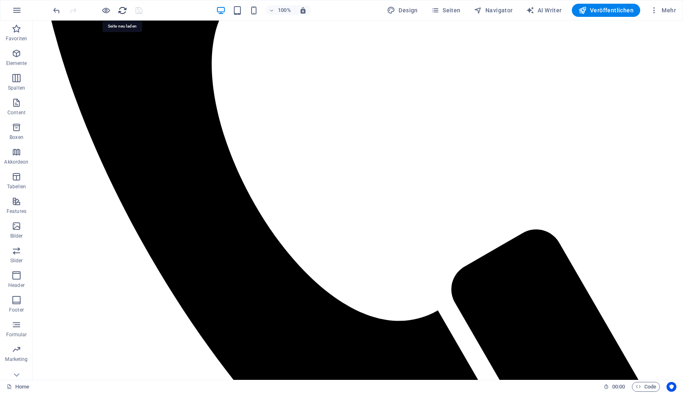
click at [124, 14] on icon "reload" at bounding box center [122, 10] width 9 height 9
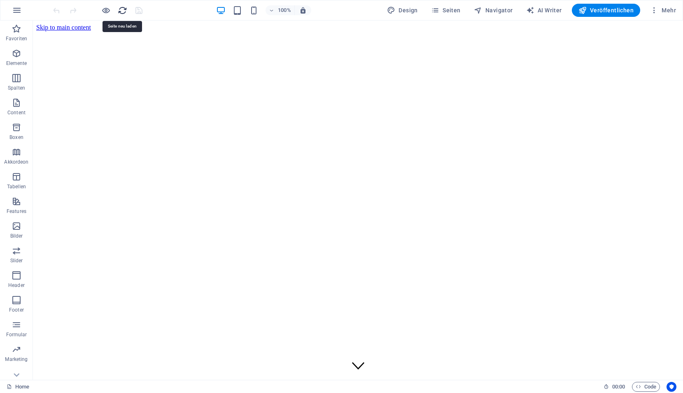
scroll to position [0, 0]
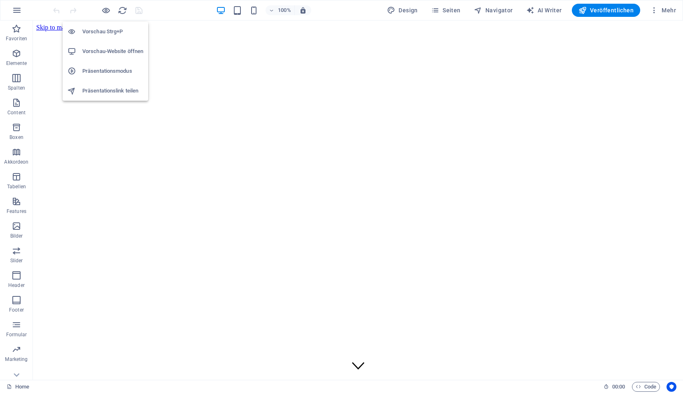
click at [105, 28] on h6 "Vorschau Strg+P" at bounding box center [112, 32] width 61 height 10
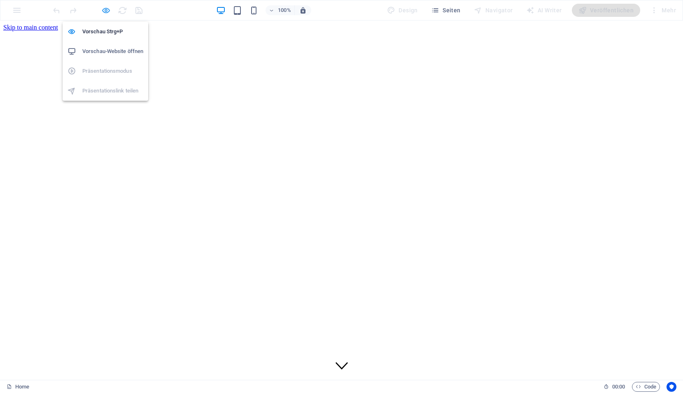
click at [104, 12] on icon "button" at bounding box center [105, 10] width 9 height 9
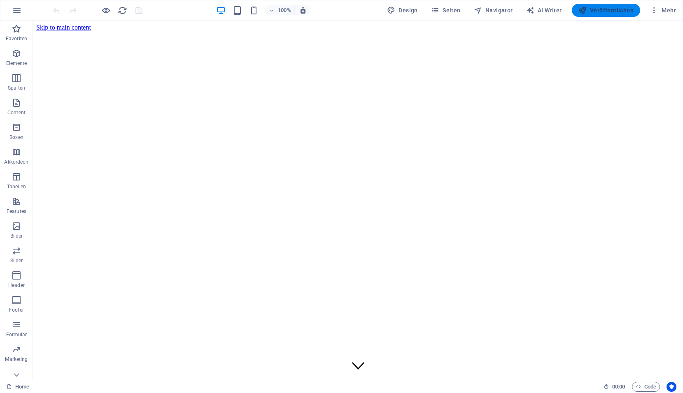
click at [599, 8] on span "Veröffentlichen" at bounding box center [605, 10] width 55 height 8
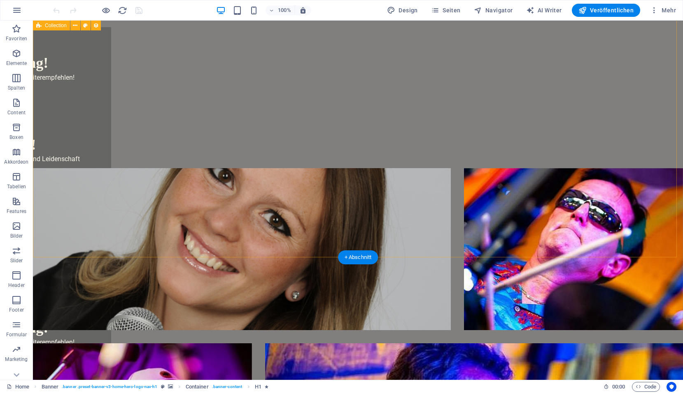
scroll to position [2057, 0]
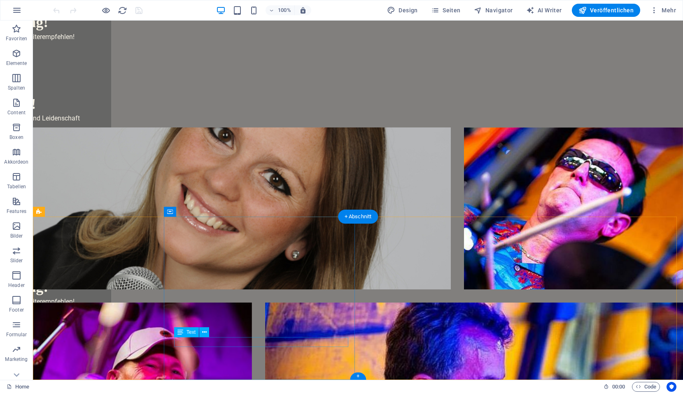
click at [204, 334] on icon at bounding box center [204, 332] width 5 height 9
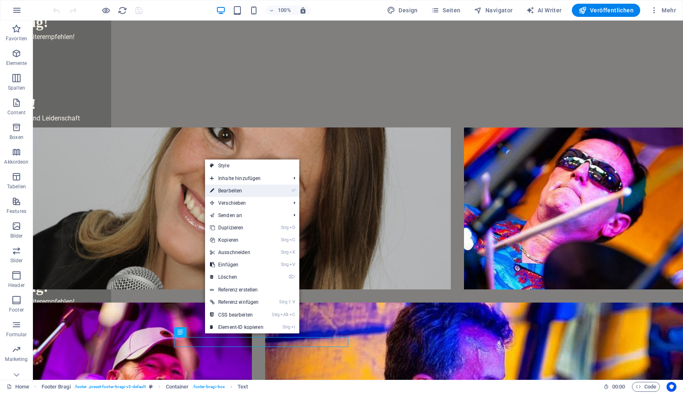
drag, startPoint x: 239, startPoint y: 190, endPoint x: 57, endPoint y: 169, distance: 182.6
click at [239, 190] on link "⏎ Bearbeiten" at bounding box center [236, 191] width 63 height 12
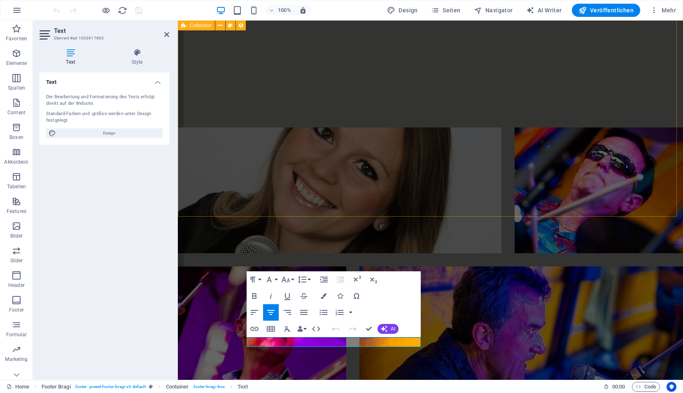
scroll to position [1948, 0]
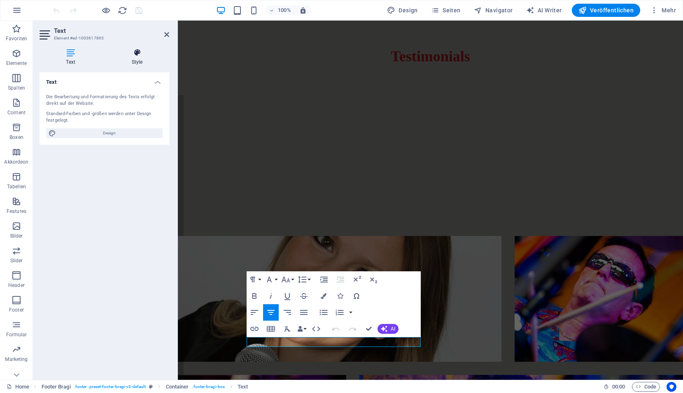
click at [139, 59] on h4 "Style" at bounding box center [137, 57] width 64 height 17
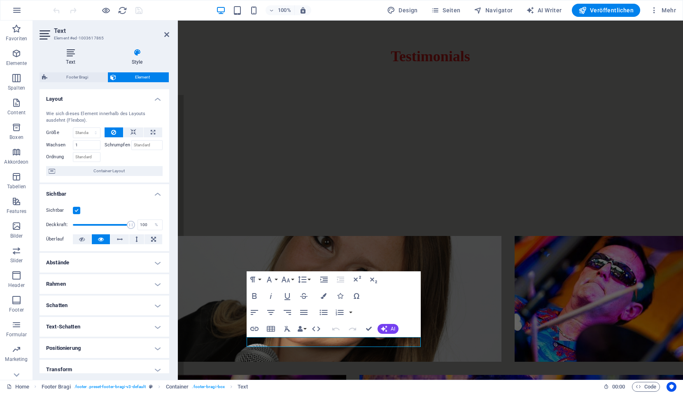
click at [75, 56] on icon at bounding box center [70, 53] width 62 height 8
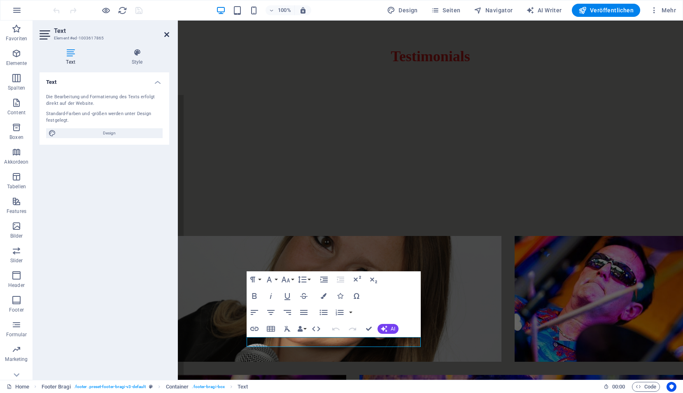
click at [169, 35] on icon at bounding box center [166, 34] width 5 height 7
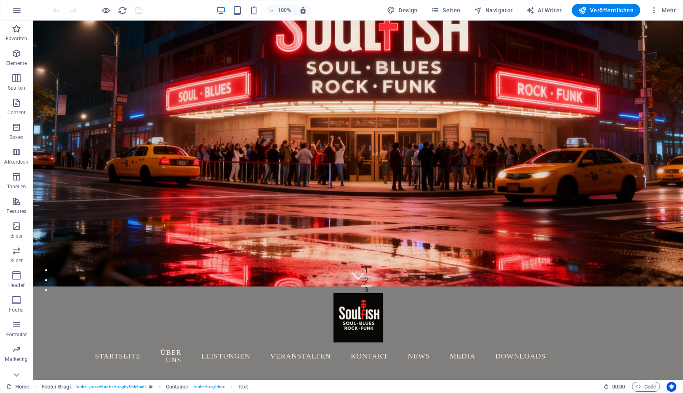
scroll to position [0, 0]
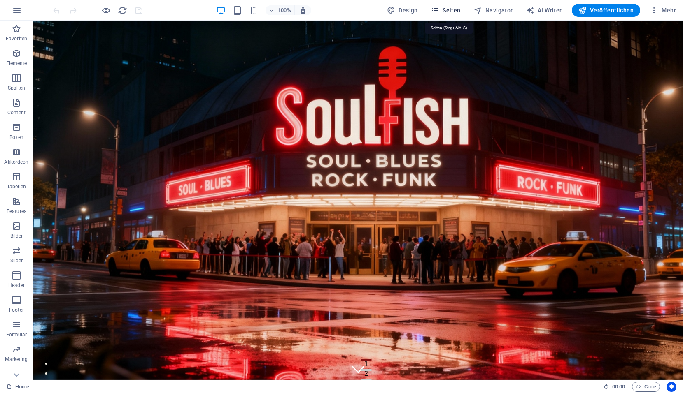
click at [454, 11] on span "Seiten" at bounding box center [446, 10] width 30 height 8
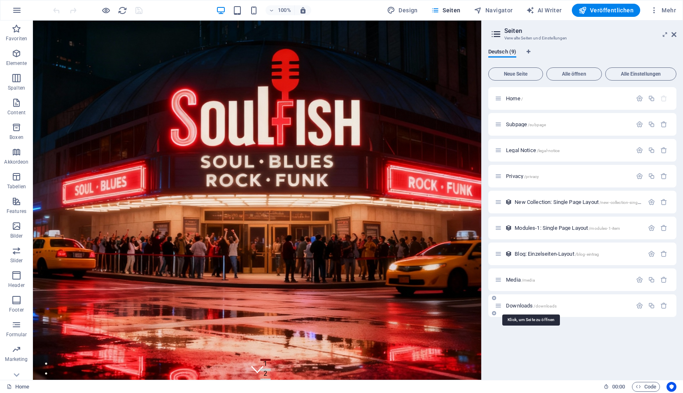
click at [516, 305] on span "Downloads /downloads" at bounding box center [531, 306] width 51 height 6
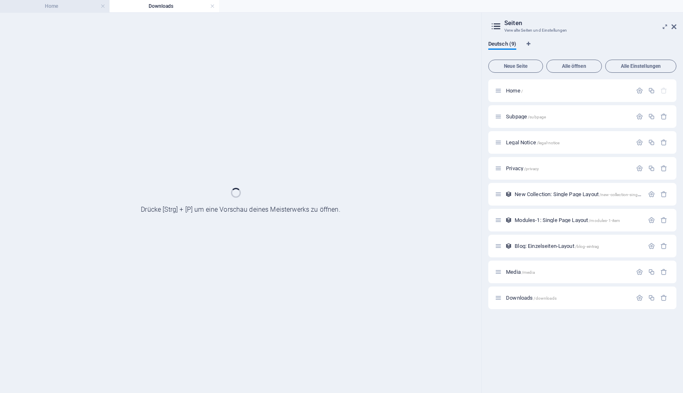
click at [67, 5] on h4 "Home" at bounding box center [54, 6] width 109 height 9
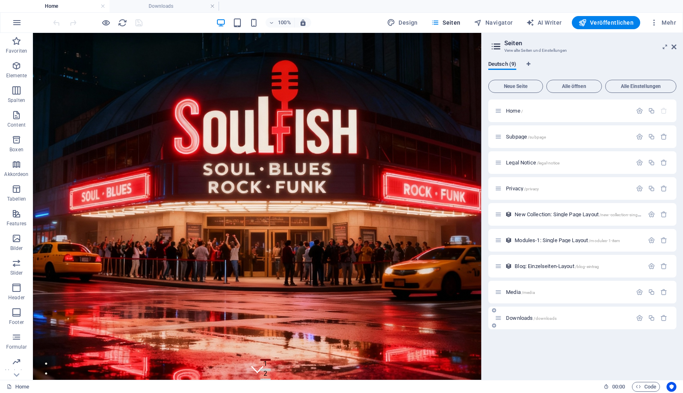
click at [524, 317] on span "Downloads /downloads" at bounding box center [531, 318] width 51 height 6
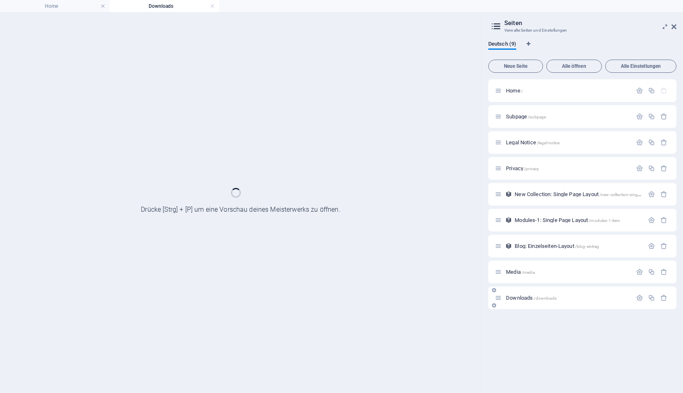
click at [524, 317] on div "Home / Subpage /subpage Legal Notice /legal-notice Privacy /privacy New Collect…" at bounding box center [582, 232] width 188 height 307
click at [521, 298] on span "Downloads /downloads" at bounding box center [531, 298] width 51 height 6
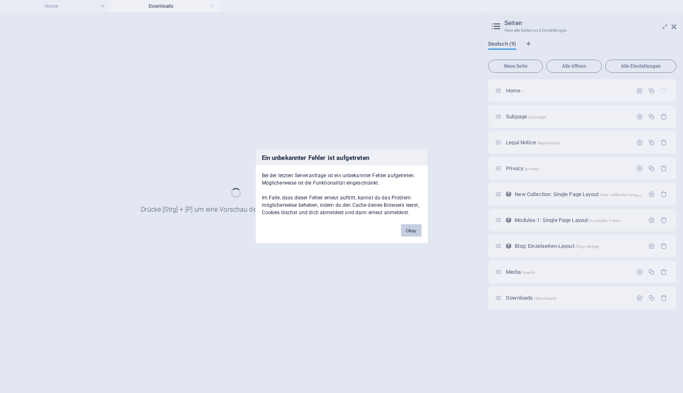
click at [404, 230] on button "Okay" at bounding box center [411, 231] width 21 height 12
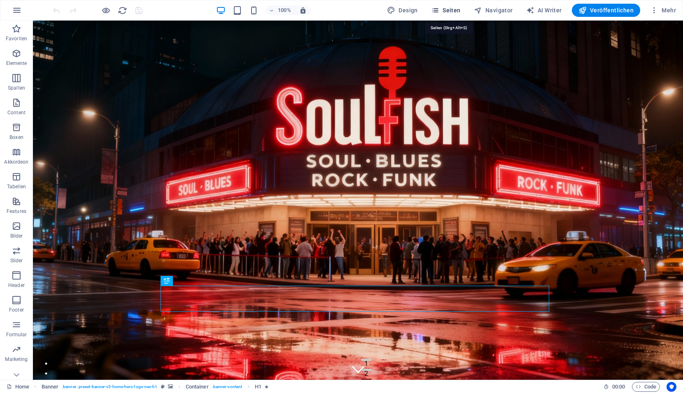
click at [449, 9] on span "Seiten" at bounding box center [446, 10] width 30 height 8
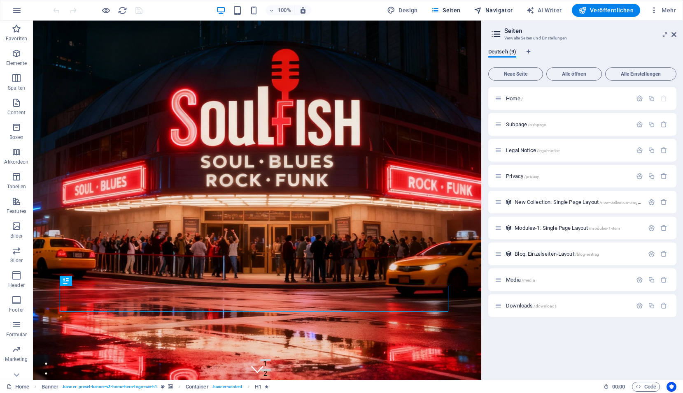
click at [496, 7] on span "Navigator" at bounding box center [493, 10] width 39 height 8
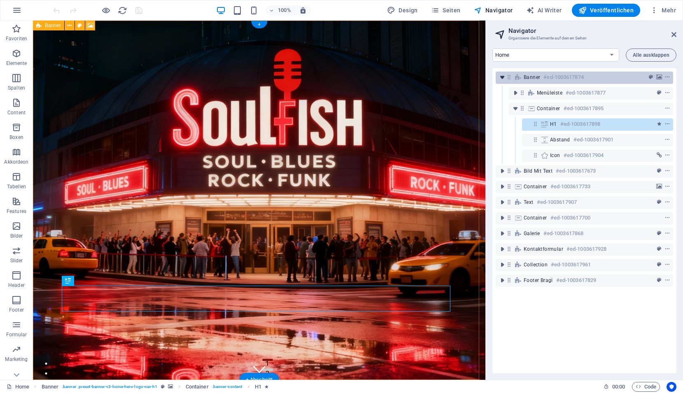
click at [504, 76] on icon "toggle-expand" at bounding box center [502, 77] width 8 height 8
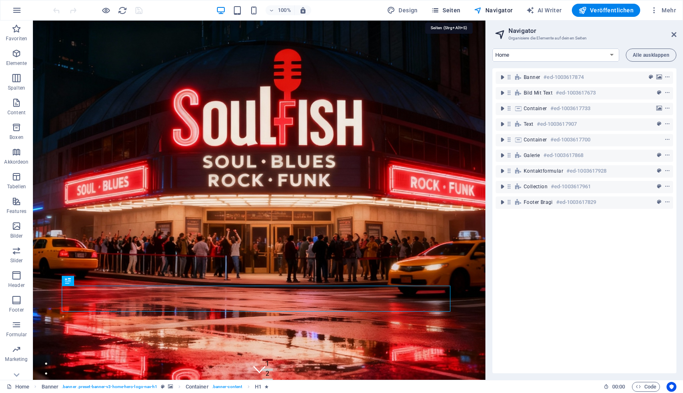
click at [457, 12] on span "Seiten" at bounding box center [446, 10] width 30 height 8
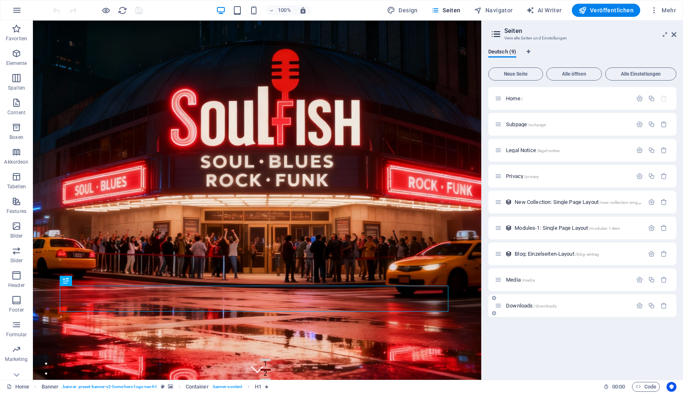
click at [513, 309] on div "Downloads /downloads" at bounding box center [563, 305] width 137 height 9
click at [515, 306] on span "Downloads /downloads" at bounding box center [531, 306] width 51 height 6
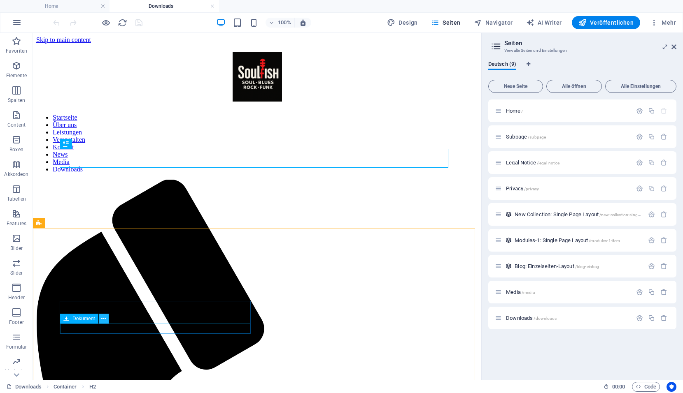
click at [103, 321] on icon at bounding box center [103, 319] width 5 height 9
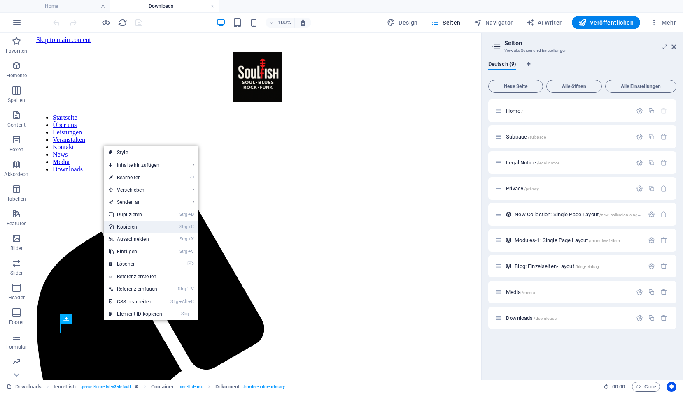
click at [125, 227] on link "Strg C Kopieren" at bounding box center [135, 227] width 63 height 12
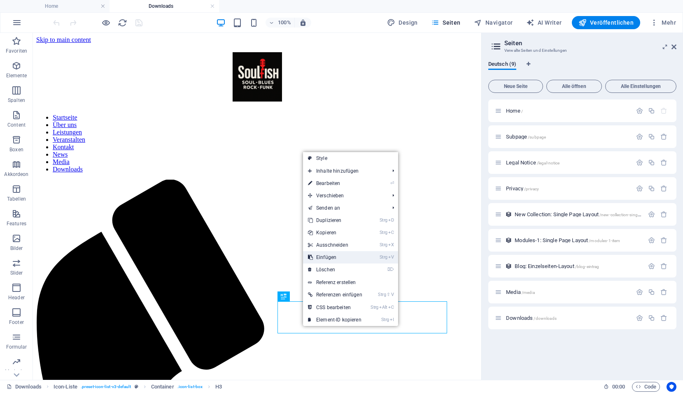
click at [325, 257] on link "Strg V Einfügen" at bounding box center [335, 257] width 64 height 12
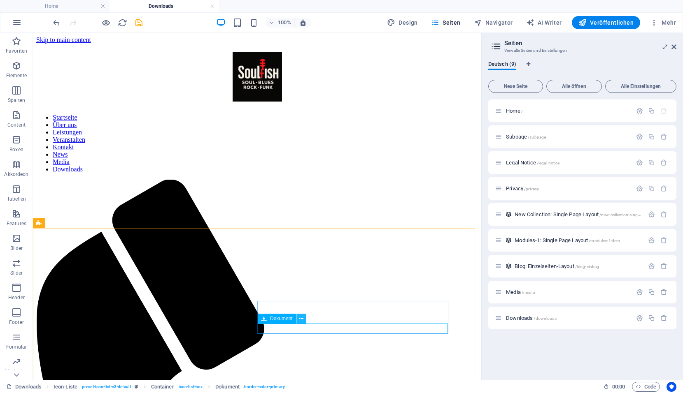
click at [302, 316] on icon at bounding box center [301, 319] width 5 height 9
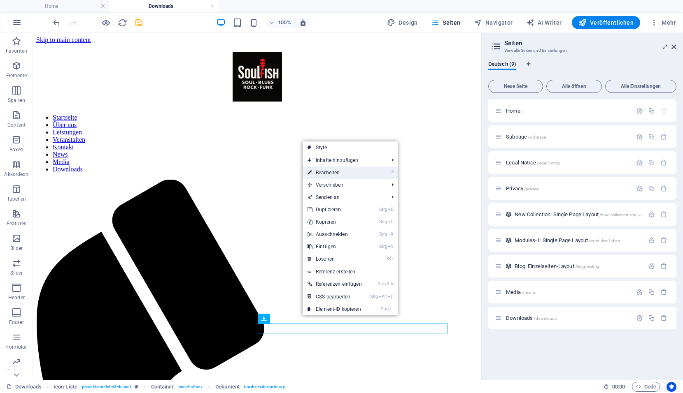
click at [326, 175] on link "⏎ Bearbeiten" at bounding box center [334, 173] width 64 height 12
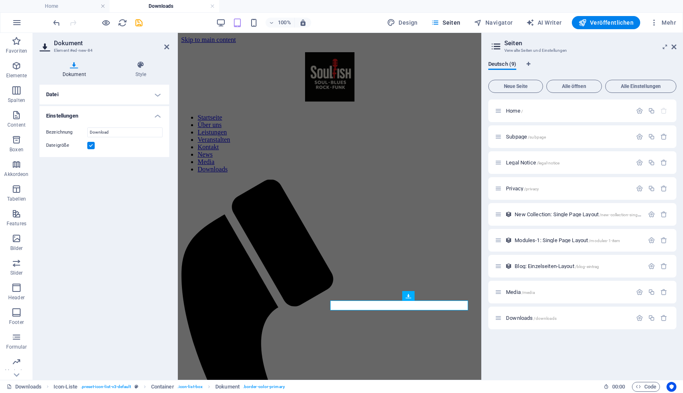
click at [138, 90] on h4 "Datei" at bounding box center [104, 95] width 130 height 20
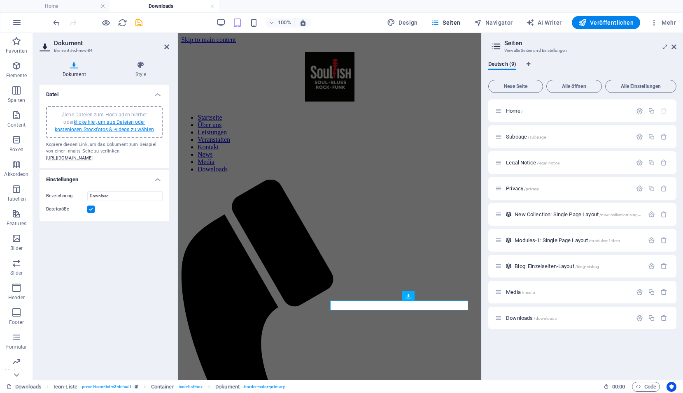
click at [113, 122] on link "klicke hier, um aus Dateien oder kostenlosen Stockfotos & -videos zu wählen" at bounding box center [104, 125] width 99 height 13
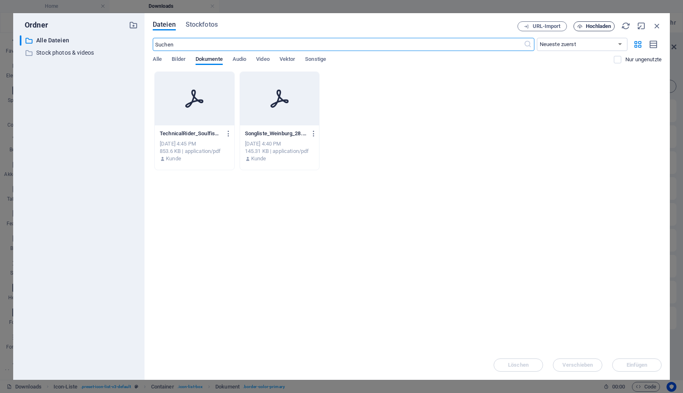
click at [590, 27] on span "Hochladen" at bounding box center [598, 26] width 26 height 5
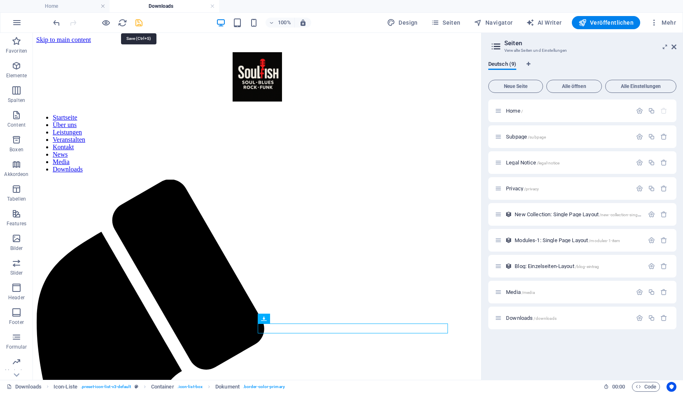
click at [139, 23] on icon "save" at bounding box center [138, 22] width 9 height 9
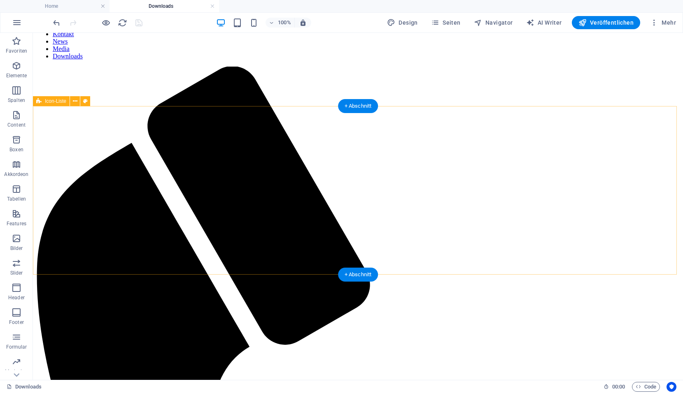
scroll to position [123, 0]
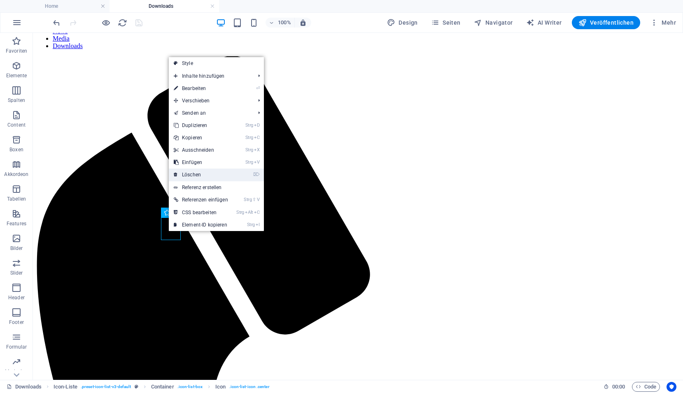
click at [194, 174] on link "⌦ Löschen" at bounding box center [201, 175] width 64 height 12
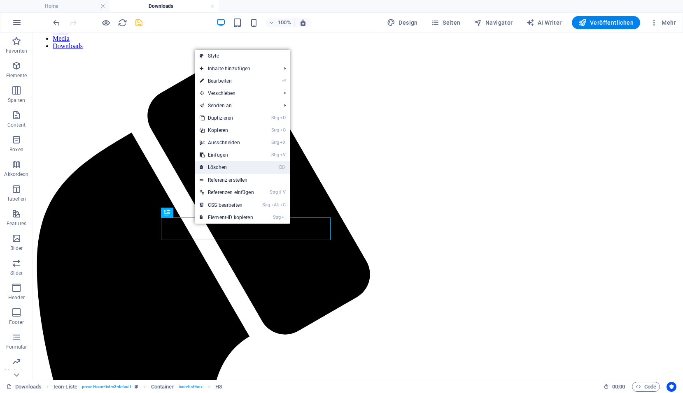
click at [216, 171] on link "⌦ Löschen" at bounding box center [227, 167] width 64 height 12
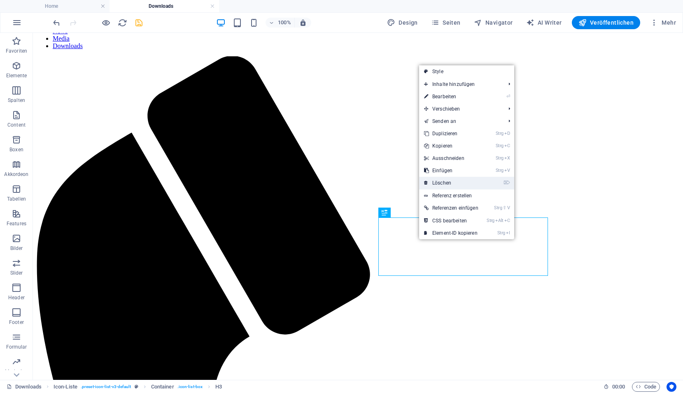
click at [443, 186] on link "⌦ Löschen" at bounding box center [451, 183] width 64 height 12
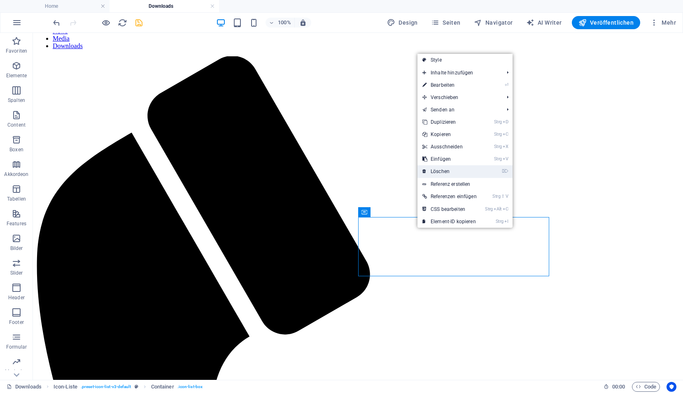
click at [440, 173] on link "⌦ Löschen" at bounding box center [449, 171] width 64 height 12
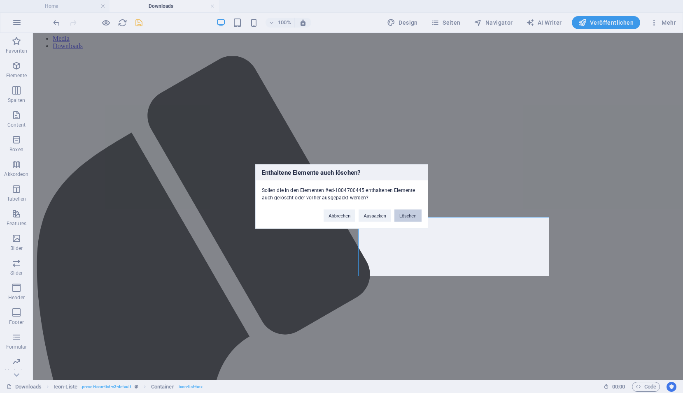
click at [408, 215] on button "Löschen" at bounding box center [407, 216] width 27 height 12
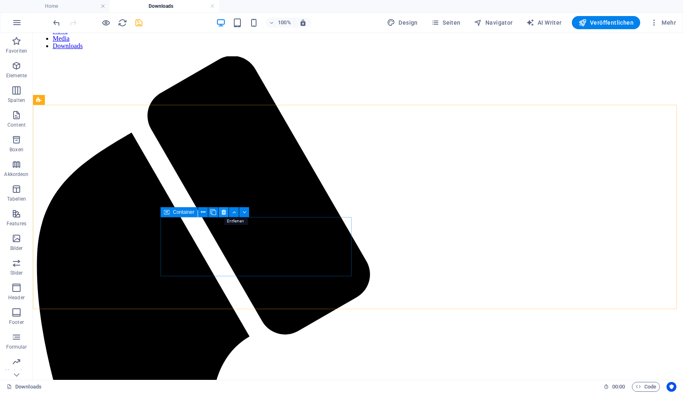
click at [222, 212] on icon at bounding box center [223, 212] width 5 height 9
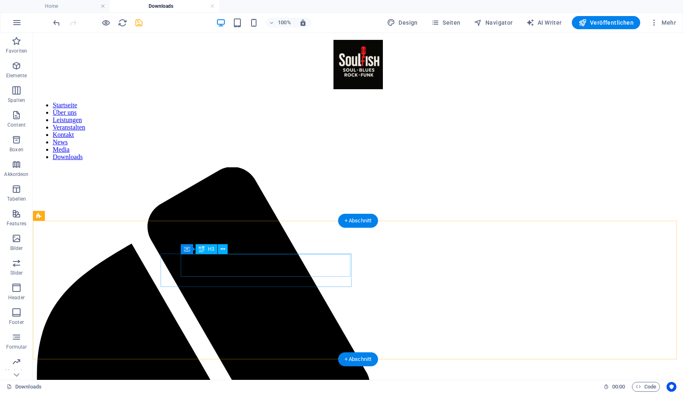
scroll to position [0, 0]
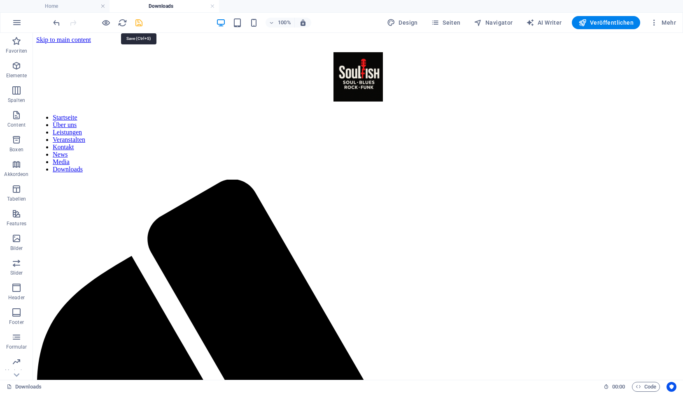
click at [135, 23] on icon "save" at bounding box center [138, 22] width 9 height 9
click at [123, 23] on icon "reload" at bounding box center [122, 22] width 9 height 9
click at [122, 26] on icon "reload" at bounding box center [122, 22] width 9 height 9
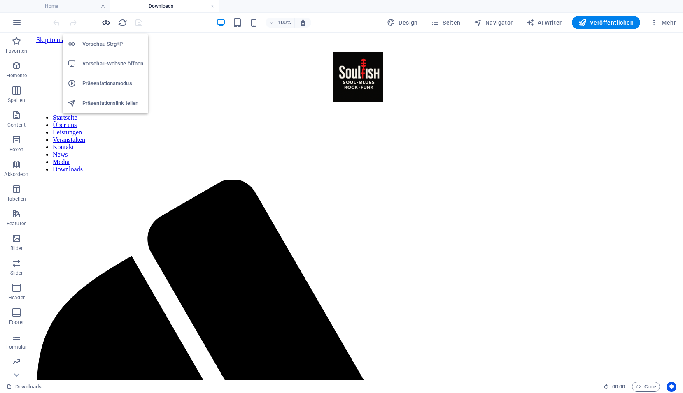
click at [104, 23] on icon "button" at bounding box center [105, 22] width 9 height 9
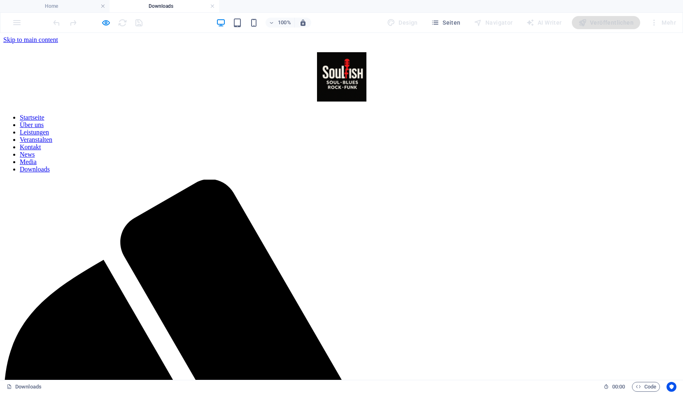
click at [109, 23] on icon "button" at bounding box center [105, 22] width 9 height 9
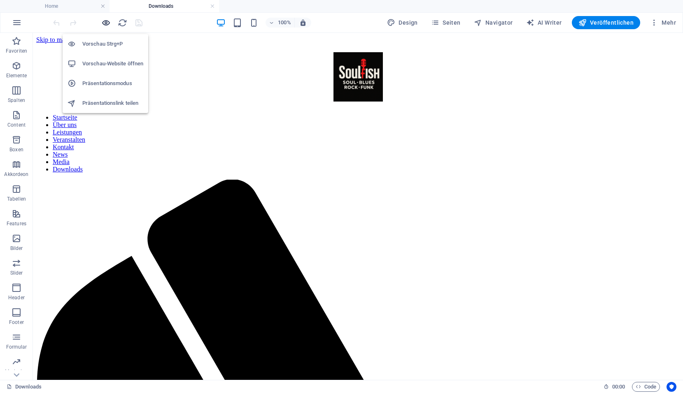
click at [110, 19] on icon "button" at bounding box center [105, 22] width 9 height 9
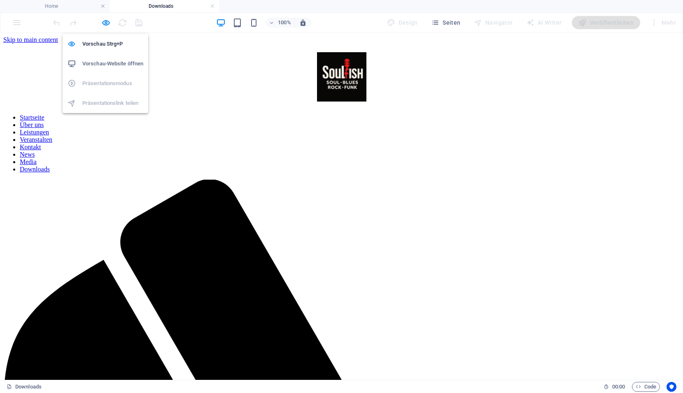
click at [97, 64] on h6 "Vorschau-Website öffnen" at bounding box center [112, 64] width 61 height 10
click at [106, 26] on icon "button" at bounding box center [105, 22] width 9 height 9
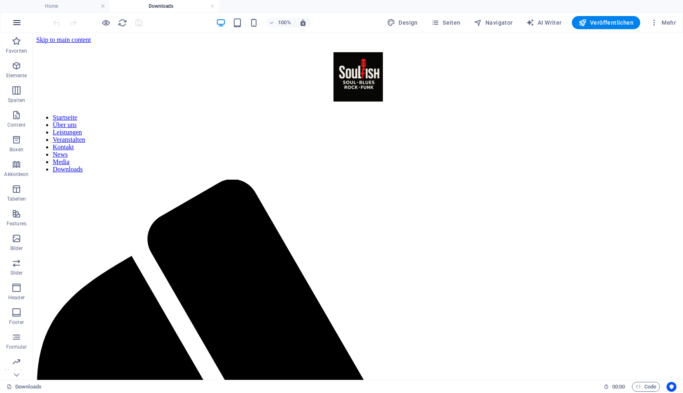
click at [21, 26] on icon "button" at bounding box center [17, 23] width 10 height 10
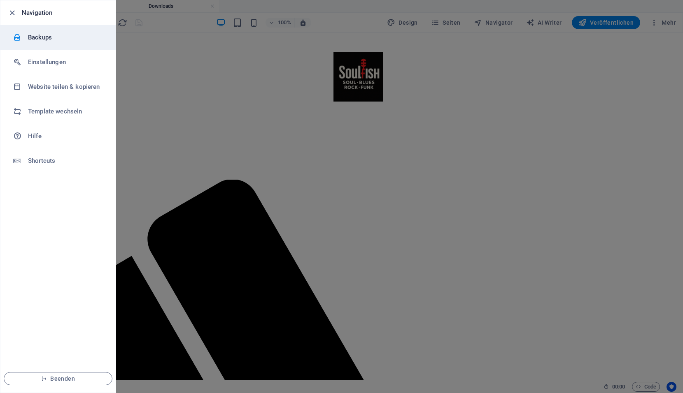
click at [28, 37] on div at bounding box center [20, 37] width 15 height 8
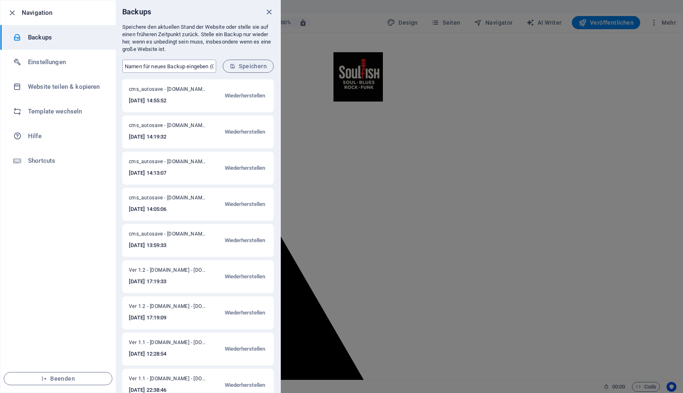
click at [130, 66] on input "text" at bounding box center [169, 66] width 94 height 13
click at [140, 64] on input "Ver 1.2 - soulfish.at" at bounding box center [169, 66] width 94 height 13
type input "Ver 1.3 - soulfish.at"
click at [241, 66] on span "Speichern" at bounding box center [248, 66] width 37 height 7
click at [267, 11] on icon "close" at bounding box center [268, 11] width 9 height 9
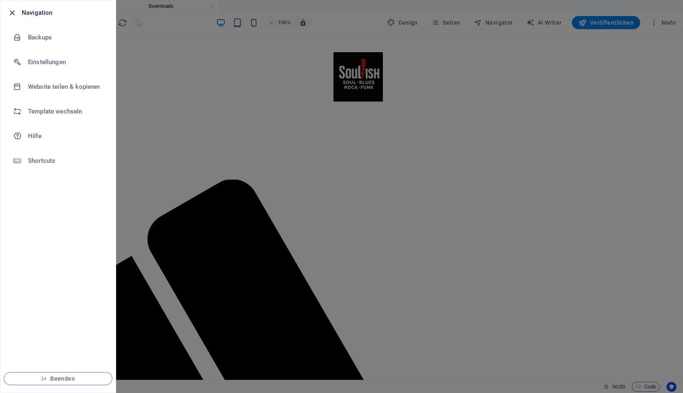
click at [10, 11] on icon "button" at bounding box center [11, 12] width 9 height 9
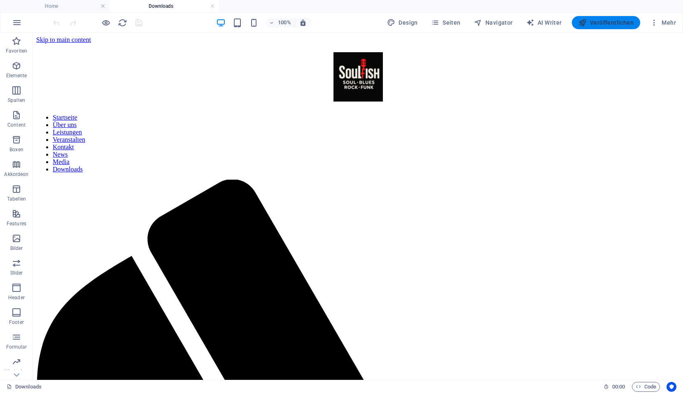
click at [596, 21] on span "Veröffentlichen" at bounding box center [605, 23] width 55 height 8
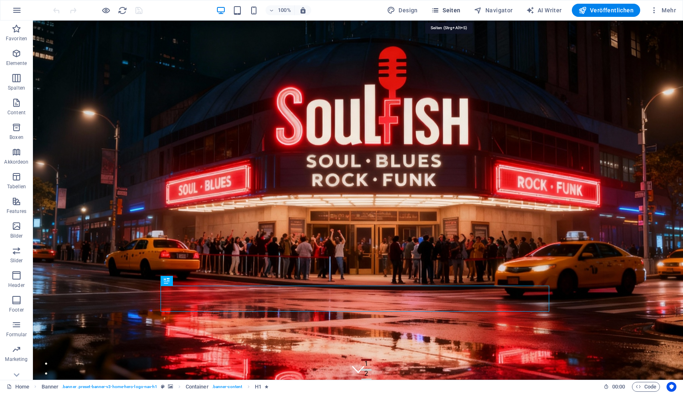
click at [446, 10] on span "Seiten" at bounding box center [446, 10] width 30 height 8
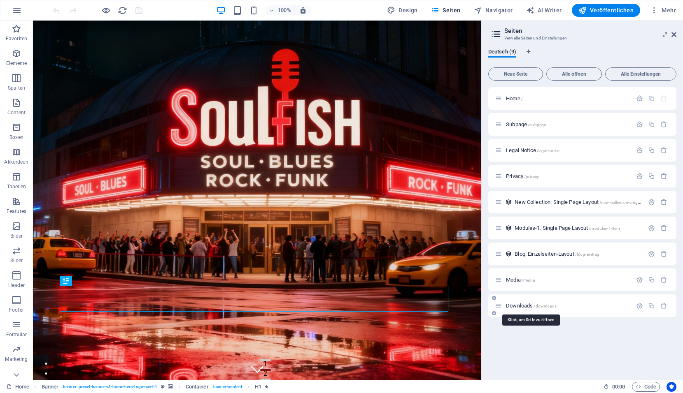
click at [516, 306] on span "Downloads /downloads" at bounding box center [531, 306] width 51 height 6
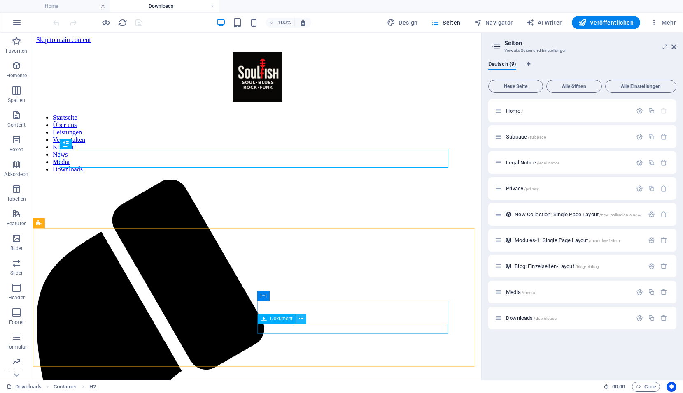
click at [303, 321] on icon at bounding box center [301, 319] width 5 height 9
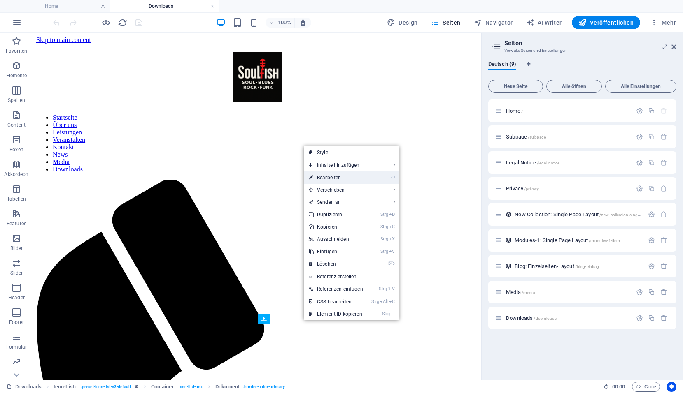
click at [318, 176] on link "⏎ Bearbeiten" at bounding box center [336, 178] width 64 height 12
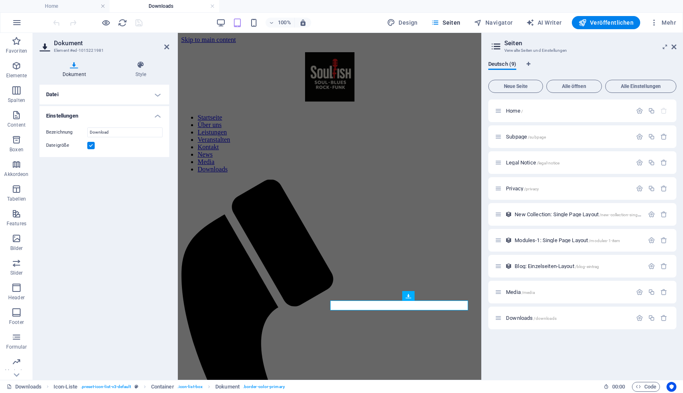
click at [142, 98] on h4 "Datei" at bounding box center [104, 95] width 130 height 20
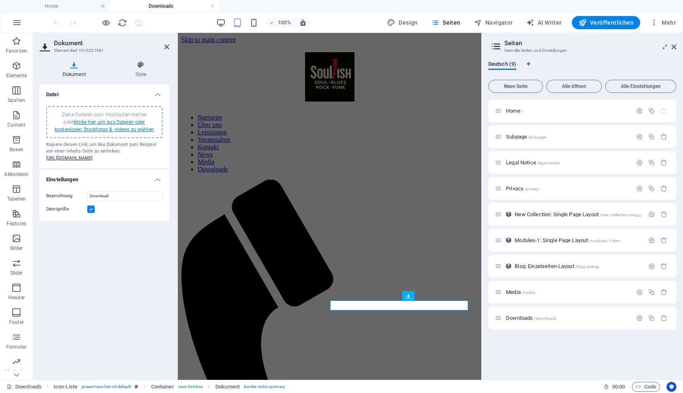
click at [88, 129] on link "klicke hier, um aus Dateien oder kostenlosen Stockfotos & -videos zu wählen" at bounding box center [104, 125] width 99 height 13
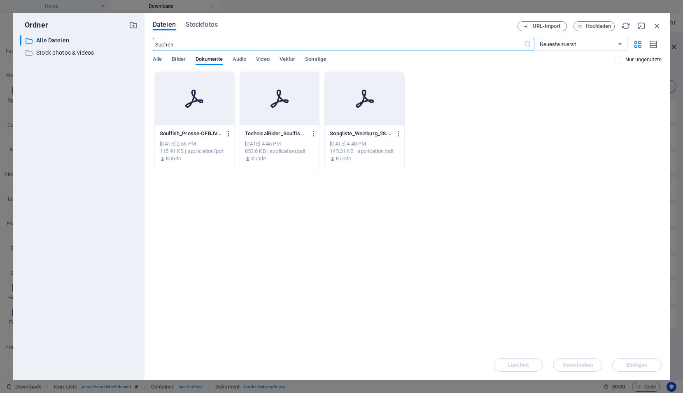
click at [227, 133] on icon "button" at bounding box center [229, 133] width 8 height 7
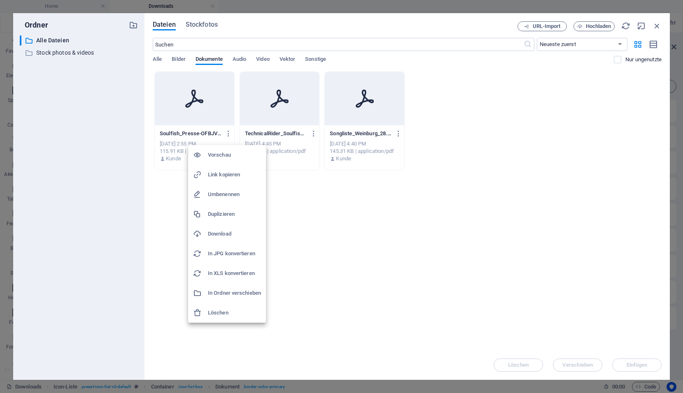
click at [214, 153] on h6 "Vorschau" at bounding box center [234, 155] width 53 height 10
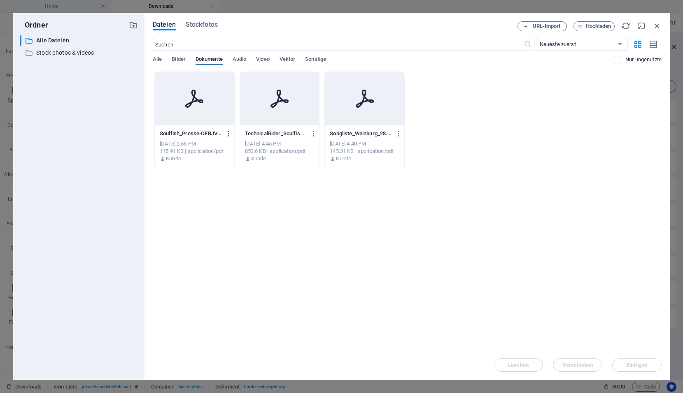
click at [228, 134] on icon "button" at bounding box center [229, 133] width 8 height 7
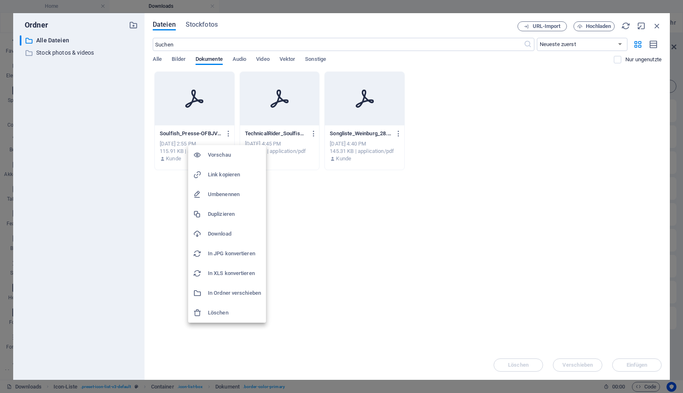
click at [212, 98] on div at bounding box center [341, 196] width 683 height 393
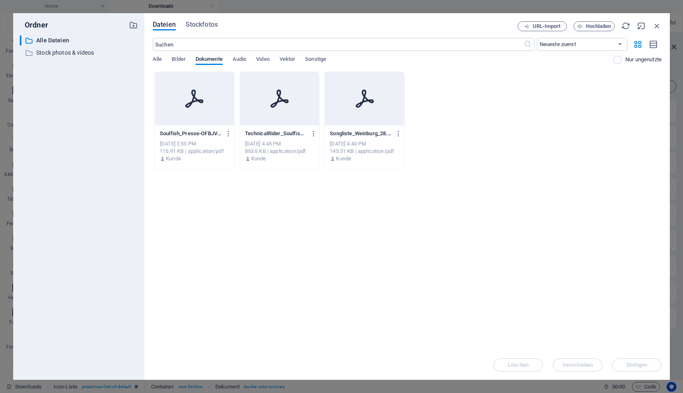
click at [216, 111] on div at bounding box center [194, 98] width 79 height 53
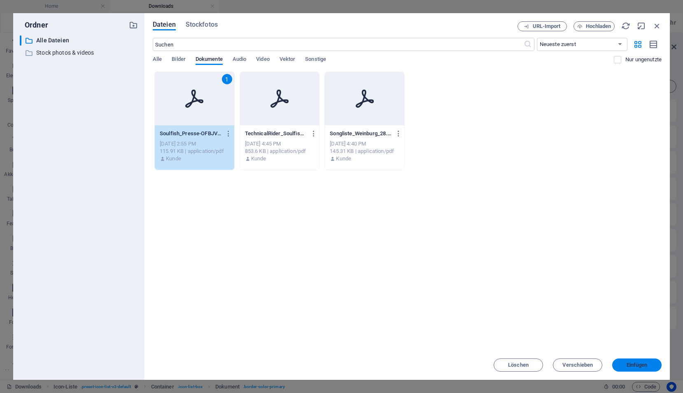
click at [639, 369] on button "Einfügen" at bounding box center [636, 365] width 49 height 13
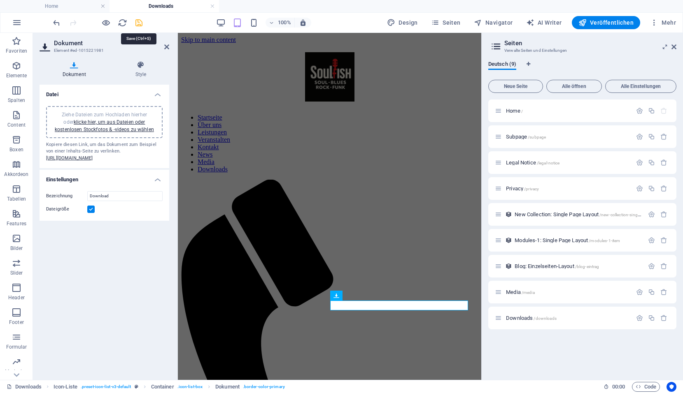
click at [137, 24] on icon "save" at bounding box center [138, 22] width 9 height 9
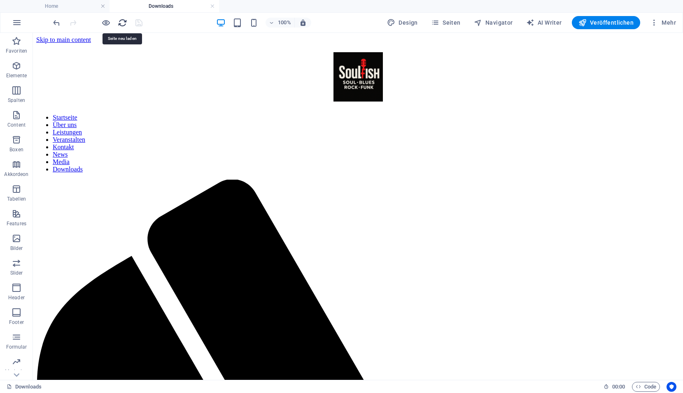
click at [125, 25] on icon "reload" at bounding box center [122, 22] width 9 height 9
click at [12, 21] on button "button" at bounding box center [17, 23] width 20 height 20
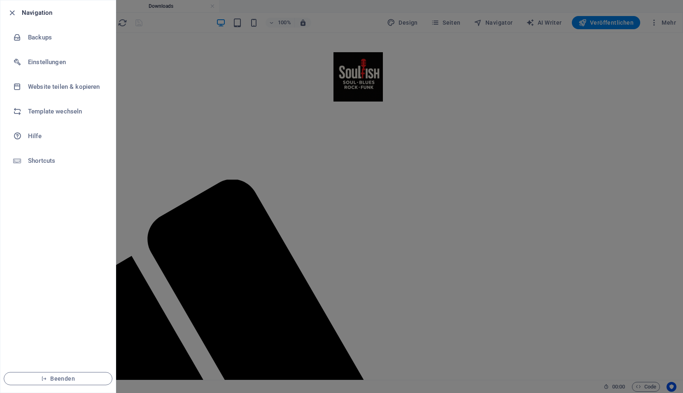
click at [45, 14] on h6 "Navigation" at bounding box center [65, 13] width 87 height 10
click at [123, 25] on div at bounding box center [341, 196] width 683 height 393
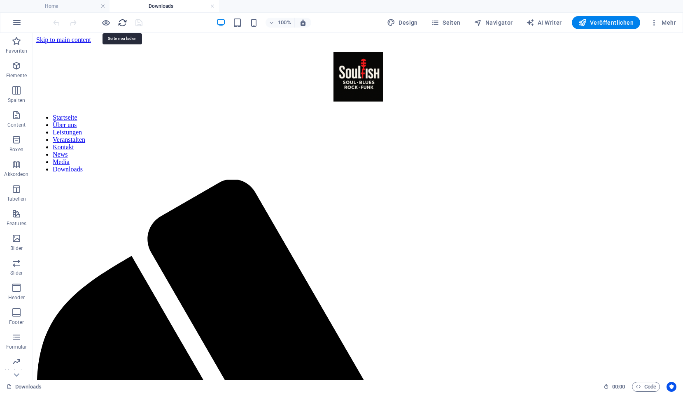
click at [121, 23] on icon "reload" at bounding box center [122, 22] width 9 height 9
click at [63, 5] on h4 "Home" at bounding box center [54, 6] width 109 height 9
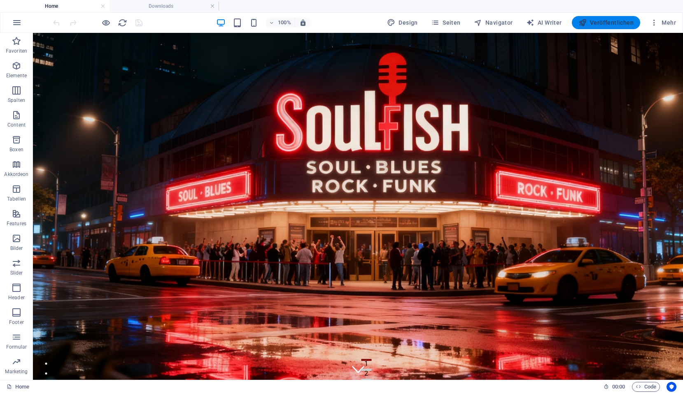
click at [604, 21] on span "Veröffentlichen" at bounding box center [605, 23] width 55 height 8
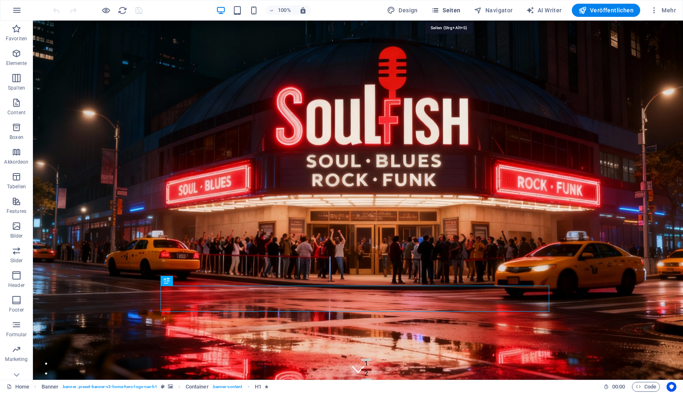
click at [446, 13] on span "Seiten" at bounding box center [446, 10] width 30 height 8
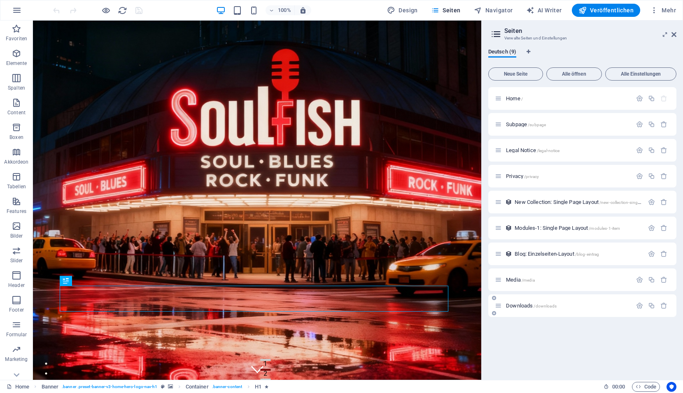
click at [518, 307] on span "Downloads /downloads" at bounding box center [531, 306] width 51 height 6
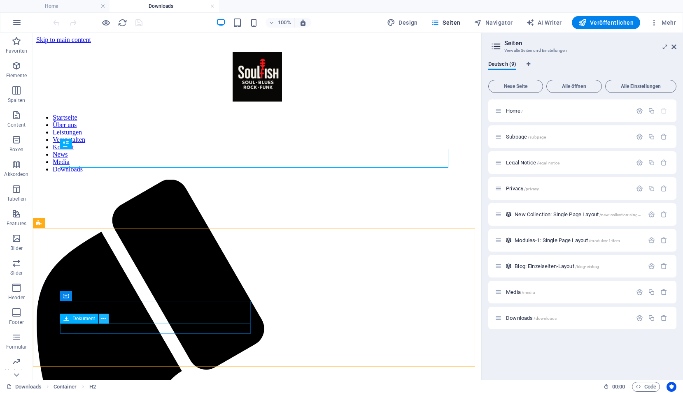
click at [104, 318] on icon at bounding box center [103, 319] width 5 height 9
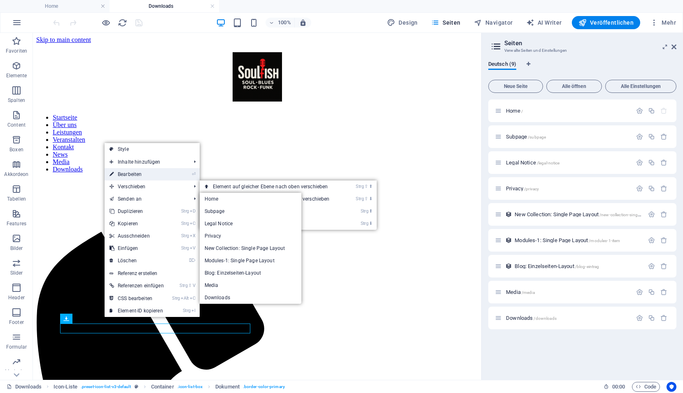
click at [123, 176] on link "⏎ Bearbeiten" at bounding box center [136, 174] width 64 height 12
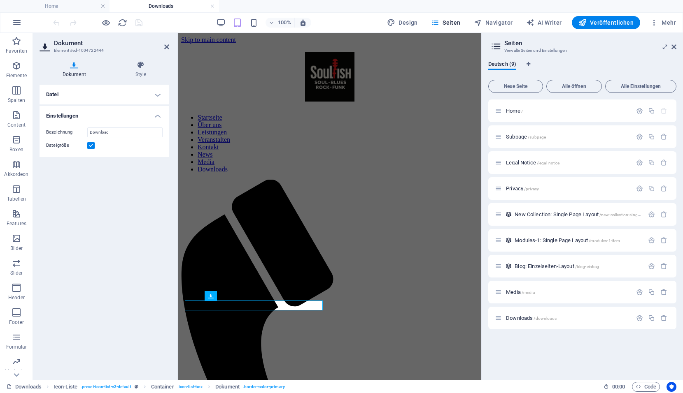
click at [130, 93] on h4 "Datei" at bounding box center [104, 95] width 130 height 20
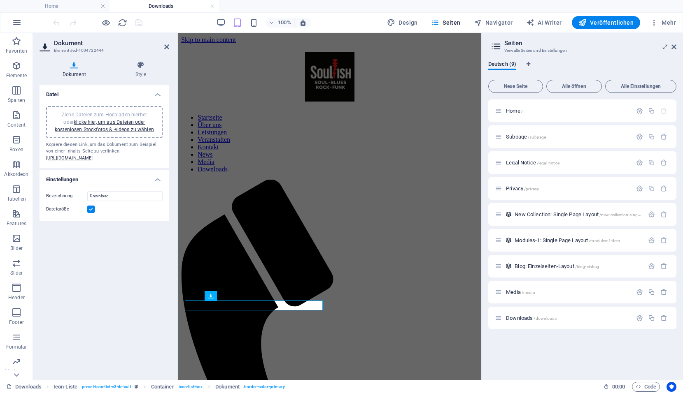
click at [130, 93] on h4 "Datei" at bounding box center [104, 92] width 130 height 15
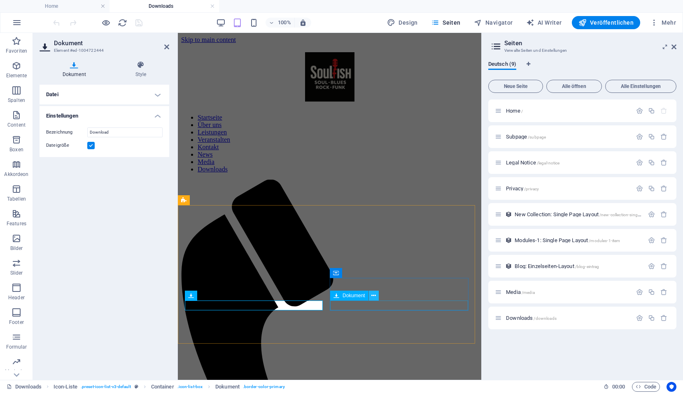
click at [374, 297] on icon at bounding box center [373, 296] width 5 height 9
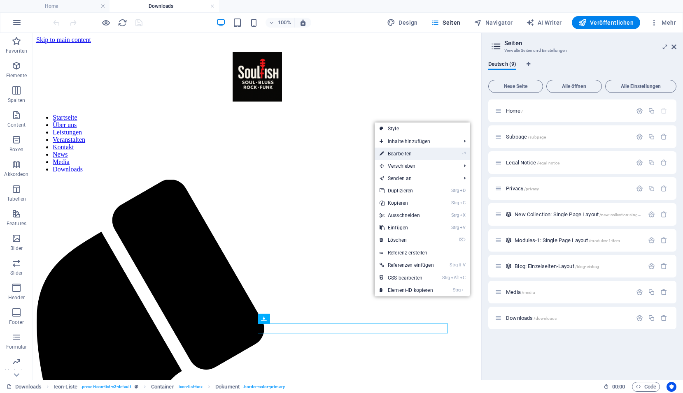
click at [404, 152] on link "⏎ Bearbeiten" at bounding box center [406, 154] width 64 height 12
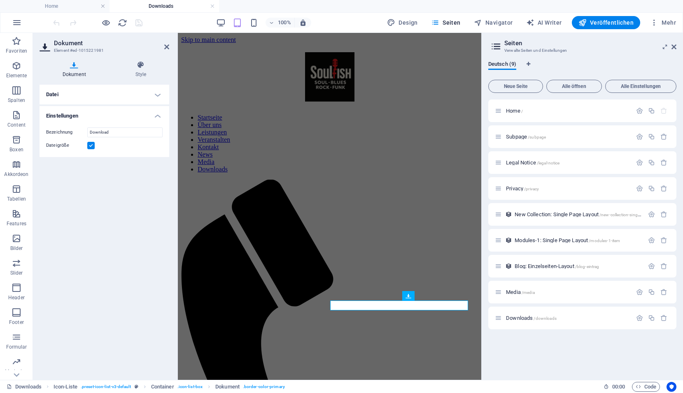
click at [156, 90] on h4 "Datei" at bounding box center [104, 95] width 130 height 20
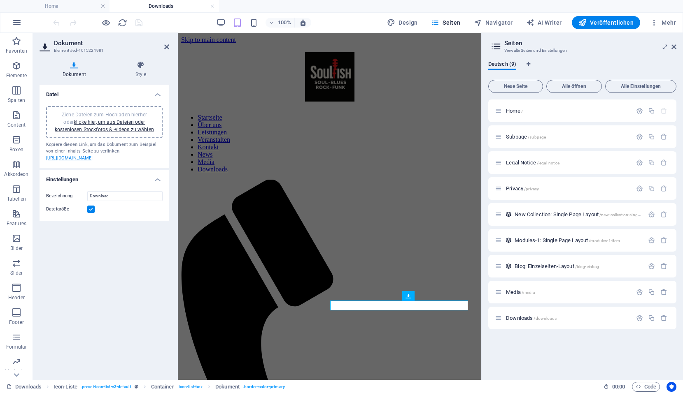
click at [91, 161] on link "[URL][DOMAIN_NAME]" at bounding box center [69, 158] width 47 height 5
click at [98, 130] on link "klicke hier, um aus Dateien oder kostenlosen Stockfotos & -videos zu wählen" at bounding box center [104, 125] width 99 height 13
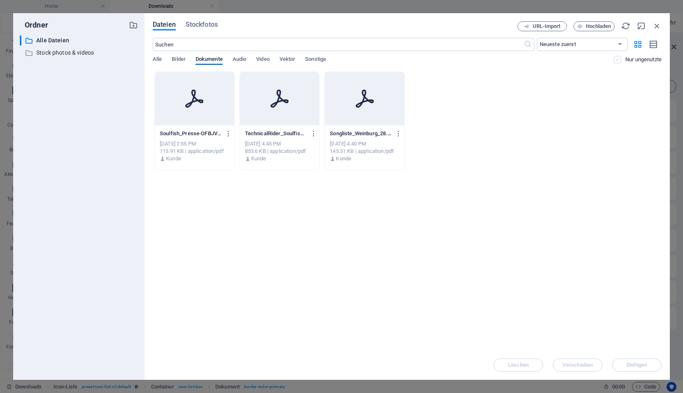
click at [618, 59] on label at bounding box center [616, 59] width 7 height 7
click at [0, 0] on input "checkbox" at bounding box center [0, 0] width 0 height 0
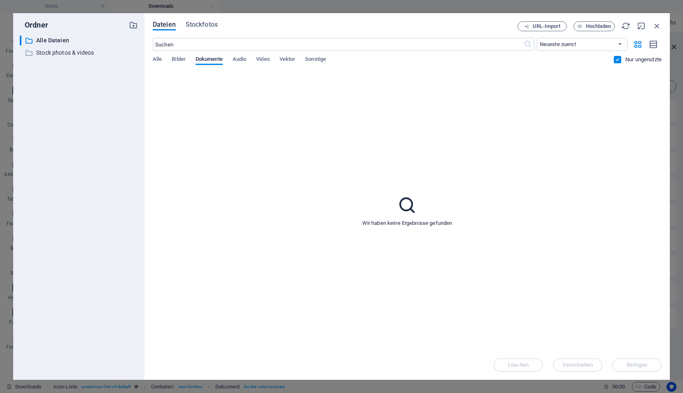
click at [618, 59] on label at bounding box center [616, 59] width 7 height 7
click at [0, 0] on input "checkbox" at bounding box center [0, 0] width 0 height 0
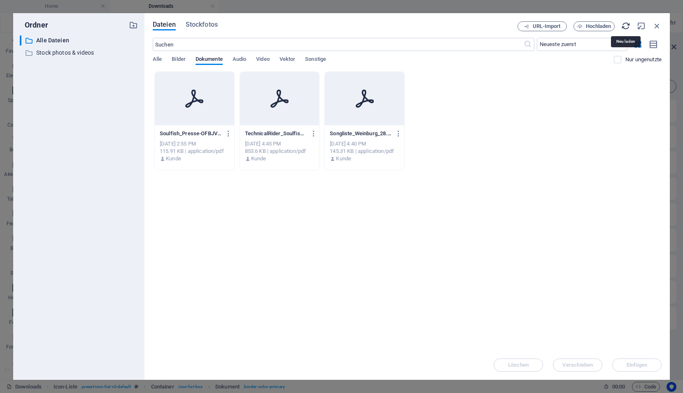
click at [627, 27] on icon "button" at bounding box center [625, 25] width 9 height 9
click at [226, 132] on icon "button" at bounding box center [229, 133] width 8 height 7
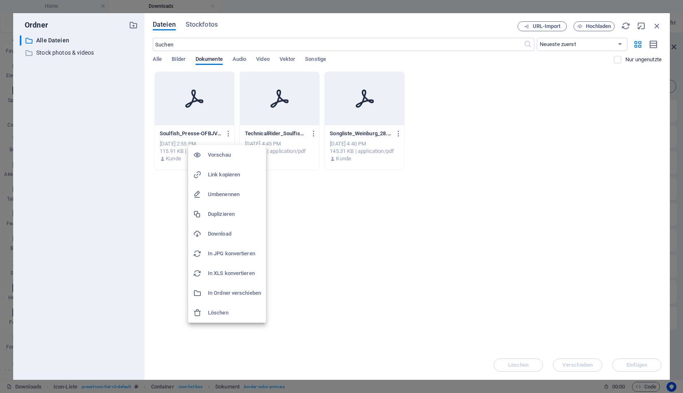
click at [224, 154] on h6 "Vorschau" at bounding box center [234, 155] width 53 height 10
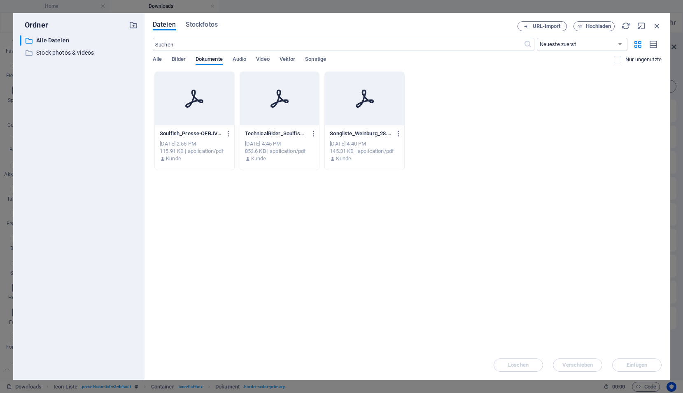
click at [206, 107] on div at bounding box center [194, 98] width 79 height 53
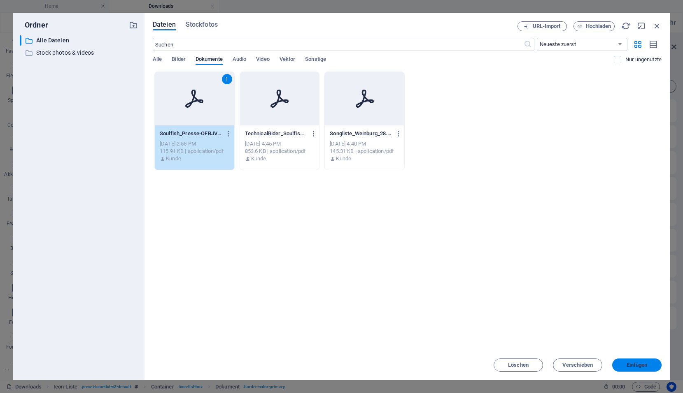
click at [624, 364] on span "Einfügen" at bounding box center [636, 365] width 43 height 5
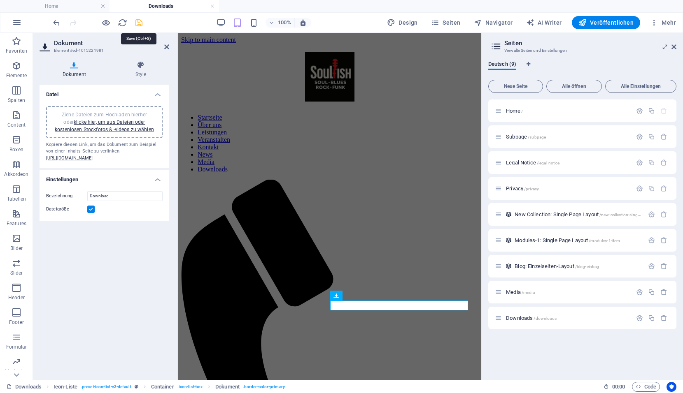
click at [137, 25] on icon "save" at bounding box center [138, 22] width 9 height 9
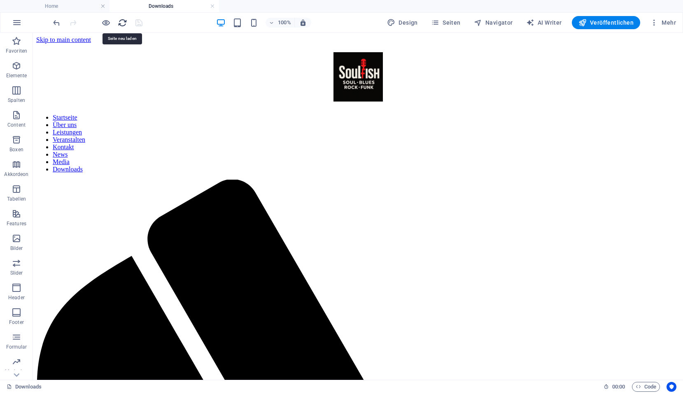
click at [122, 23] on icon "reload" at bounding box center [122, 22] width 9 height 9
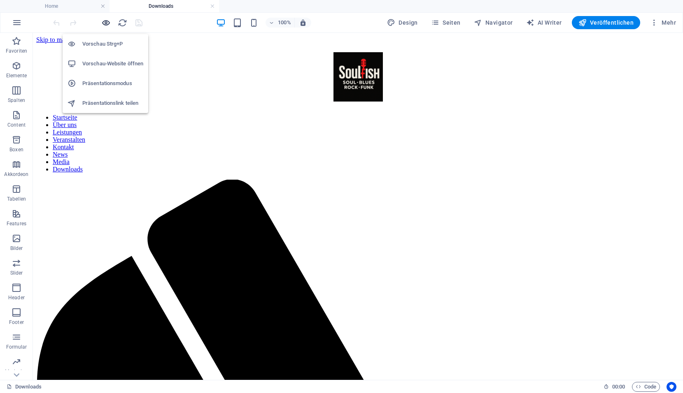
click at [104, 27] on icon "button" at bounding box center [105, 22] width 9 height 9
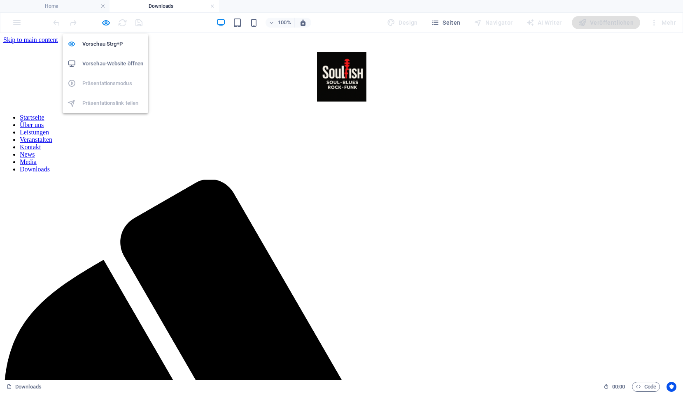
click at [104, 57] on li "Vorschau-Website öffnen" at bounding box center [106, 64] width 86 height 20
click at [105, 23] on icon "button" at bounding box center [105, 22] width 9 height 9
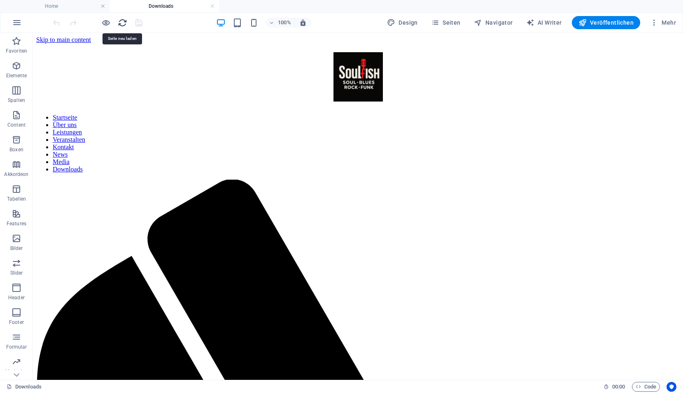
click at [125, 20] on icon "reload" at bounding box center [122, 22] width 9 height 9
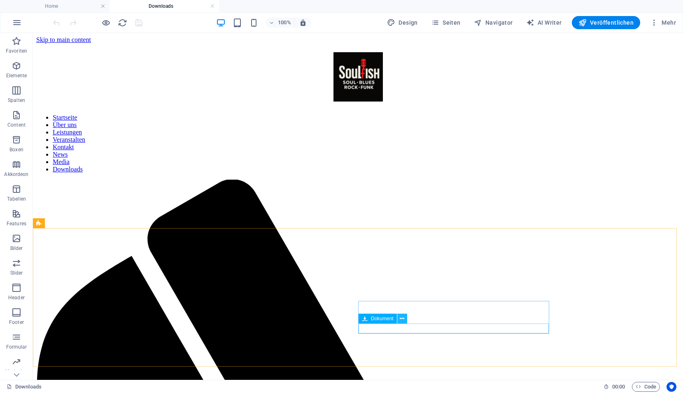
click at [400, 318] on icon at bounding box center [401, 319] width 5 height 9
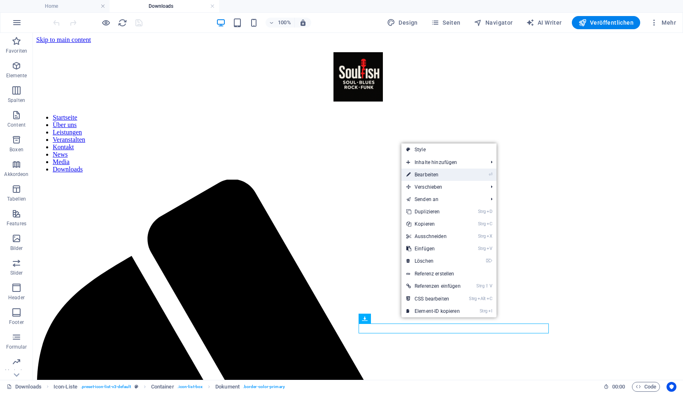
click at [418, 176] on link "⏎ Bearbeiten" at bounding box center [433, 175] width 64 height 12
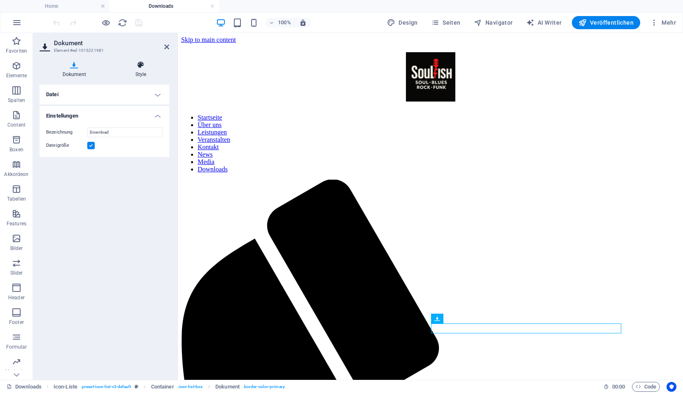
click at [142, 73] on h4 "Style" at bounding box center [140, 69] width 57 height 17
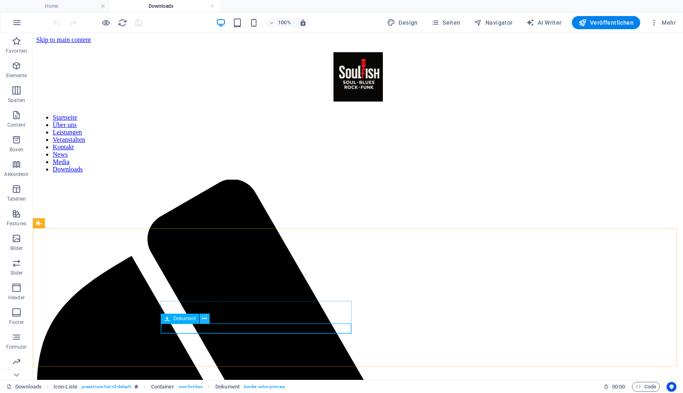
click at [204, 319] on icon at bounding box center [204, 319] width 5 height 9
click at [206, 320] on icon at bounding box center [204, 319] width 5 height 9
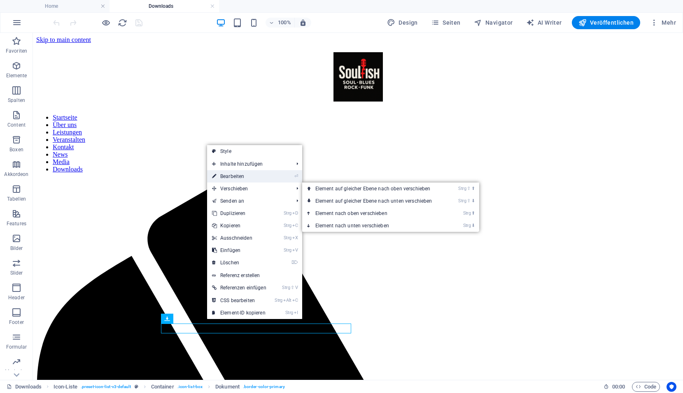
click at [237, 180] on link "⏎ Bearbeiten" at bounding box center [239, 176] width 64 height 12
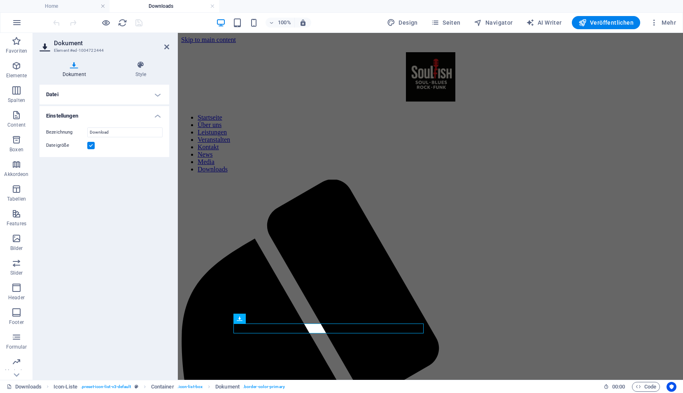
click at [132, 95] on h4 "Datei" at bounding box center [104, 95] width 130 height 20
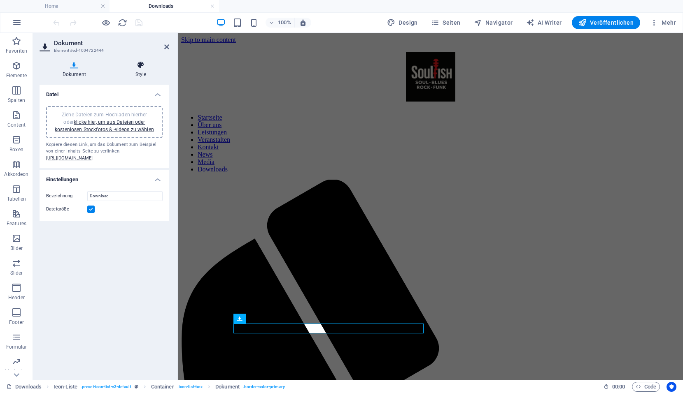
click at [137, 65] on icon at bounding box center [140, 65] width 57 height 8
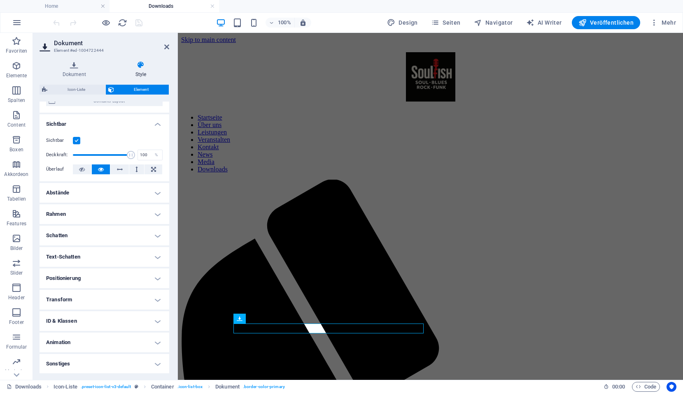
scroll to position [83, 0]
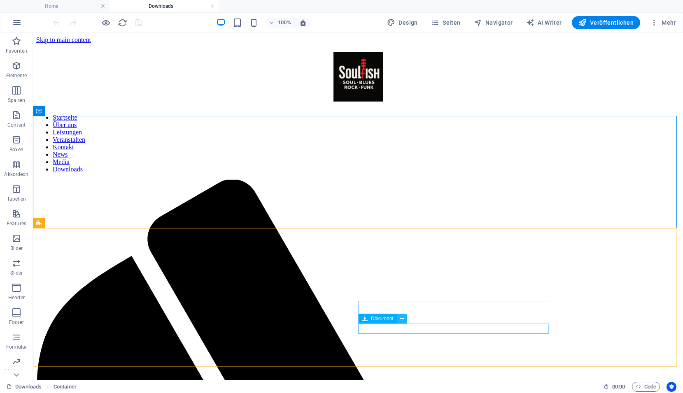
click at [402, 320] on icon at bounding box center [401, 319] width 5 height 9
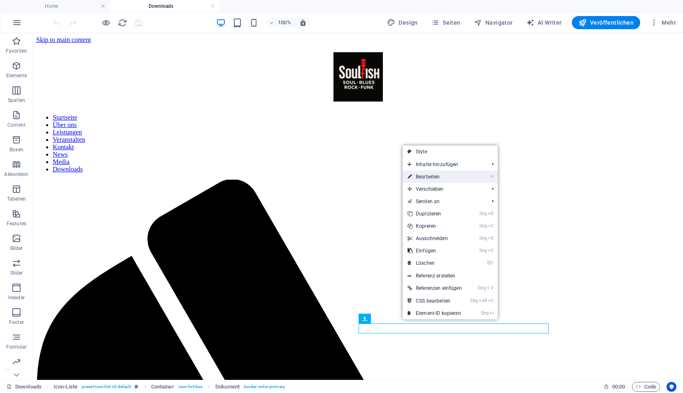
click at [431, 179] on link "⏎ Bearbeiten" at bounding box center [434, 177] width 64 height 12
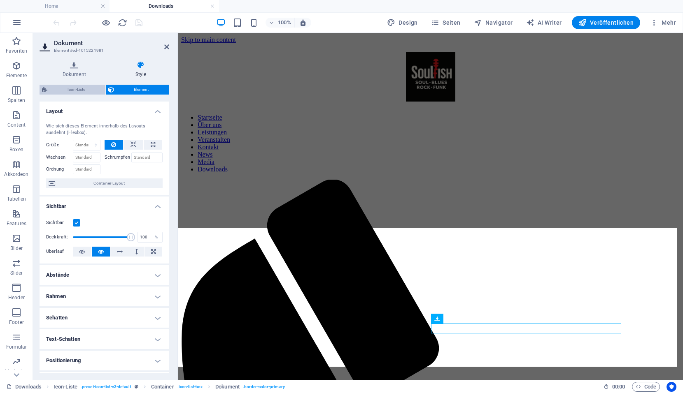
click at [77, 88] on span "Icon-Liste" at bounding box center [76, 90] width 53 height 10
select select "rem"
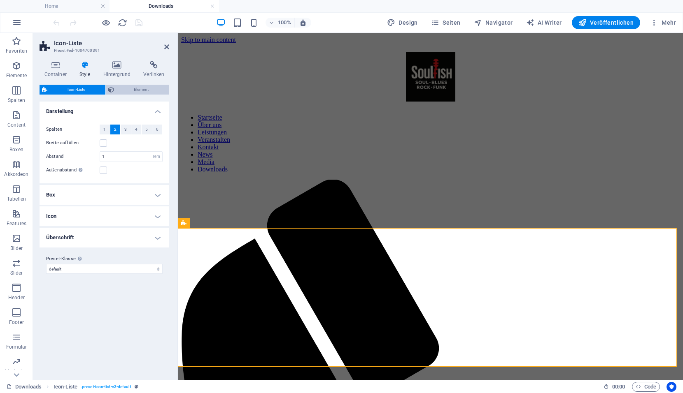
click at [123, 86] on span "Element" at bounding box center [141, 90] width 50 height 10
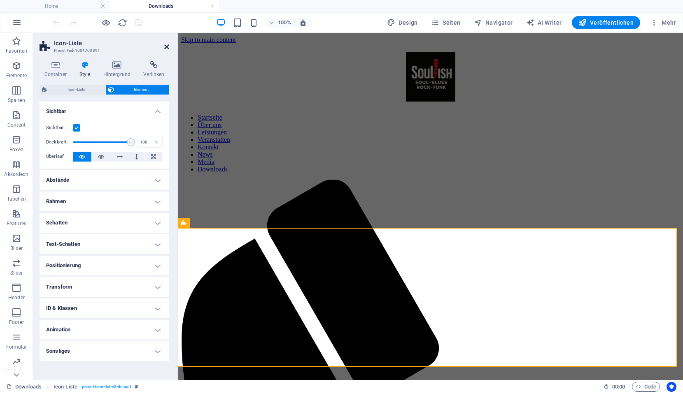
click at [167, 46] on icon at bounding box center [166, 47] width 5 height 7
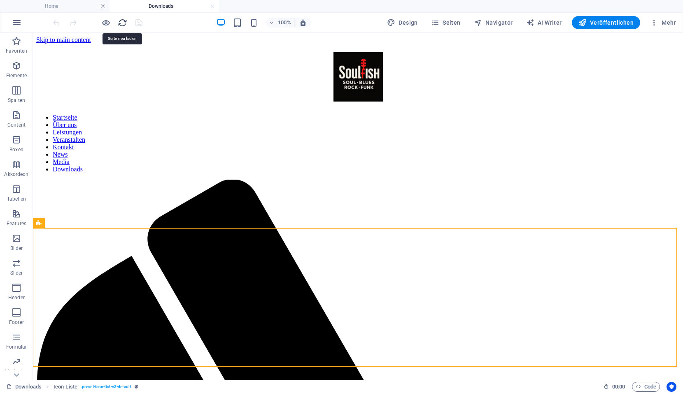
click at [123, 24] on icon "reload" at bounding box center [122, 22] width 9 height 9
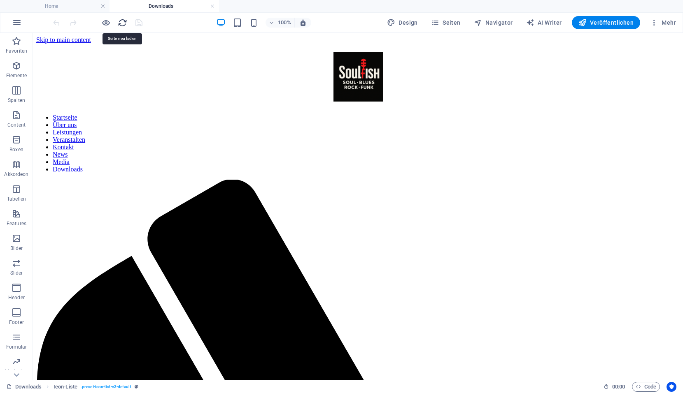
scroll to position [0, 0]
click at [16, 25] on icon "button" at bounding box center [17, 23] width 10 height 10
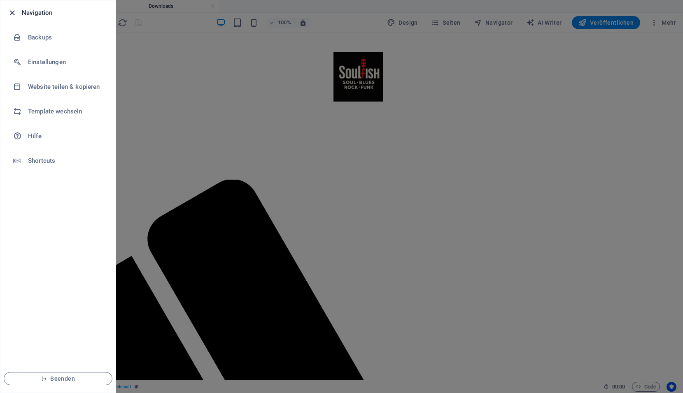
click at [13, 14] on icon "button" at bounding box center [11, 12] width 9 height 9
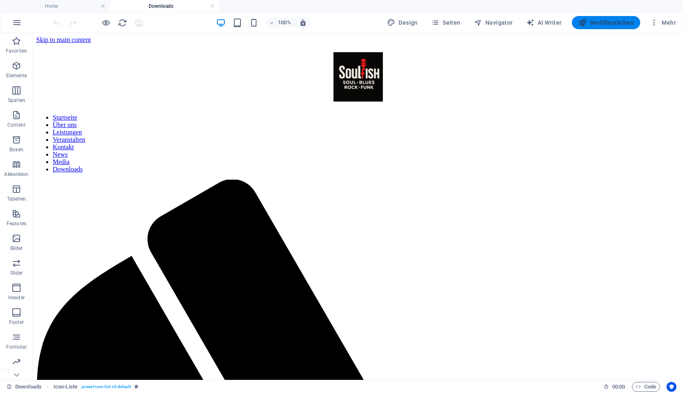
click at [599, 22] on span "Veröffentlichen" at bounding box center [605, 23] width 55 height 8
